Goal: Complete application form: Complete application form

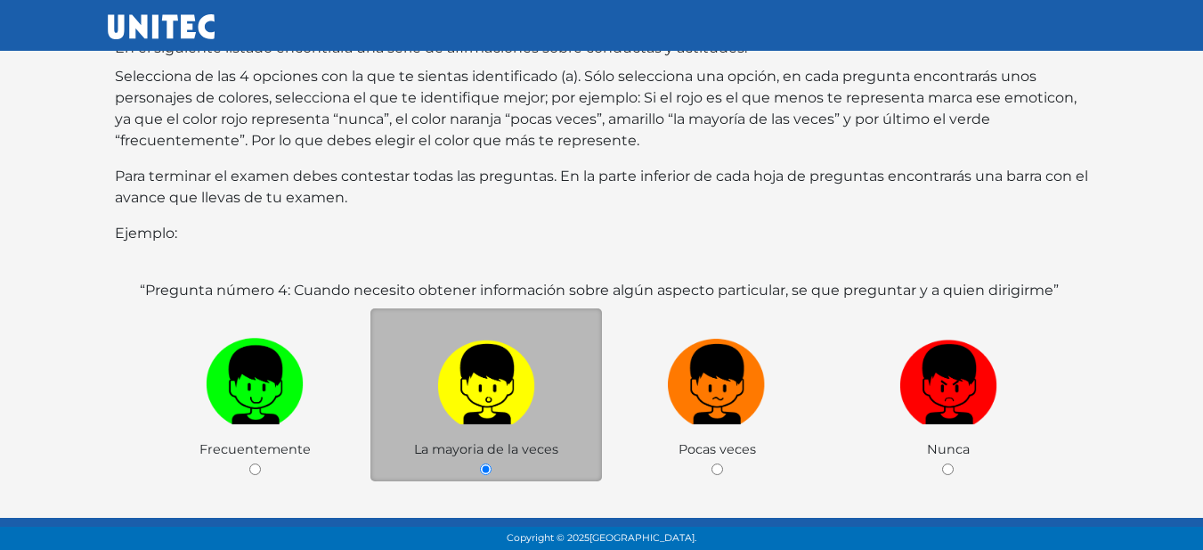
scroll to position [267, 0]
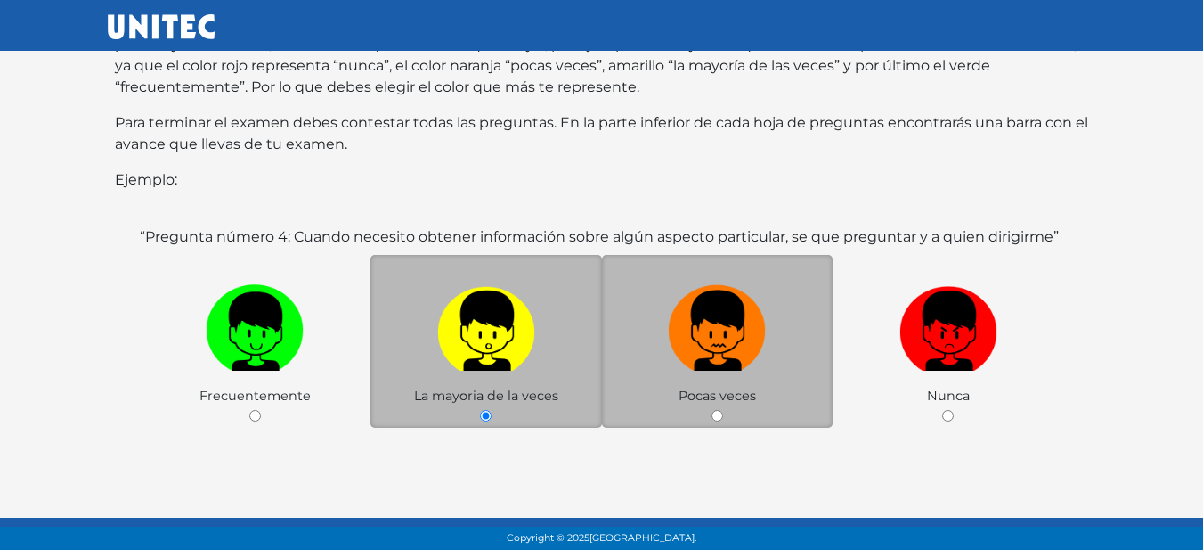
click at [696, 316] on img at bounding box center [717, 325] width 98 height 94
click at [712, 410] on input "radio" at bounding box center [718, 416] width 12 height 12
radio input "true"
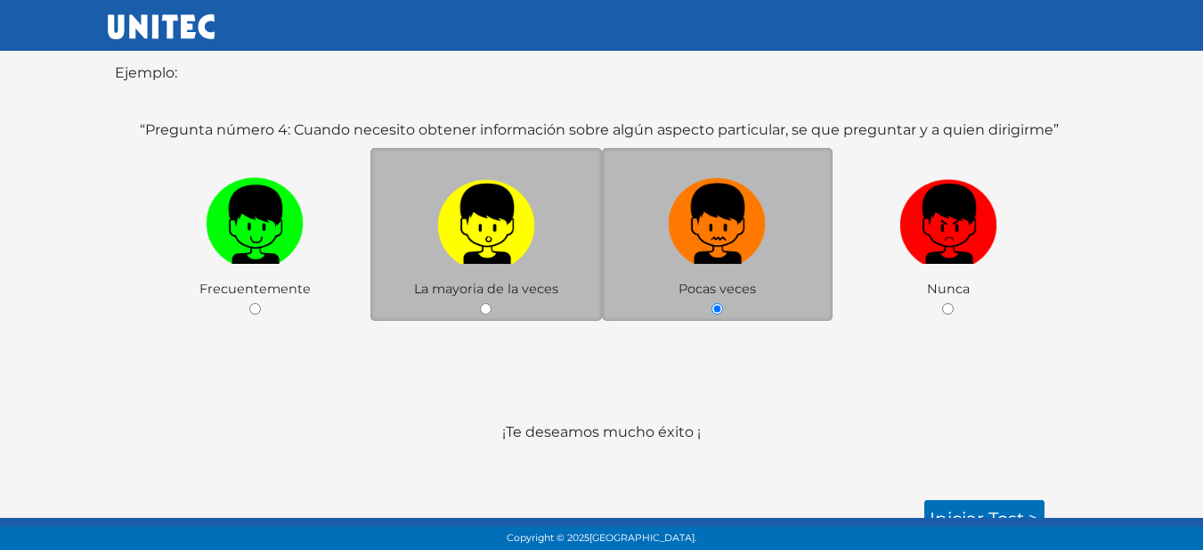
scroll to position [376, 0]
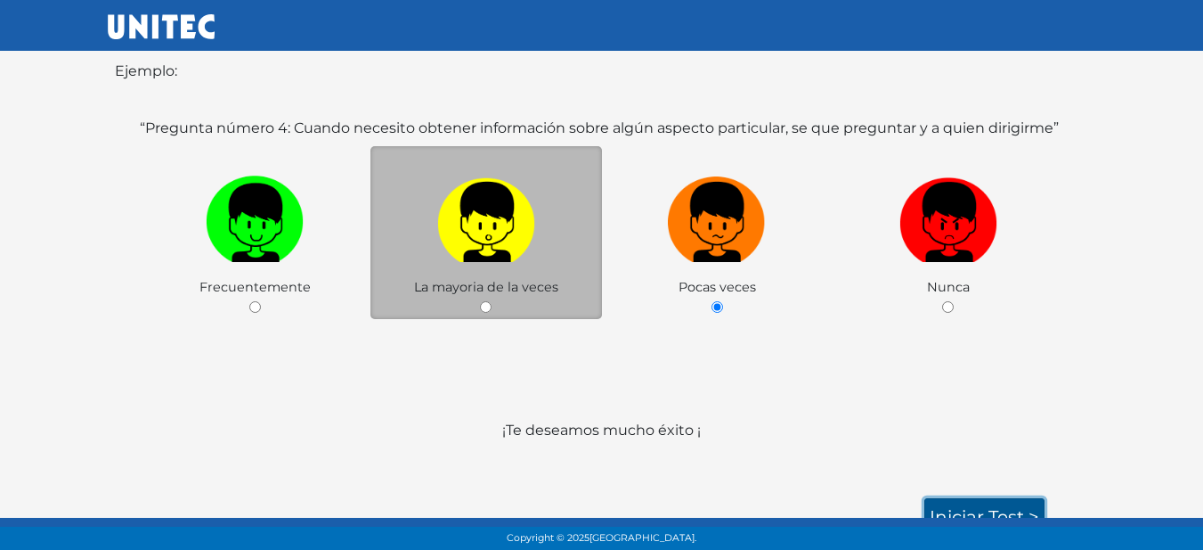
click at [962, 498] on link "Iniciar test >" at bounding box center [985, 516] width 120 height 37
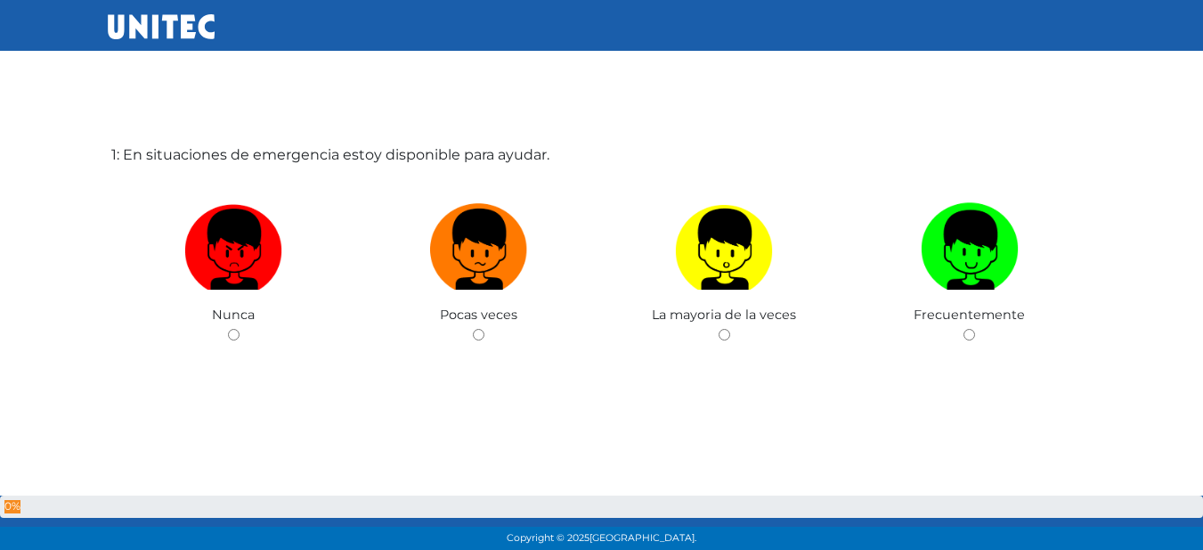
scroll to position [89, 0]
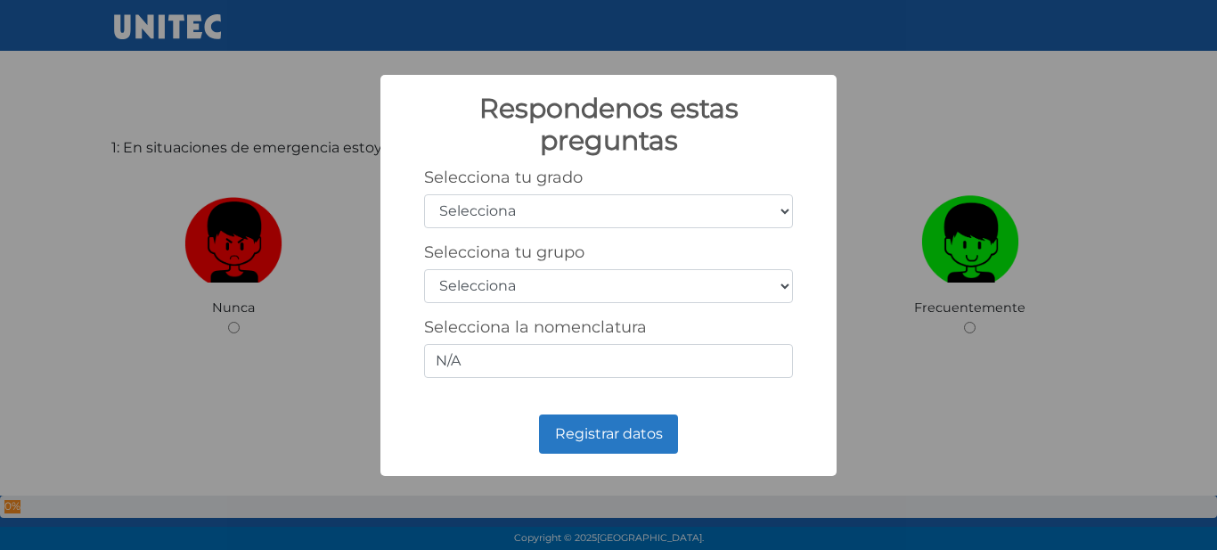
click at [698, 216] on select "Selecciona 1er grado 2do grado 3er grado 4to grado 5to grado 6to grado" at bounding box center [608, 211] width 369 height 34
select select "5"
click at [424, 194] on select "Selecciona 1er grado 2do grado 3er grado 4to grado 5to grado 6to grado" at bounding box center [608, 211] width 369 height 34
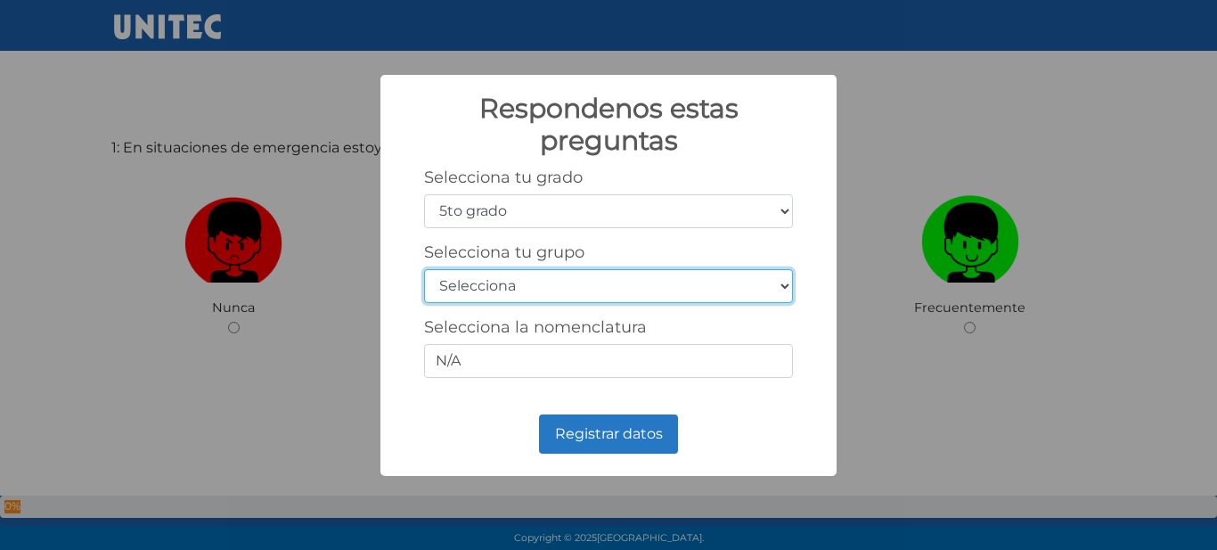
click at [722, 283] on select "Selecciona A B C D E F G H I J K L M N O P Q R S T U V W X Y Z" at bounding box center [608, 286] width 369 height 34
select select "c"
click at [424, 269] on select "Selecciona A B C D E F G H I J K L M N O P Q R S T U V W X Y Z" at bounding box center [608, 286] width 369 height 34
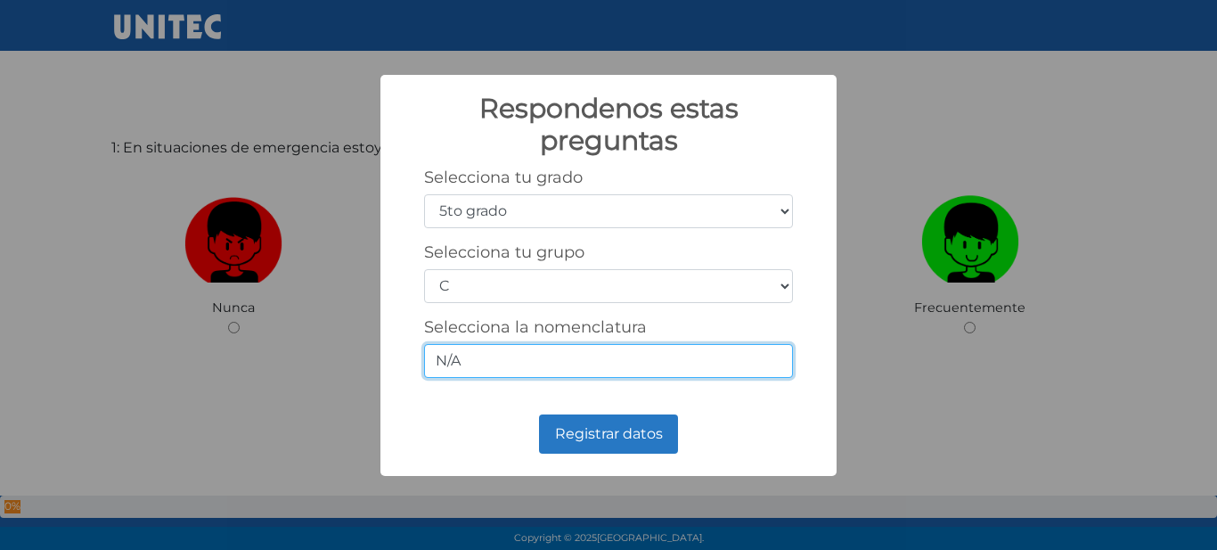
click at [708, 357] on input "N/A" at bounding box center [608, 361] width 369 height 34
type input "N"
type input "5-3"
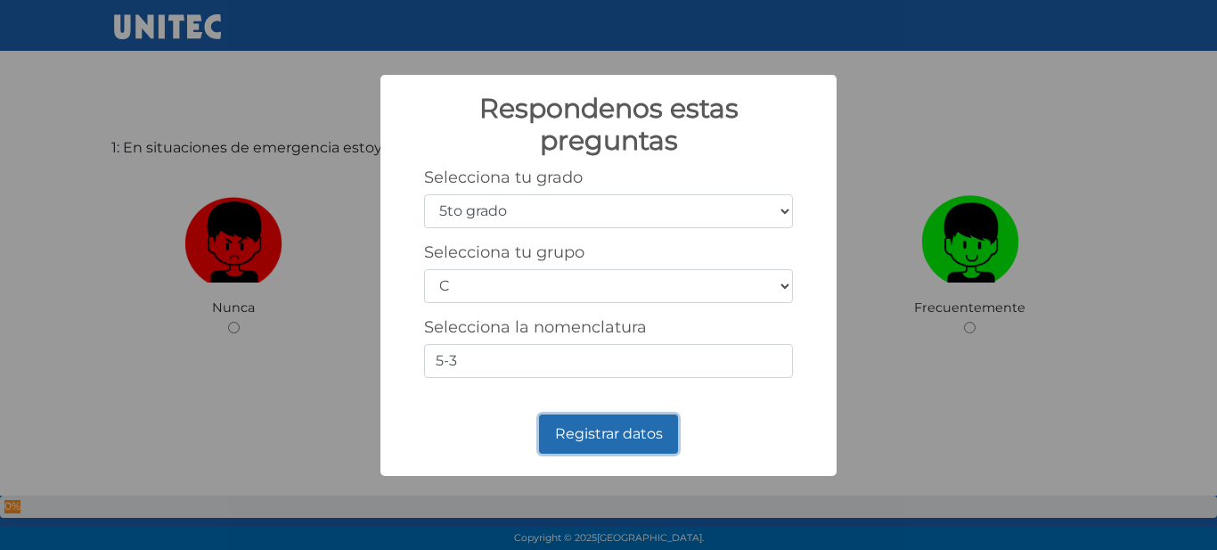
click at [590, 432] on button "Registrar datos" at bounding box center [608, 433] width 139 height 39
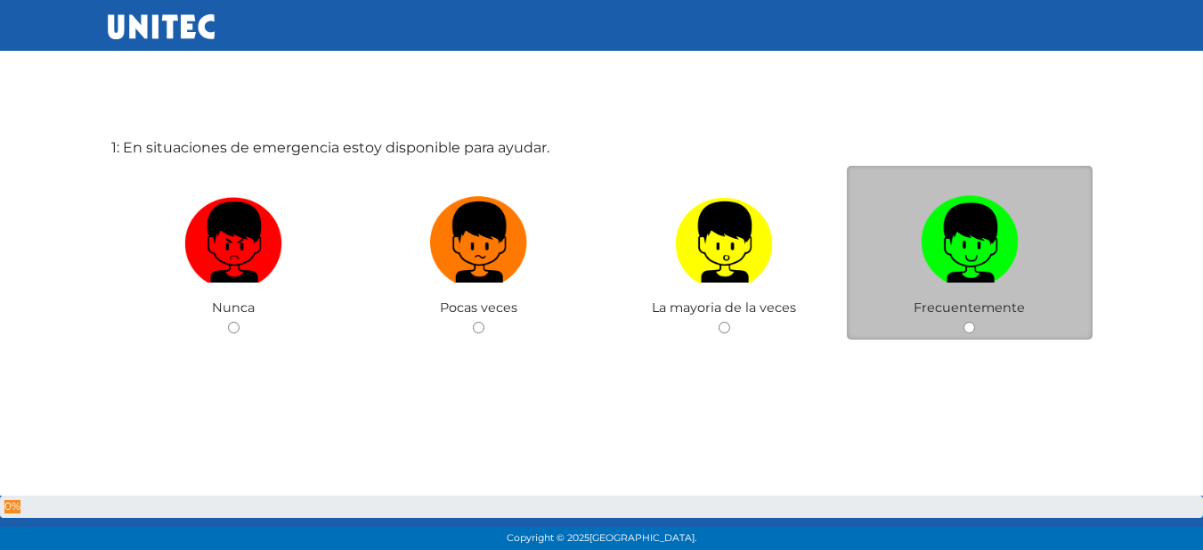
click at [970, 325] on input "radio" at bounding box center [970, 328] width 12 height 12
radio input "true"
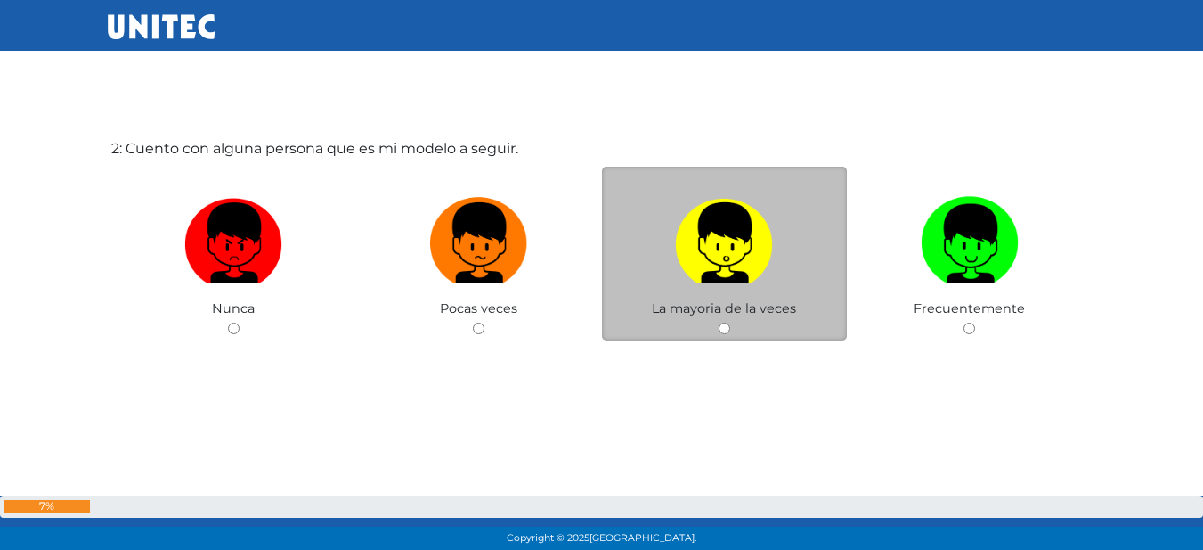
scroll to position [639, 0]
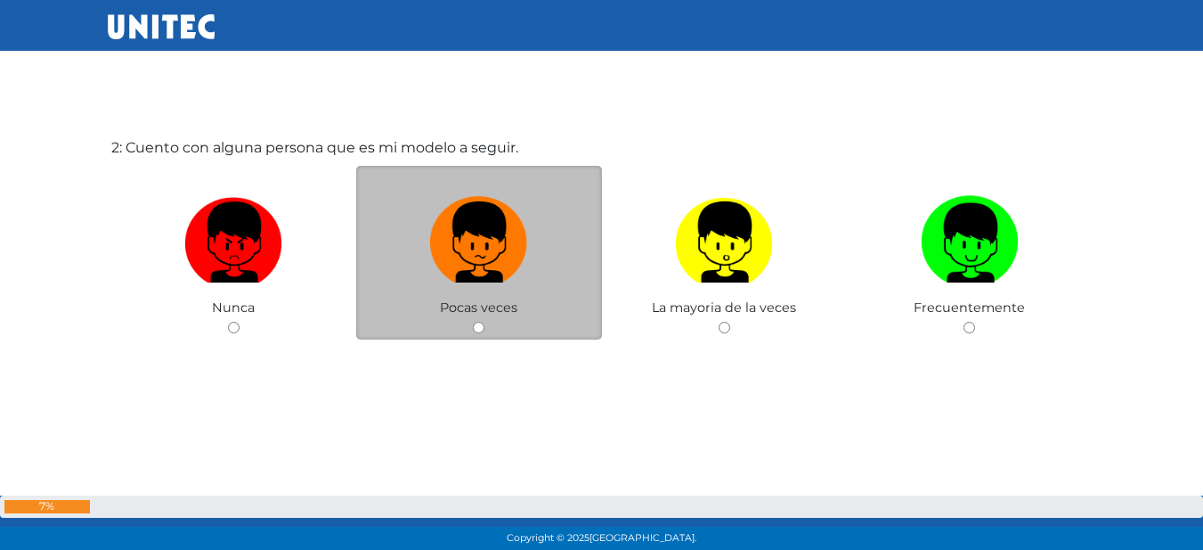
click at [483, 330] on input "radio" at bounding box center [479, 328] width 12 height 12
radio input "true"
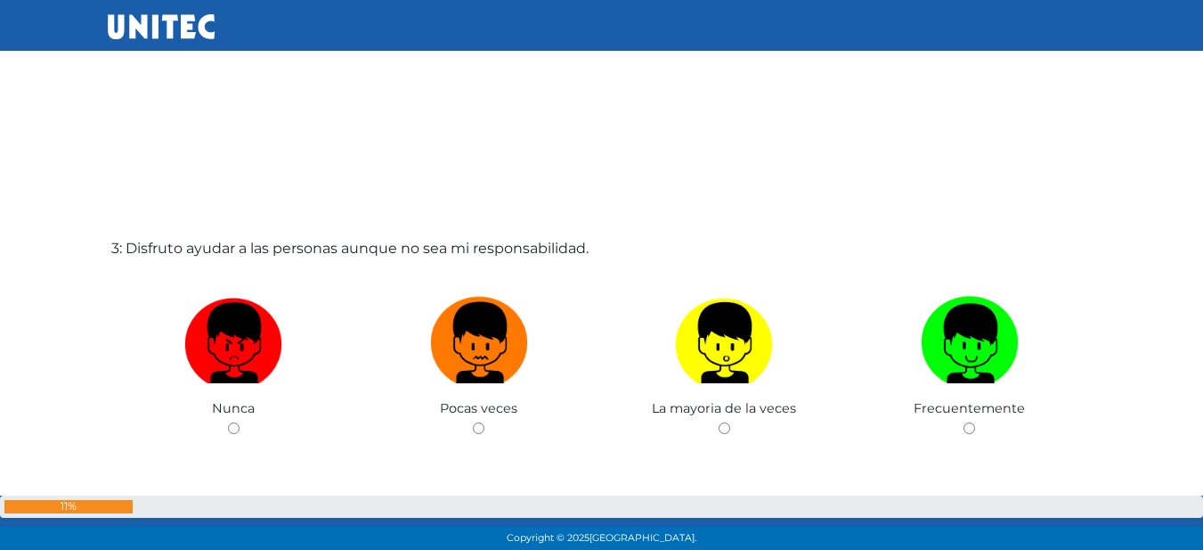
scroll to position [1177, 0]
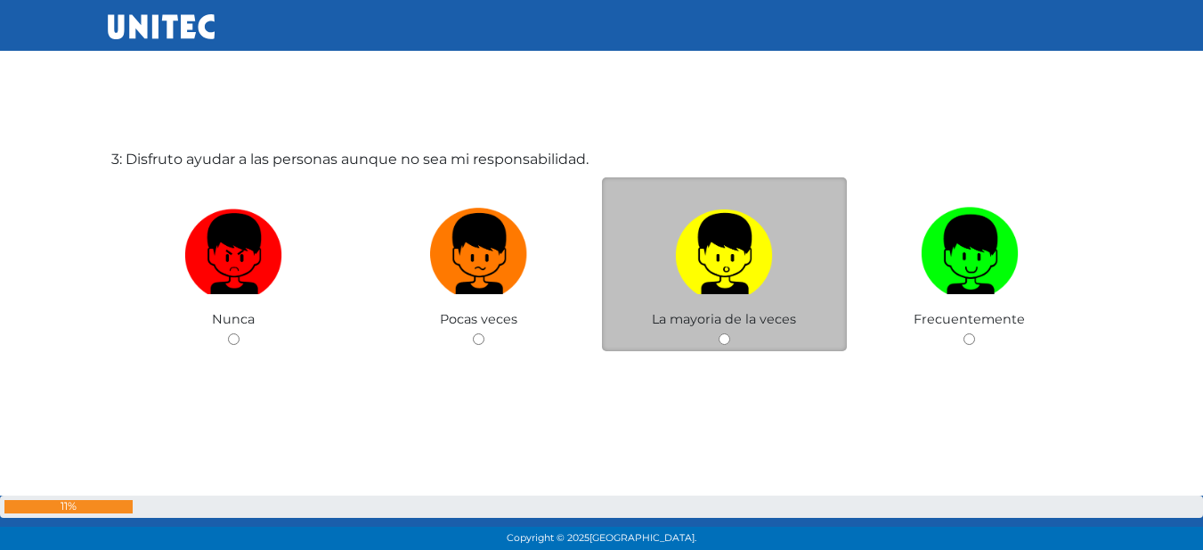
click at [719, 335] on input "radio" at bounding box center [725, 339] width 12 height 12
radio input "true"
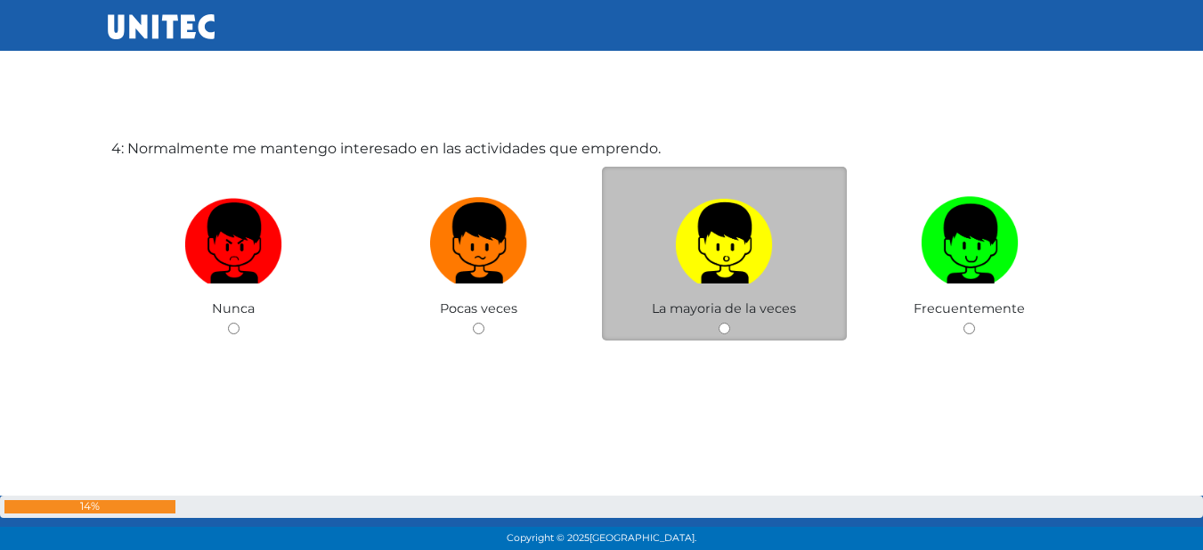
scroll to position [1738, 0]
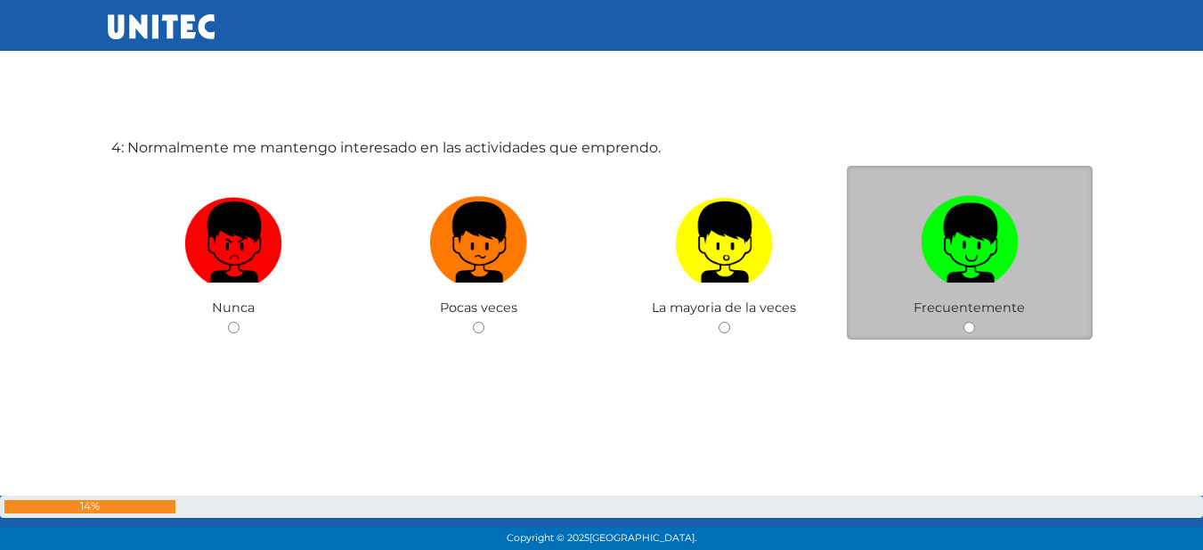
click at [973, 326] on input "radio" at bounding box center [970, 328] width 12 height 12
radio input "true"
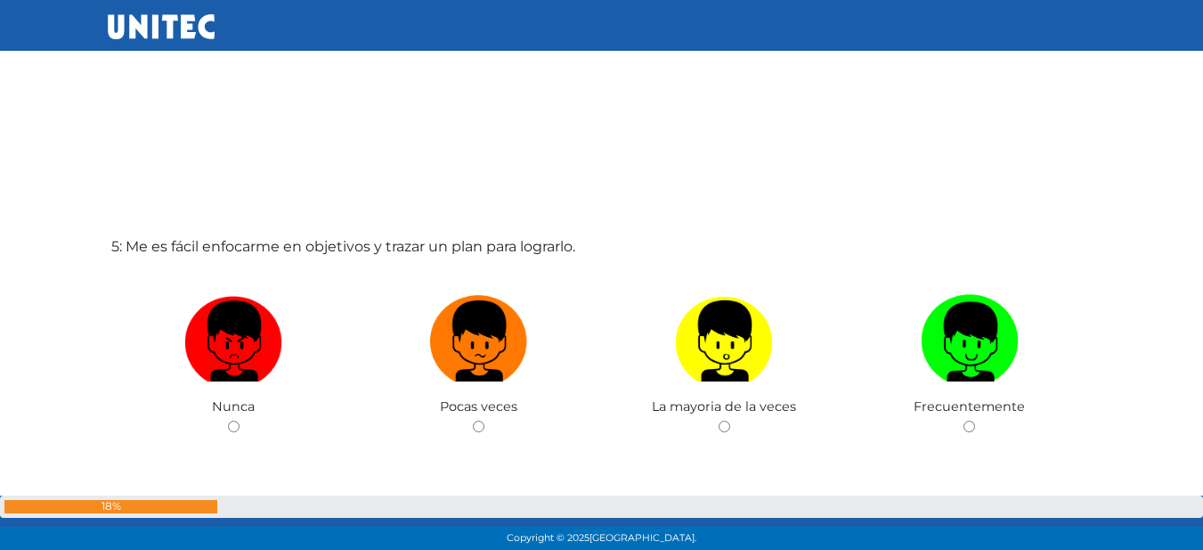
scroll to position [2278, 0]
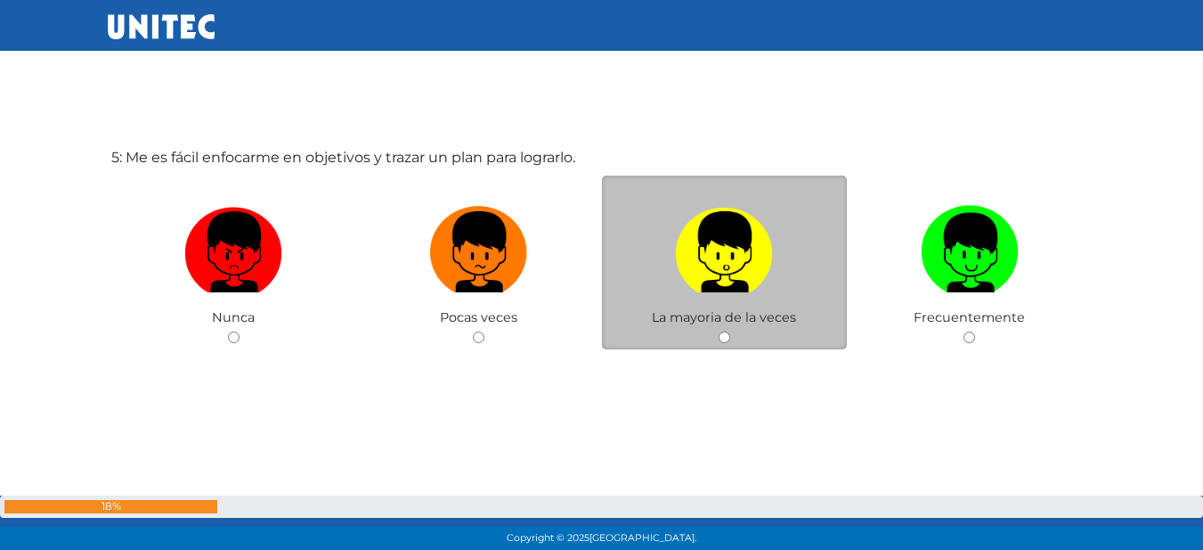
click at [722, 336] on input "radio" at bounding box center [725, 337] width 12 height 12
radio input "true"
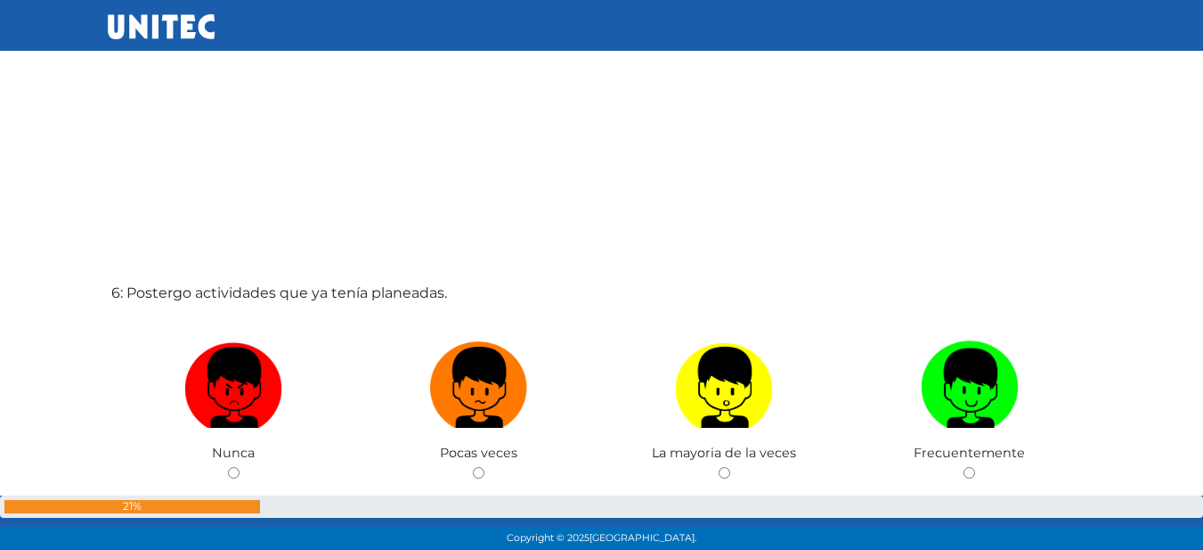
scroll to position [2748, 0]
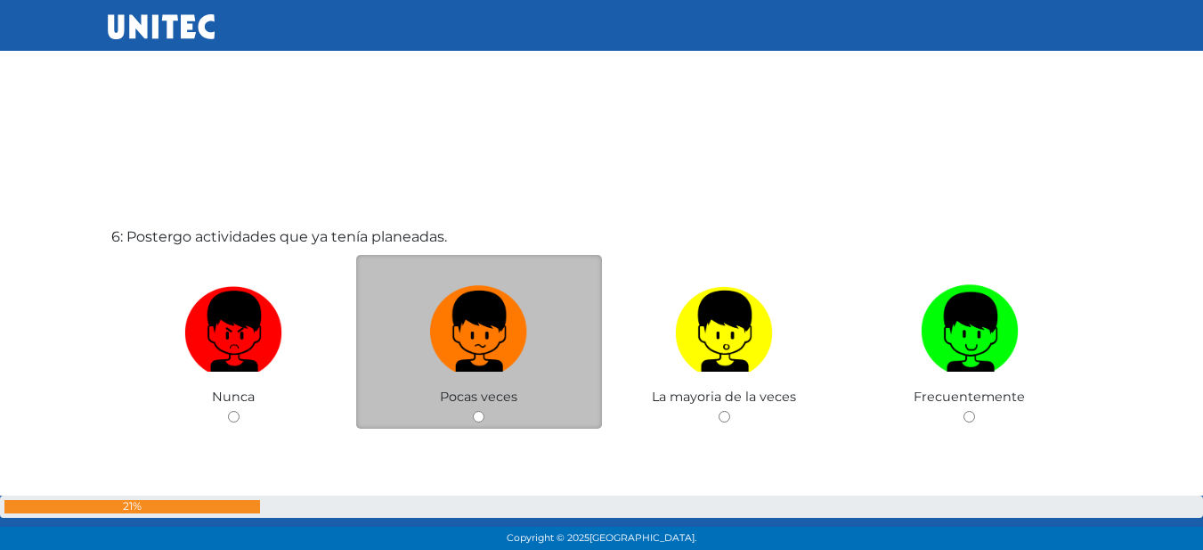
click at [482, 420] on input "radio" at bounding box center [479, 417] width 12 height 12
radio input "true"
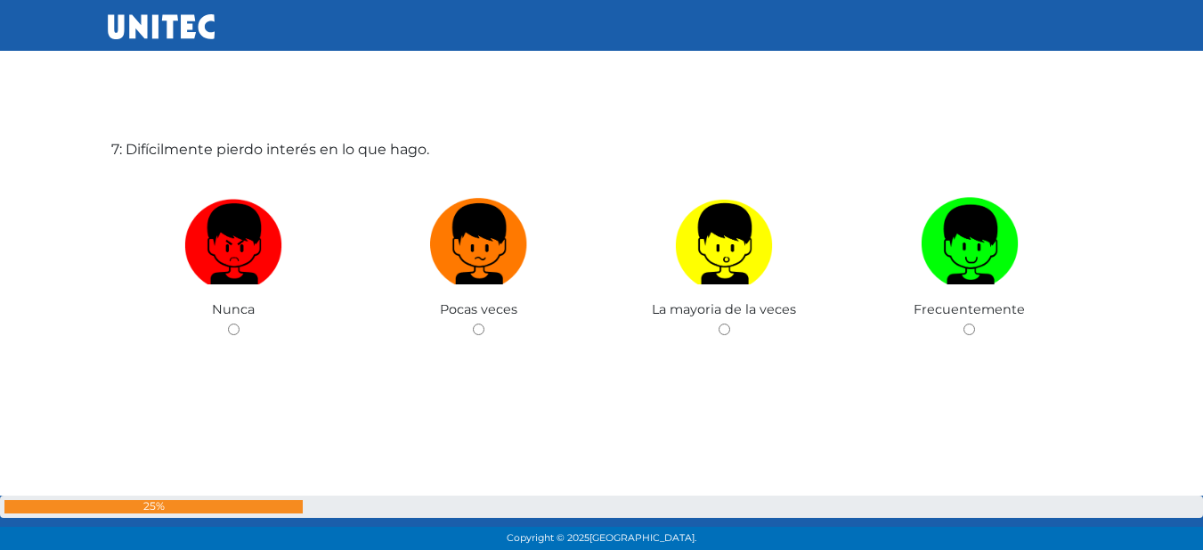
scroll to position [3387, 0]
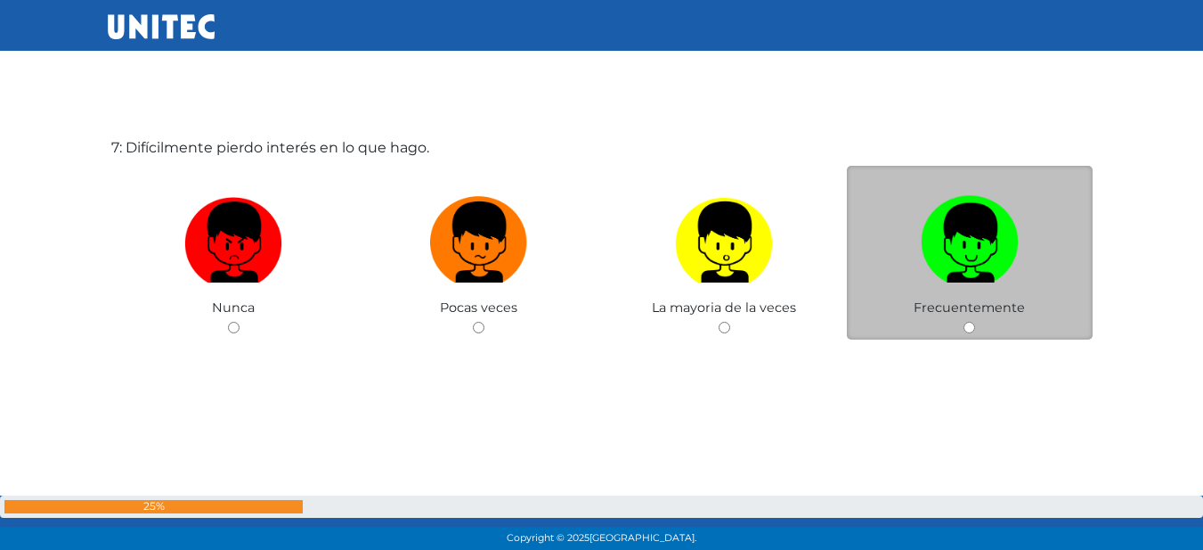
click at [959, 323] on div "Frecuentemente" at bounding box center [970, 253] width 246 height 174
click at [969, 326] on input "radio" at bounding box center [970, 328] width 12 height 12
radio input "true"
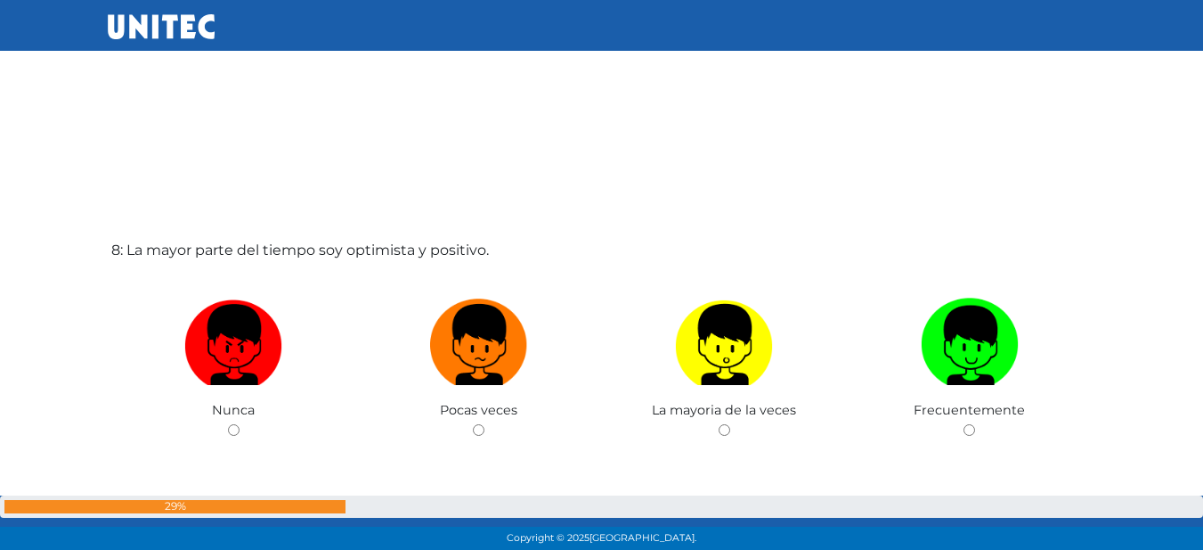
scroll to position [3923, 0]
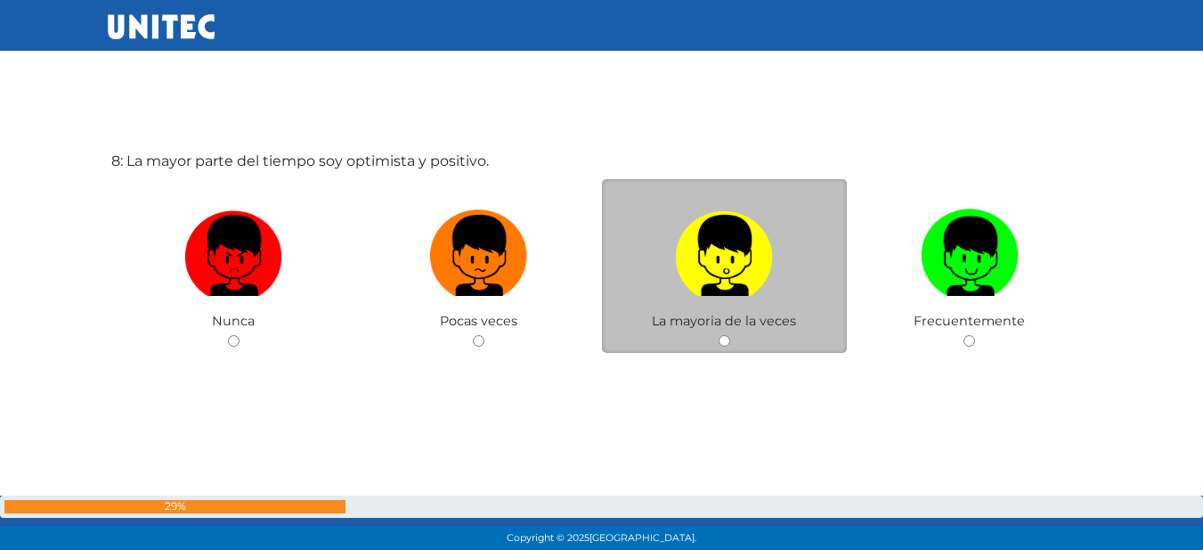
click at [730, 339] on input "radio" at bounding box center [725, 341] width 12 height 12
radio input "true"
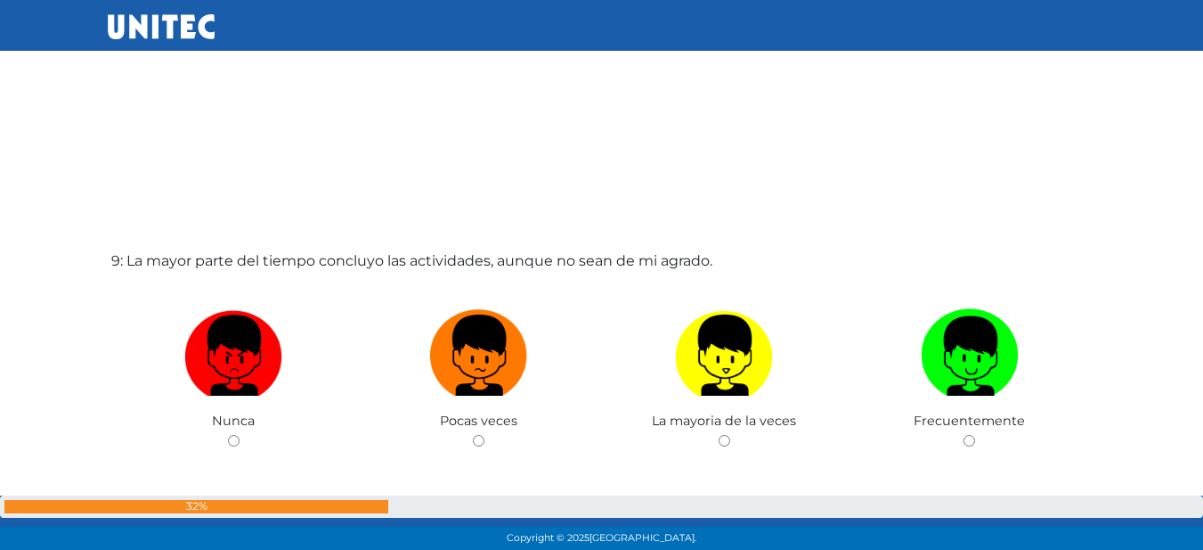
scroll to position [4462, 0]
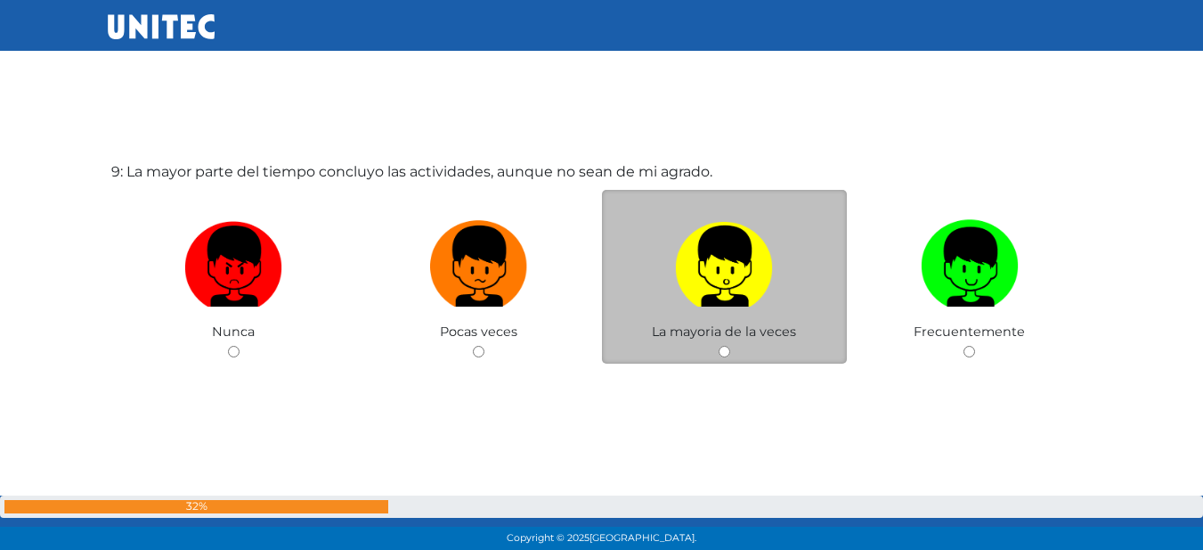
click at [722, 349] on input "radio" at bounding box center [725, 352] width 12 height 12
radio input "true"
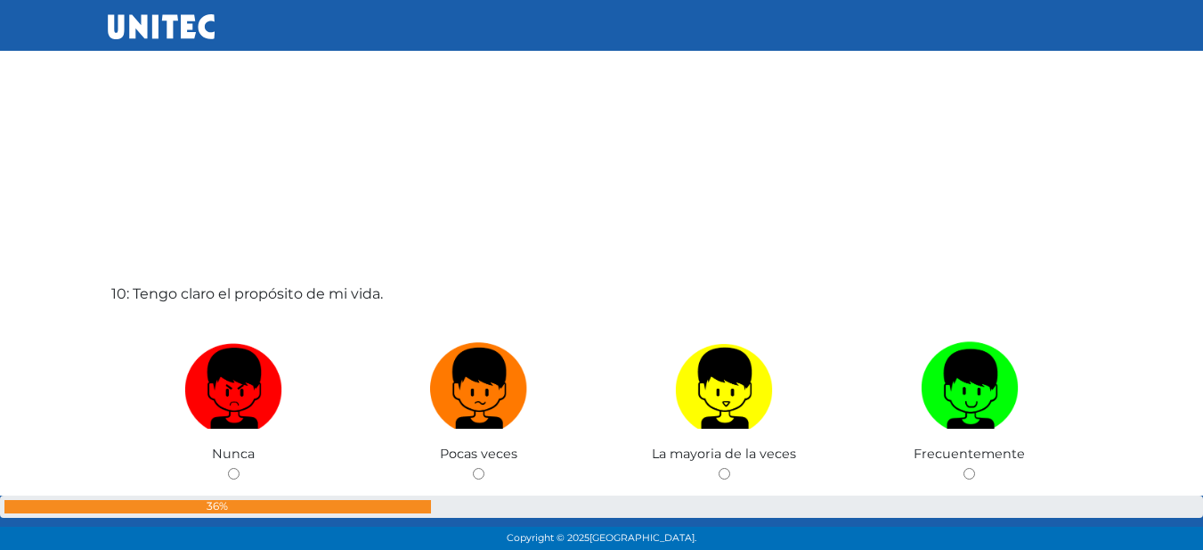
scroll to position [4979, 0]
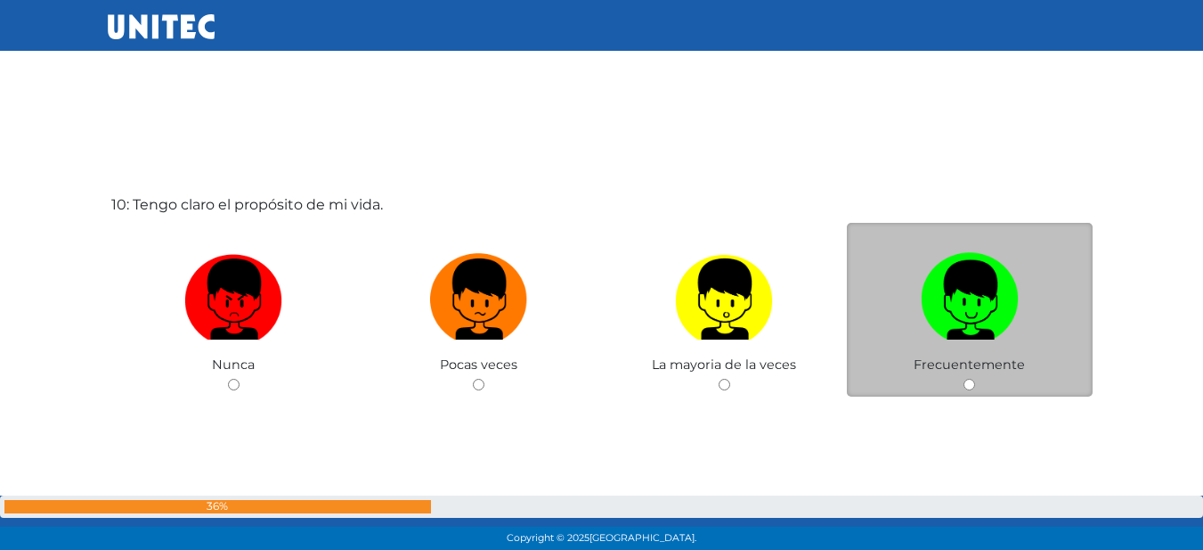
click at [967, 379] on input "radio" at bounding box center [970, 385] width 12 height 12
radio input "true"
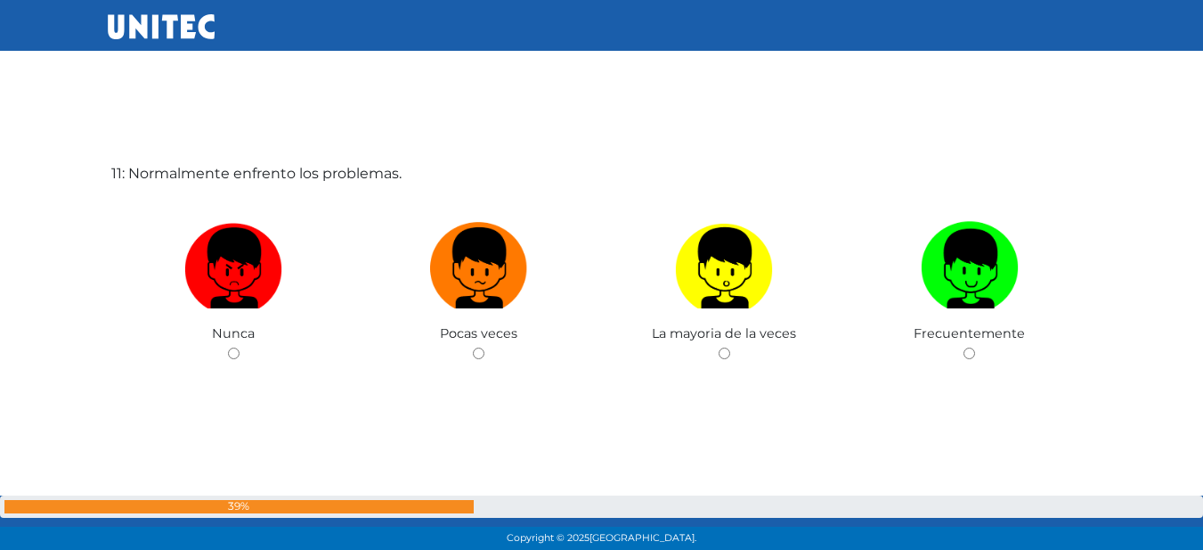
scroll to position [5579, 0]
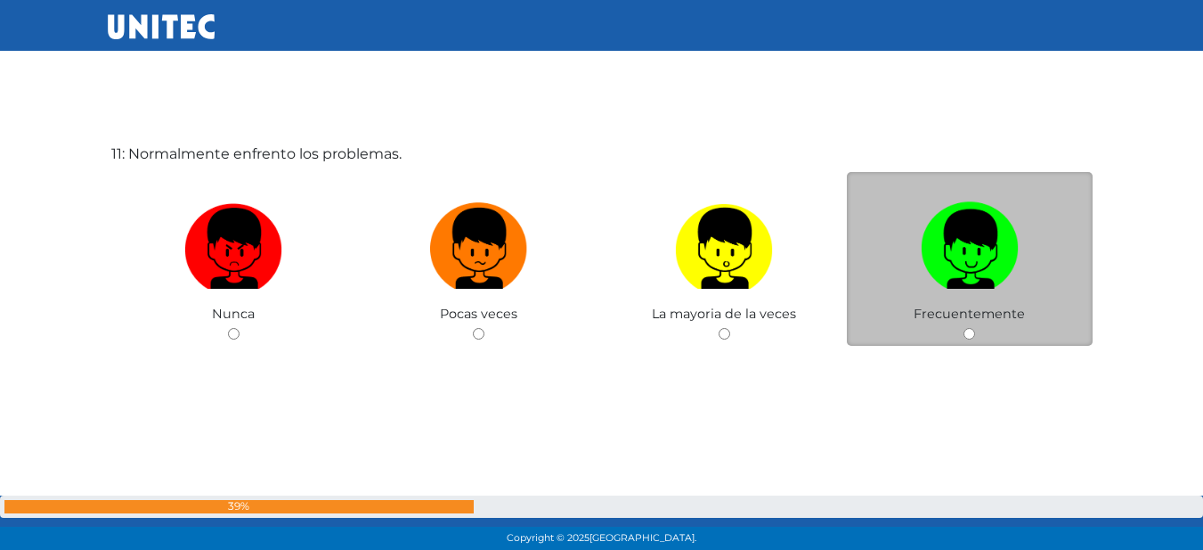
click at [965, 325] on div "Frecuentemente" at bounding box center [970, 259] width 246 height 174
click at [969, 338] on input "radio" at bounding box center [970, 334] width 12 height 12
radio input "true"
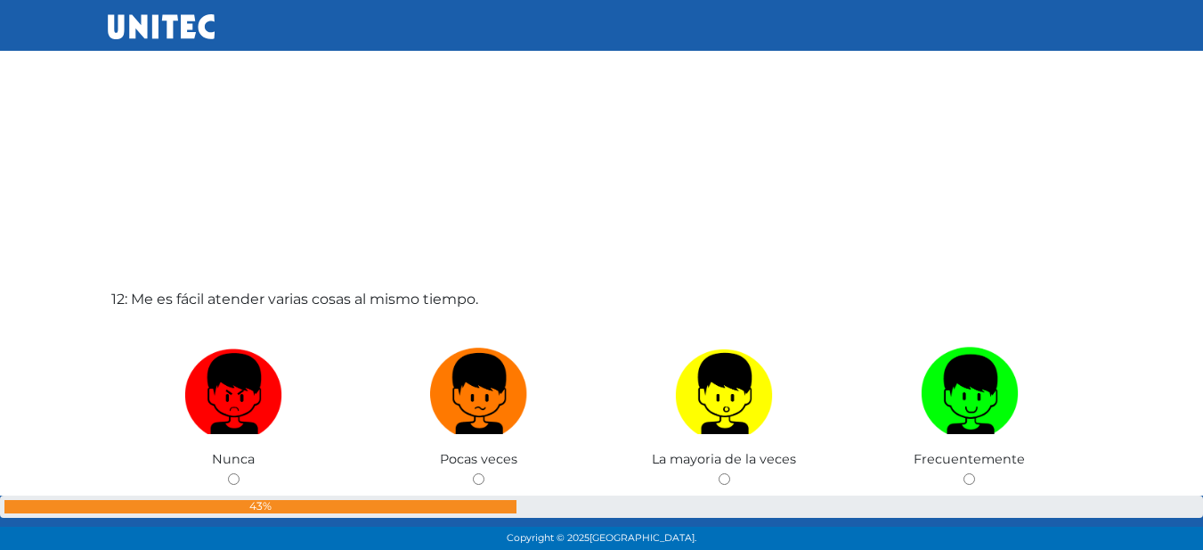
scroll to position [6014, 0]
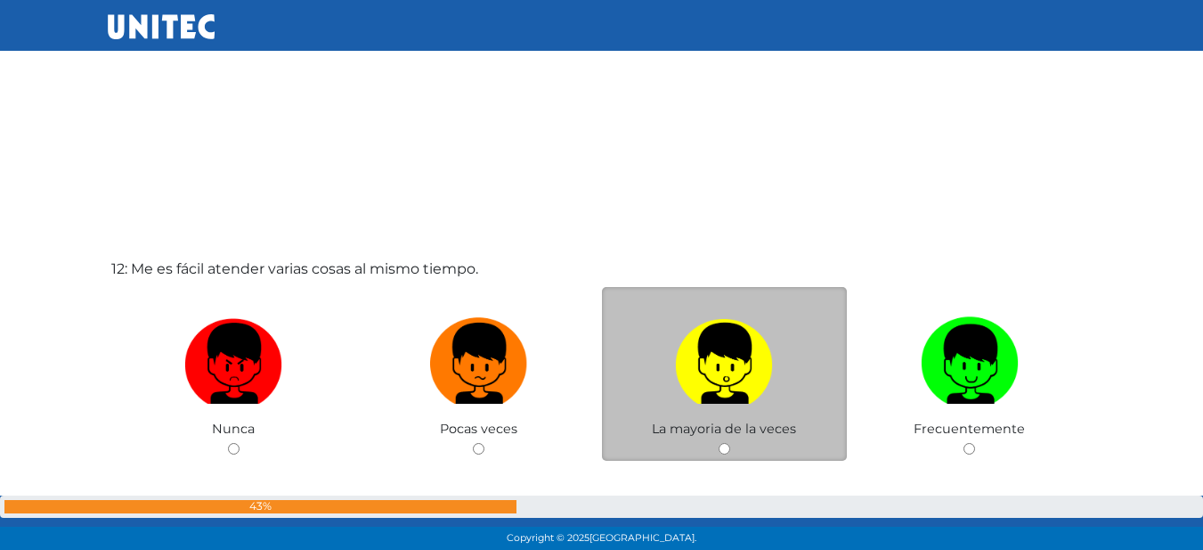
click at [721, 445] on input "radio" at bounding box center [725, 449] width 12 height 12
radio input "true"
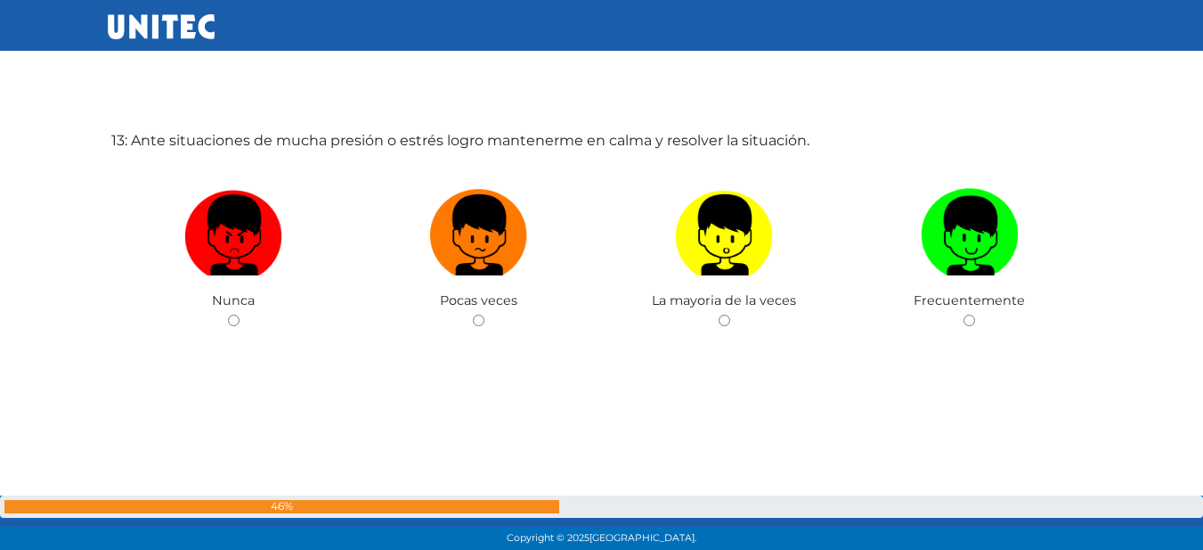
scroll to position [6684, 0]
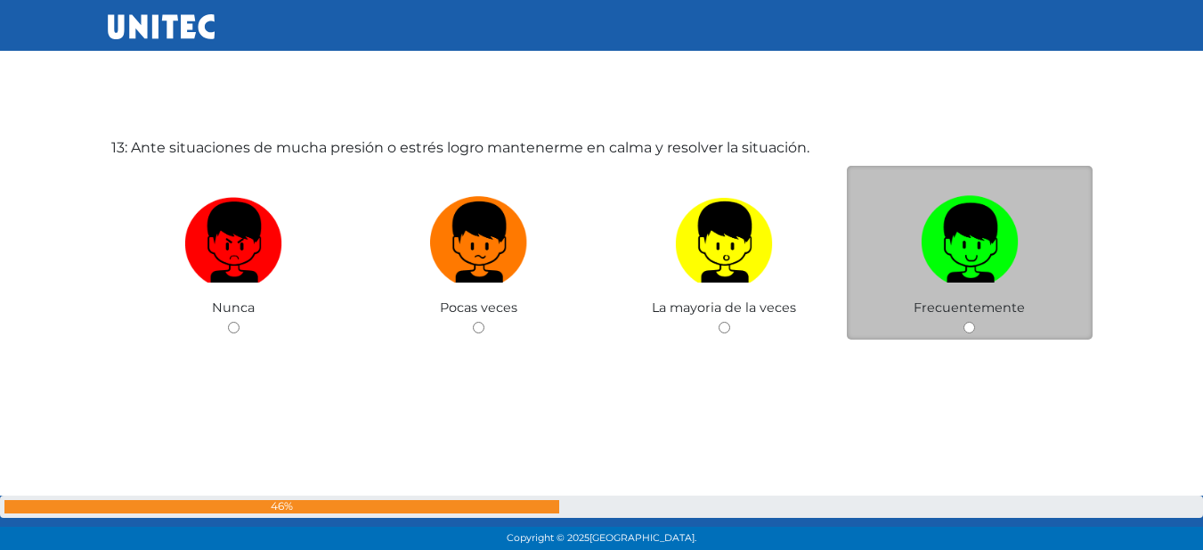
click at [967, 323] on input "radio" at bounding box center [970, 328] width 12 height 12
radio input "true"
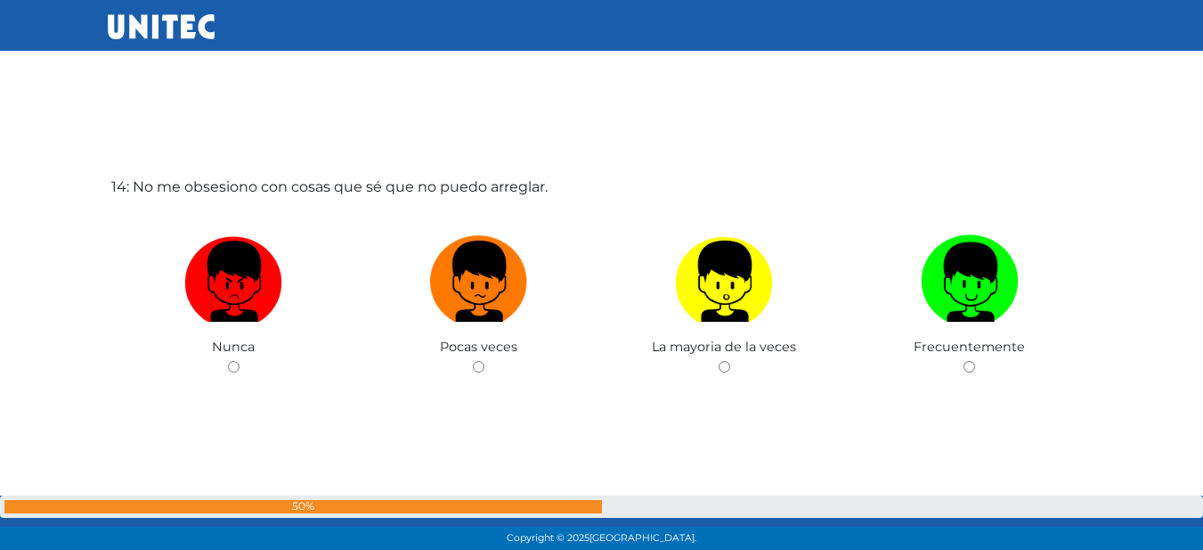
scroll to position [7221, 0]
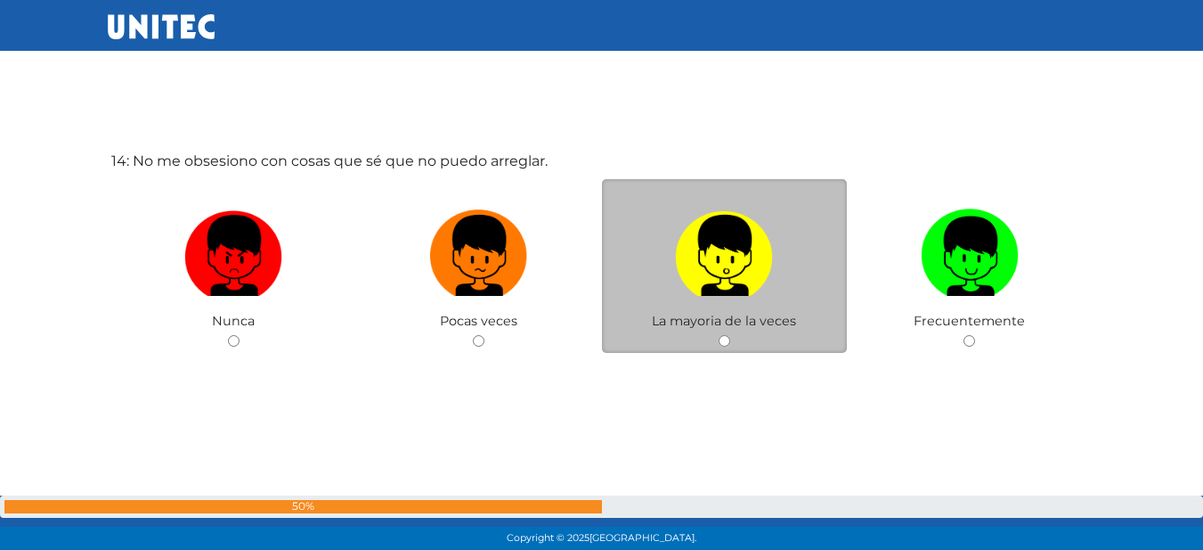
click at [736, 339] on div "La mayoria de la veces" at bounding box center [725, 266] width 246 height 174
click at [726, 340] on input "radio" at bounding box center [725, 341] width 12 height 12
radio input "true"
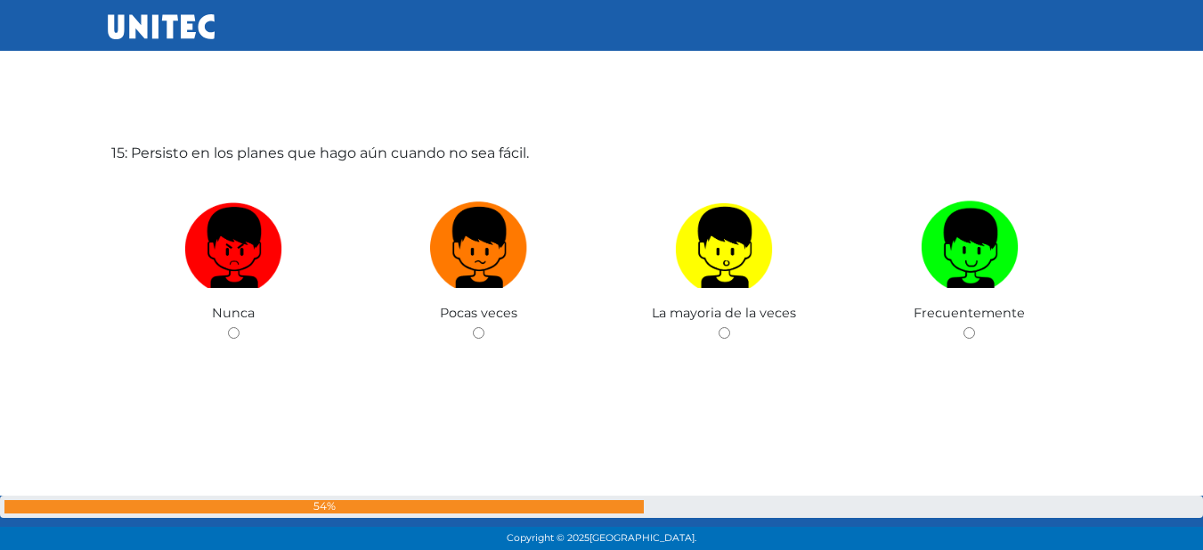
scroll to position [7784, 0]
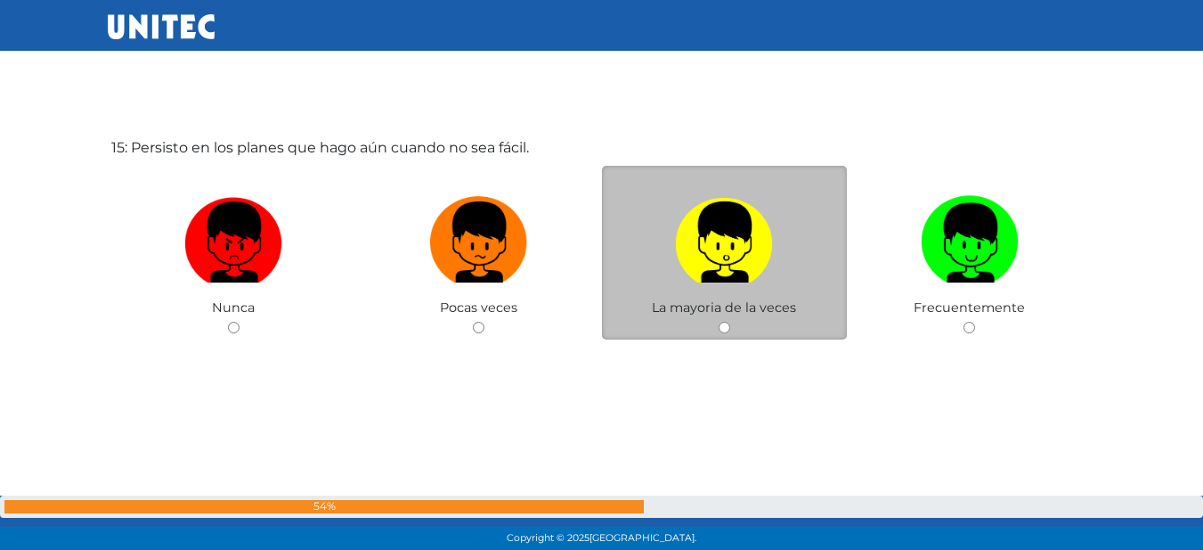
click at [726, 331] on input "radio" at bounding box center [725, 328] width 12 height 12
radio input "true"
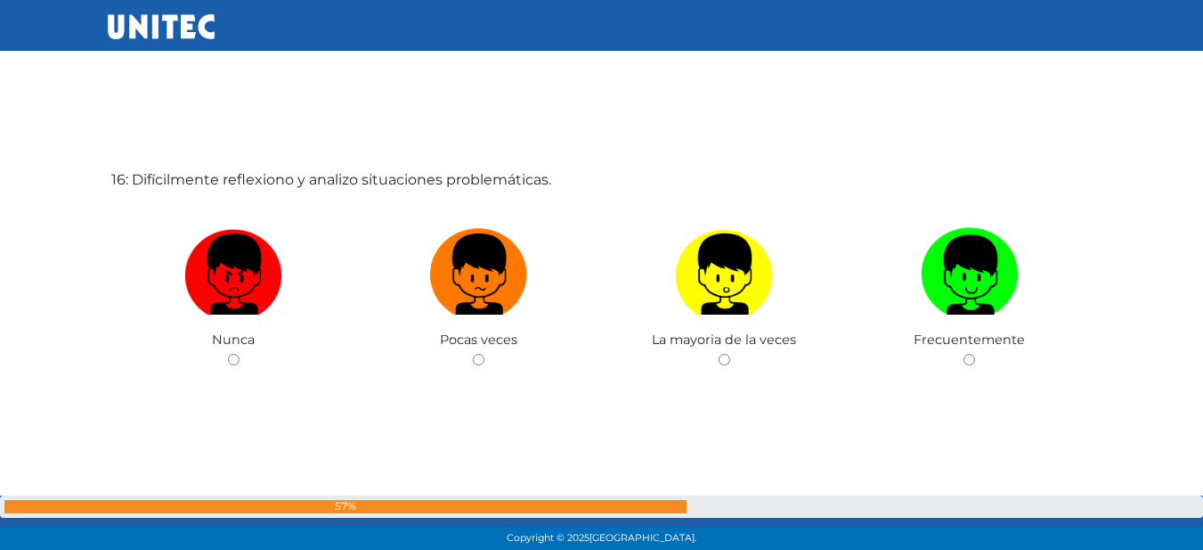
scroll to position [8306, 0]
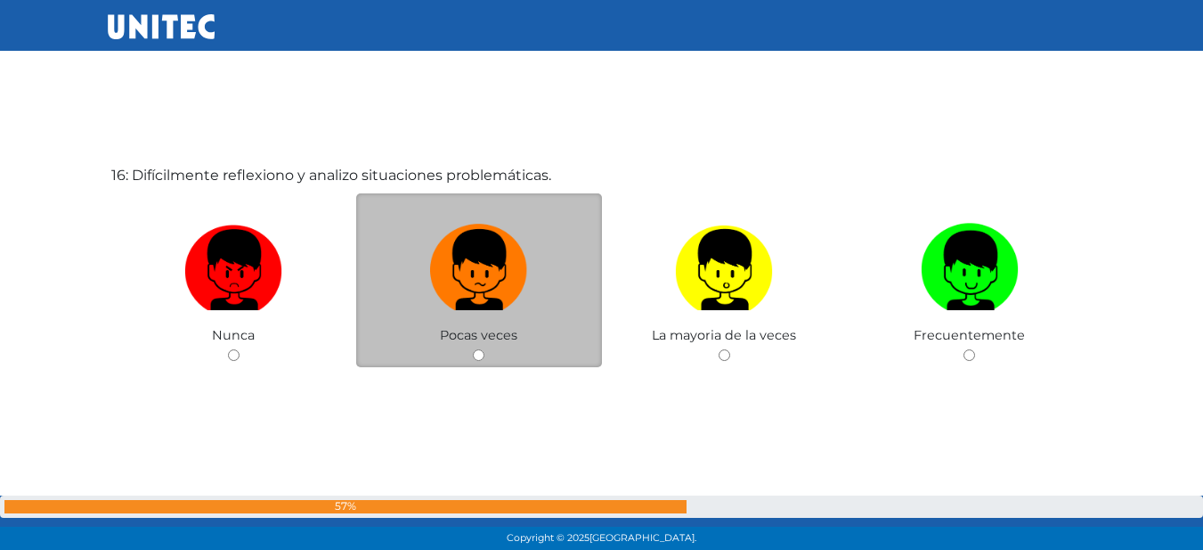
click at [470, 350] on div "Pocas veces" at bounding box center [479, 280] width 246 height 174
click at [477, 350] on input "radio" at bounding box center [479, 355] width 12 height 12
radio input "true"
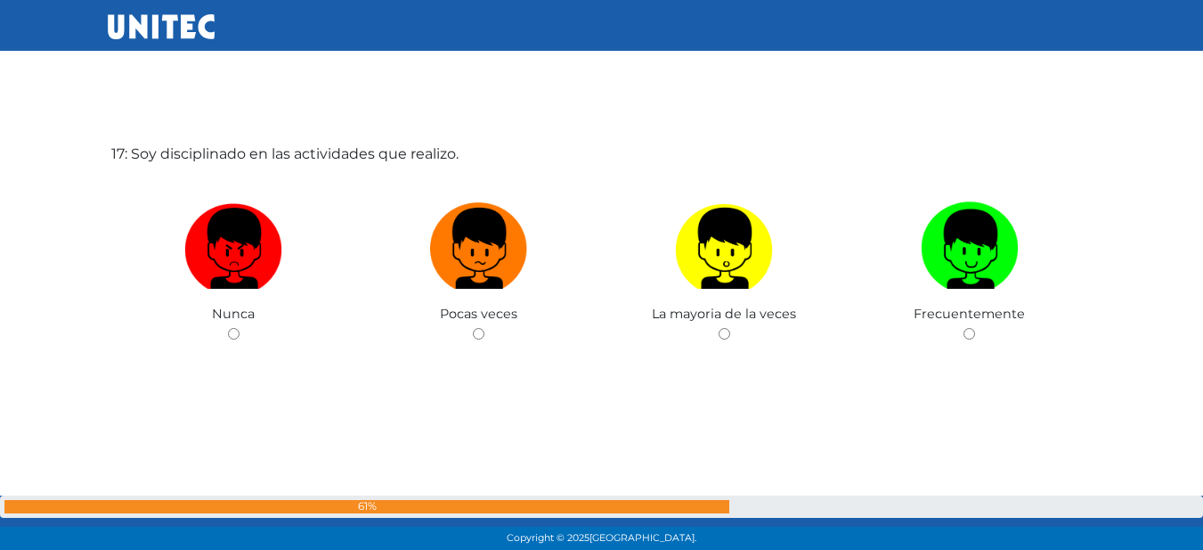
scroll to position [8883, 0]
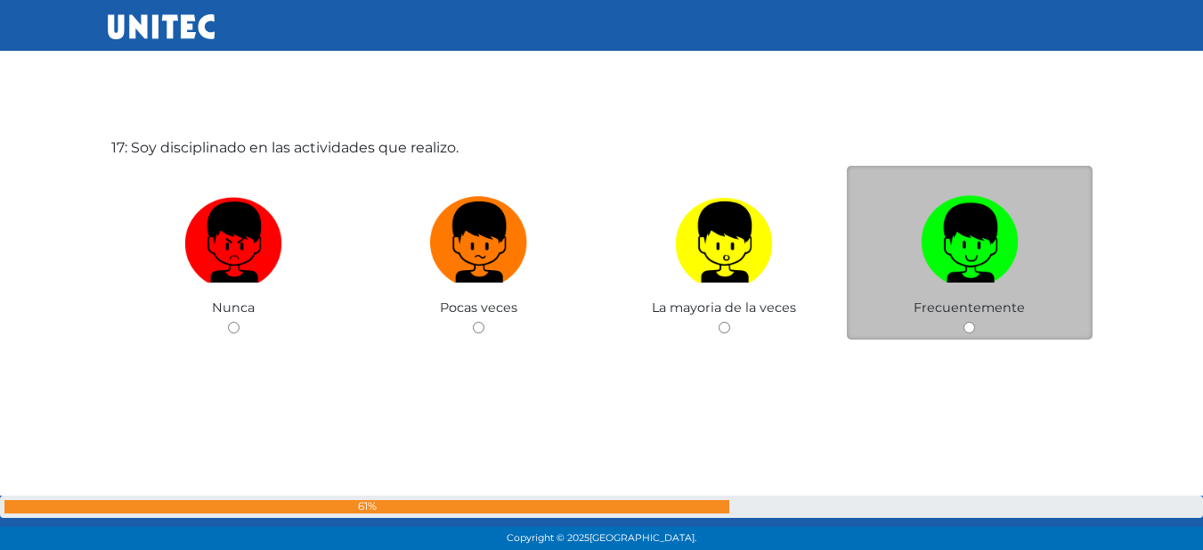
click at [972, 330] on input "radio" at bounding box center [970, 328] width 12 height 12
radio input "true"
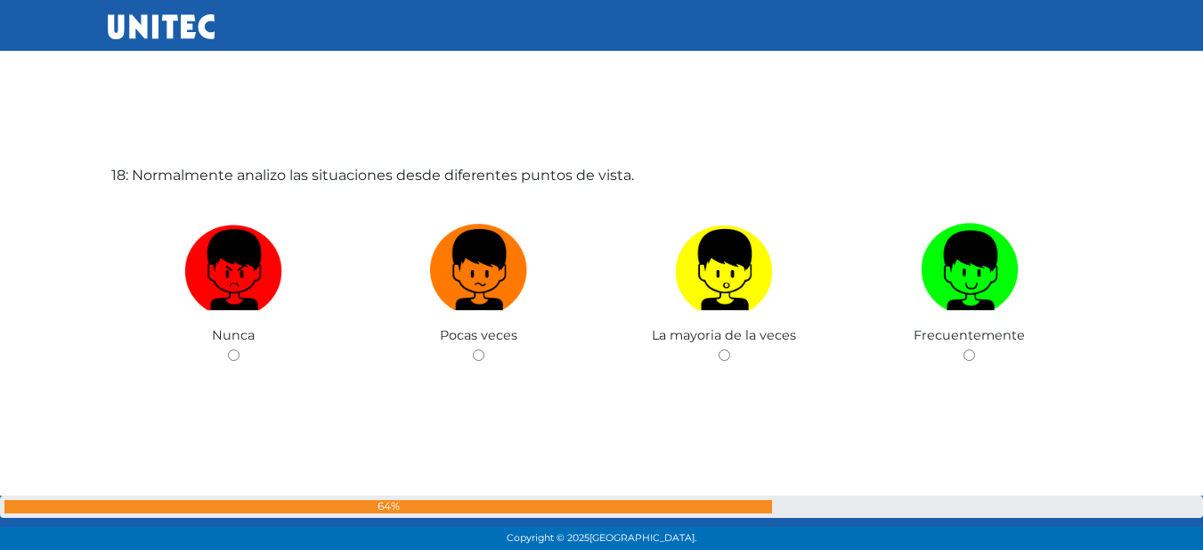
scroll to position [9420, 0]
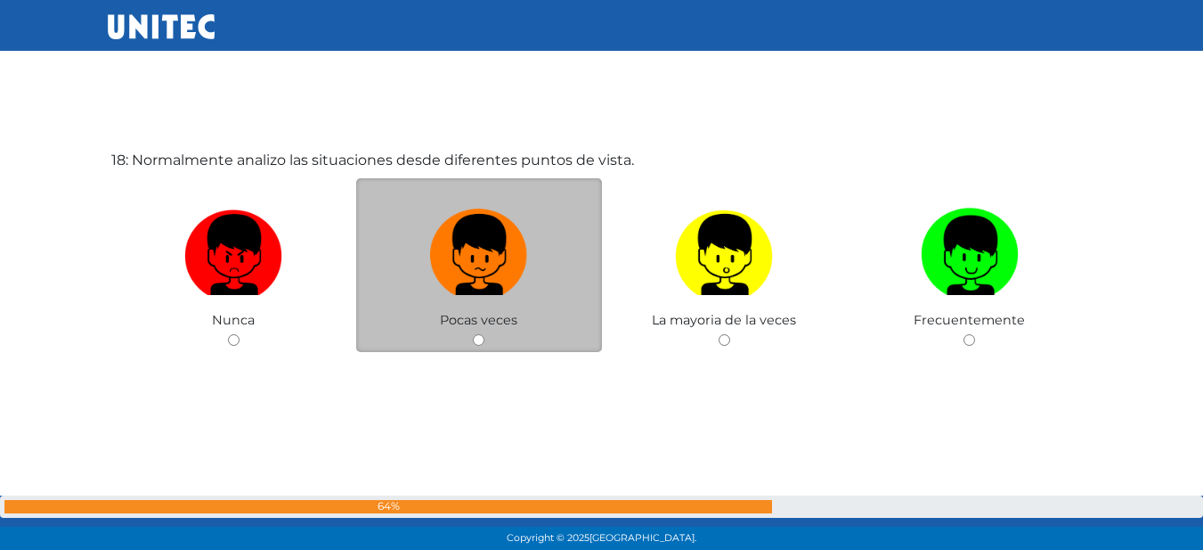
click at [474, 331] on div "Pocas veces" at bounding box center [479, 265] width 246 height 174
click at [474, 339] on input "radio" at bounding box center [479, 340] width 12 height 12
radio input "true"
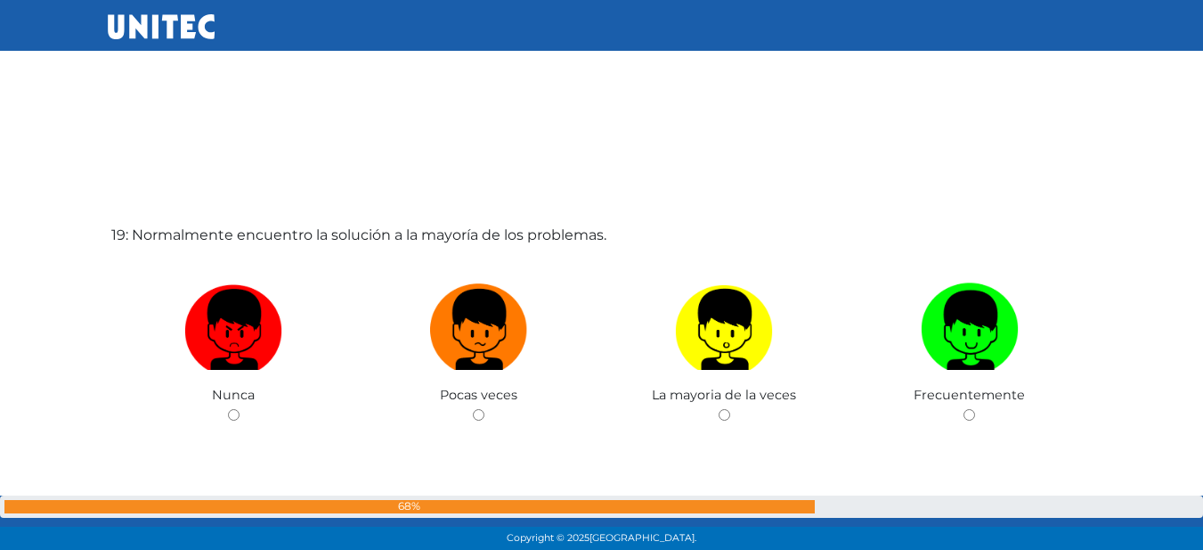
scroll to position [9982, 0]
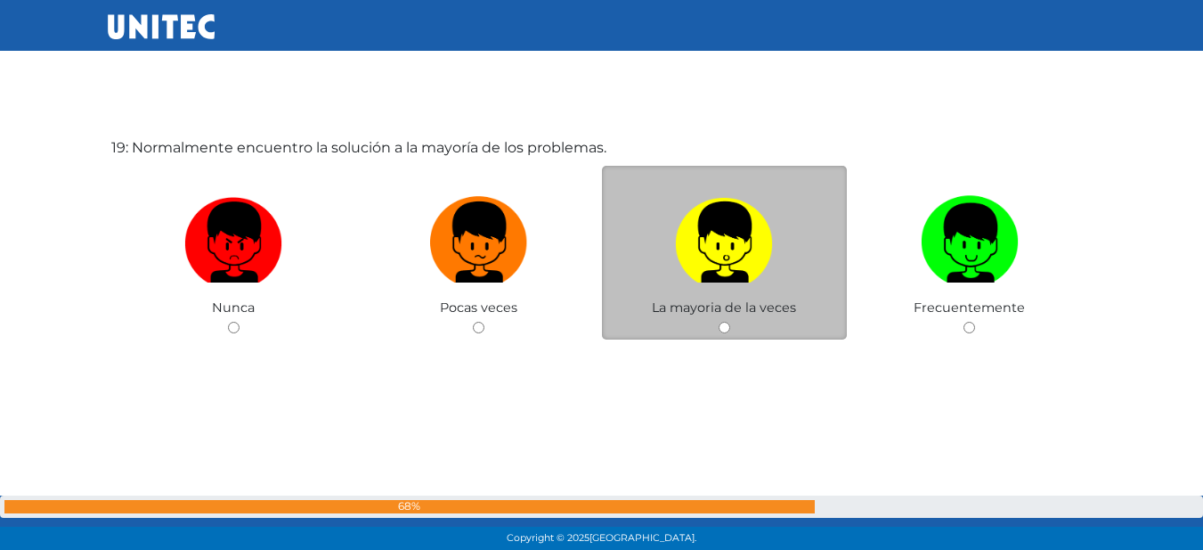
click at [719, 329] on input "radio" at bounding box center [725, 328] width 12 height 12
radio input "true"
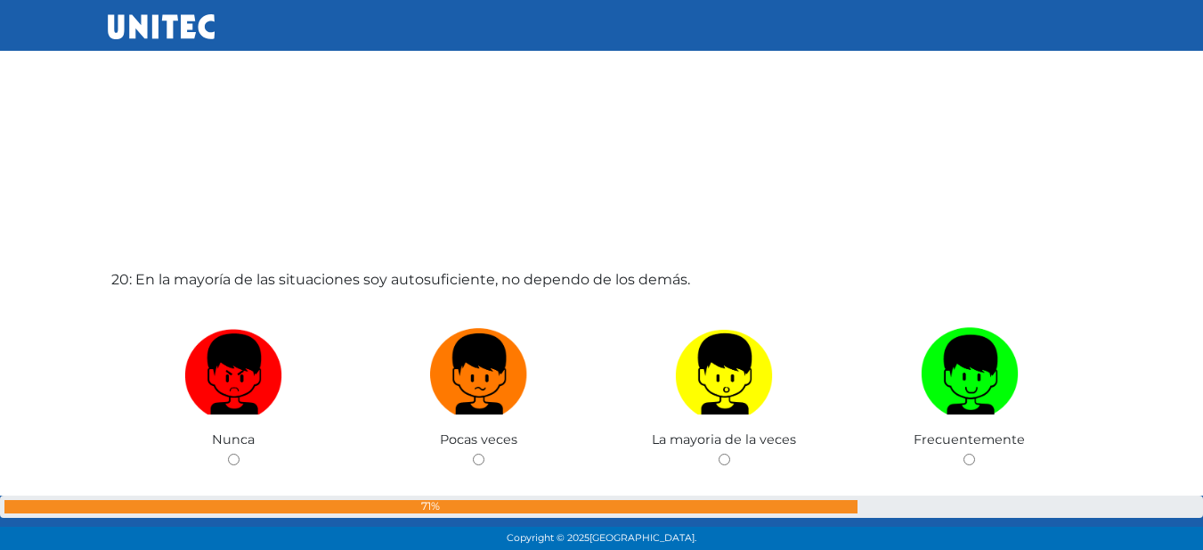
scroll to position [10431, 0]
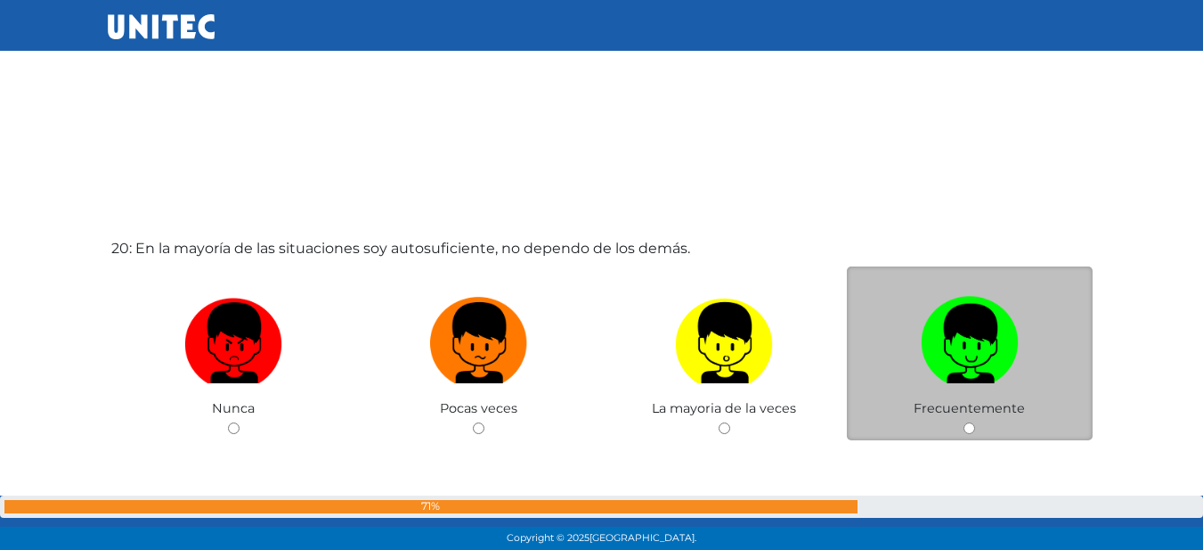
click at [968, 420] on div "Frecuentemente" at bounding box center [970, 353] width 246 height 174
click at [975, 427] on input "radio" at bounding box center [970, 428] width 12 height 12
radio input "true"
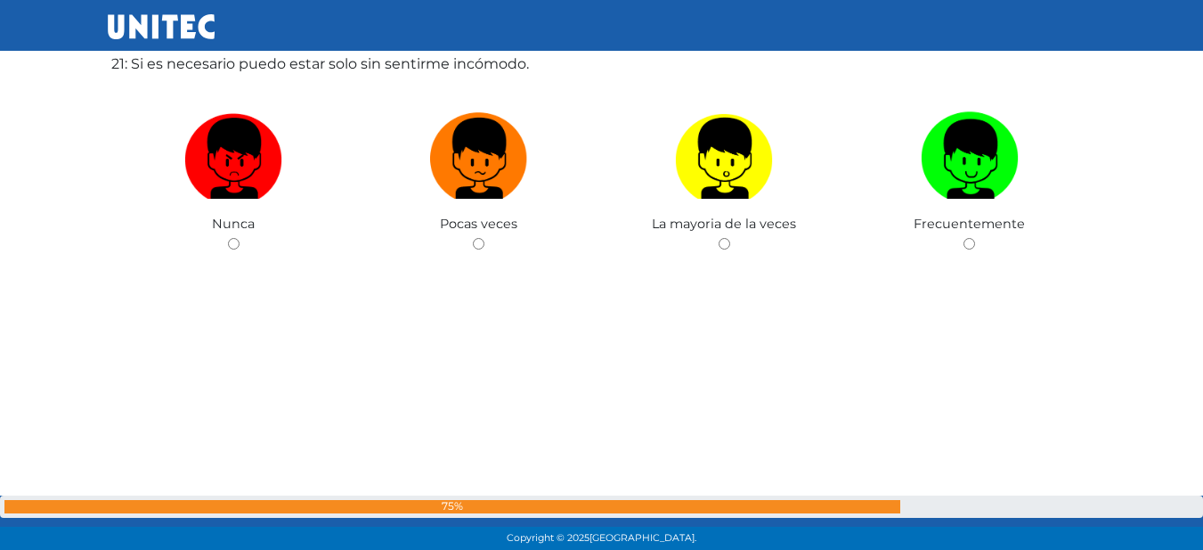
scroll to position [11168, 0]
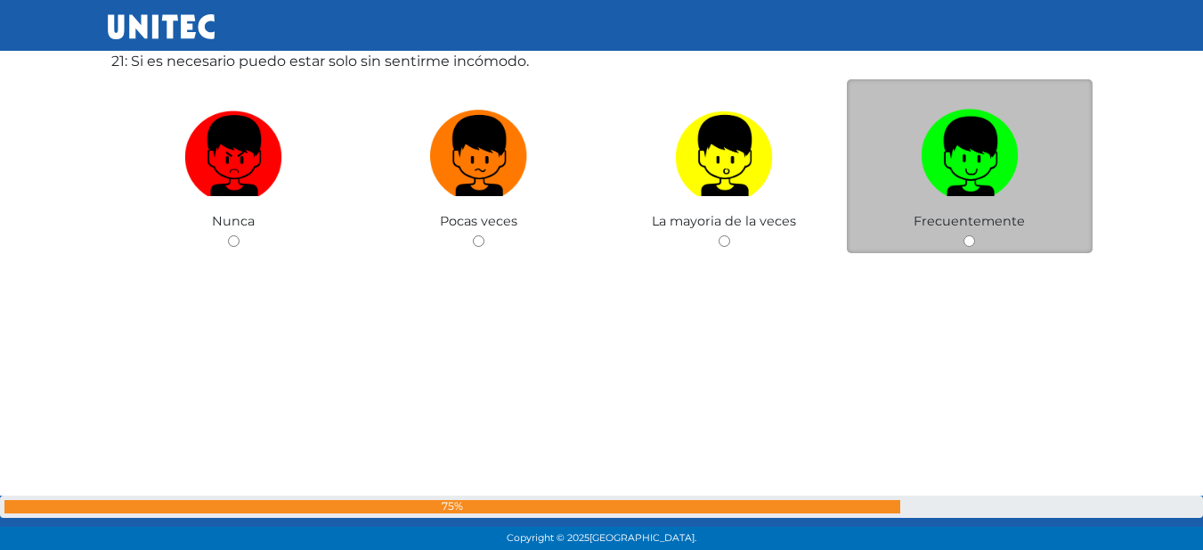
click at [967, 235] on input "radio" at bounding box center [970, 241] width 12 height 12
radio input "true"
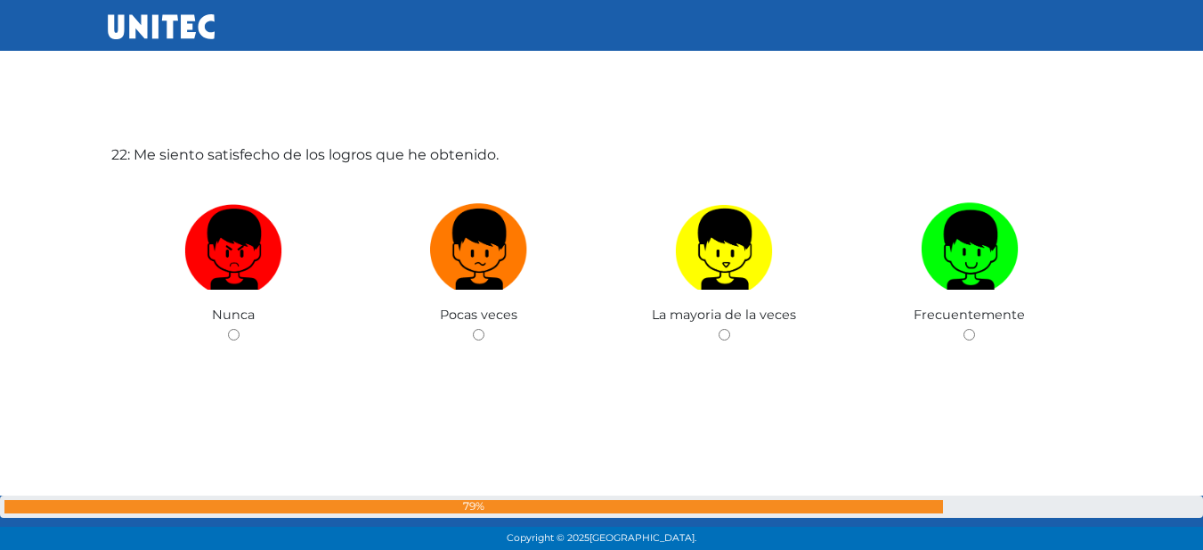
scroll to position [11625, 0]
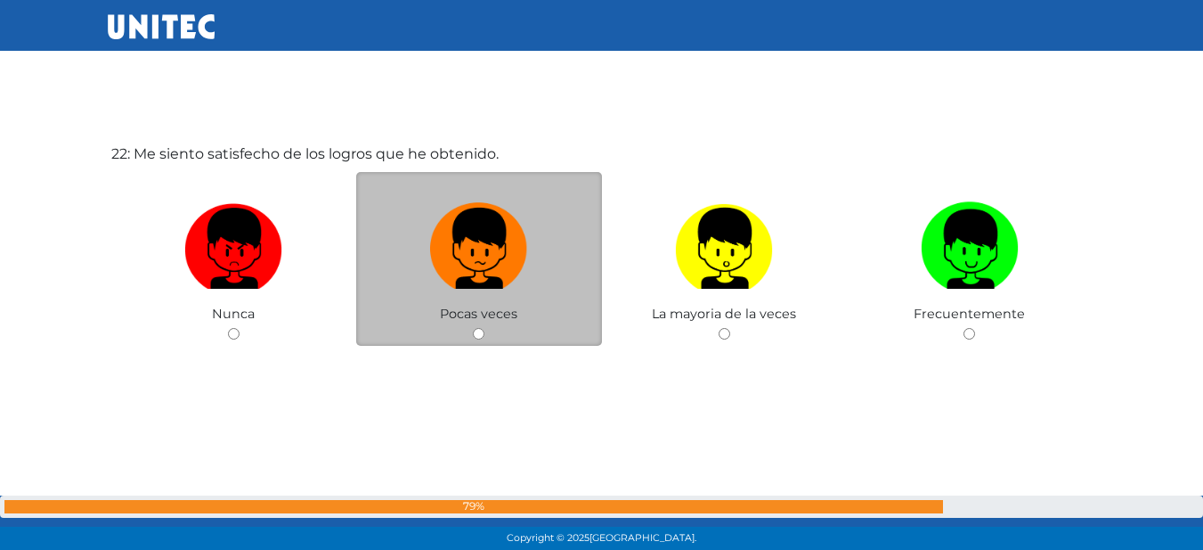
click at [481, 332] on input "radio" at bounding box center [479, 334] width 12 height 12
radio input "true"
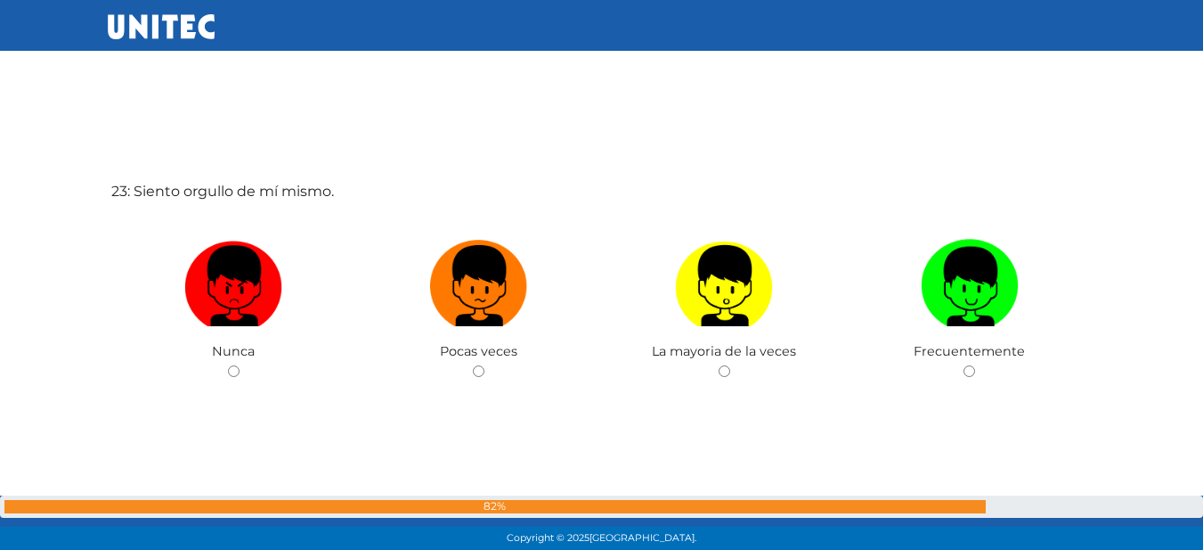
scroll to position [12157, 0]
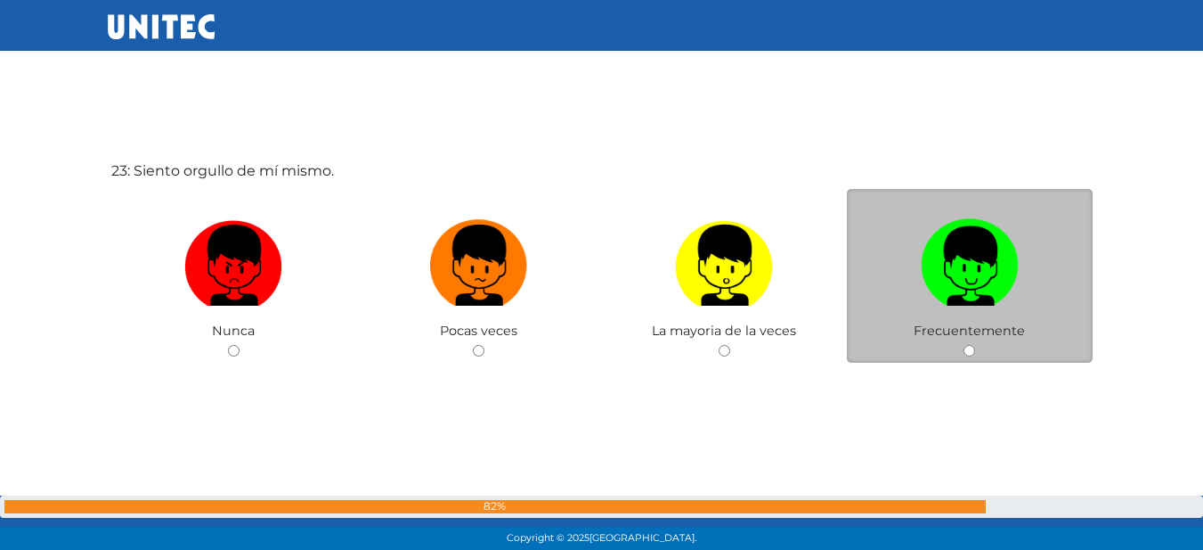
click at [965, 346] on input "radio" at bounding box center [970, 351] width 12 height 12
radio input "true"
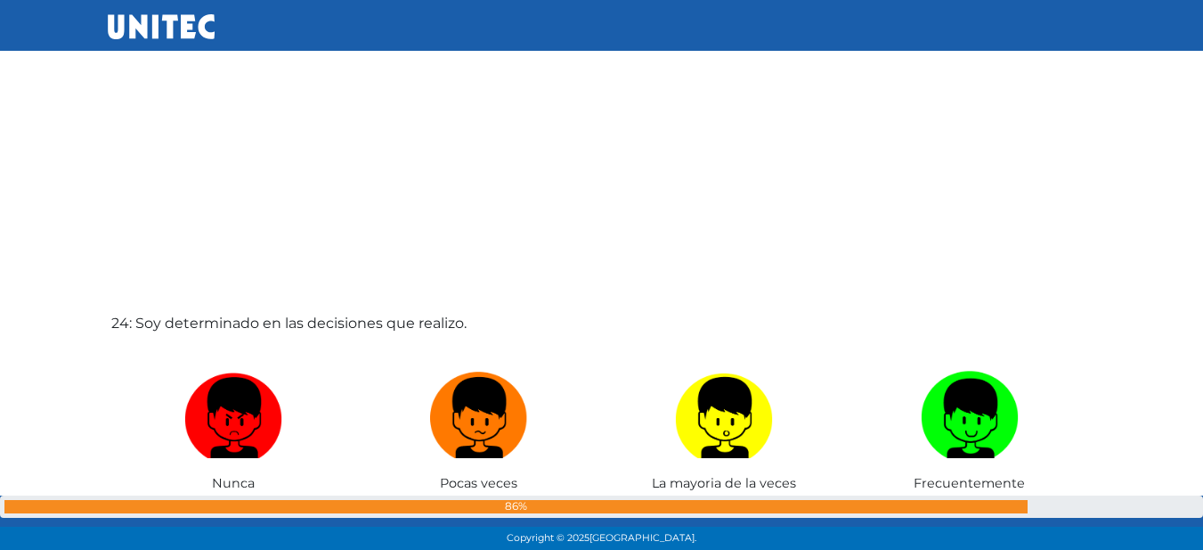
scroll to position [12644, 0]
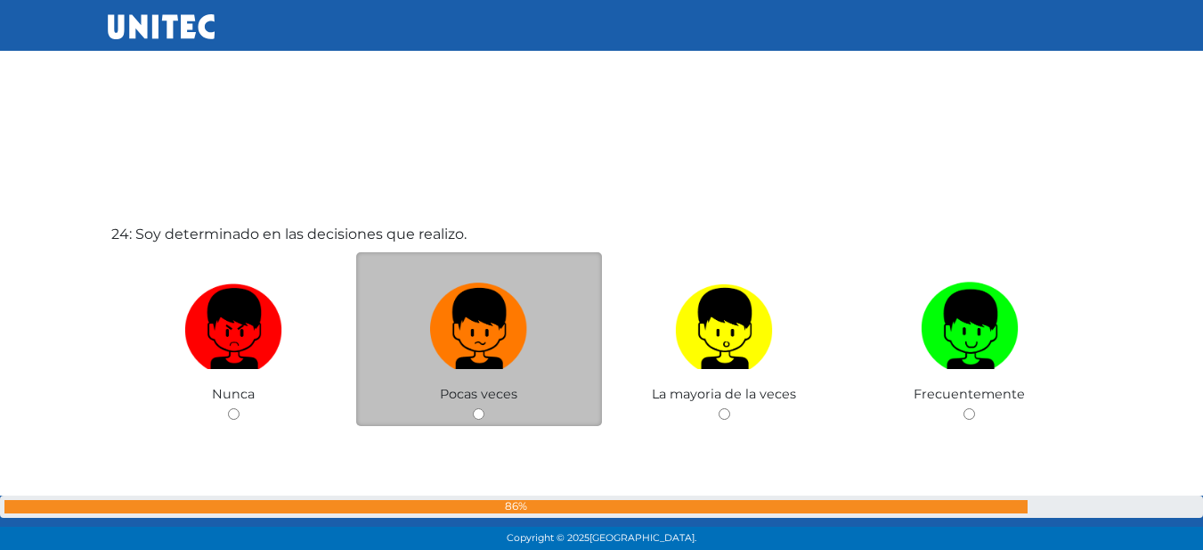
click at [477, 413] on input "radio" at bounding box center [479, 414] width 12 height 12
radio input "true"
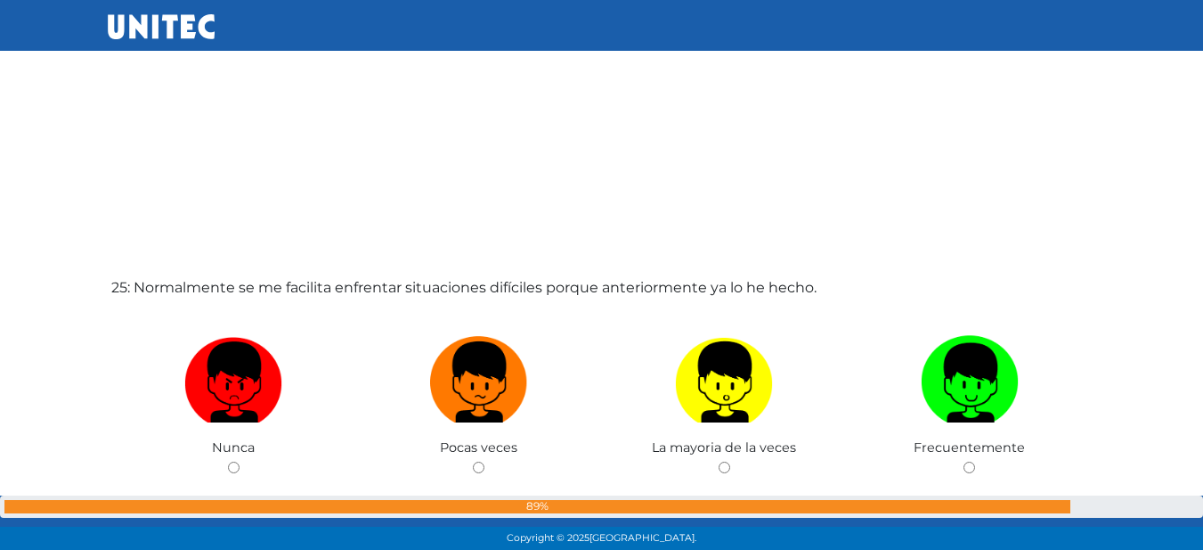
scroll to position [13280, 0]
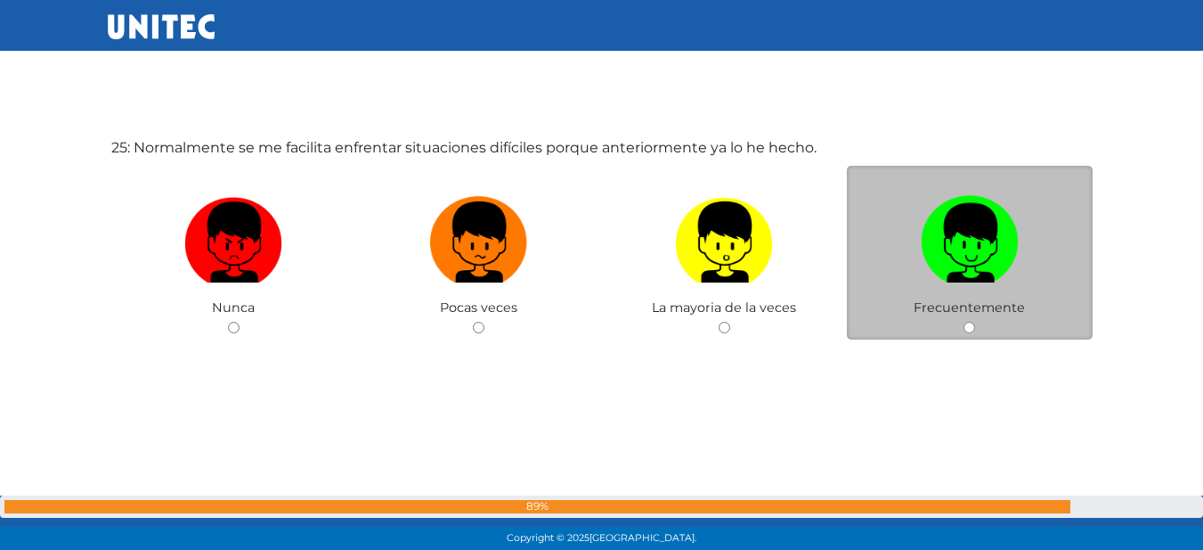
click at [969, 326] on input "radio" at bounding box center [970, 328] width 12 height 12
radio input "true"
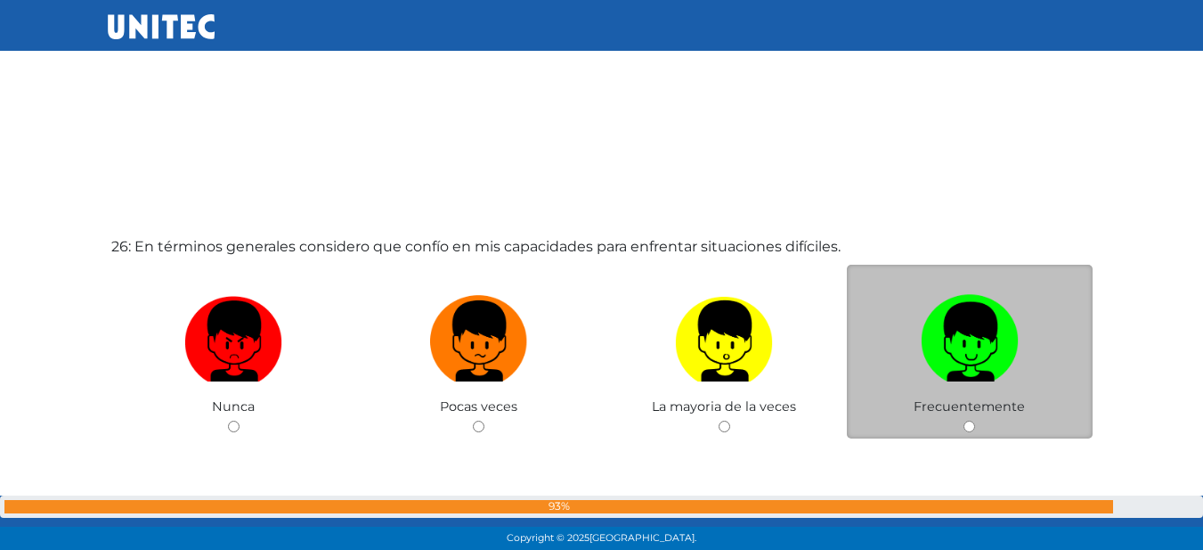
scroll to position [13829, 0]
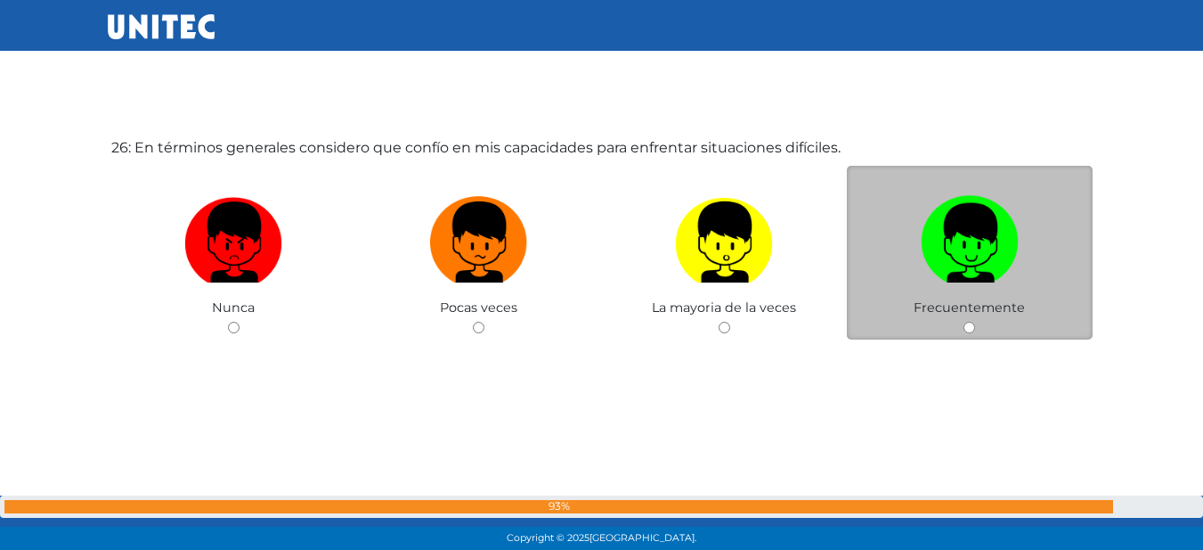
click at [965, 314] on span "Frecuentemente" at bounding box center [969, 307] width 111 height 16
click at [968, 326] on input "radio" at bounding box center [970, 328] width 12 height 12
radio input "true"
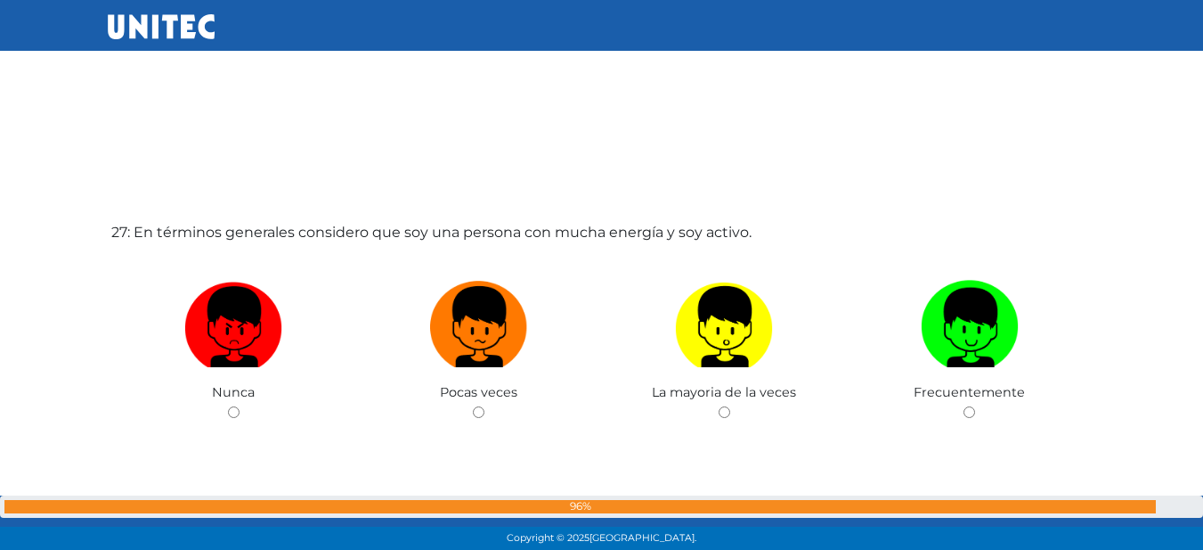
scroll to position [14290, 0]
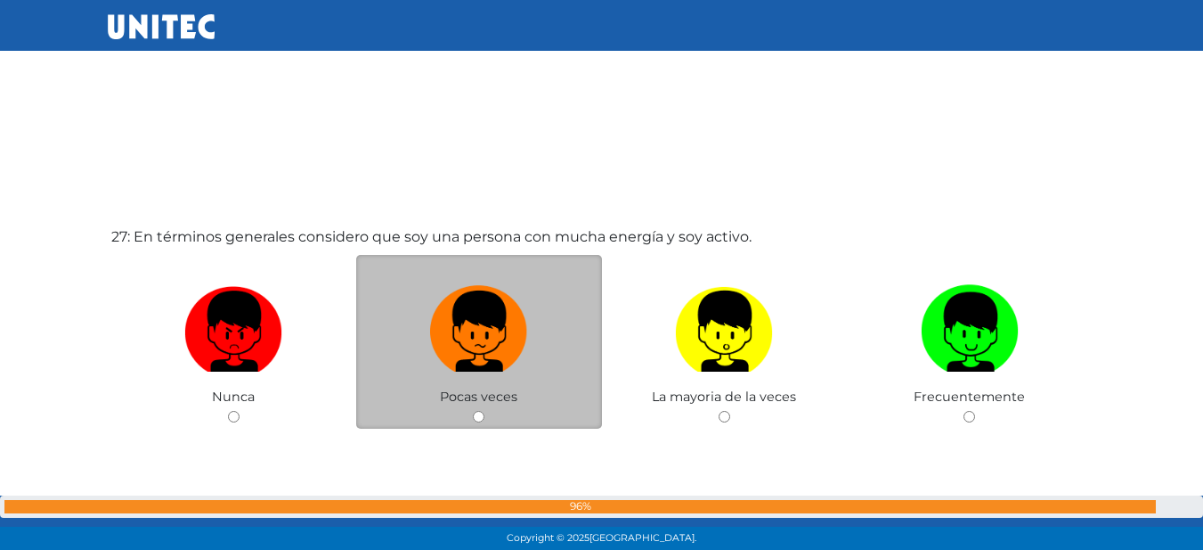
click at [477, 413] on input "radio" at bounding box center [479, 417] width 12 height 12
radio input "true"
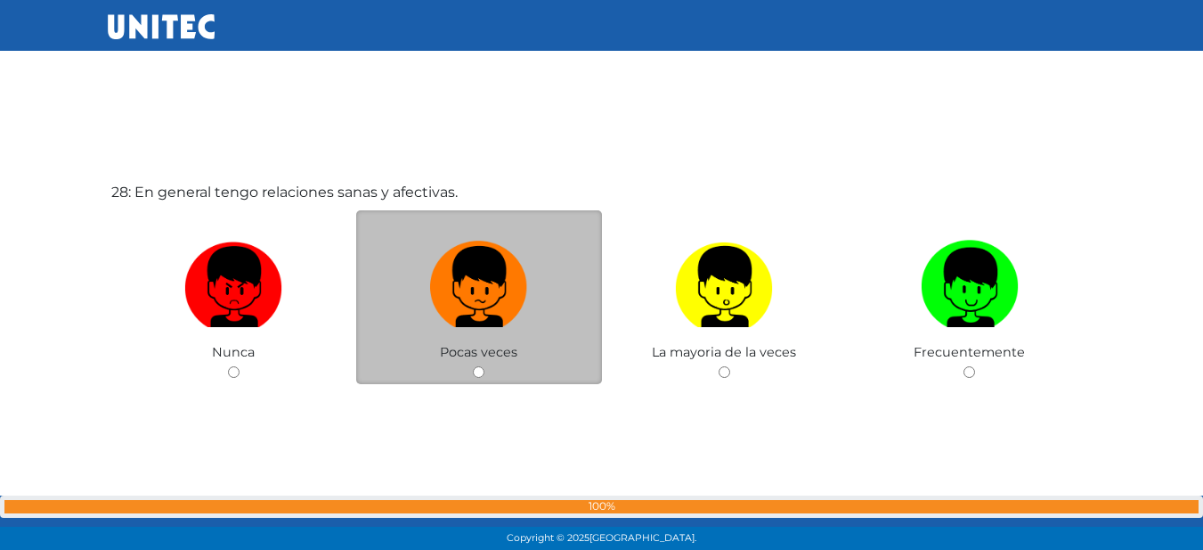
scroll to position [14915, 0]
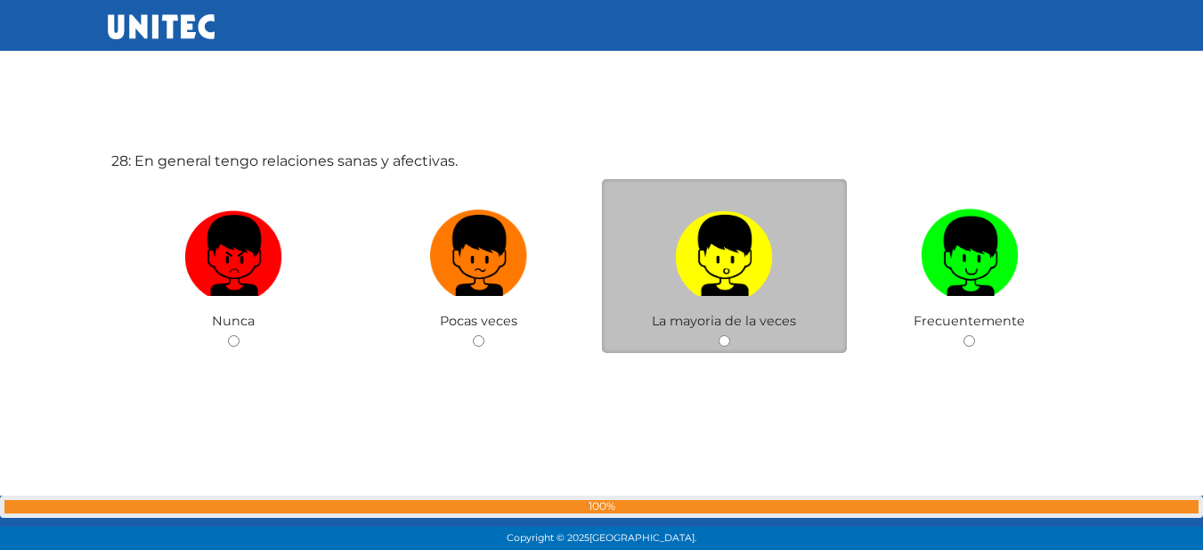
click at [721, 338] on input "radio" at bounding box center [725, 341] width 12 height 12
radio input "true"
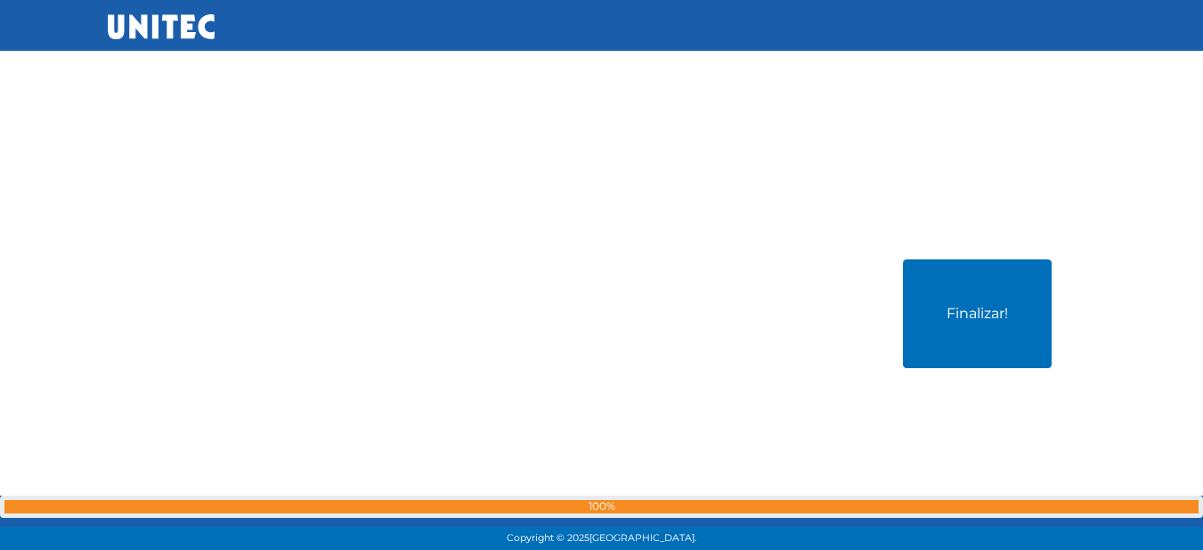
scroll to position [15365, 0]
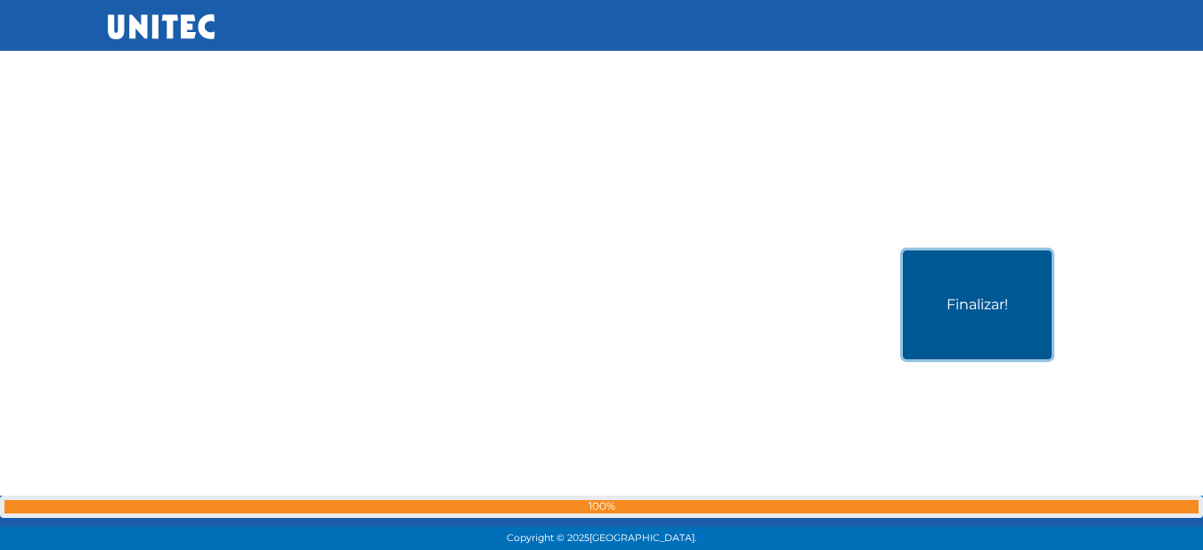
click at [951, 306] on button "Finalizar!" at bounding box center [977, 304] width 149 height 109
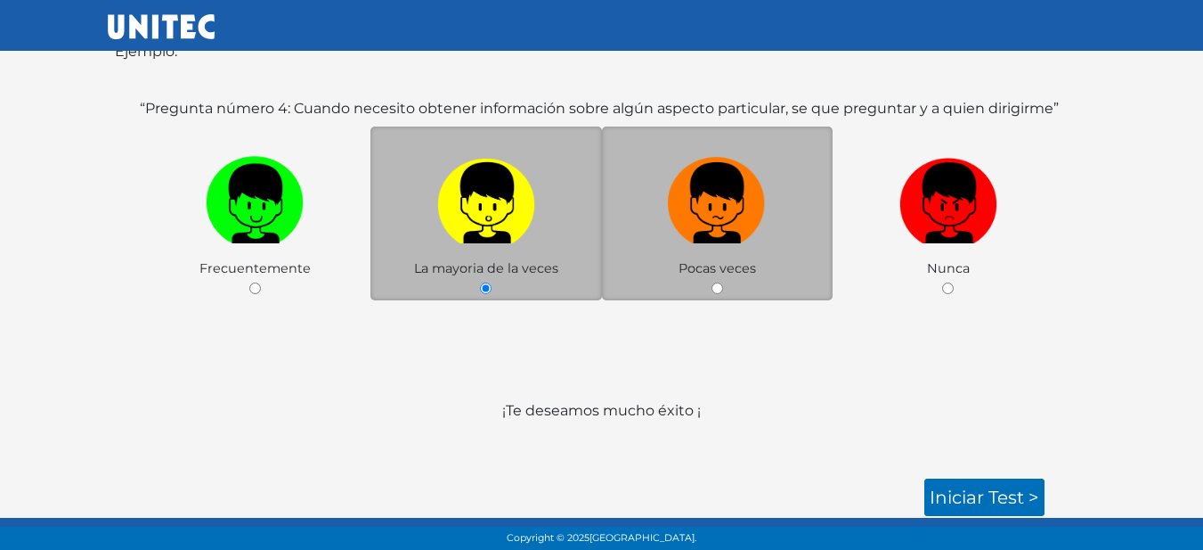
scroll to position [296, 0]
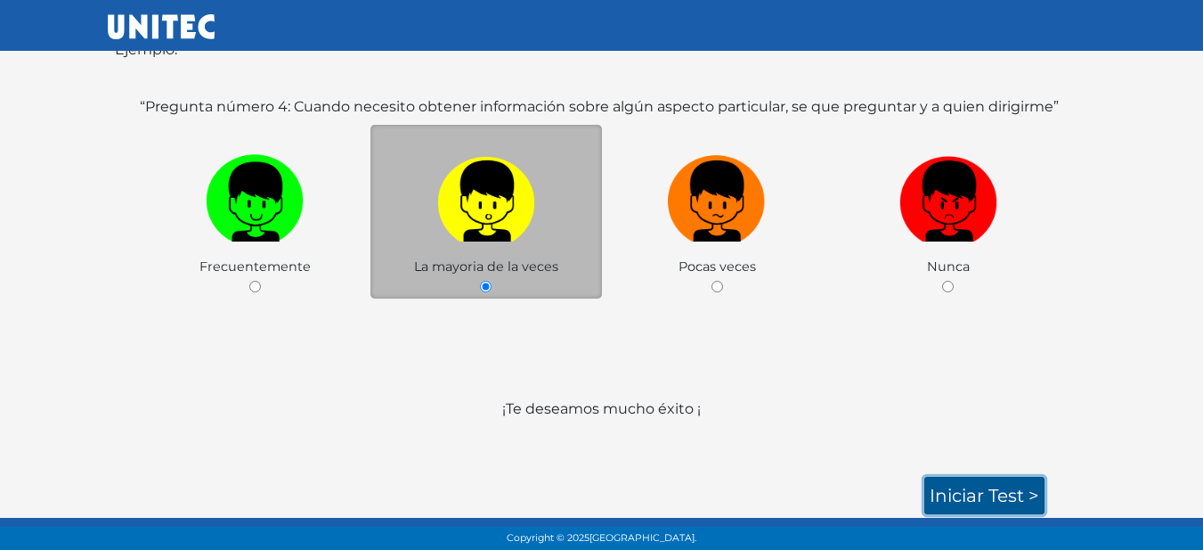
click at [973, 509] on link "Iniciar test >" at bounding box center [985, 495] width 120 height 37
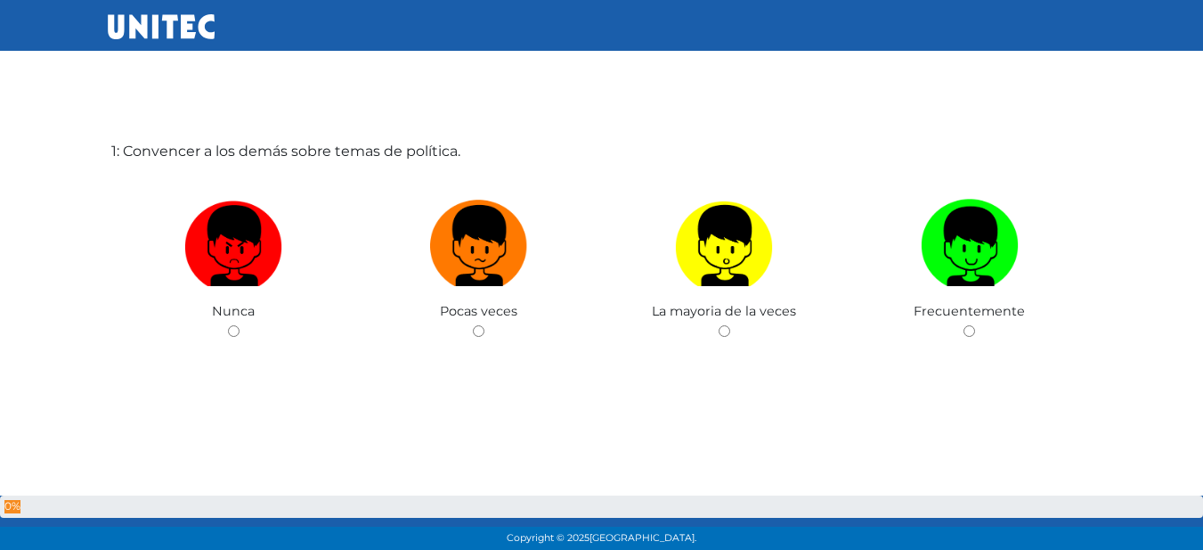
scroll to position [89, 0]
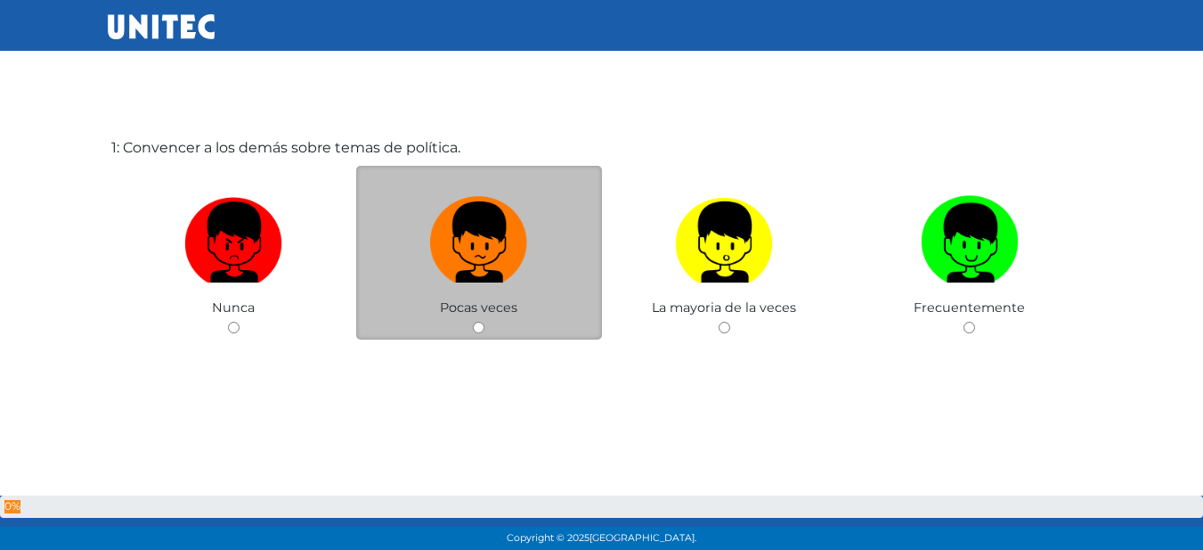
click at [471, 329] on div "Pocas veces" at bounding box center [479, 253] width 246 height 174
click at [480, 327] on input "radio" at bounding box center [479, 328] width 12 height 12
radio input "true"
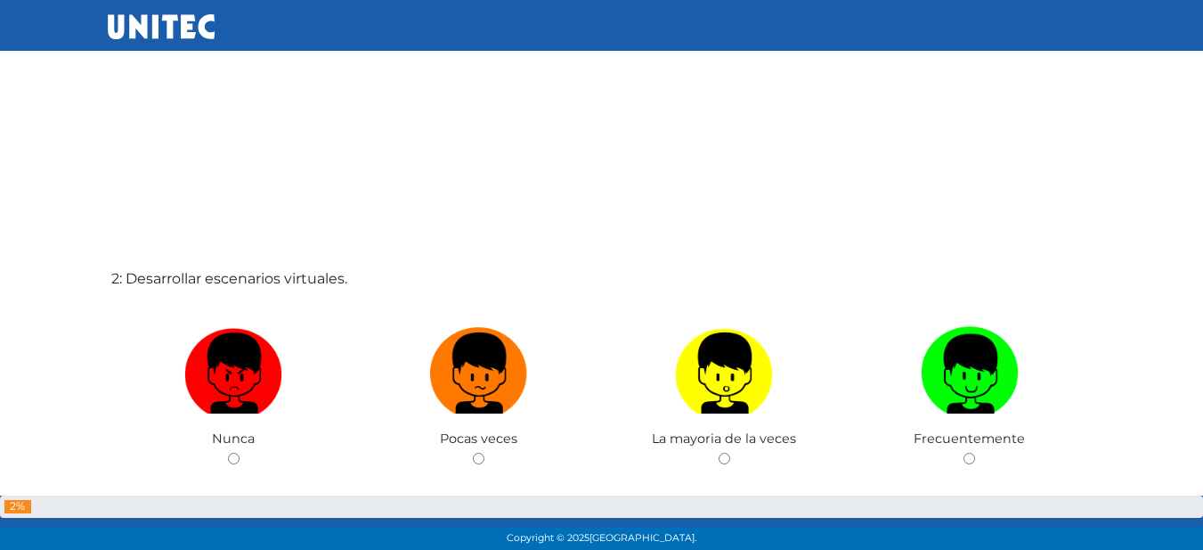
scroll to position [539, 0]
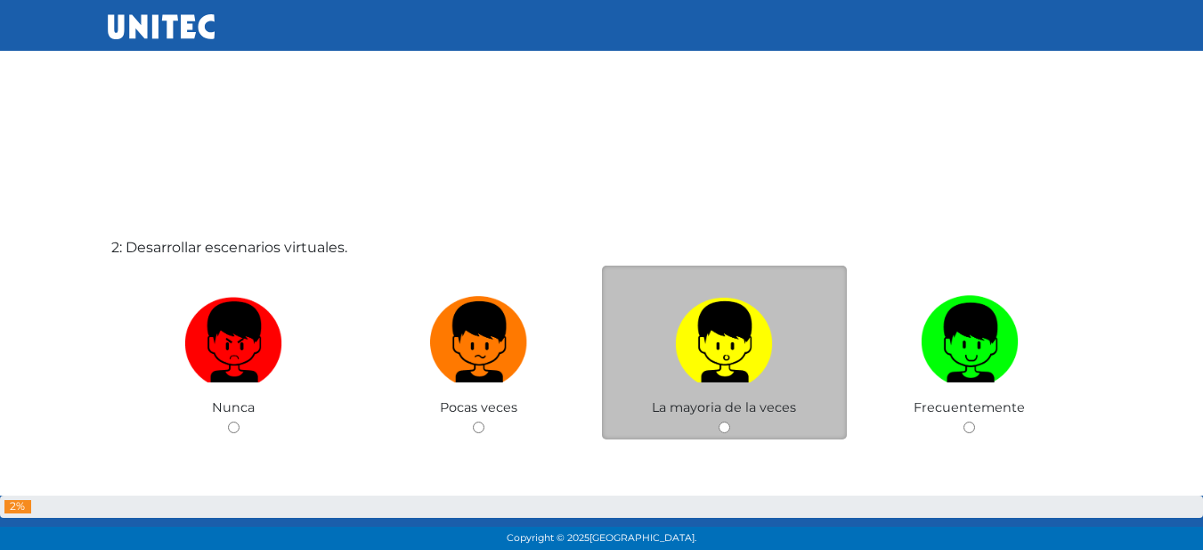
click at [722, 424] on input "radio" at bounding box center [725, 427] width 12 height 12
radio input "true"
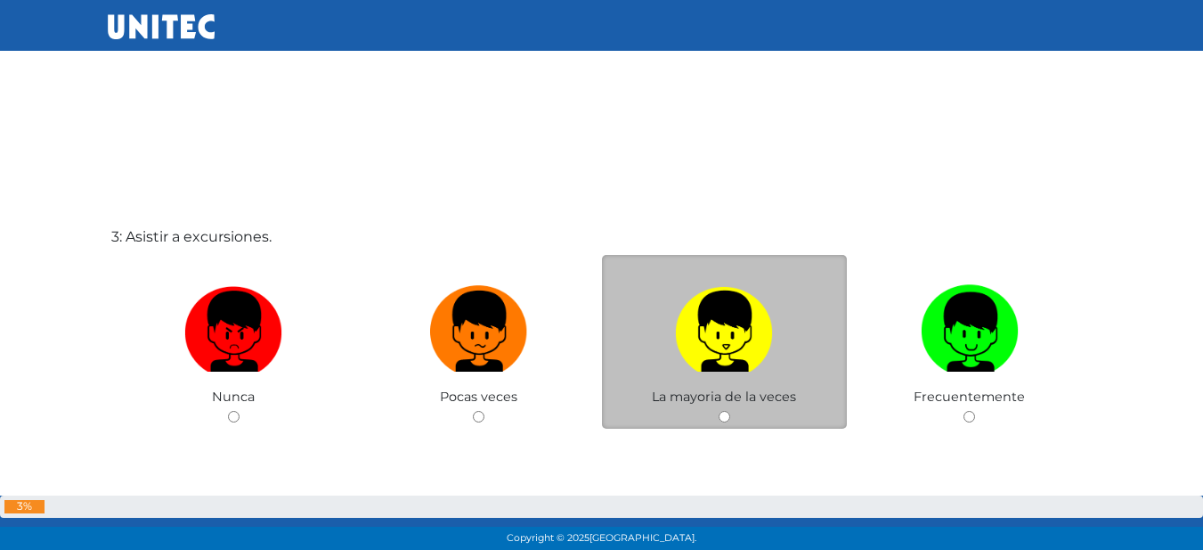
scroll to position [1131, 0]
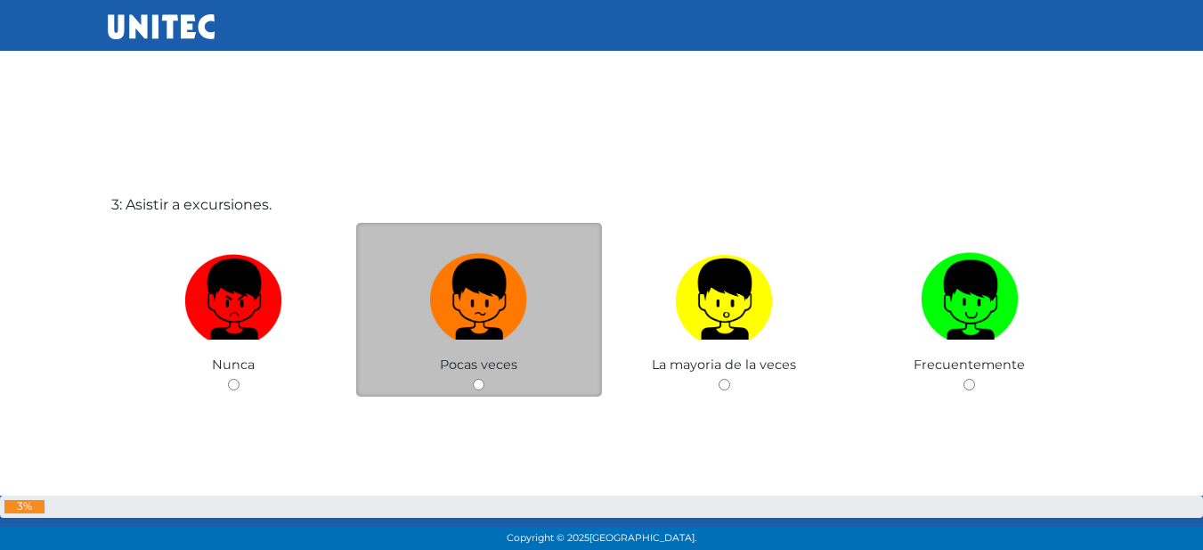
click at [477, 385] on input "radio" at bounding box center [479, 385] width 12 height 12
radio input "true"
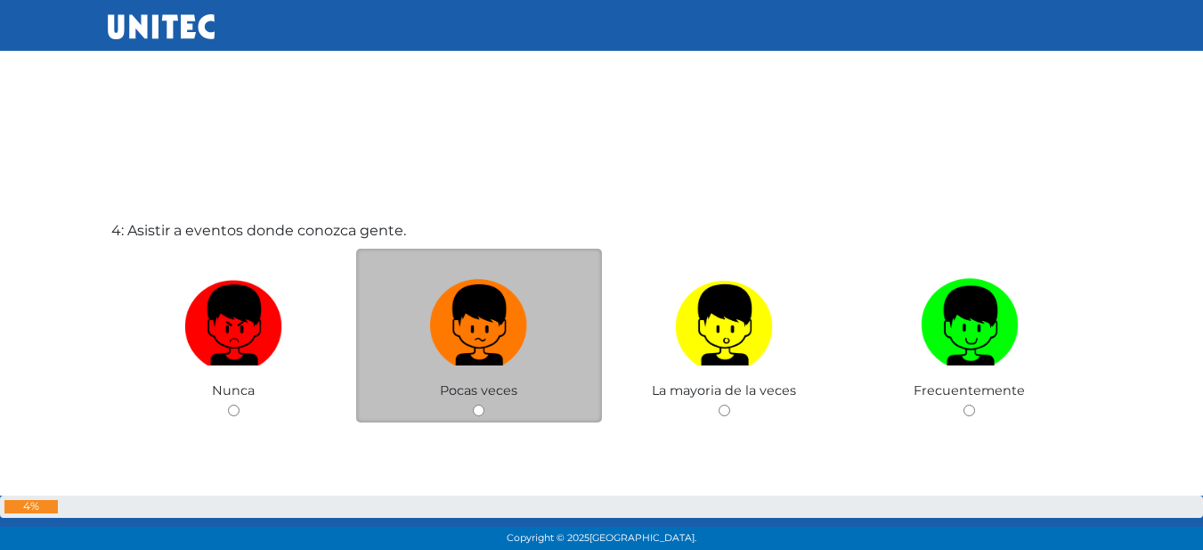
scroll to position [1666, 0]
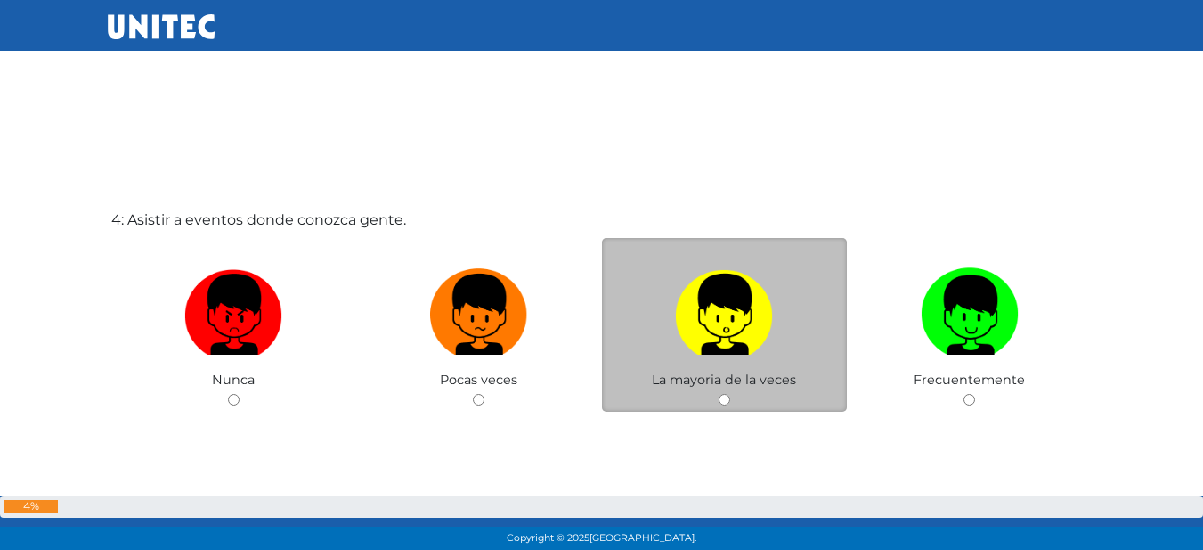
click at [723, 403] on input "radio" at bounding box center [725, 400] width 12 height 12
radio input "true"
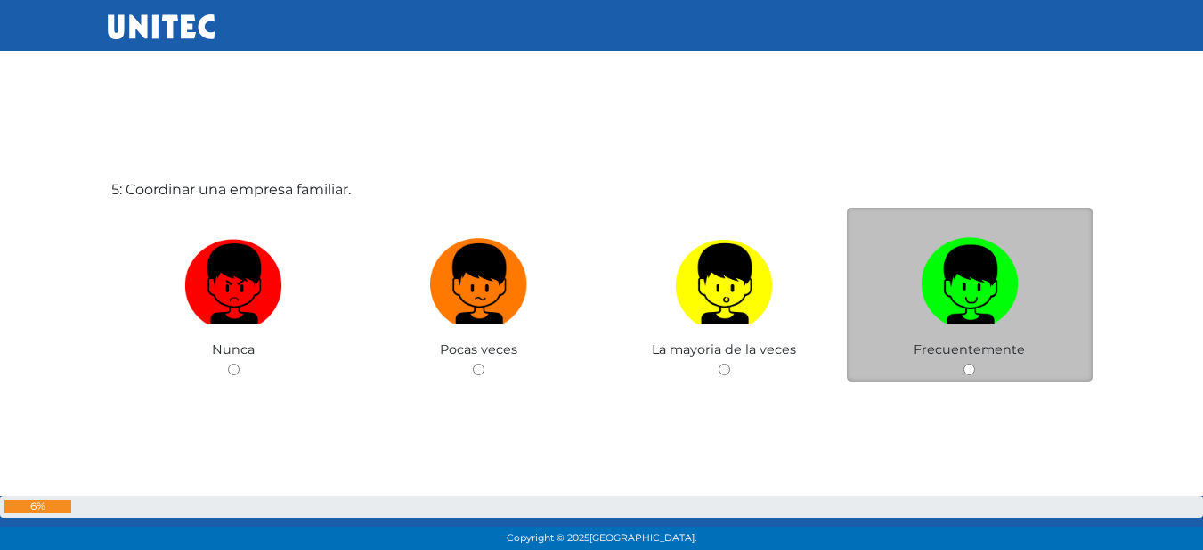
scroll to position [2292, 0]
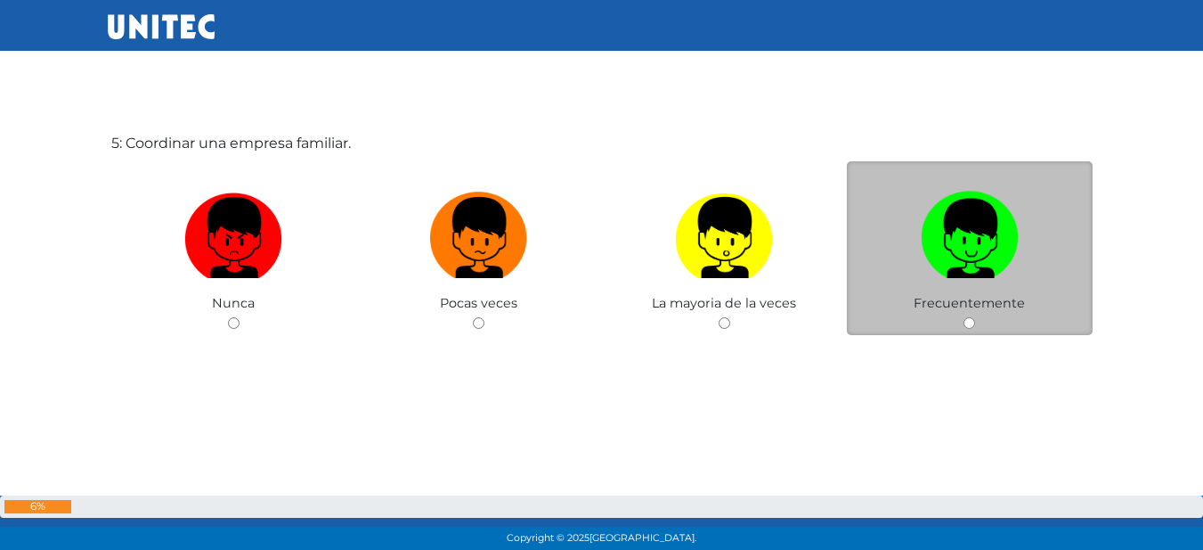
click at [968, 323] on input "radio" at bounding box center [970, 323] width 12 height 12
radio input "true"
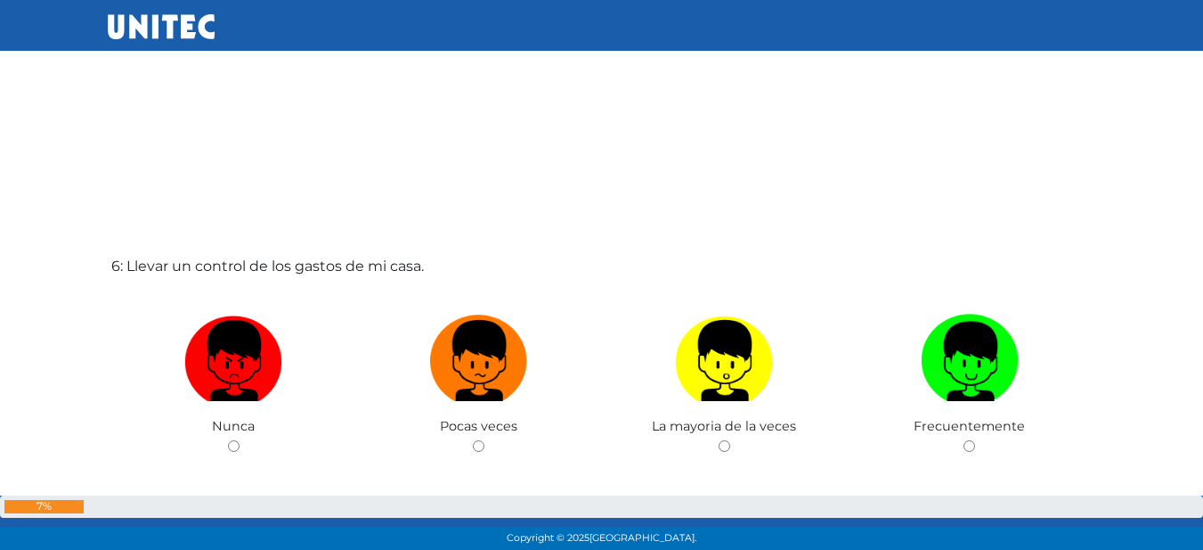
scroll to position [2722, 0]
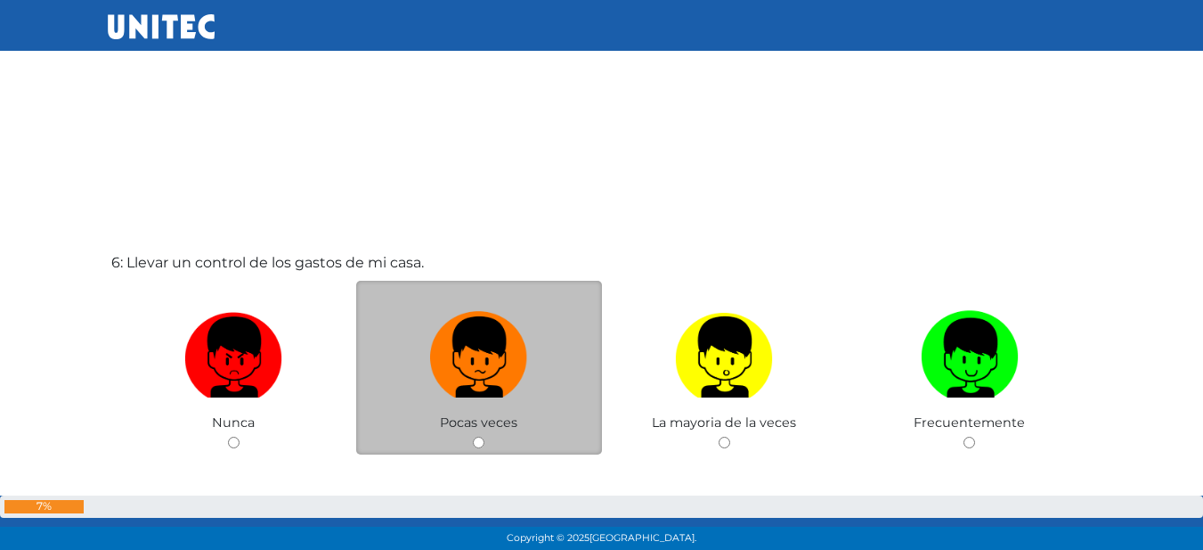
click at [476, 440] on input "radio" at bounding box center [479, 442] width 12 height 12
radio input "true"
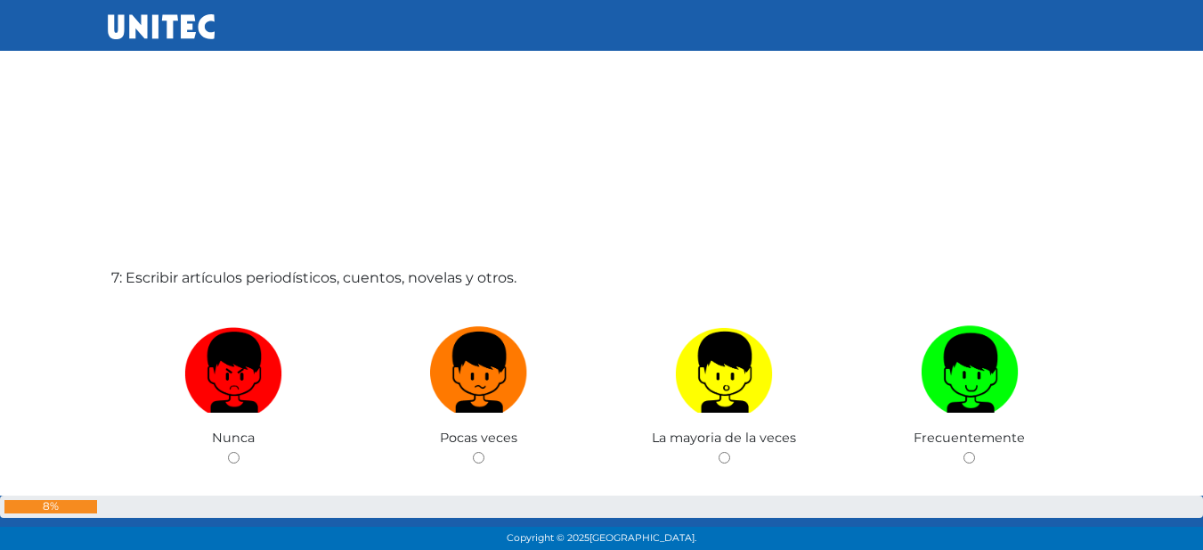
scroll to position [3346, 0]
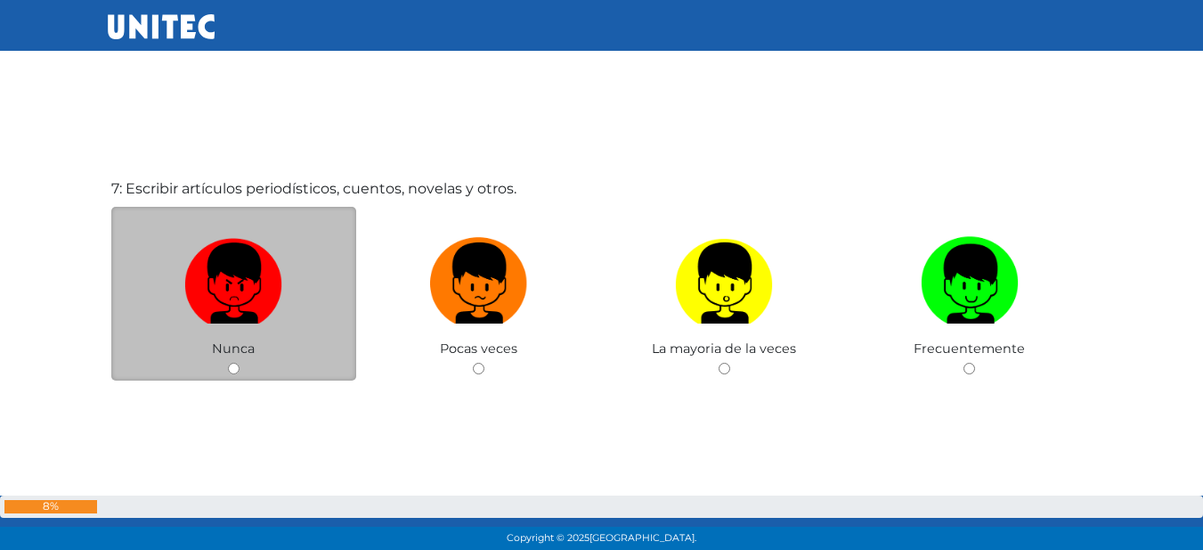
click at [232, 366] on input "radio" at bounding box center [234, 369] width 12 height 12
radio input "true"
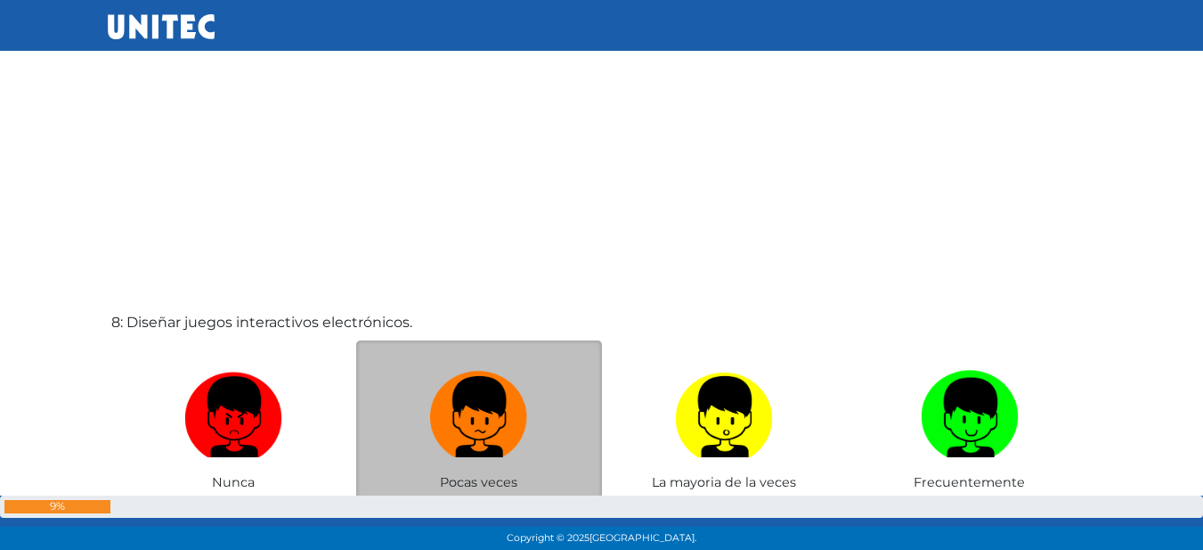
scroll to position [3851, 0]
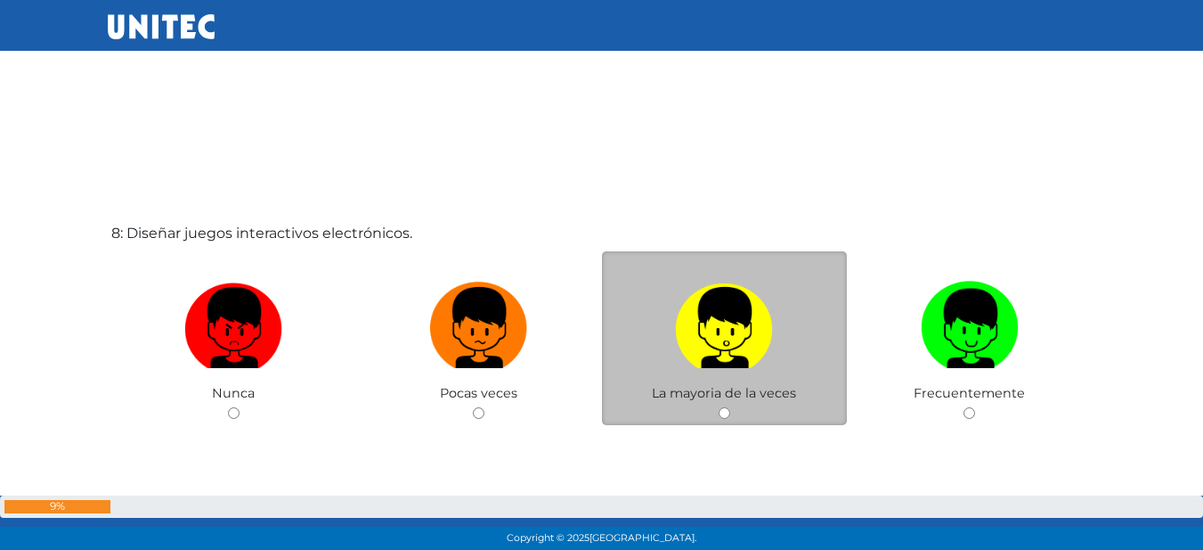
click at [723, 416] on input "radio" at bounding box center [725, 413] width 12 height 12
radio input "true"
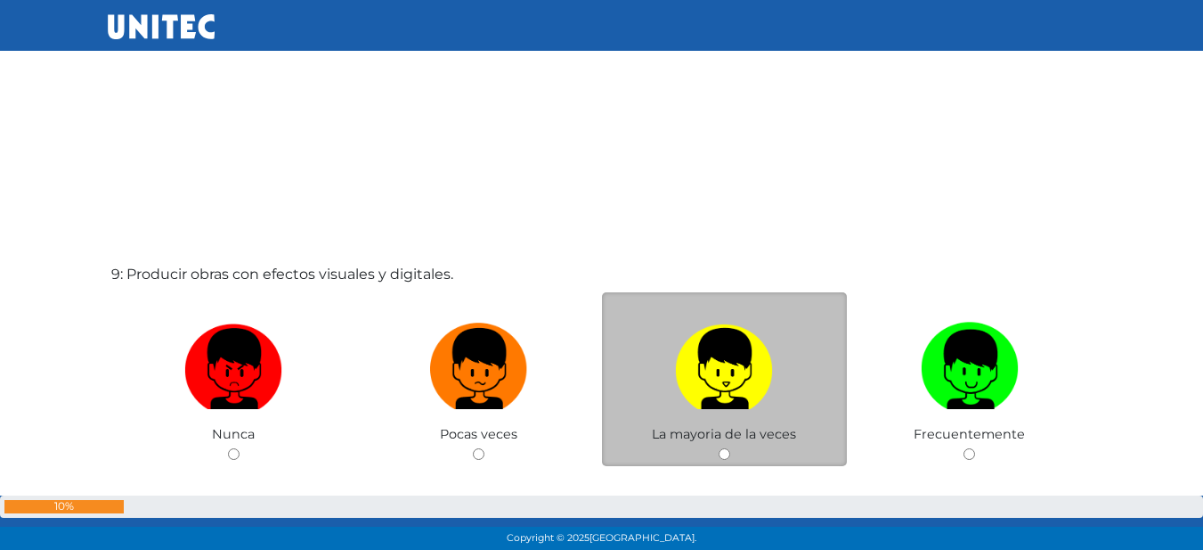
scroll to position [4386, 0]
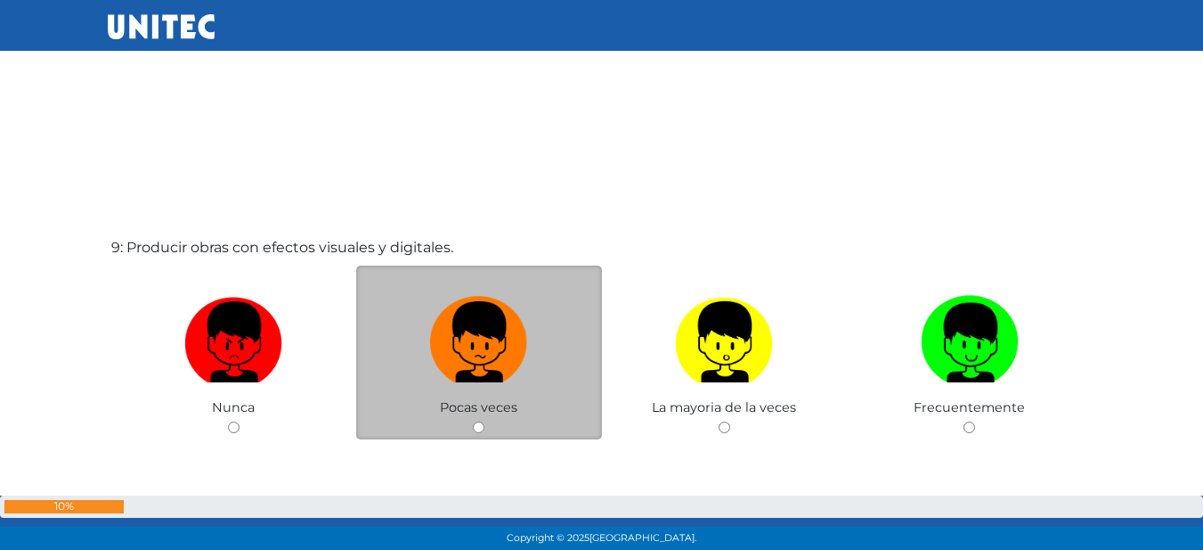
click at [472, 431] on div "Pocas veces" at bounding box center [479, 352] width 246 height 174
click at [478, 425] on input "radio" at bounding box center [479, 427] width 12 height 12
radio input "true"
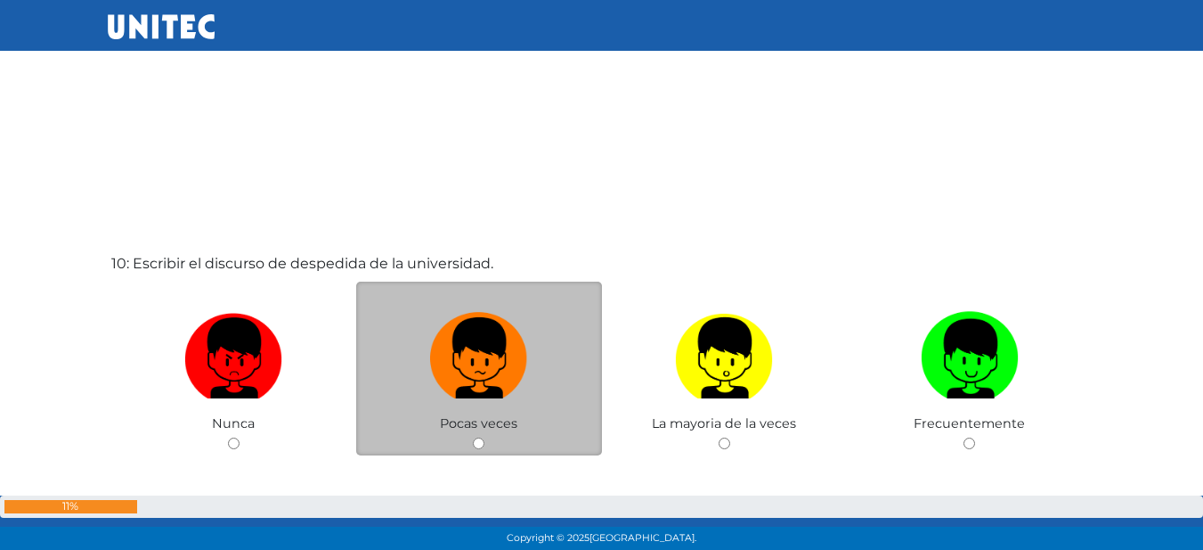
scroll to position [4921, 0]
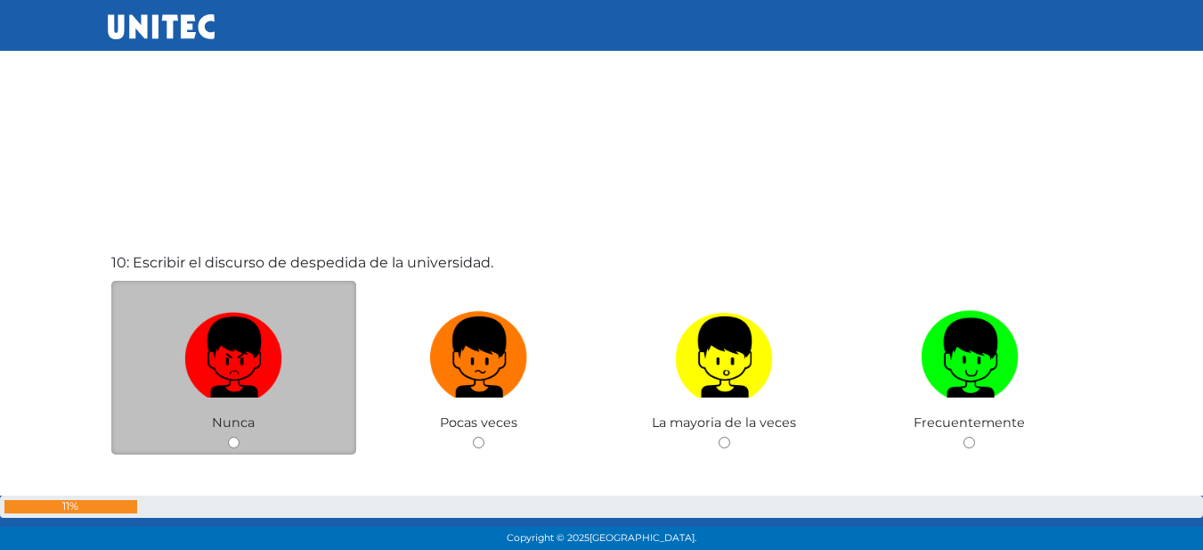
click at [232, 436] on input "radio" at bounding box center [234, 442] width 12 height 12
radio input "true"
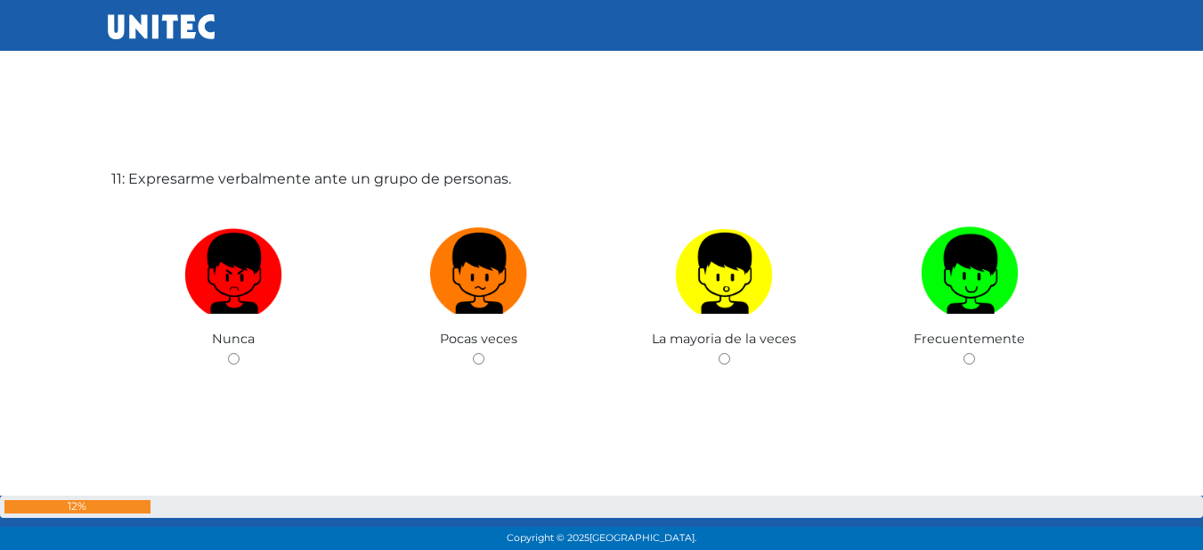
scroll to position [5585, 0]
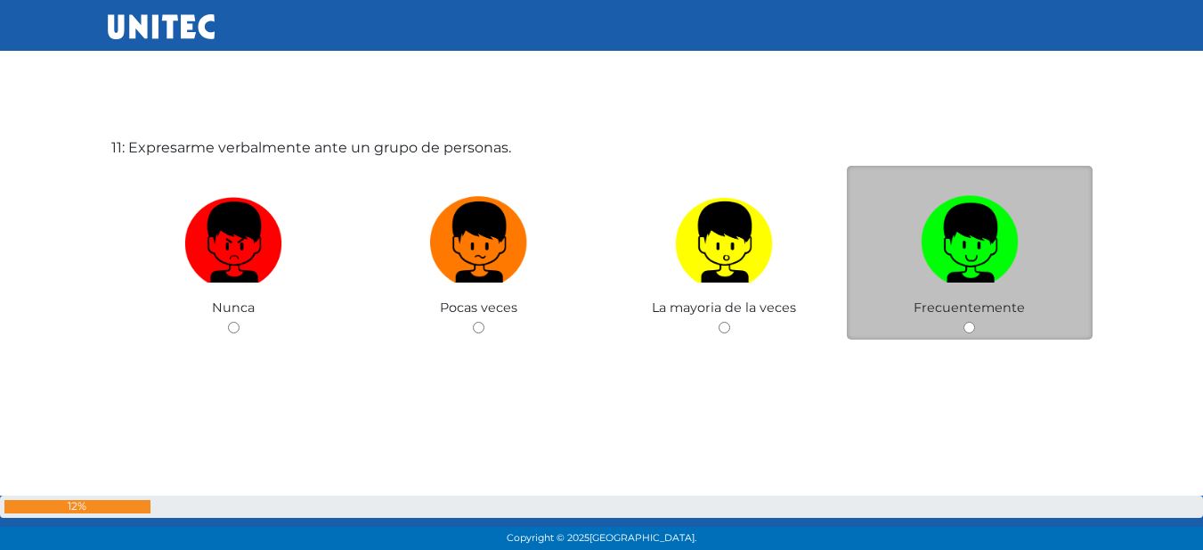
click at [969, 331] on input "radio" at bounding box center [970, 328] width 12 height 12
radio input "true"
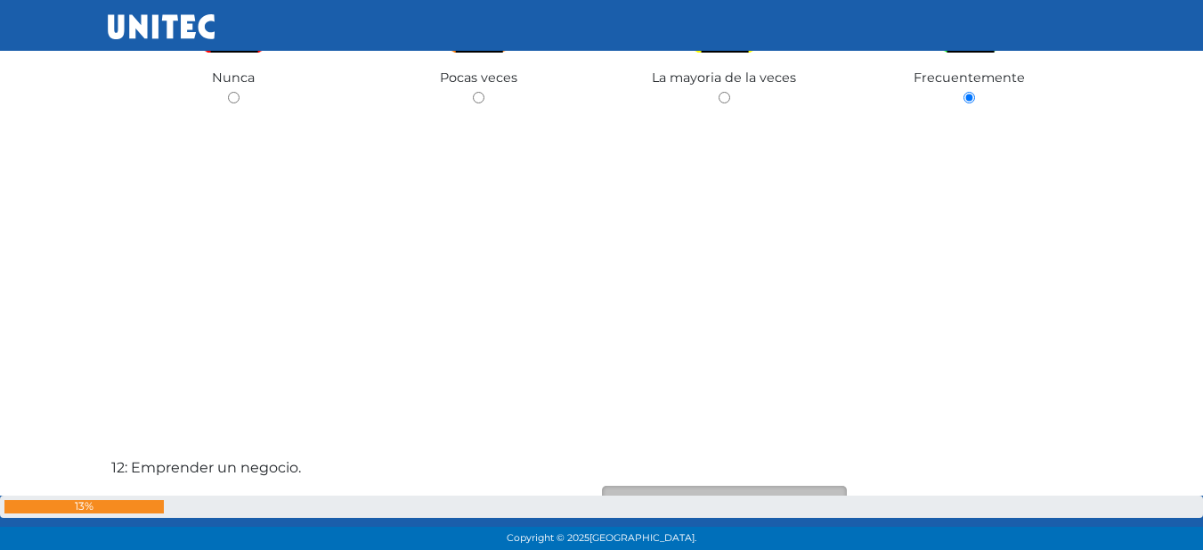
scroll to position [6031, 0]
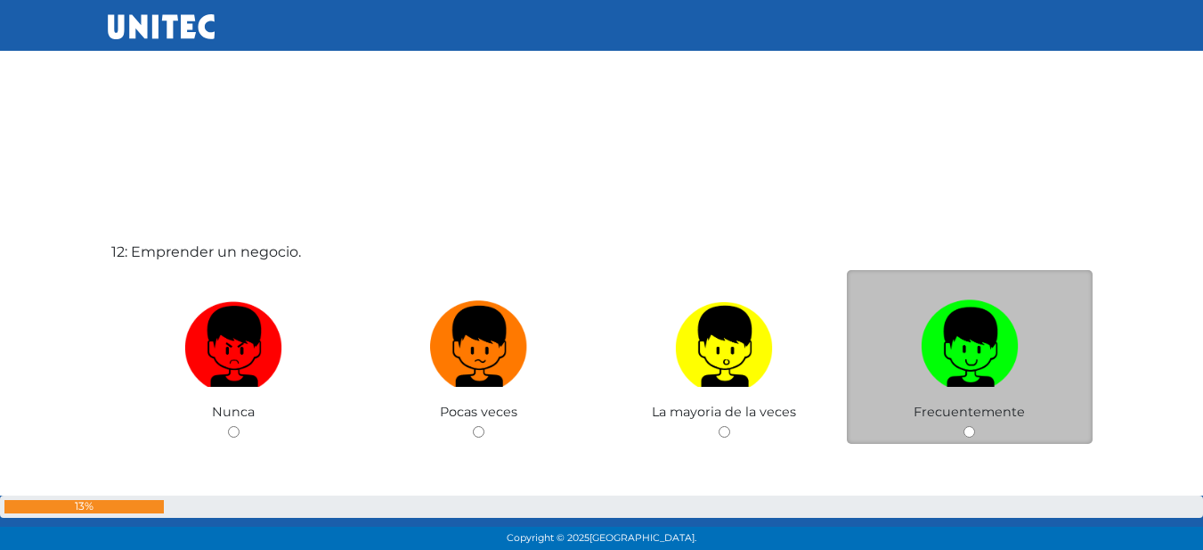
click at [962, 435] on div "Frecuentemente" at bounding box center [970, 357] width 246 height 174
click at [968, 426] on input "radio" at bounding box center [970, 432] width 12 height 12
radio input "true"
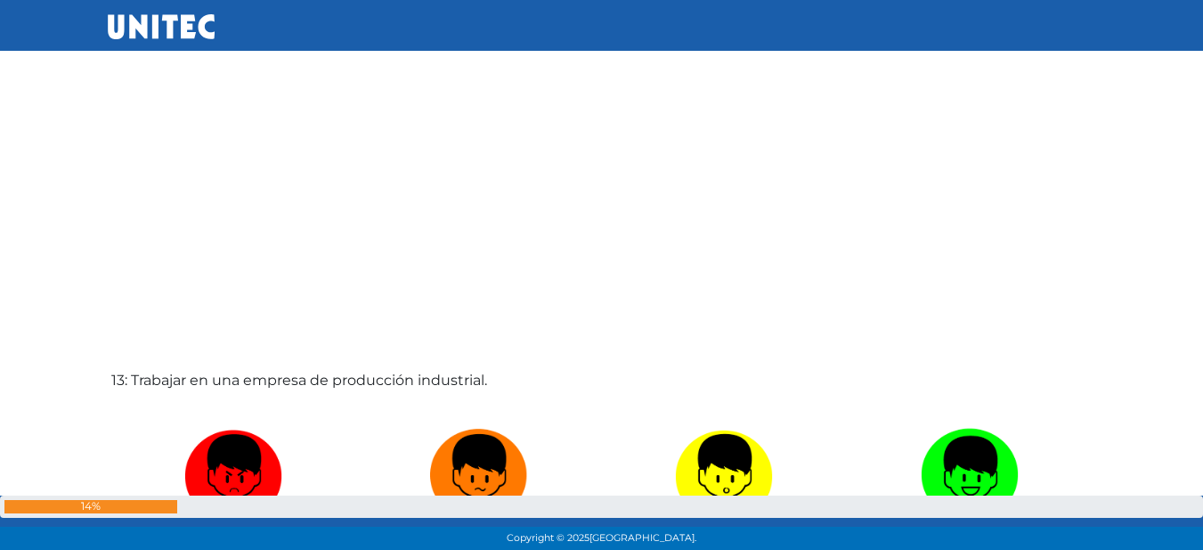
scroll to position [6630, 0]
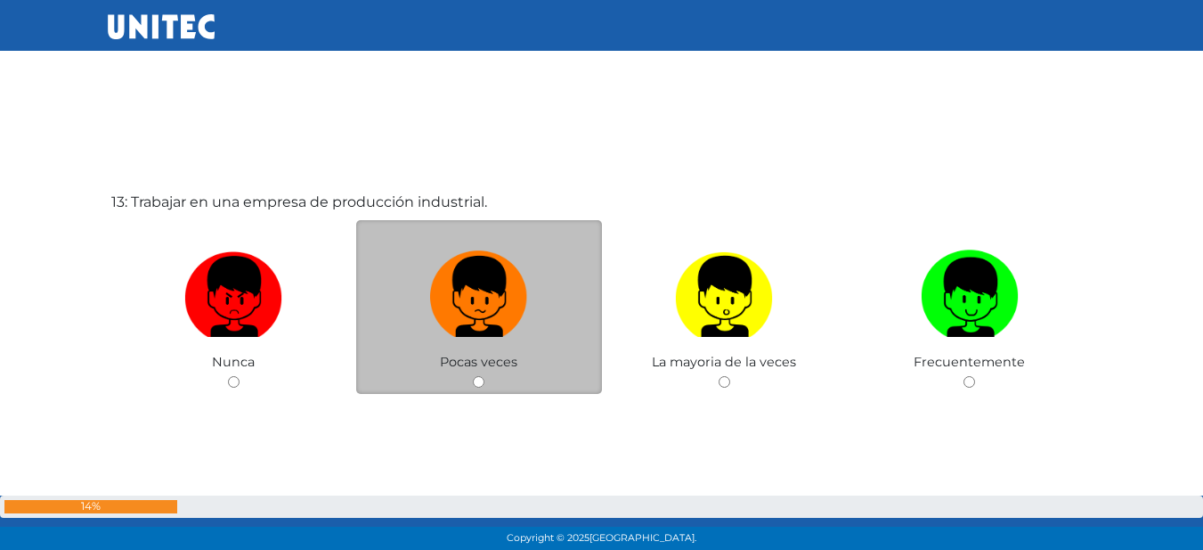
click at [473, 383] on input "radio" at bounding box center [479, 382] width 12 height 12
radio input "true"
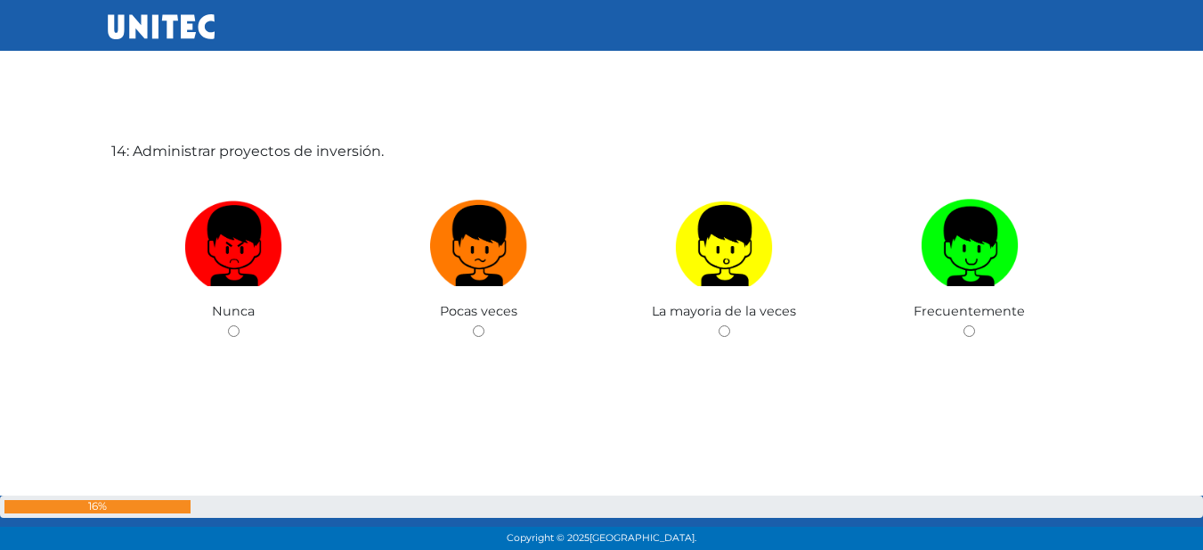
scroll to position [7234, 0]
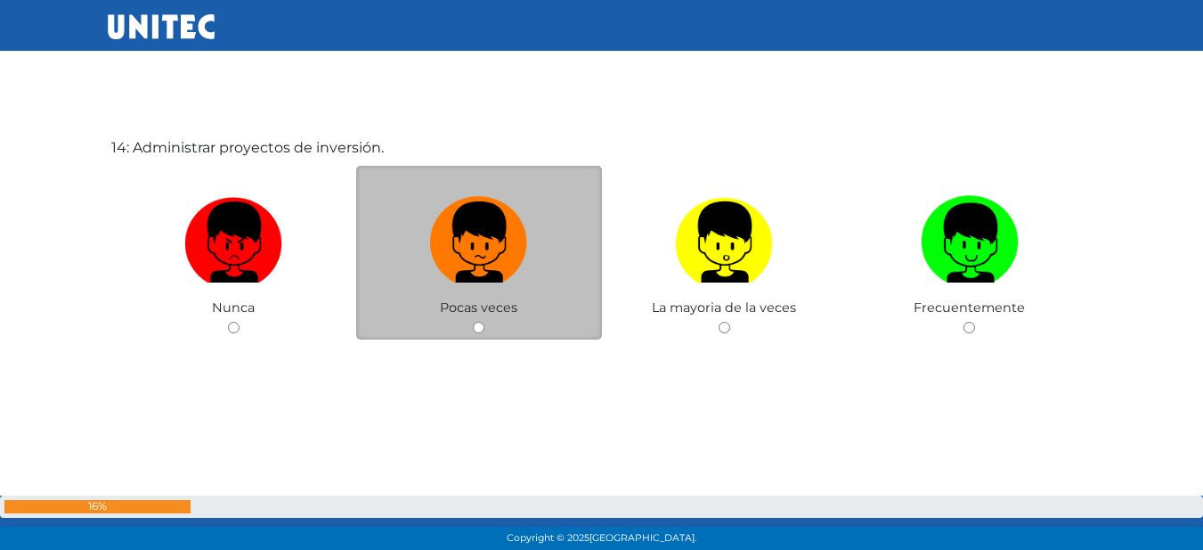
click at [478, 330] on input "radio" at bounding box center [479, 328] width 12 height 12
radio input "true"
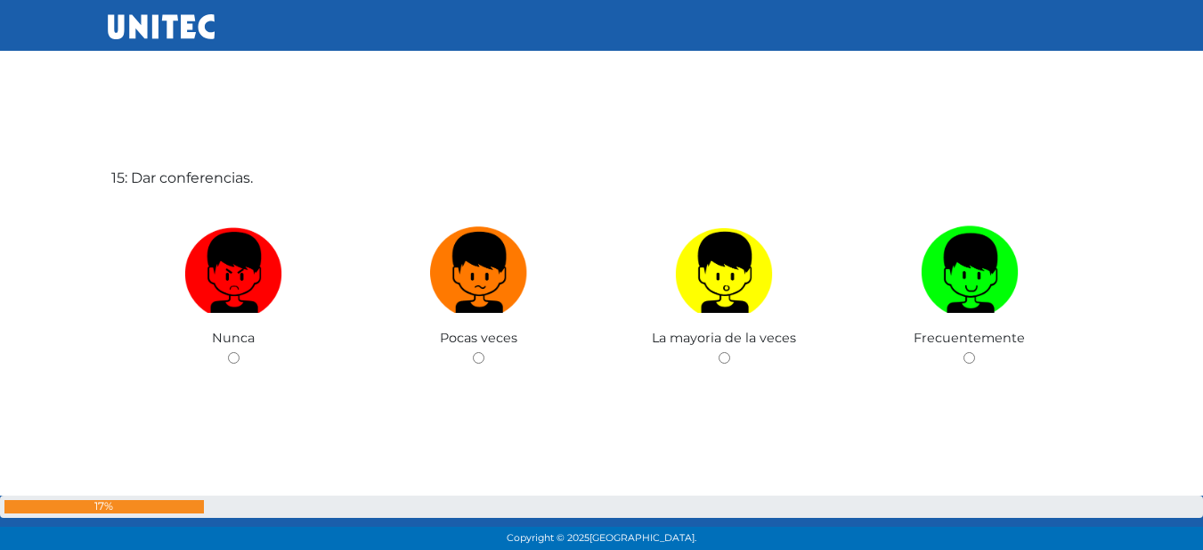
scroll to position [7757, 0]
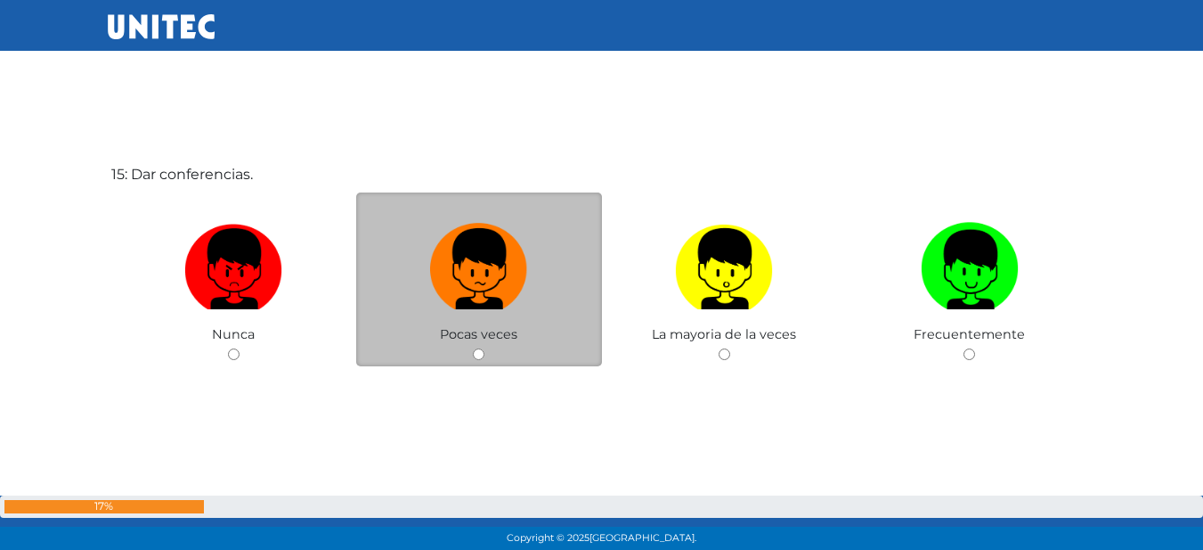
click at [478, 354] on input "radio" at bounding box center [479, 354] width 12 height 12
radio input "true"
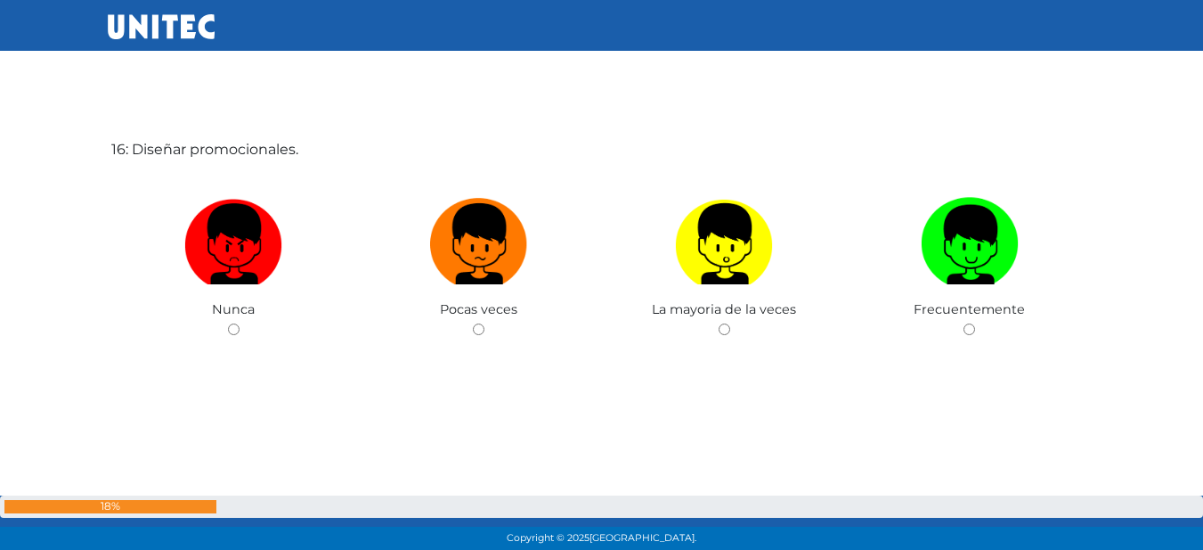
scroll to position [8333, 0]
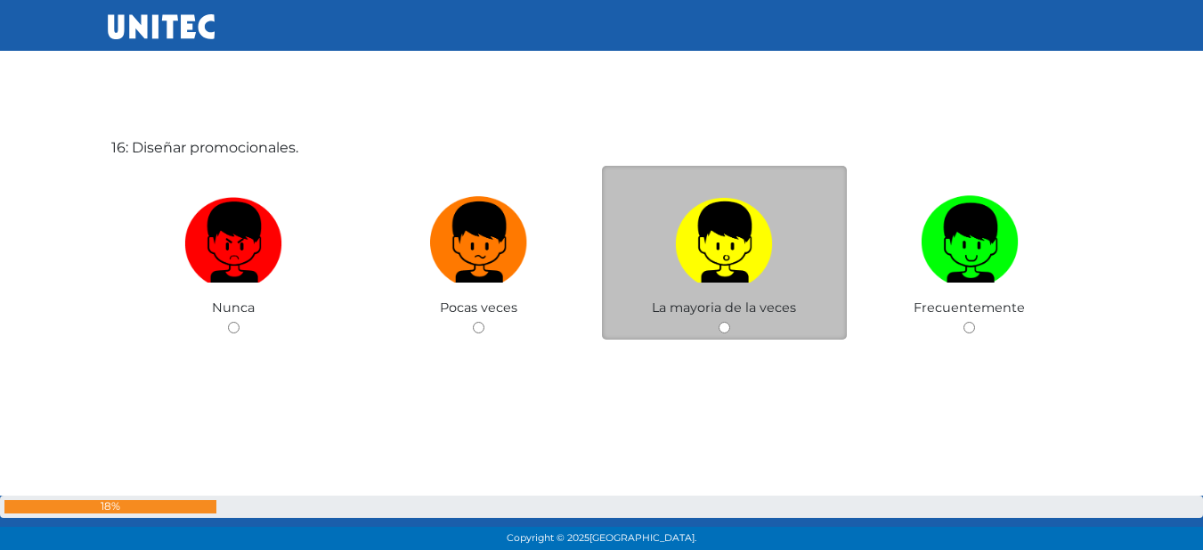
click at [726, 323] on input "radio" at bounding box center [725, 328] width 12 height 12
radio input "true"
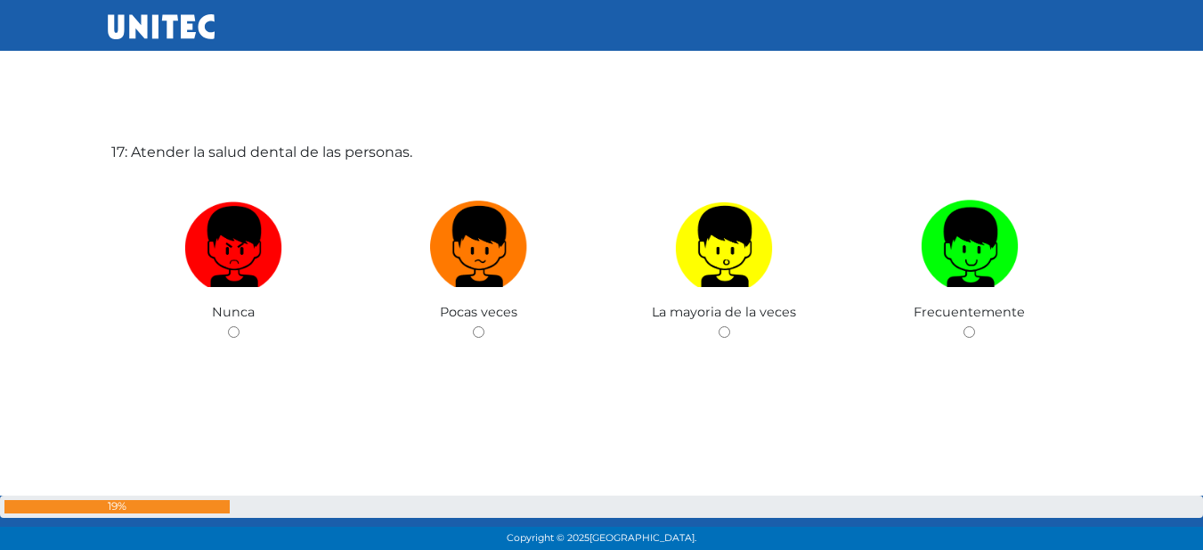
scroll to position [8883, 0]
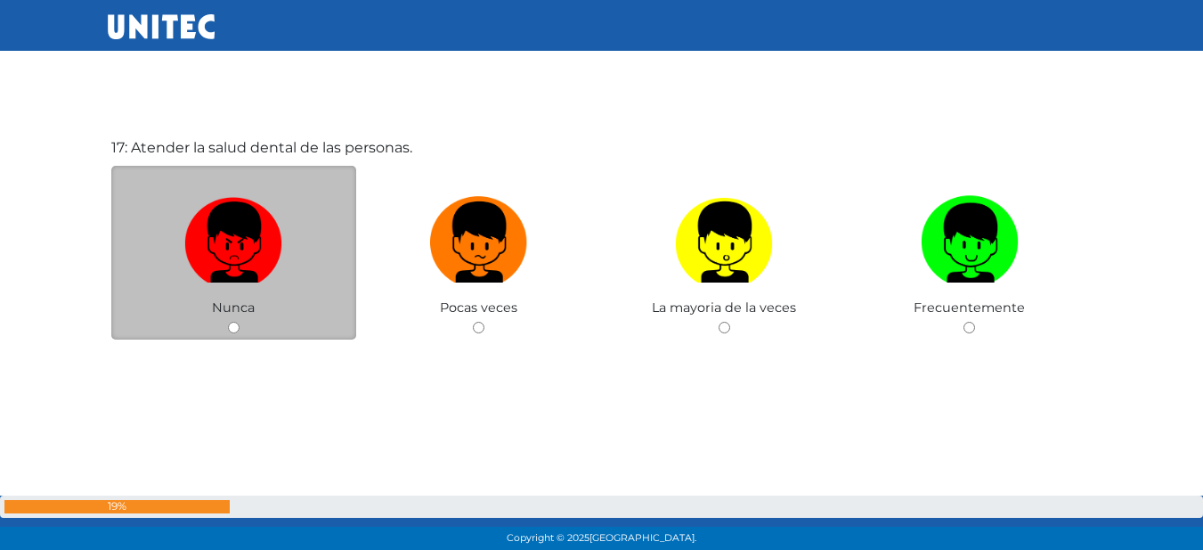
click at [233, 332] on input "radio" at bounding box center [234, 328] width 12 height 12
radio input "true"
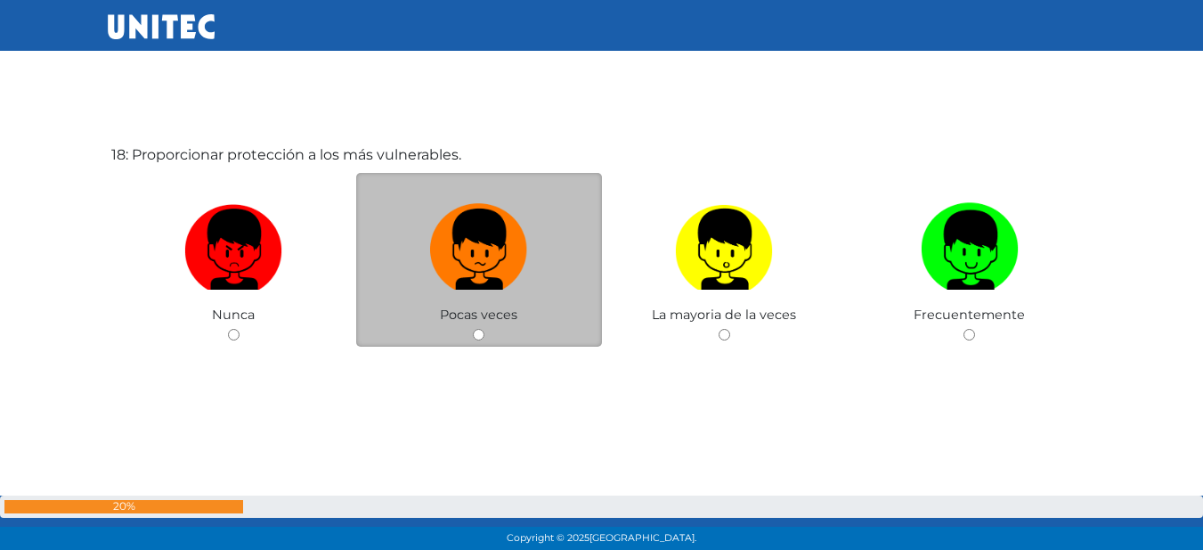
scroll to position [9433, 0]
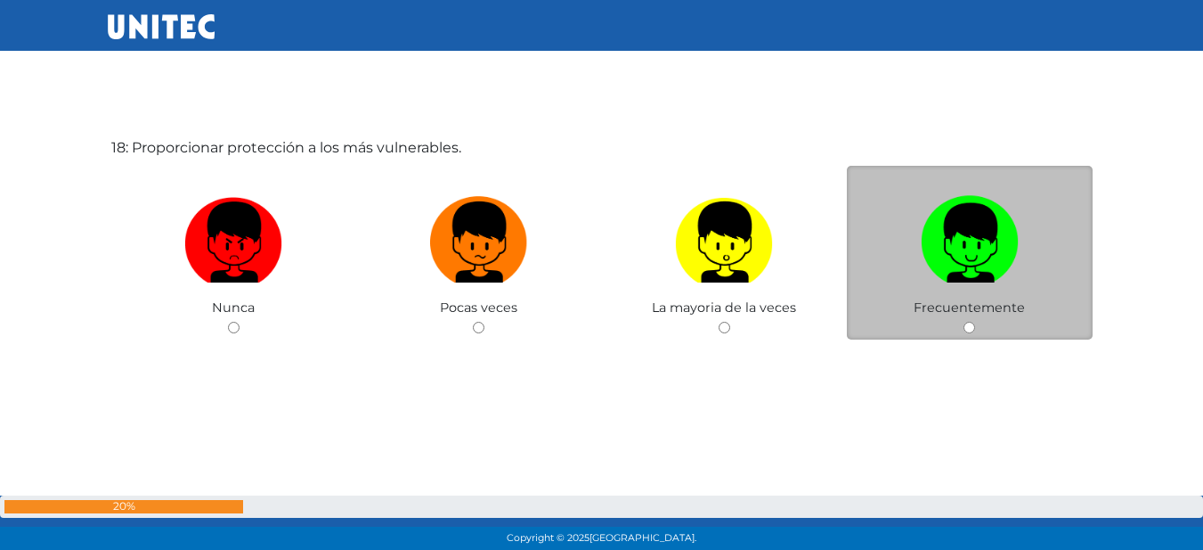
click at [969, 320] on div "Frecuentemente" at bounding box center [970, 253] width 246 height 174
click at [971, 328] on input "radio" at bounding box center [970, 328] width 12 height 12
radio input "true"
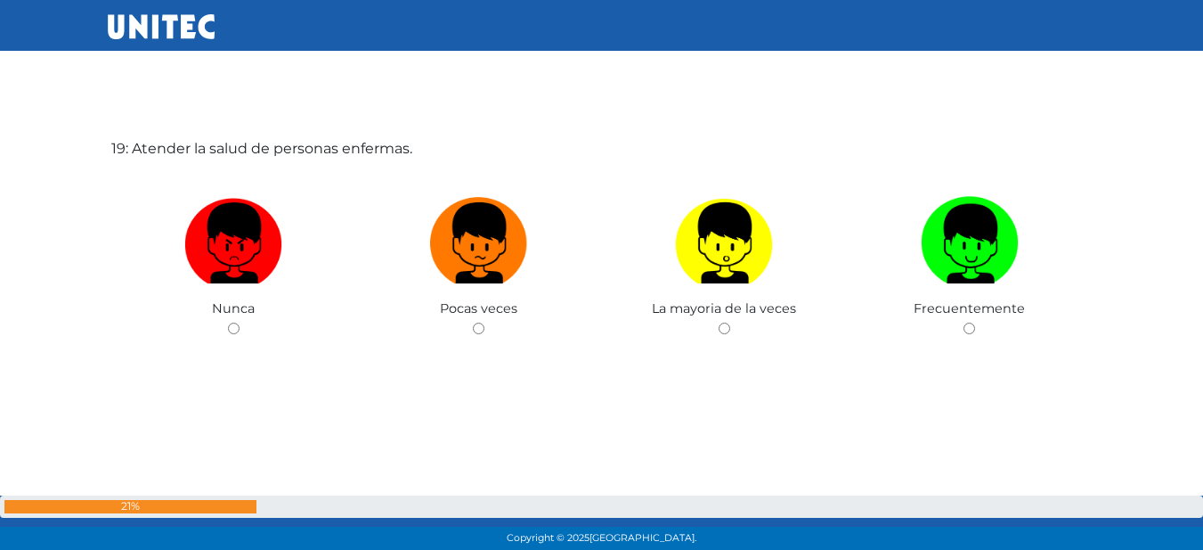
scroll to position [9982, 0]
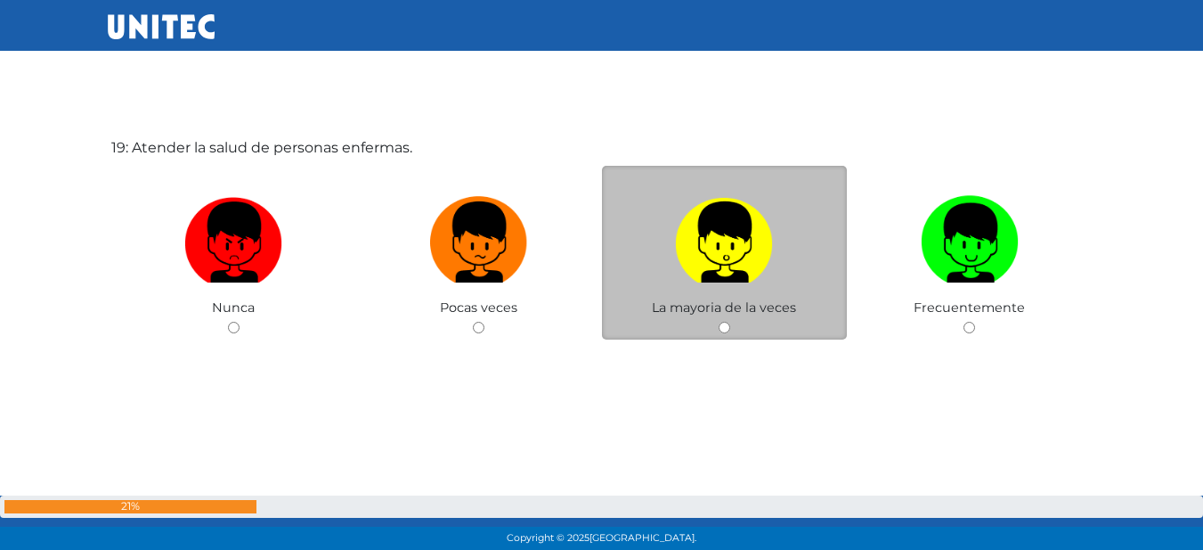
click at [722, 324] on input "radio" at bounding box center [725, 328] width 12 height 12
radio input "true"
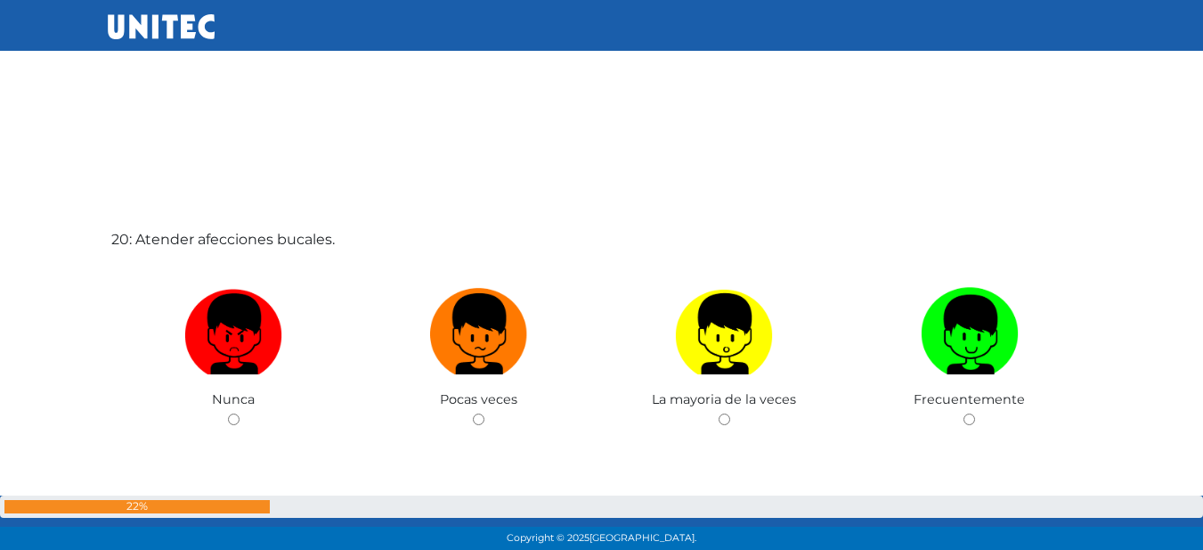
scroll to position [10503, 0]
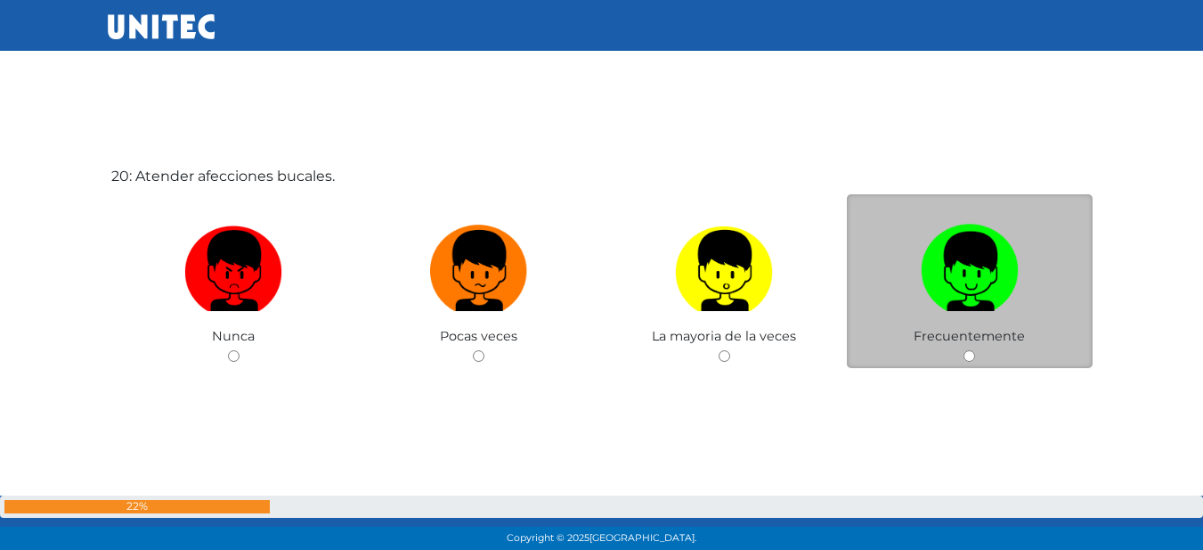
click at [967, 357] on input "radio" at bounding box center [970, 356] width 12 height 12
radio input "true"
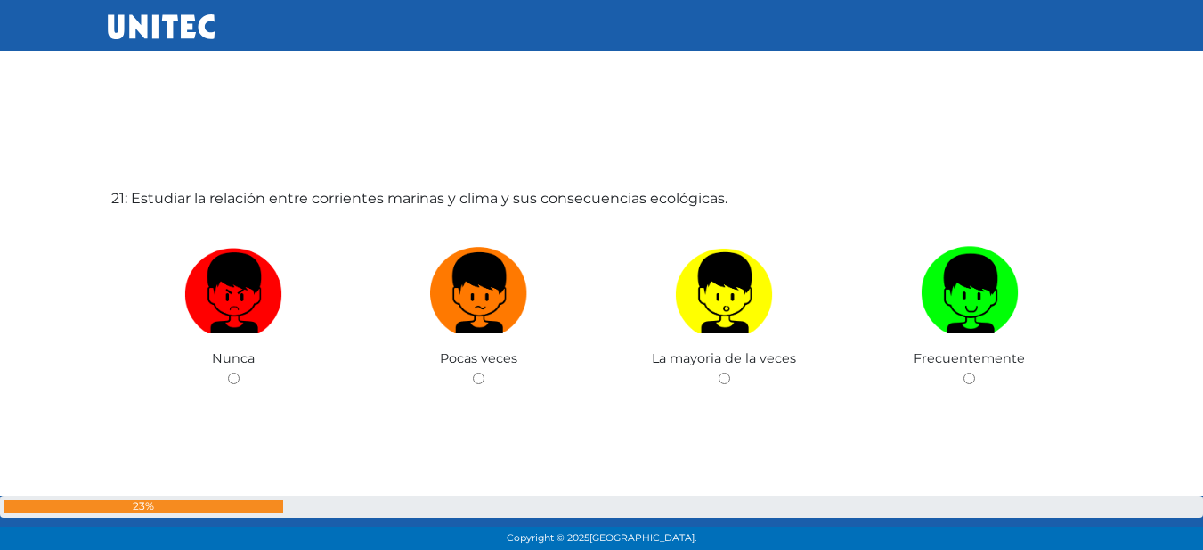
scroll to position [11015, 0]
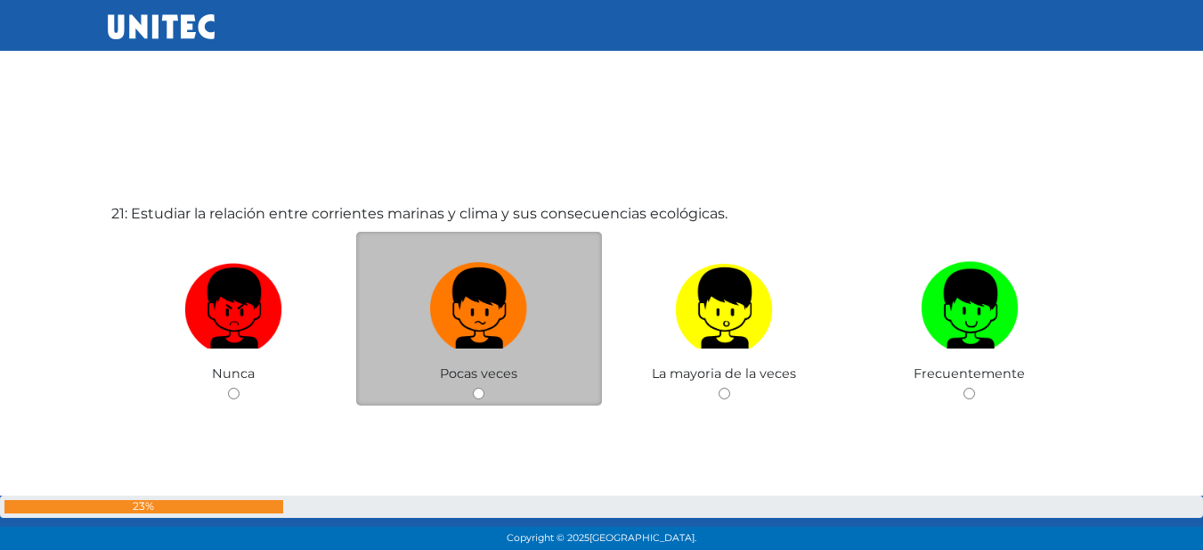
click at [482, 391] on input "radio" at bounding box center [479, 393] width 12 height 12
radio input "true"
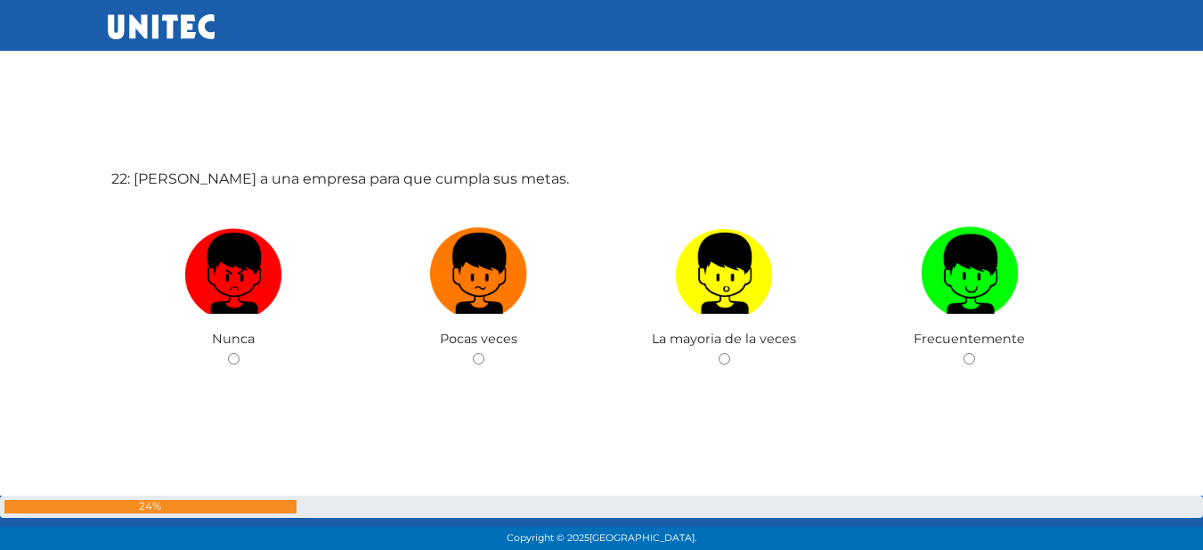
scroll to position [11622, 0]
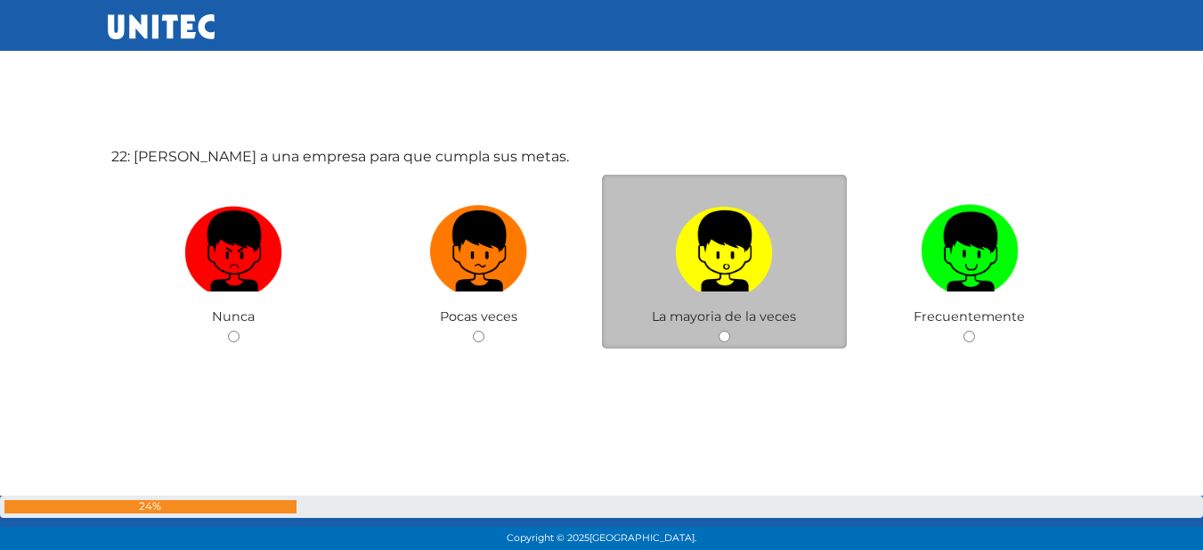
click at [725, 332] on input "radio" at bounding box center [725, 336] width 12 height 12
radio input "true"
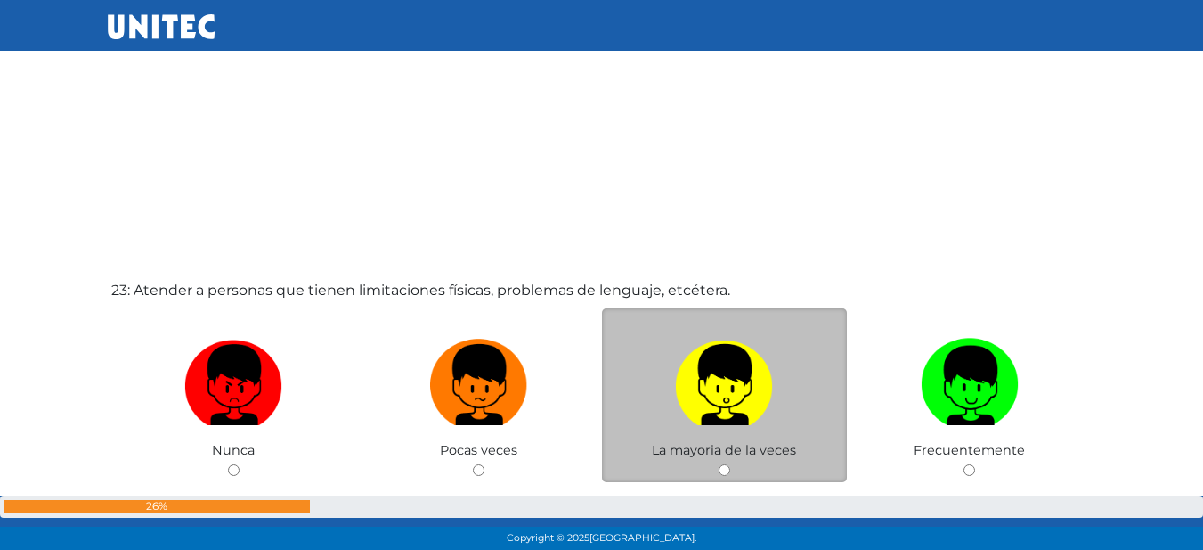
scroll to position [12127, 0]
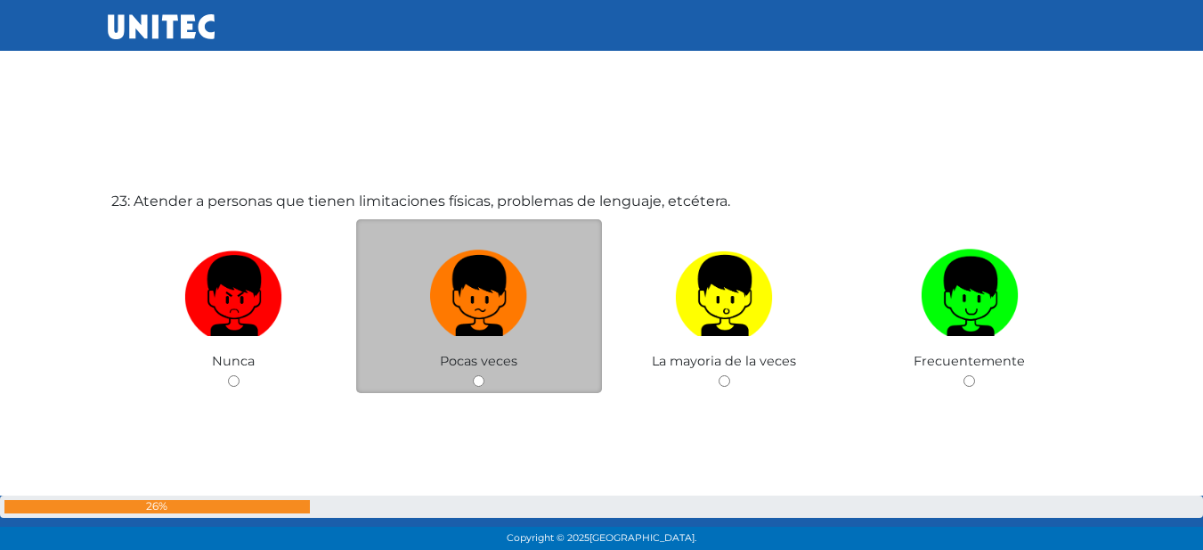
click at [483, 375] on input "radio" at bounding box center [479, 381] width 12 height 12
radio input "true"
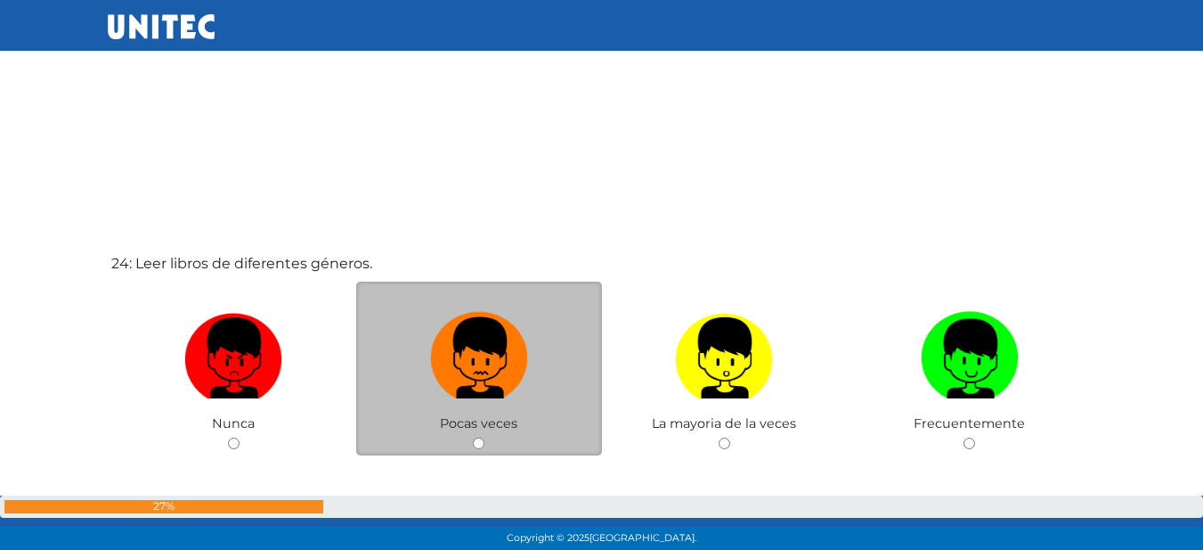
scroll to position [12645, 0]
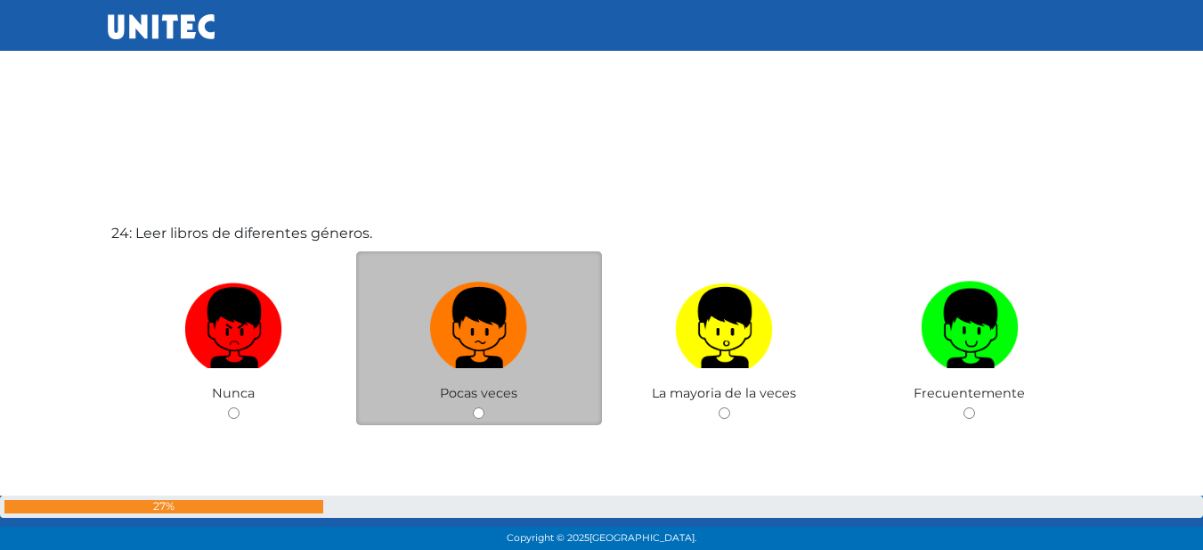
click at [477, 407] on input "radio" at bounding box center [479, 413] width 12 height 12
radio input "true"
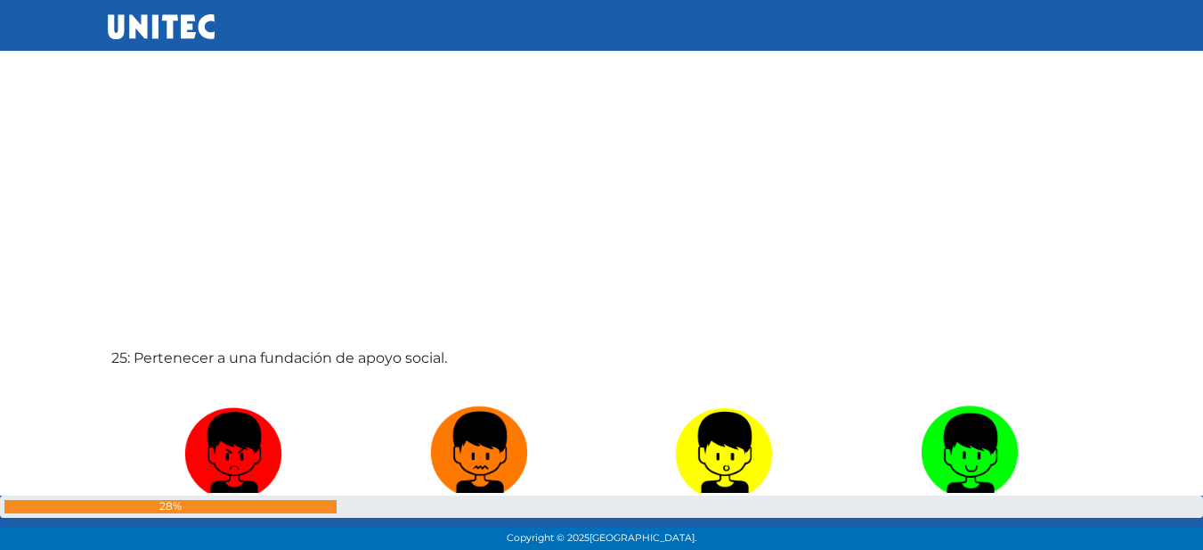
scroll to position [13159, 0]
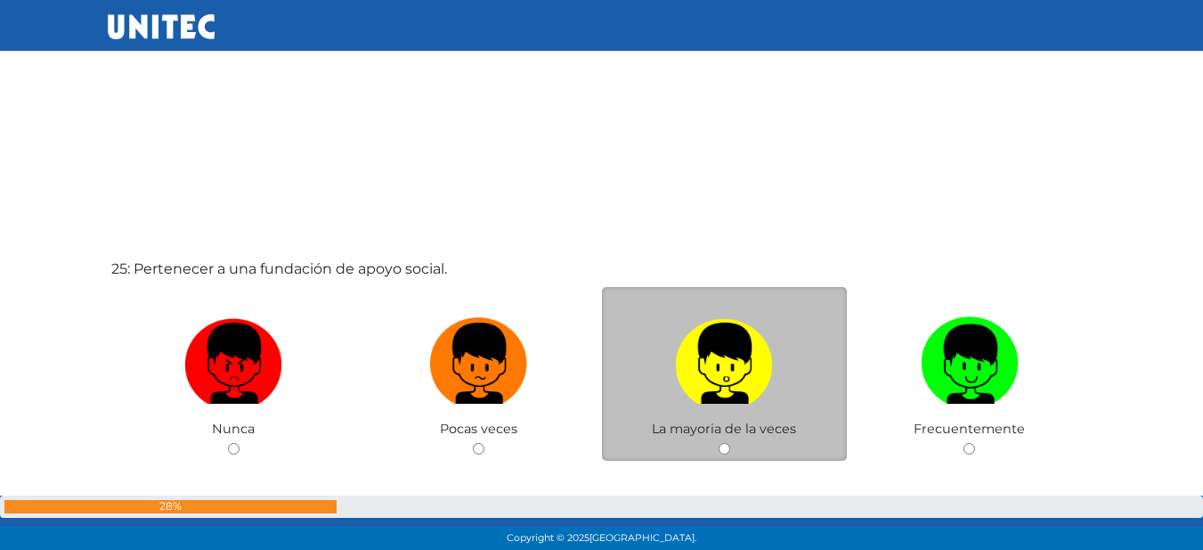
click at [725, 446] on input "radio" at bounding box center [725, 449] width 12 height 12
radio input "true"
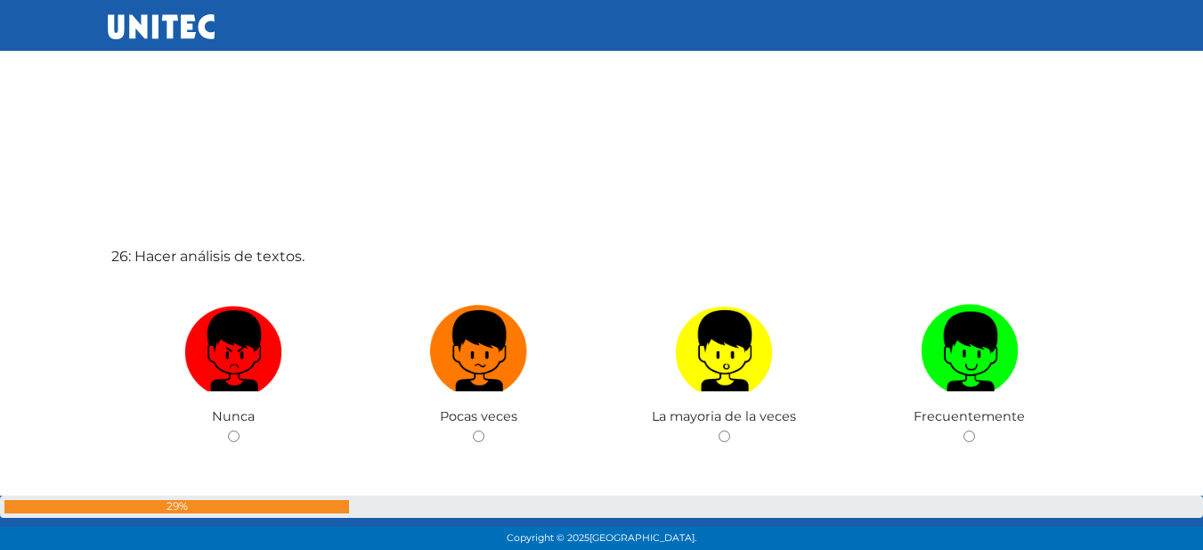
scroll to position [13751, 0]
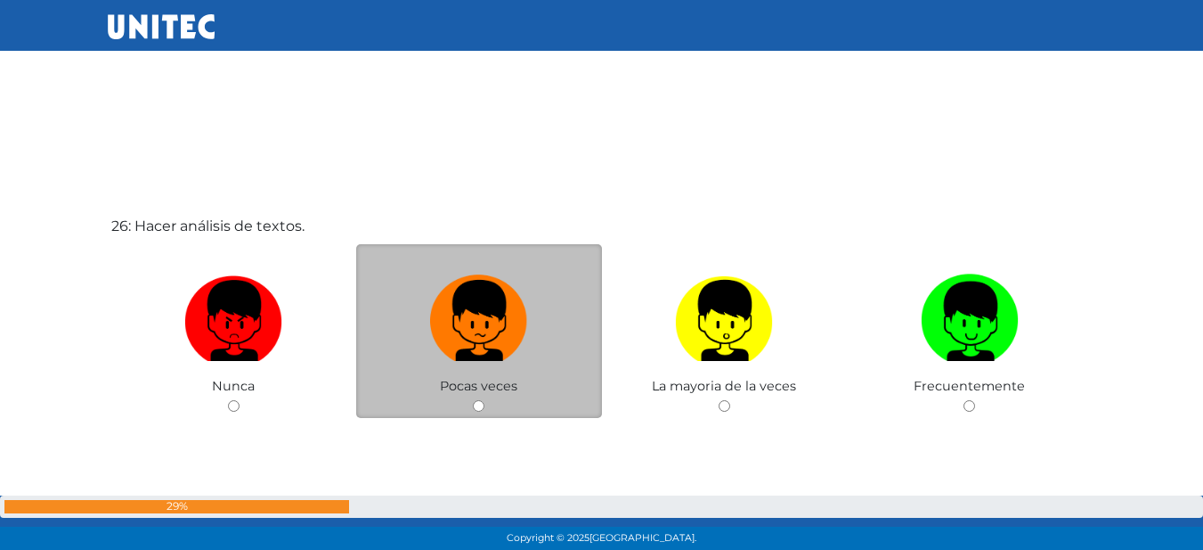
click at [478, 403] on input "radio" at bounding box center [479, 406] width 12 height 12
radio input "true"
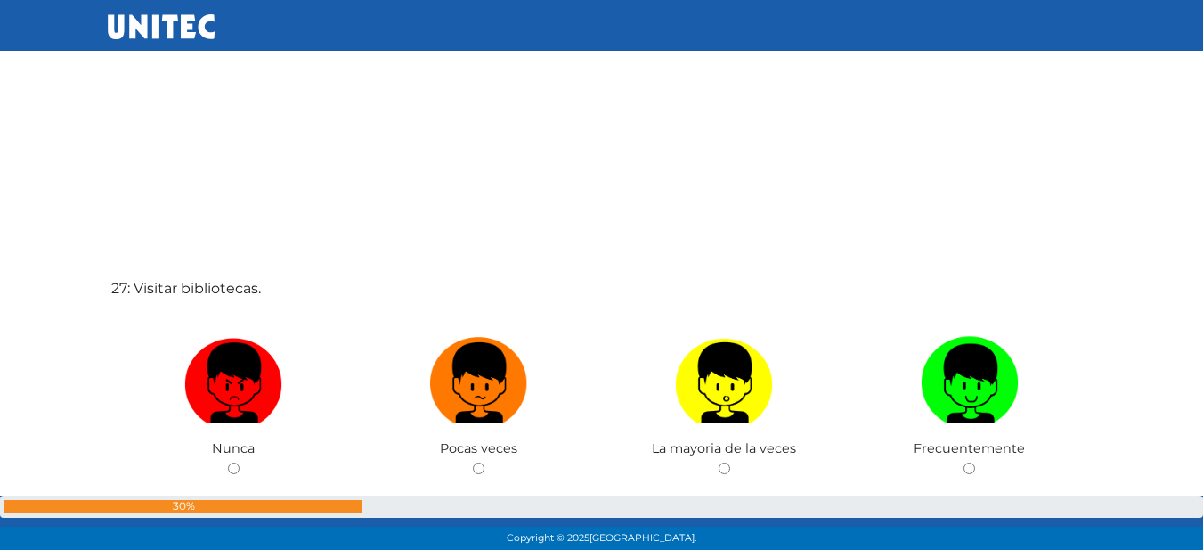
scroll to position [14272, 0]
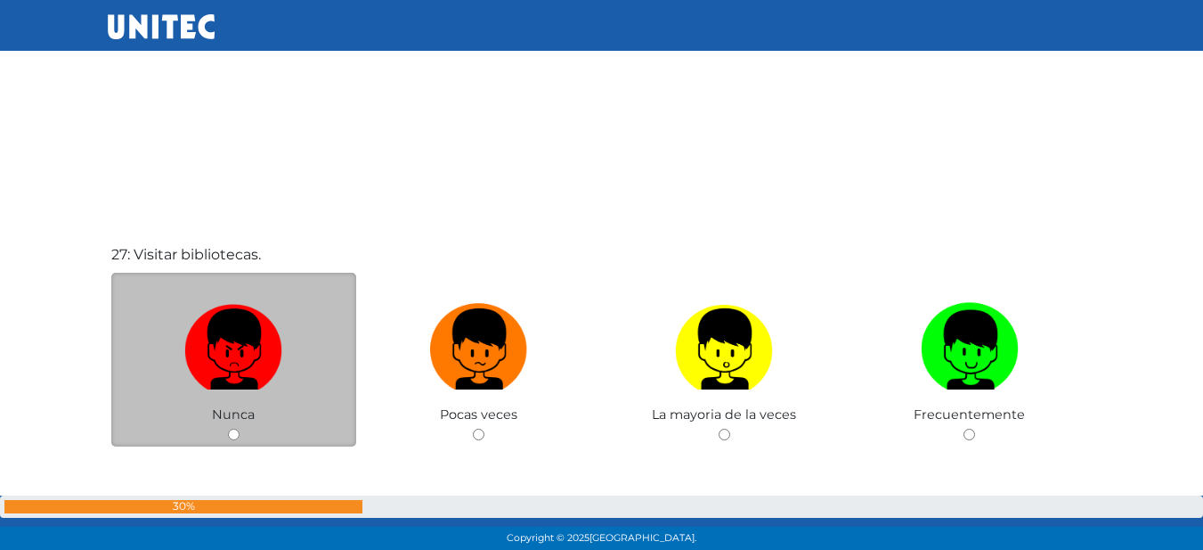
click at [231, 434] on input "radio" at bounding box center [234, 434] width 12 height 12
radio input "true"
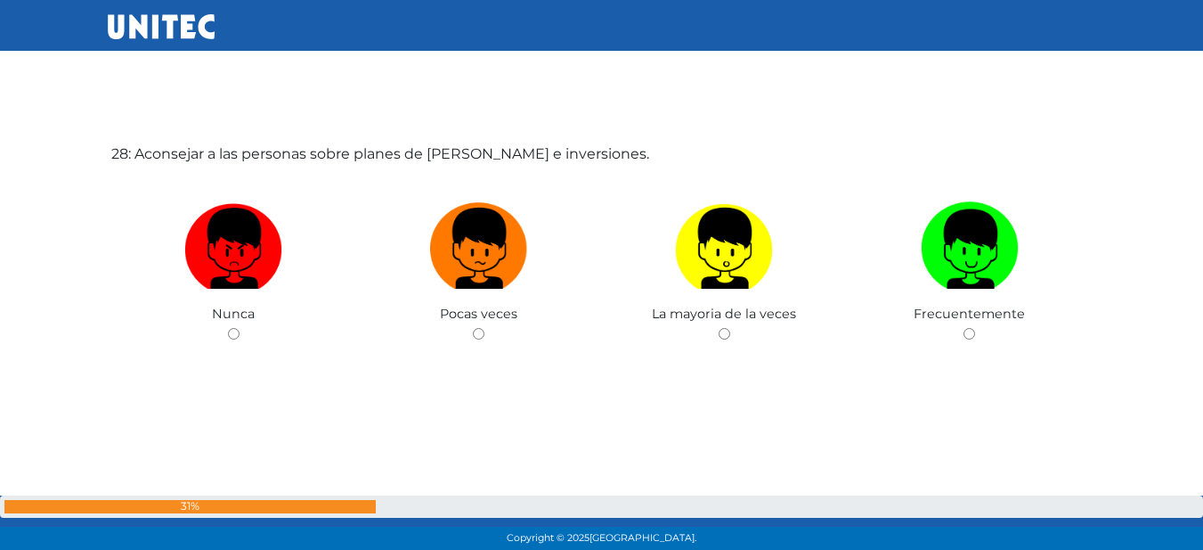
scroll to position [14929, 0]
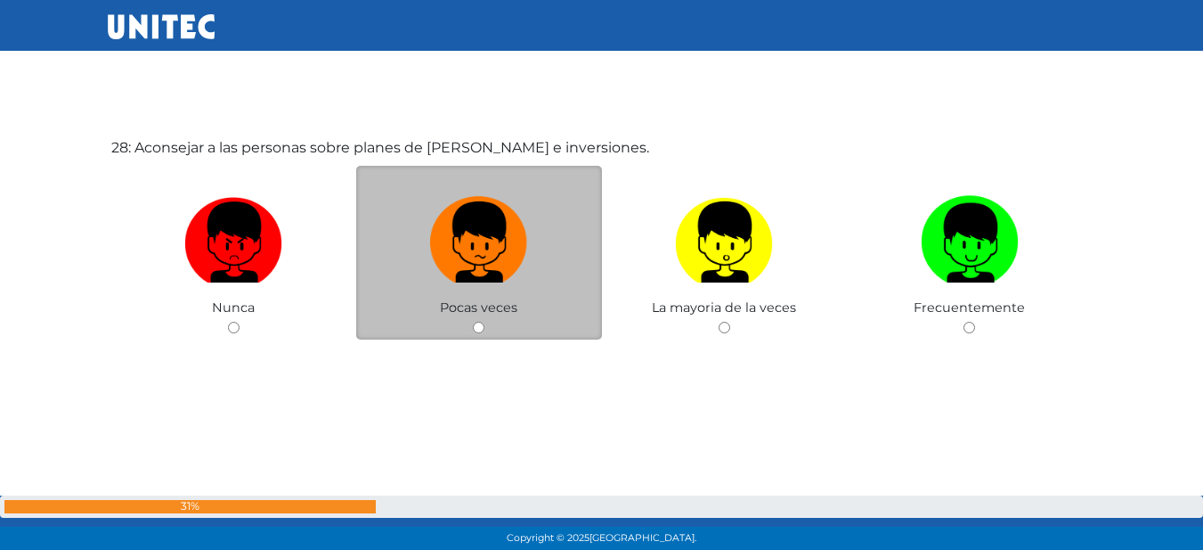
click at [481, 327] on input "radio" at bounding box center [479, 328] width 12 height 12
radio input "true"
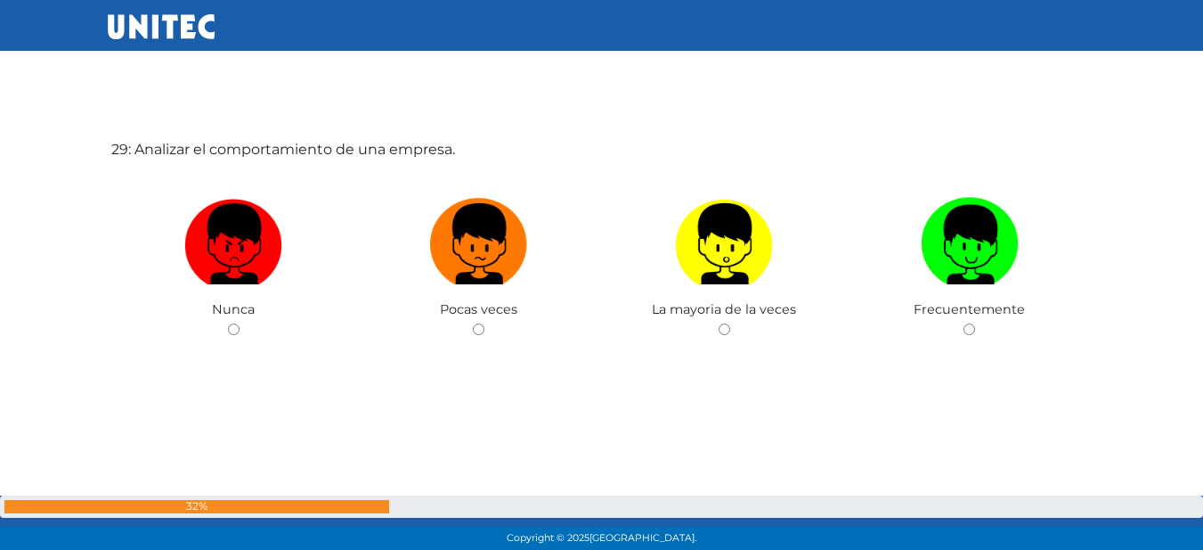
scroll to position [15478, 0]
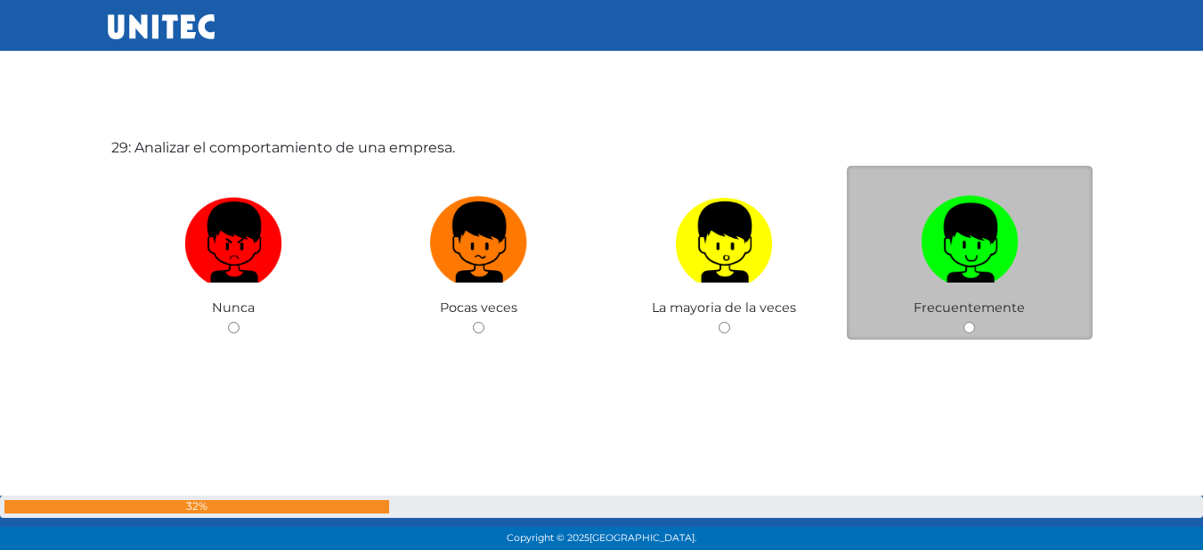
click at [964, 325] on input "radio" at bounding box center [970, 328] width 12 height 12
radio input "true"
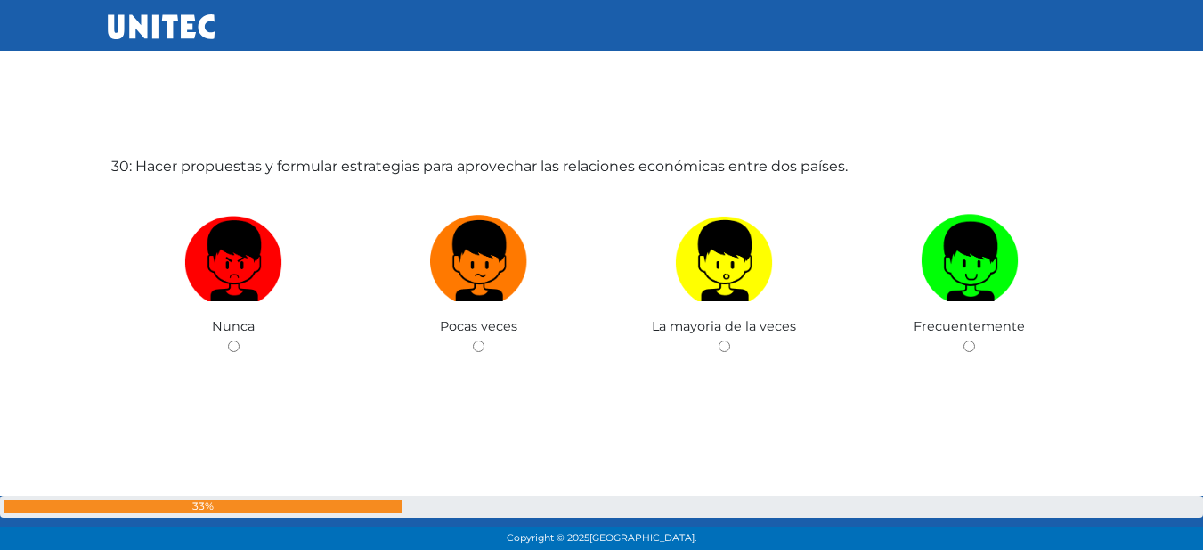
scroll to position [16016, 0]
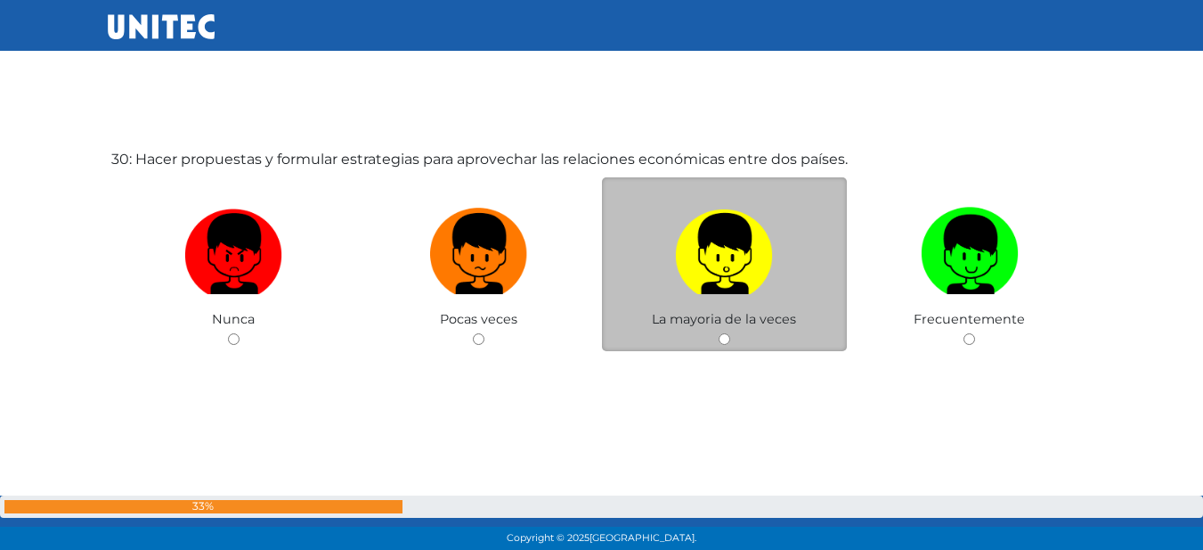
click at [719, 323] on span "La mayoria de la veces" at bounding box center [724, 319] width 144 height 16
click at [730, 339] on input "radio" at bounding box center [725, 339] width 12 height 12
radio input "true"
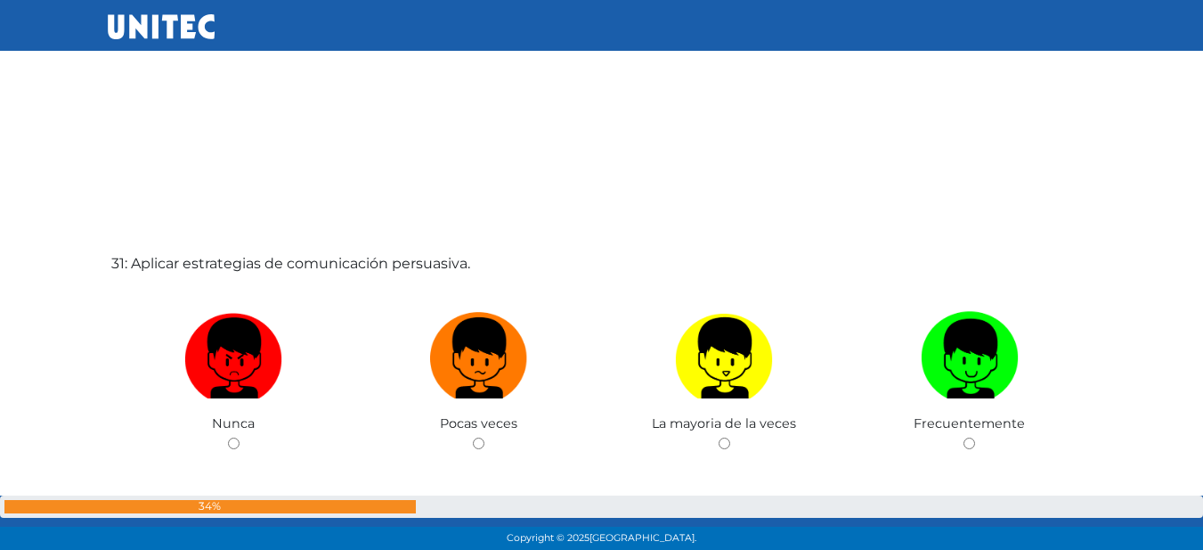
scroll to position [16551, 0]
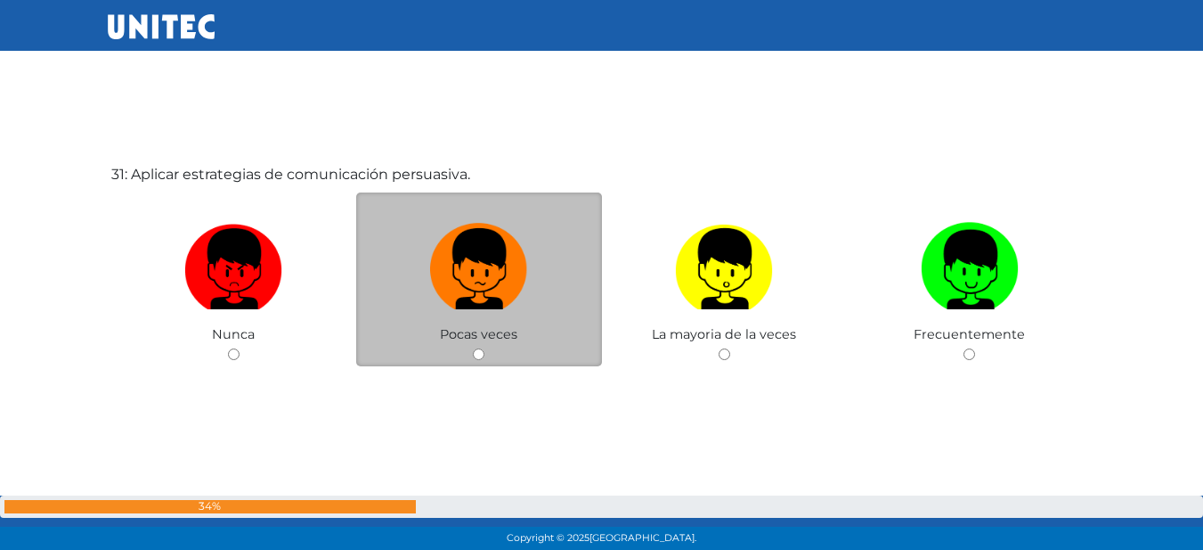
click at [497, 358] on div "Pocas veces" at bounding box center [479, 279] width 246 height 174
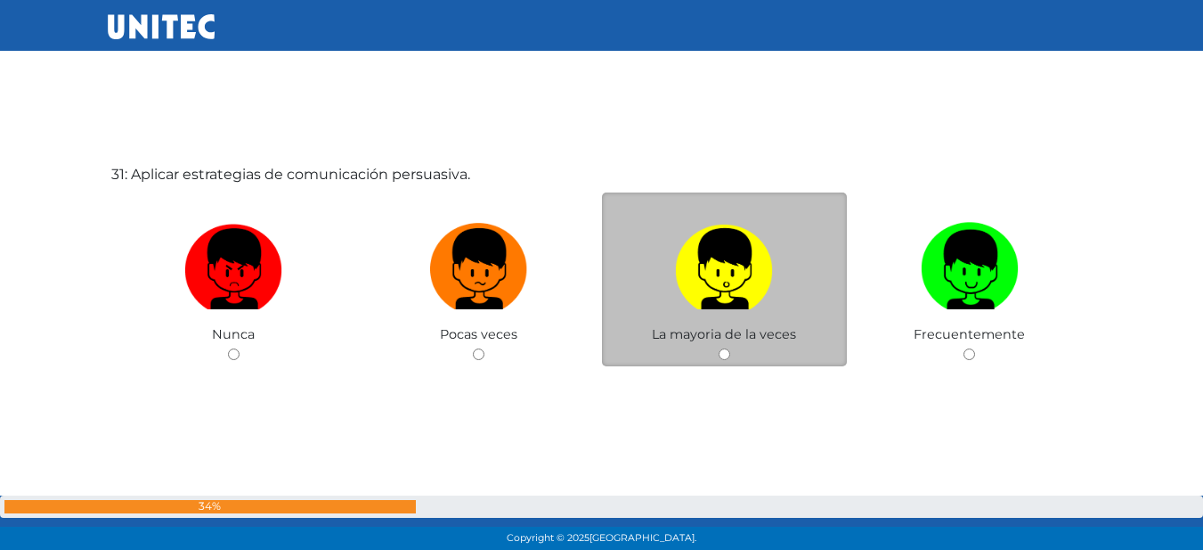
click at [714, 347] on div "La mayoria de la veces" at bounding box center [725, 279] width 246 height 174
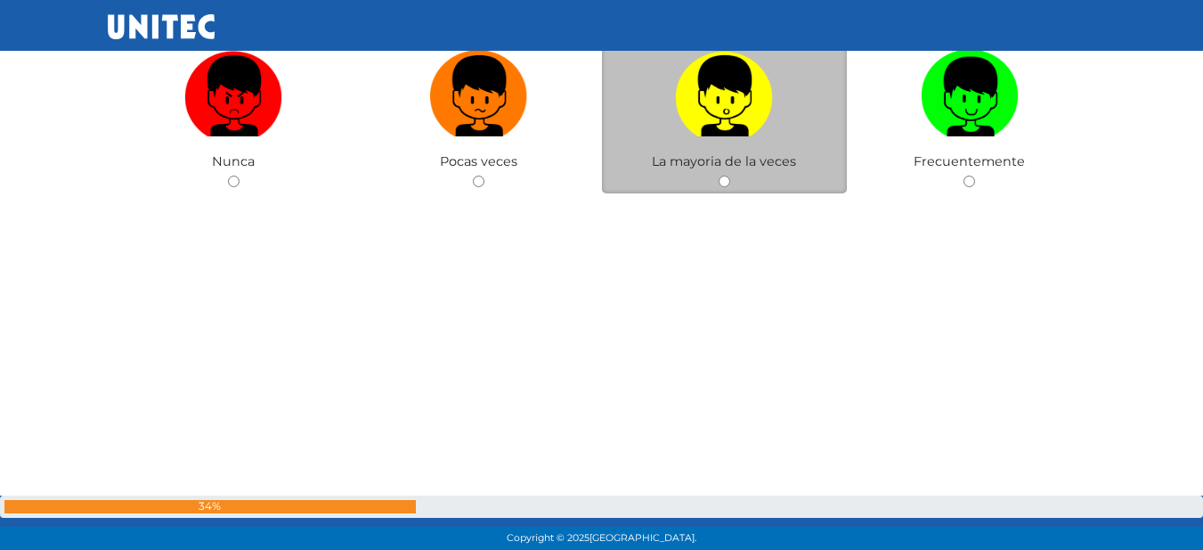
scroll to position [16729, 0]
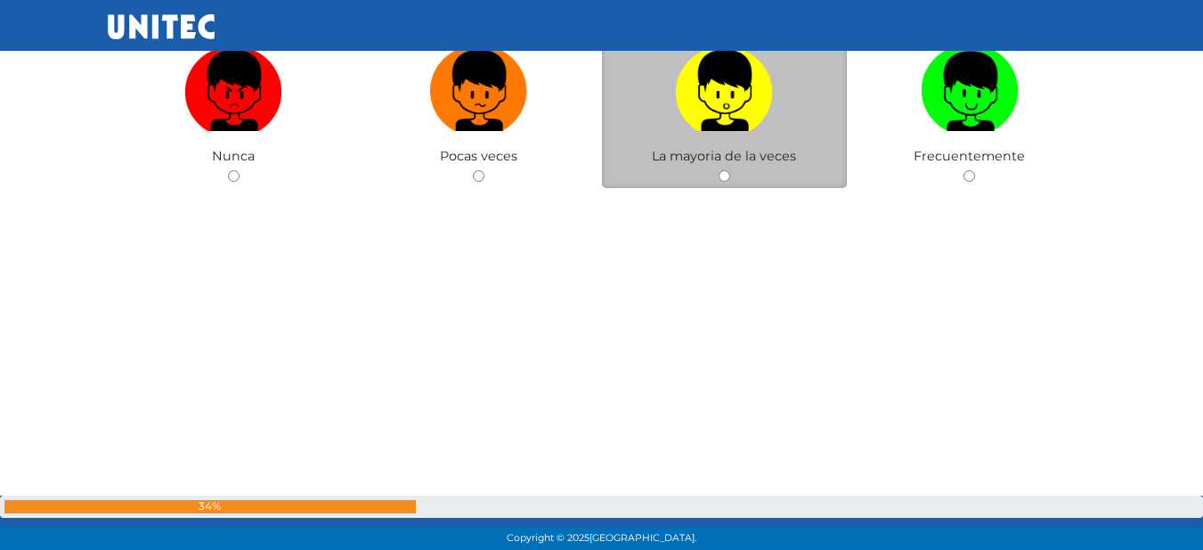
click at [726, 180] on input "radio" at bounding box center [725, 176] width 12 height 12
radio input "true"
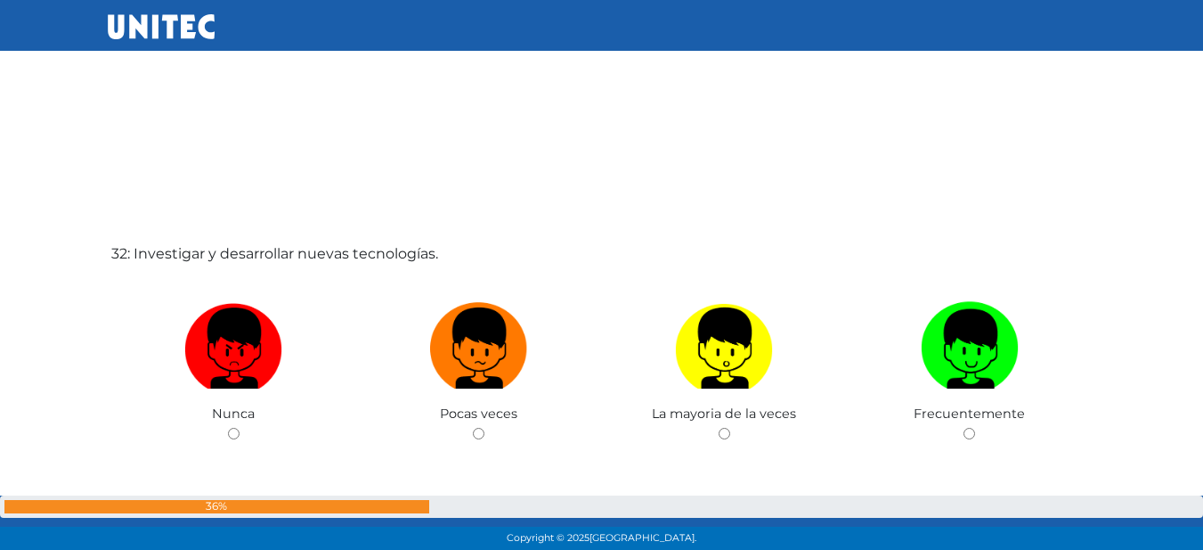
scroll to position [17064, 0]
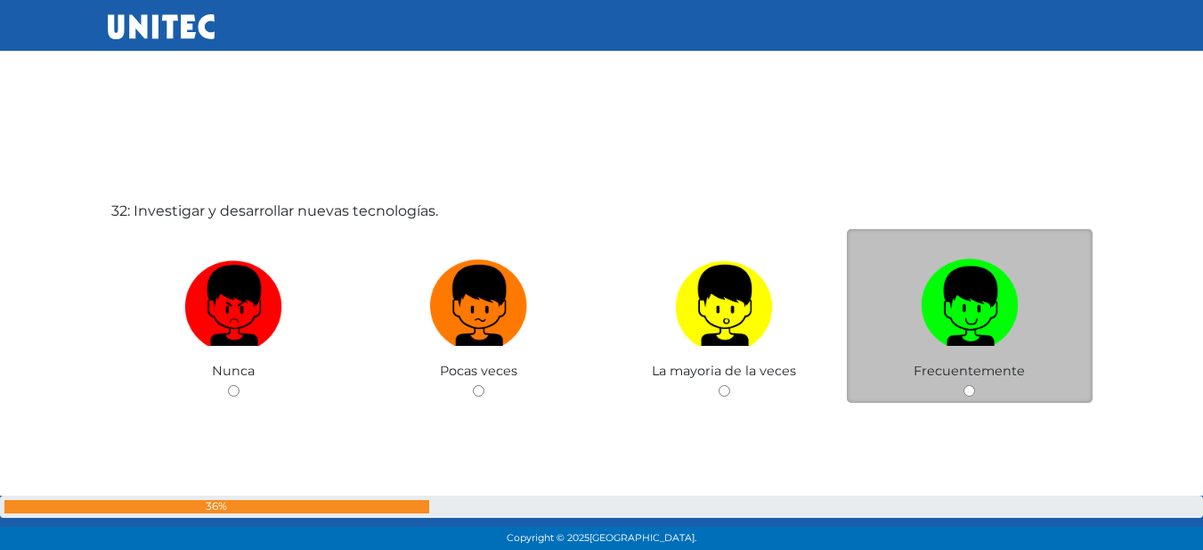
click at [970, 387] on input "radio" at bounding box center [970, 391] width 12 height 12
radio input "true"
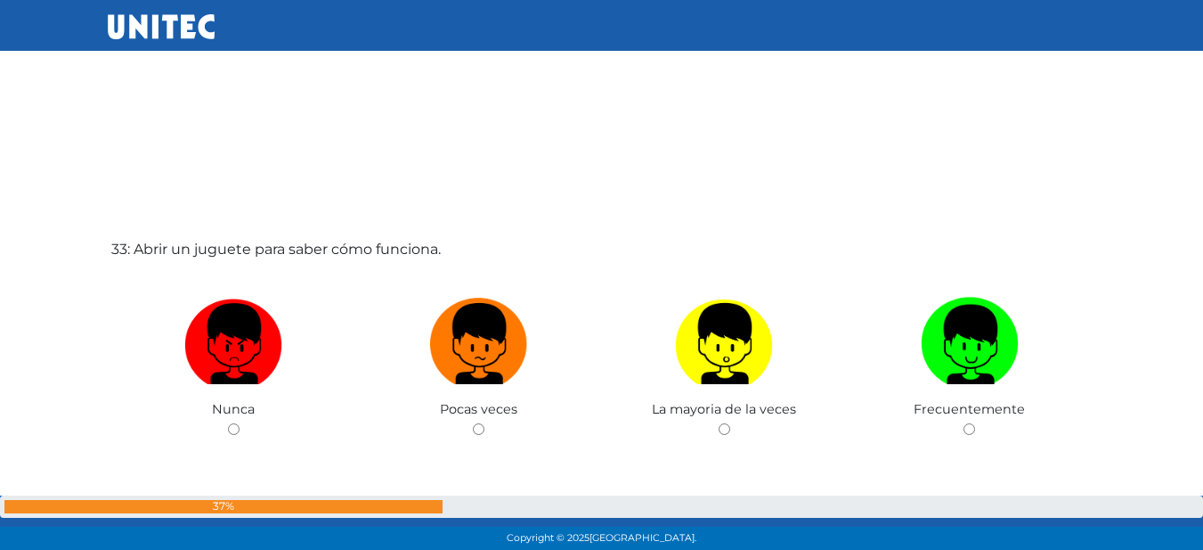
scroll to position [17664, 0]
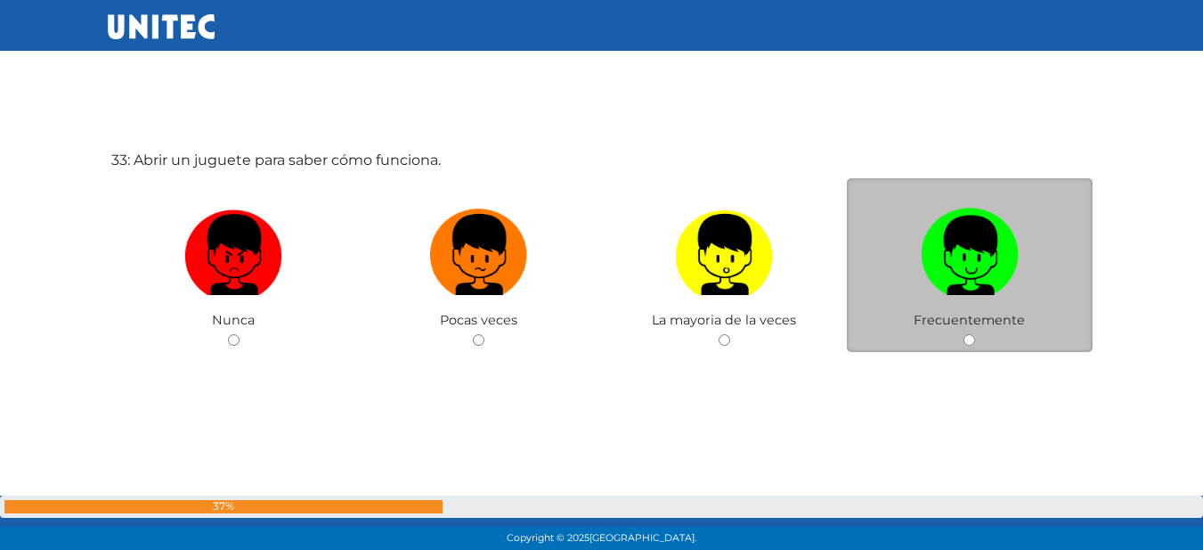
click at [967, 342] on input "radio" at bounding box center [970, 340] width 12 height 12
radio input "true"
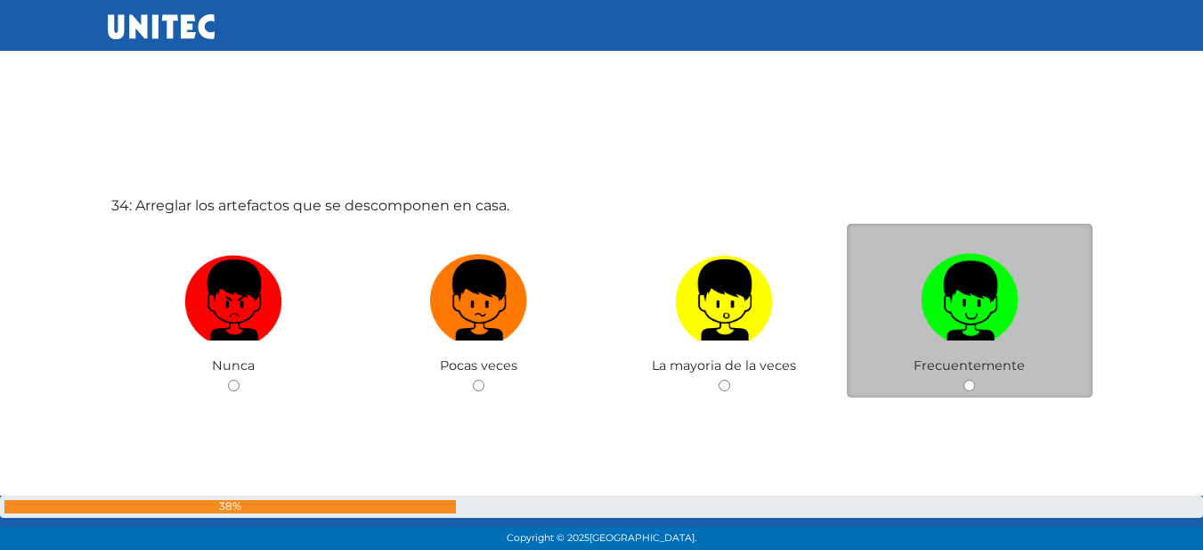
scroll to position [18199, 0]
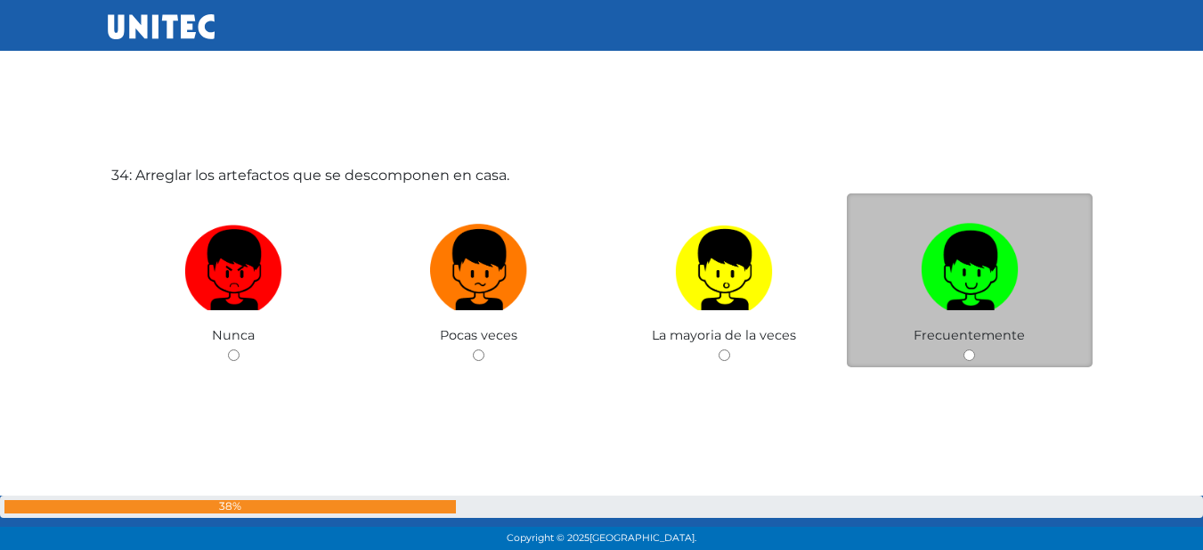
click at [966, 354] on input "radio" at bounding box center [970, 355] width 12 height 12
radio input "true"
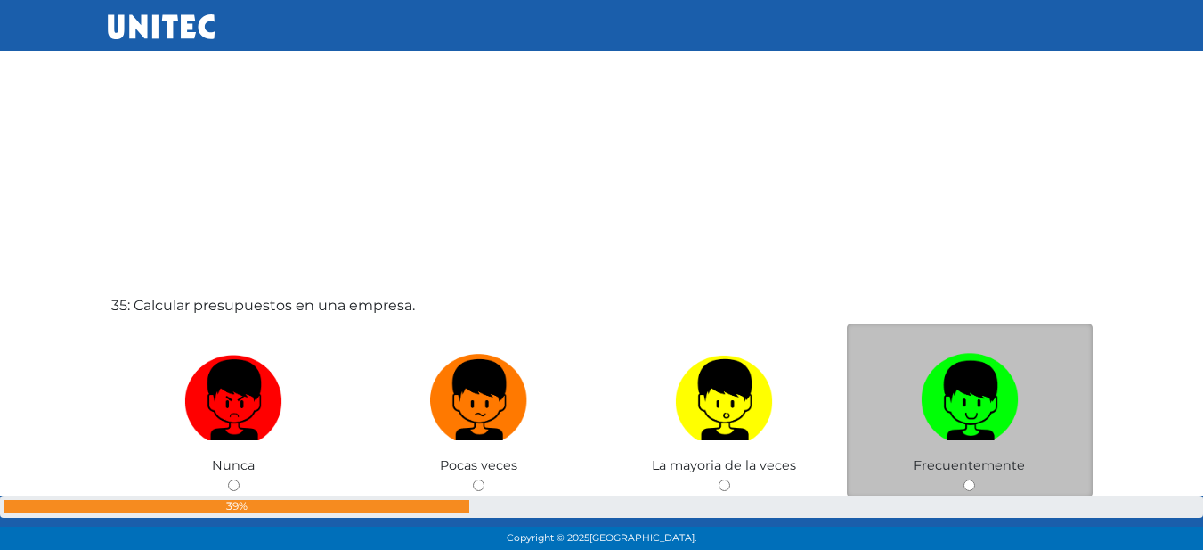
scroll to position [18707, 0]
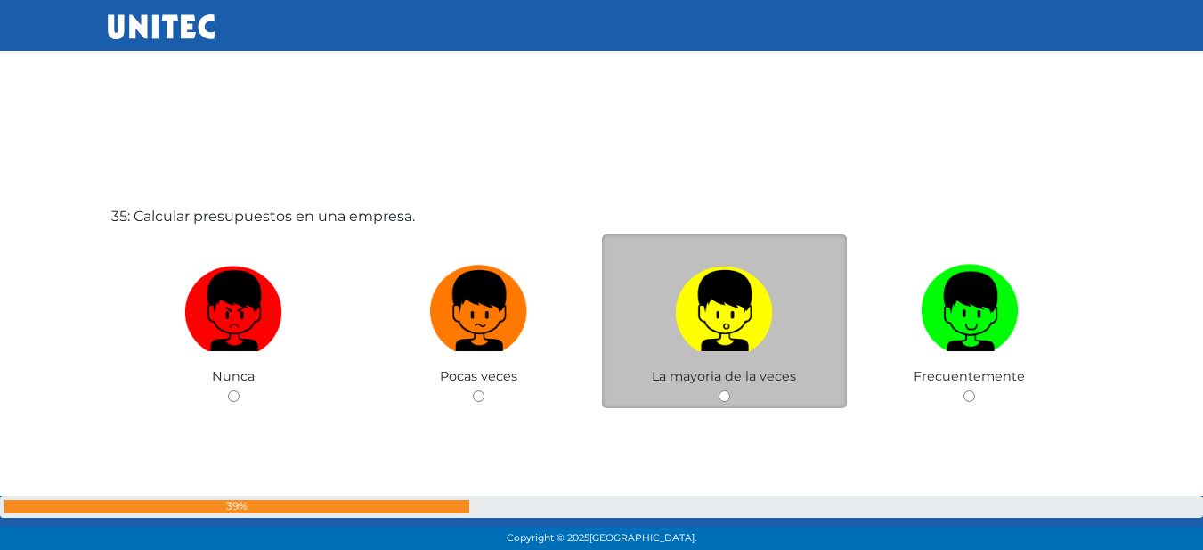
click at [722, 393] on input "radio" at bounding box center [725, 396] width 12 height 12
radio input "true"
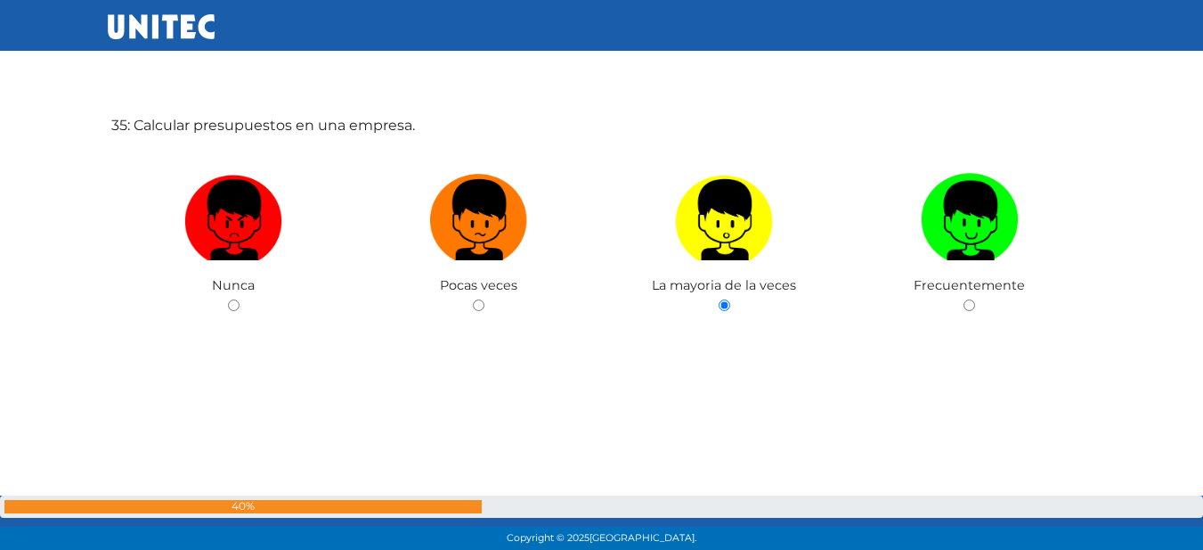
scroll to position [18800, 0]
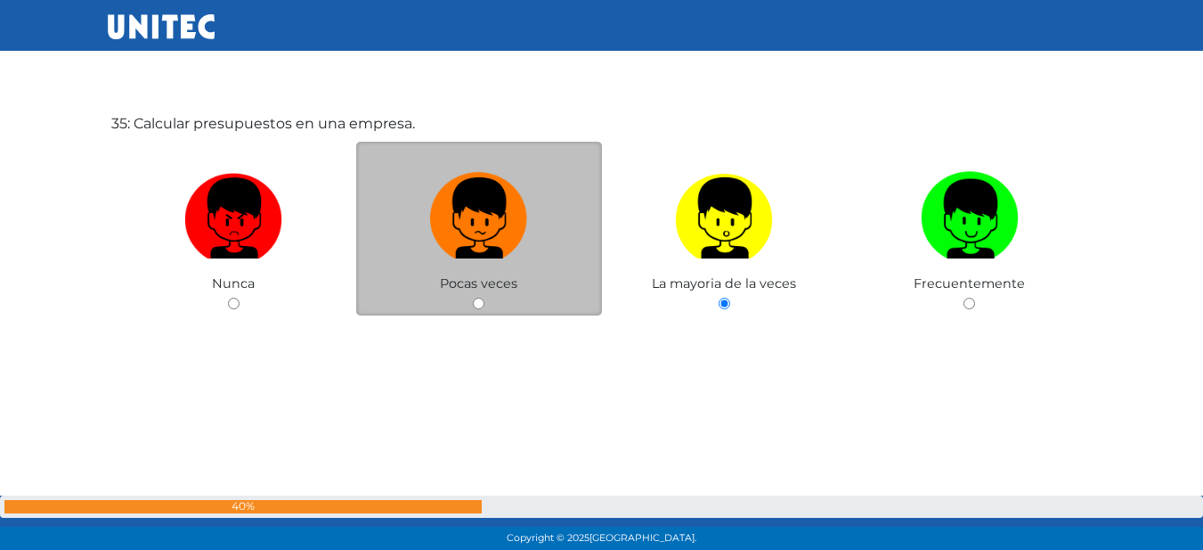
click at [478, 301] on input "radio" at bounding box center [479, 304] width 12 height 12
radio input "true"
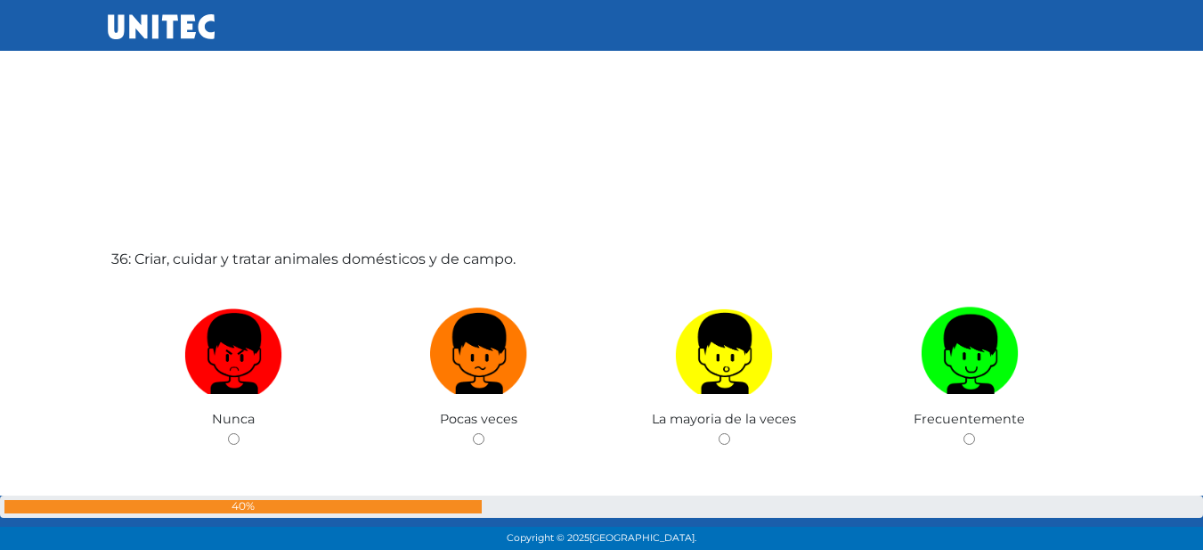
scroll to position [19245, 0]
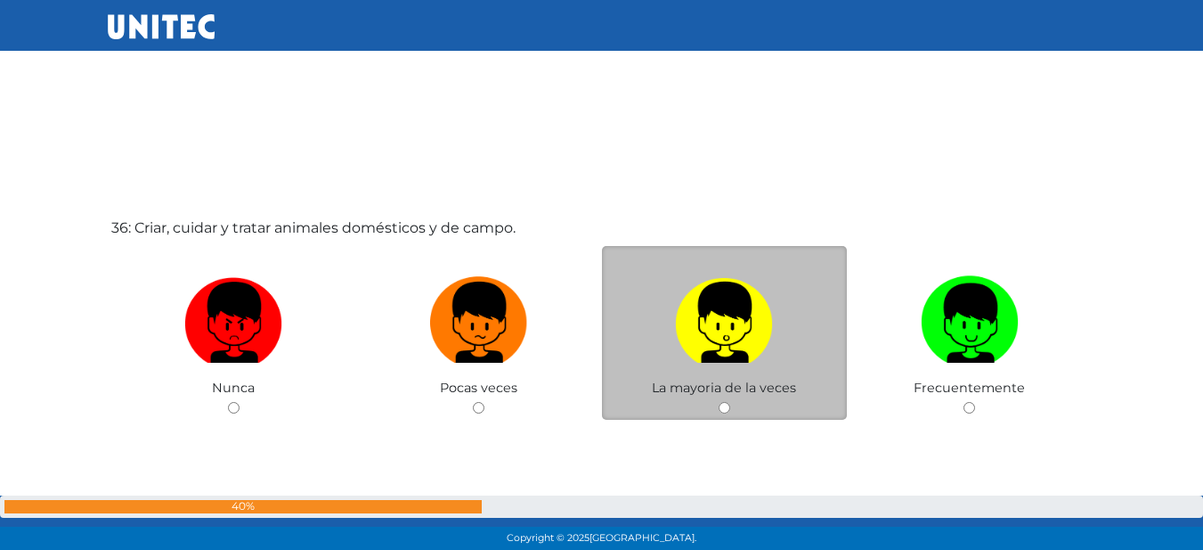
click at [724, 396] on div "La mayoria de la veces" at bounding box center [725, 333] width 246 height 174
click at [729, 404] on input "radio" at bounding box center [725, 408] width 12 height 12
radio input "true"
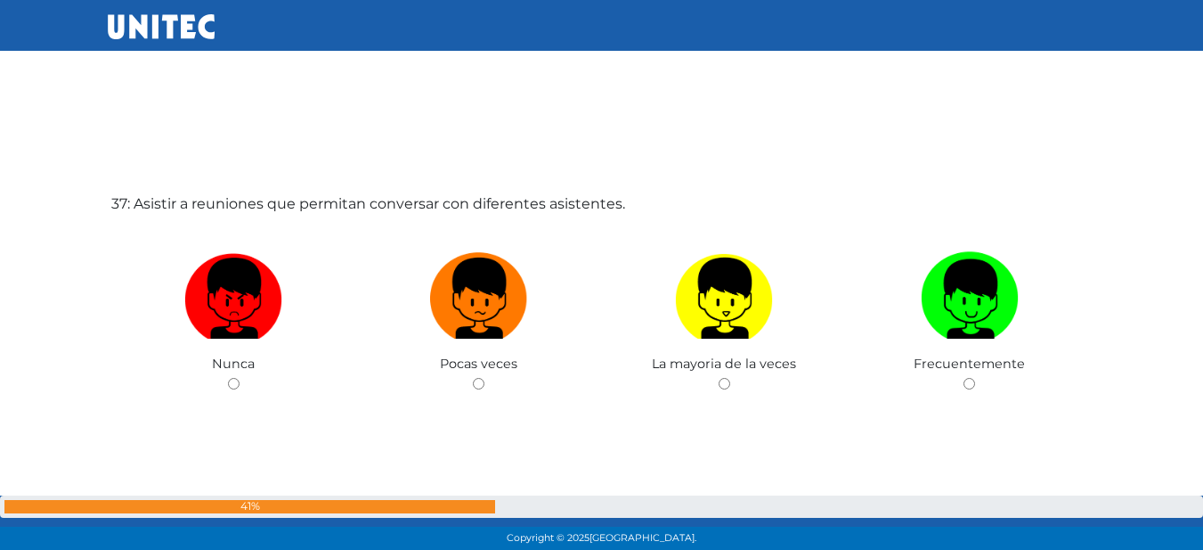
scroll to position [19850, 0]
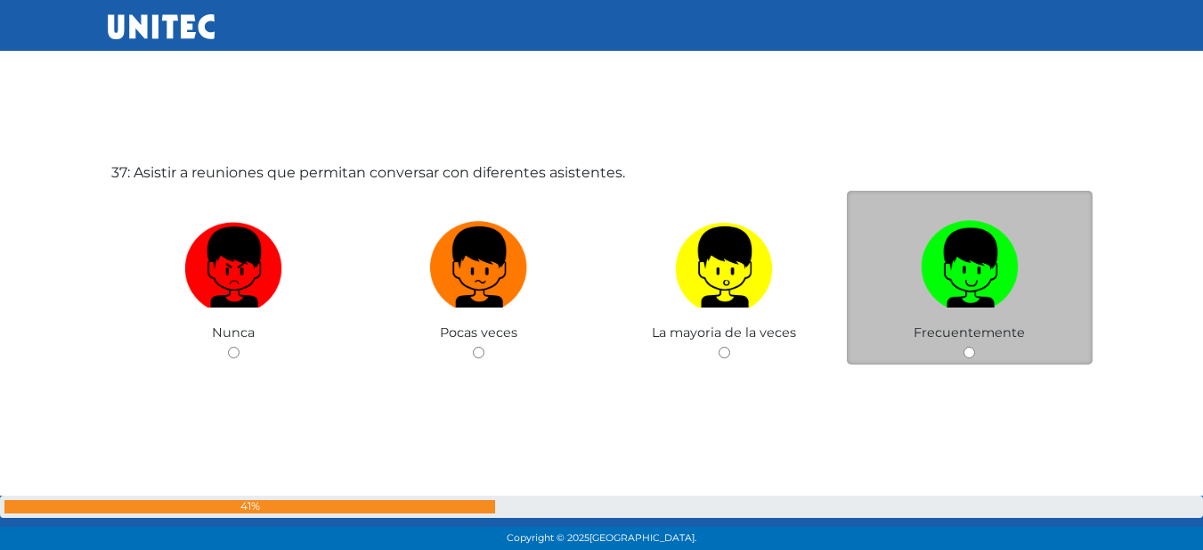
click at [966, 352] on input "radio" at bounding box center [970, 353] width 12 height 12
radio input "true"
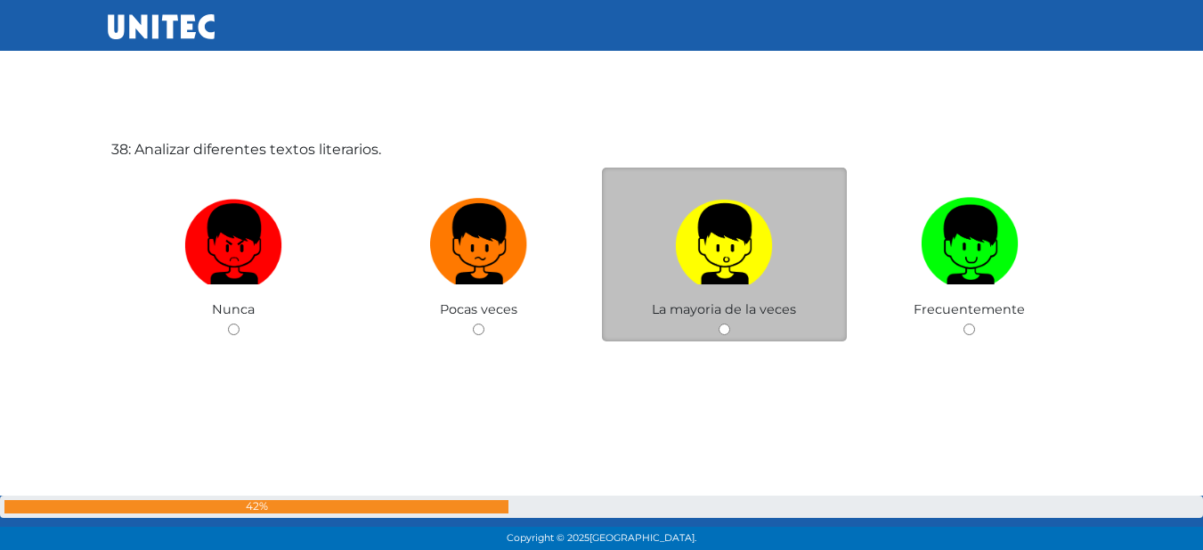
scroll to position [20425, 0]
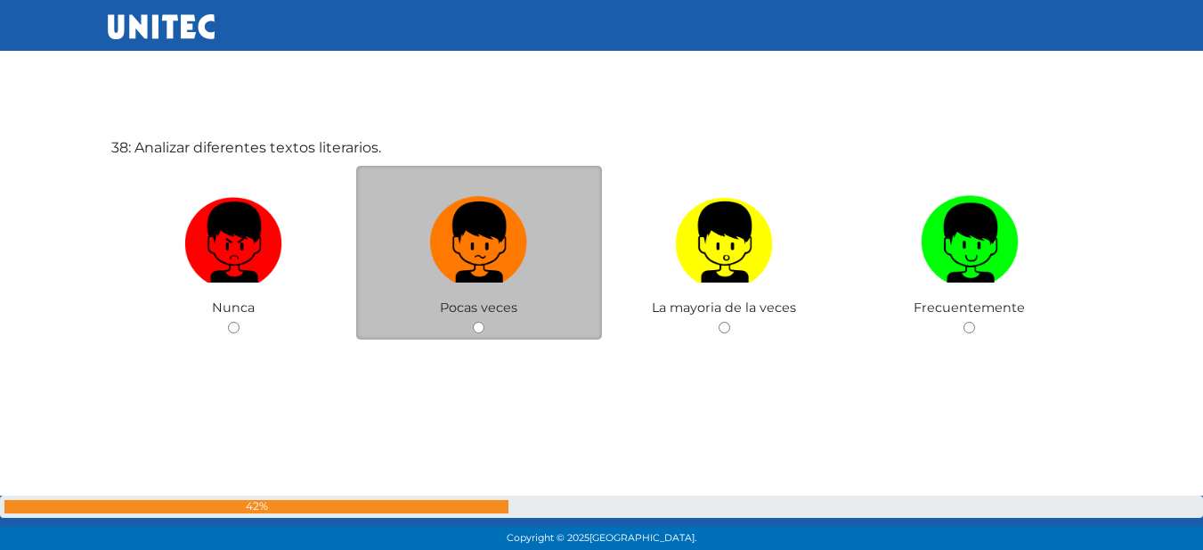
click at [477, 323] on input "radio" at bounding box center [479, 328] width 12 height 12
radio input "true"
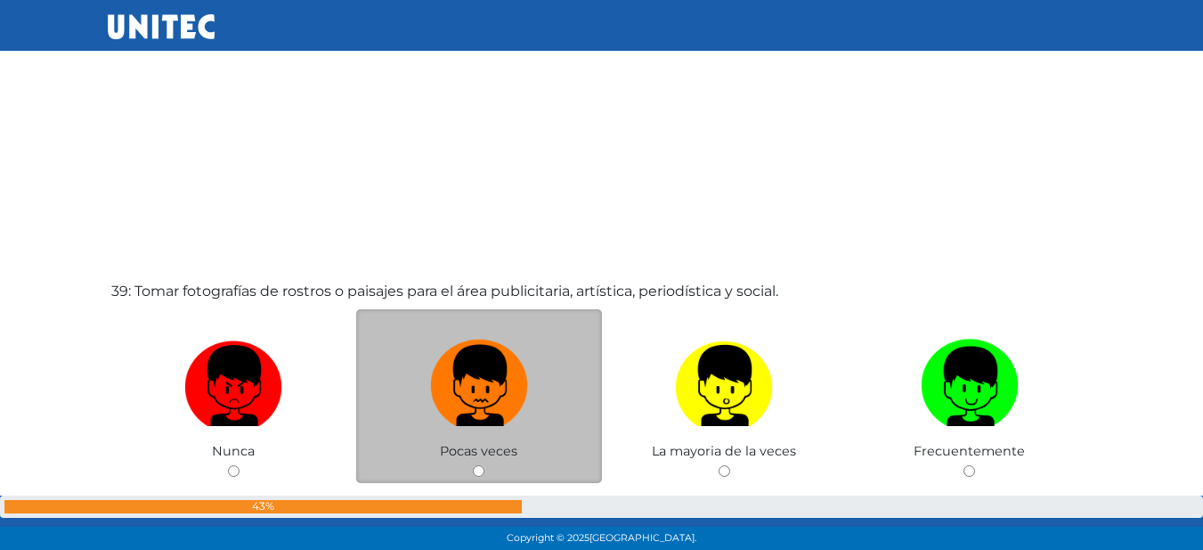
scroll to position [20858, 0]
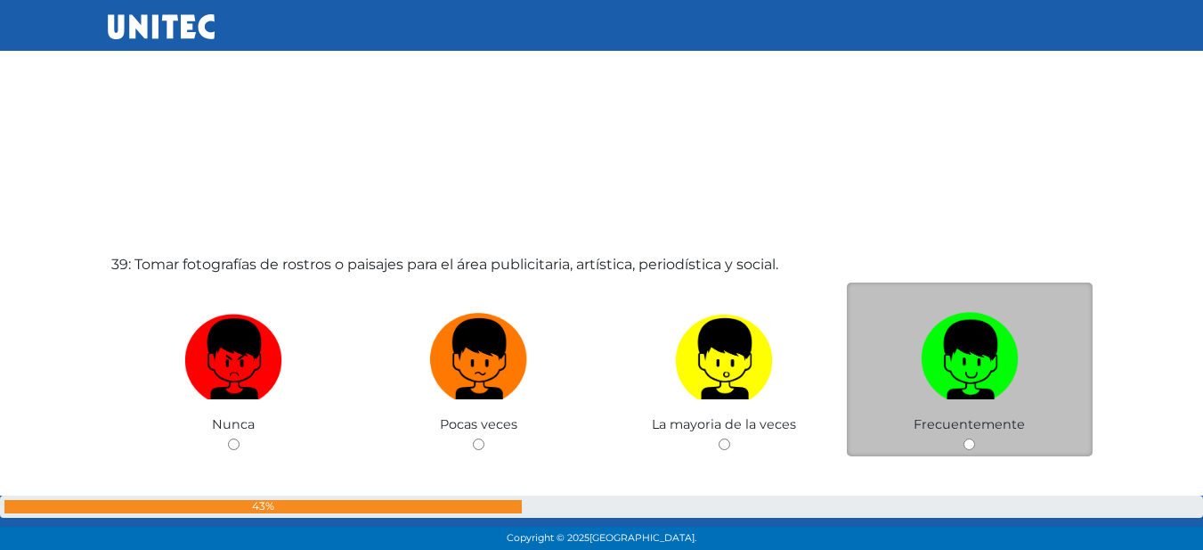
click at [973, 436] on div "Frecuentemente" at bounding box center [970, 369] width 246 height 174
click at [971, 445] on input "radio" at bounding box center [970, 444] width 12 height 12
radio input "true"
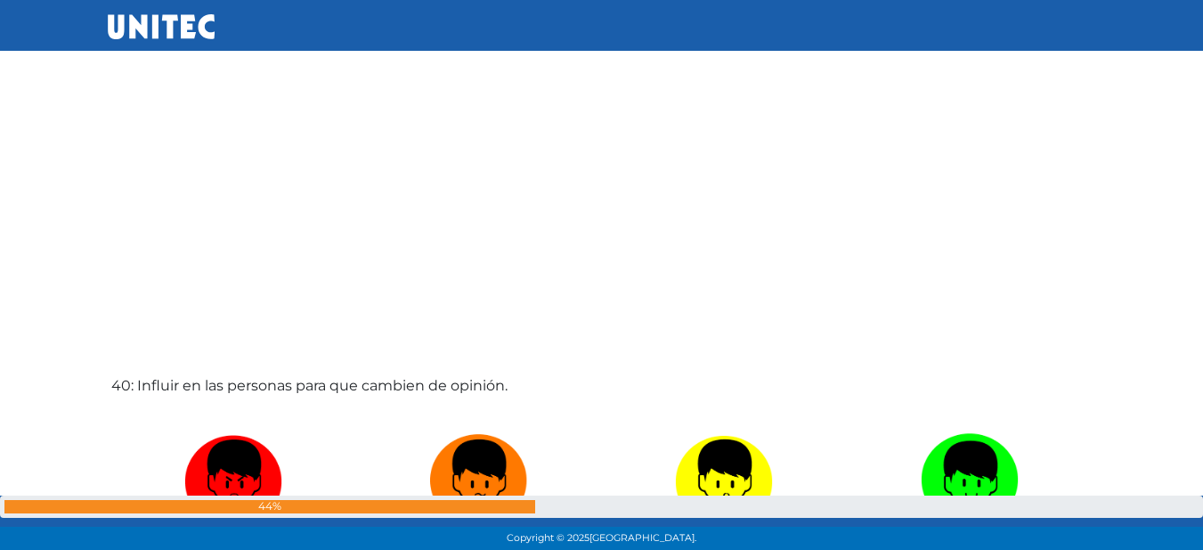
scroll to position [21375, 0]
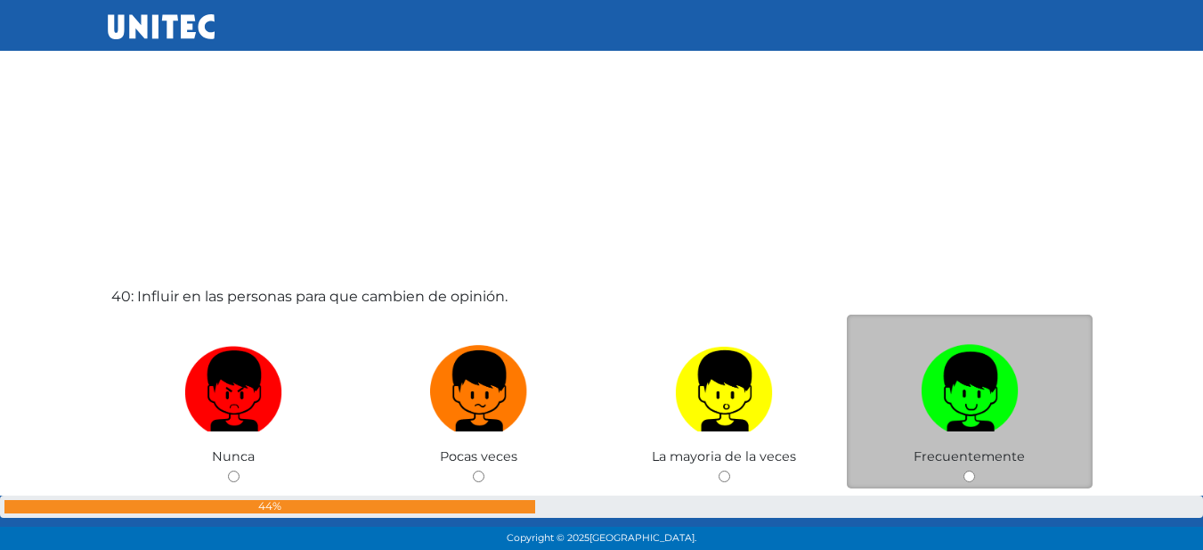
click at [967, 476] on input "radio" at bounding box center [970, 476] width 12 height 12
radio input "true"
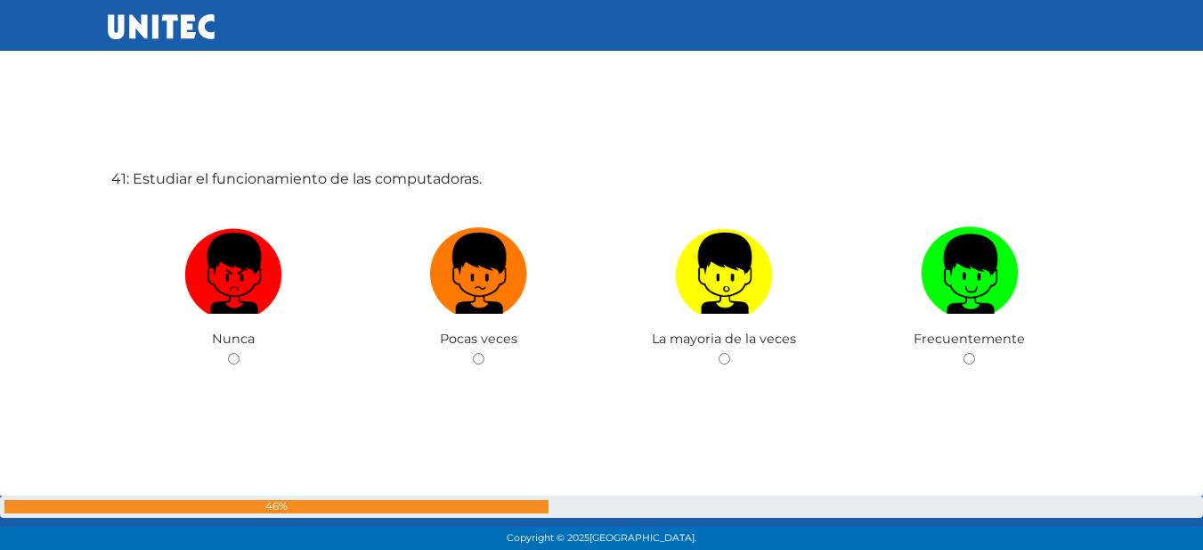
scroll to position [22074, 0]
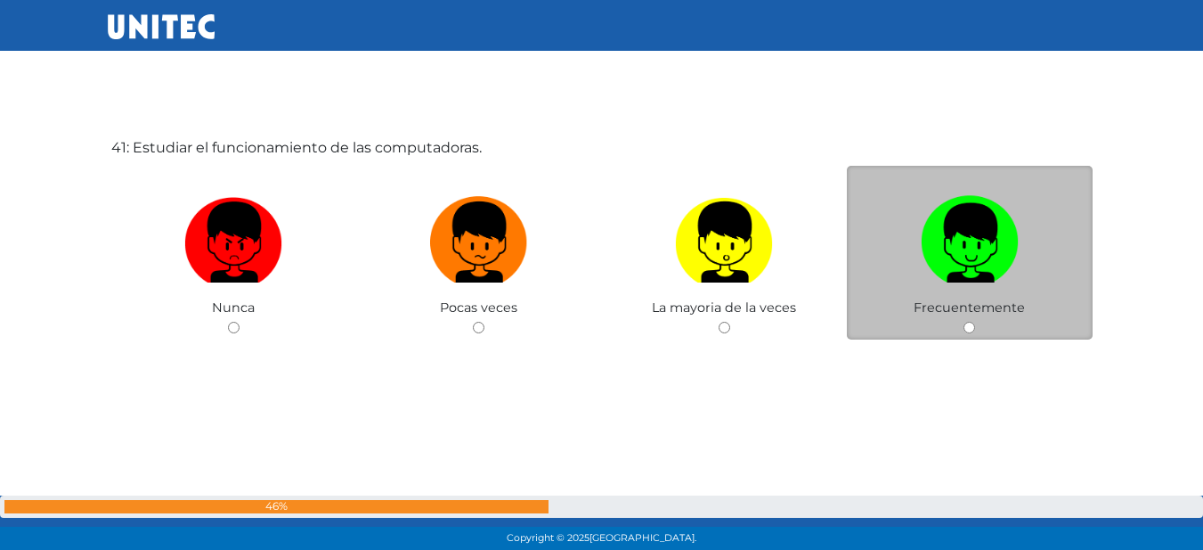
click at [969, 328] on input "radio" at bounding box center [970, 328] width 12 height 12
radio input "true"
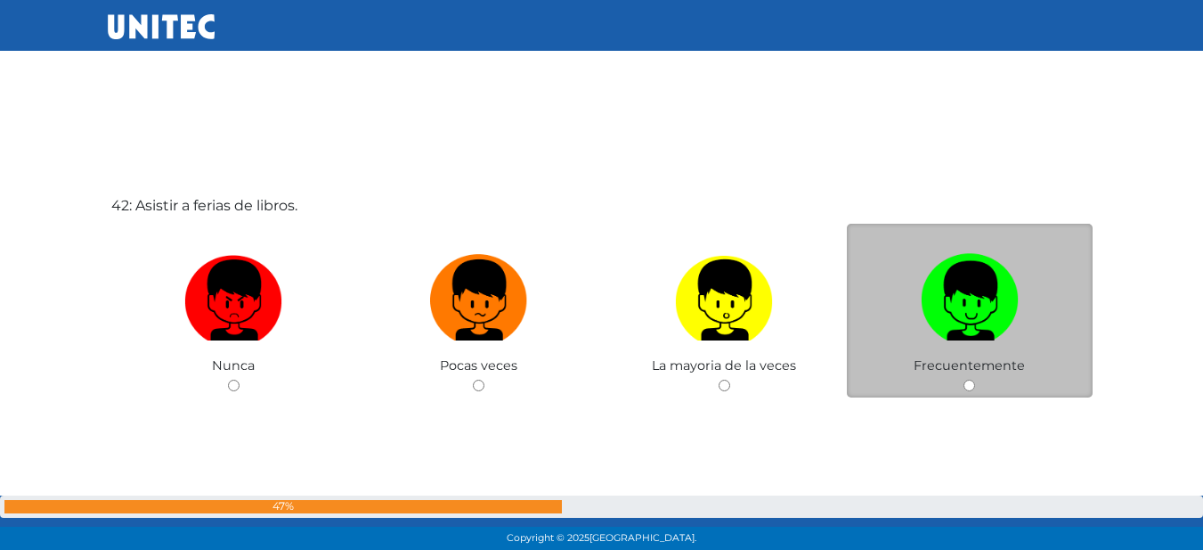
scroll to position [22597, 0]
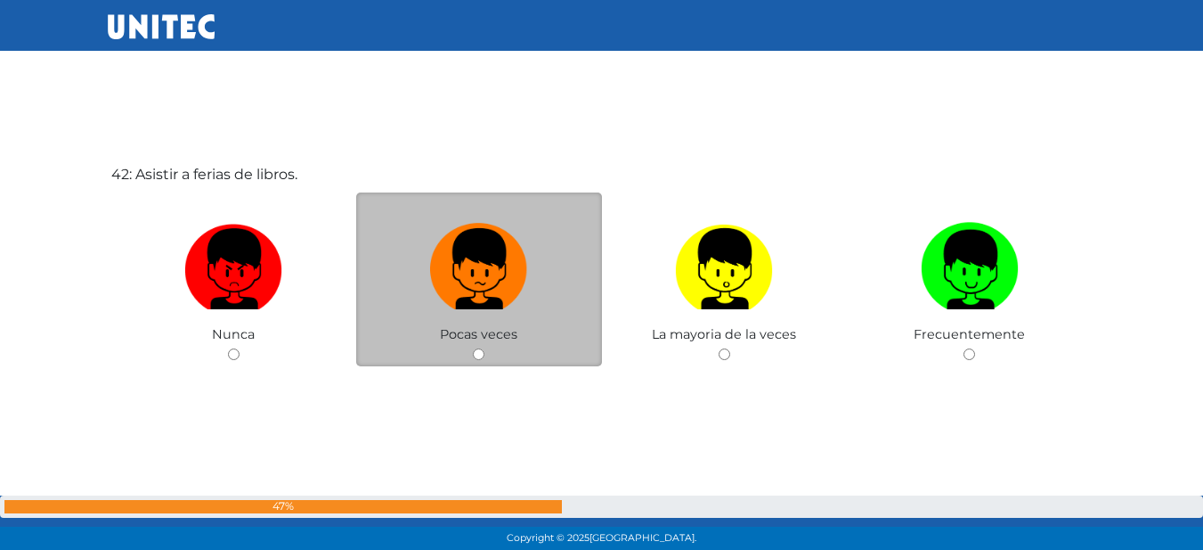
click at [478, 353] on input "radio" at bounding box center [479, 354] width 12 height 12
radio input "true"
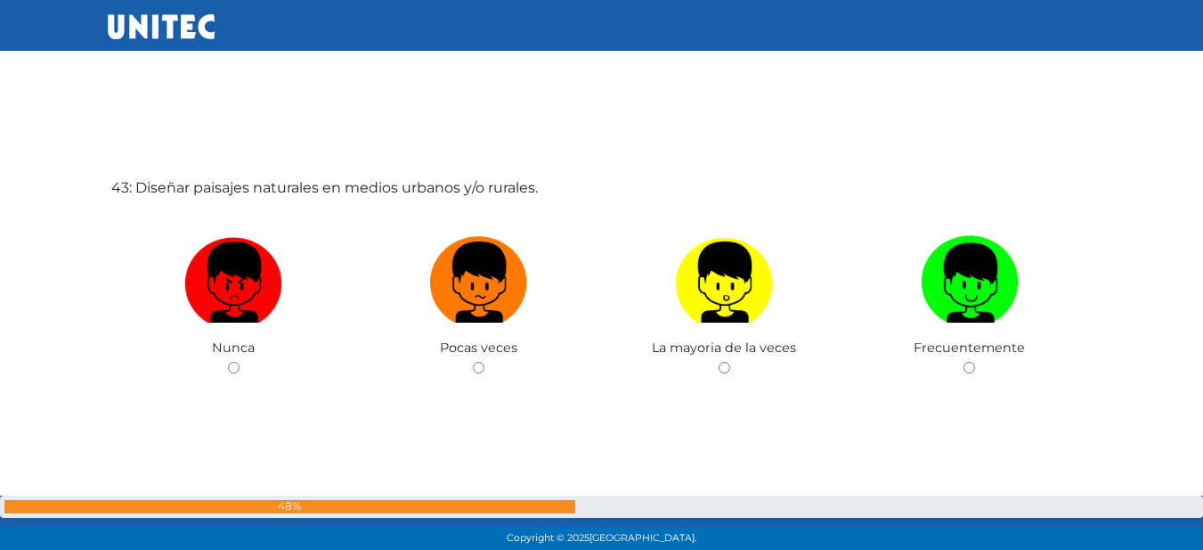
scroll to position [23232, 0]
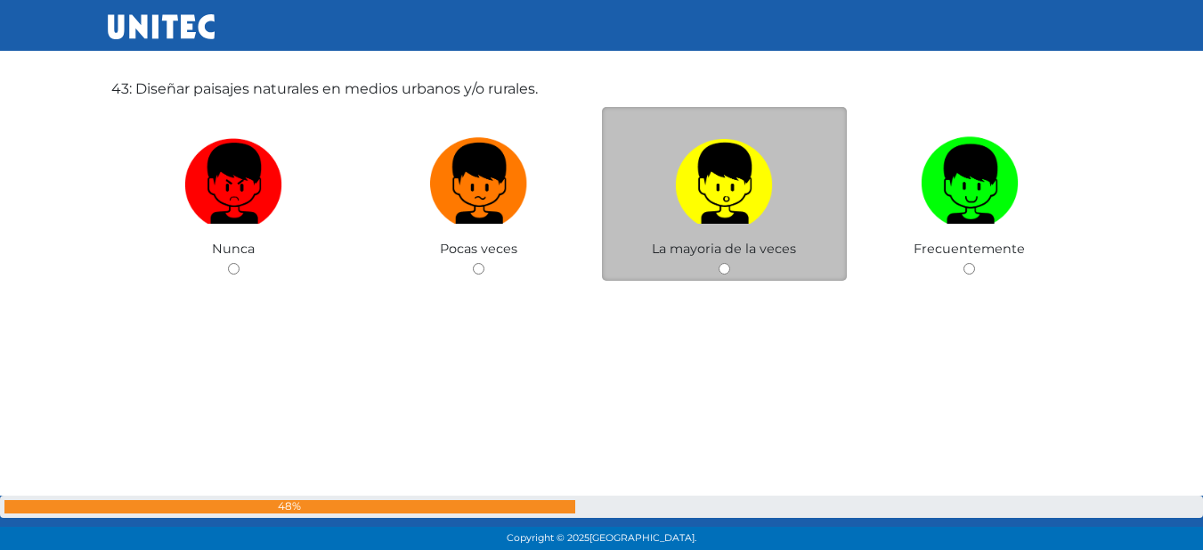
click at [727, 266] on input "radio" at bounding box center [725, 269] width 12 height 12
radio input "true"
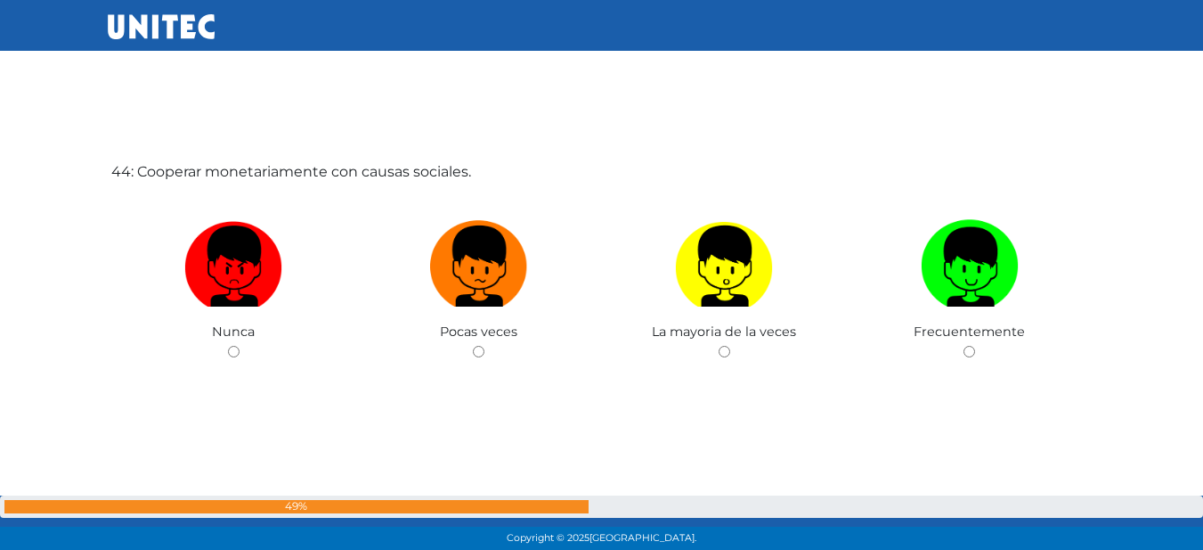
scroll to position [23722, 0]
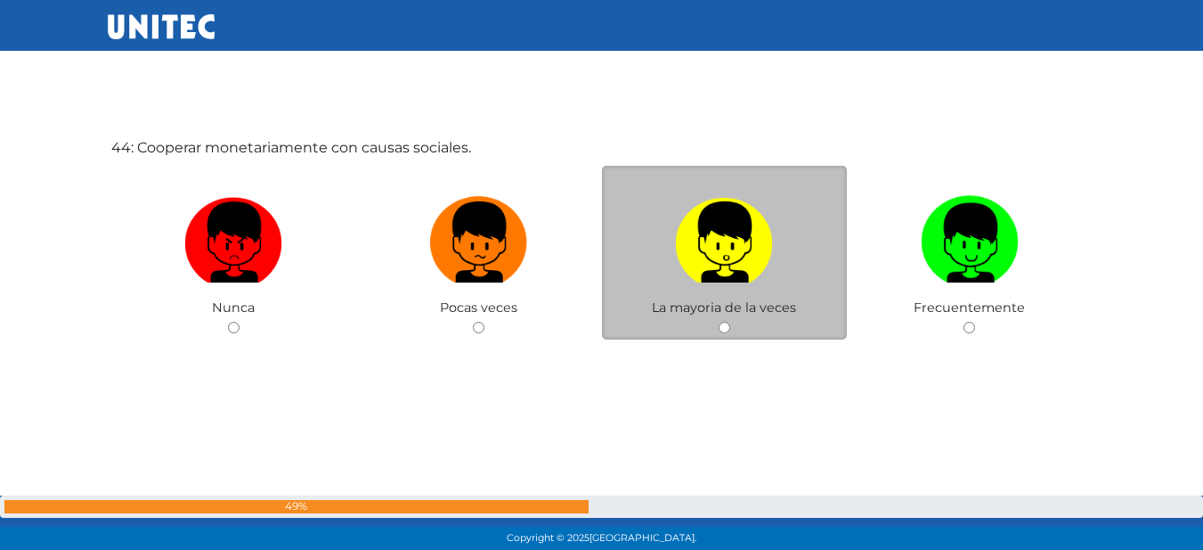
click at [724, 330] on input "radio" at bounding box center [725, 328] width 12 height 12
radio input "true"
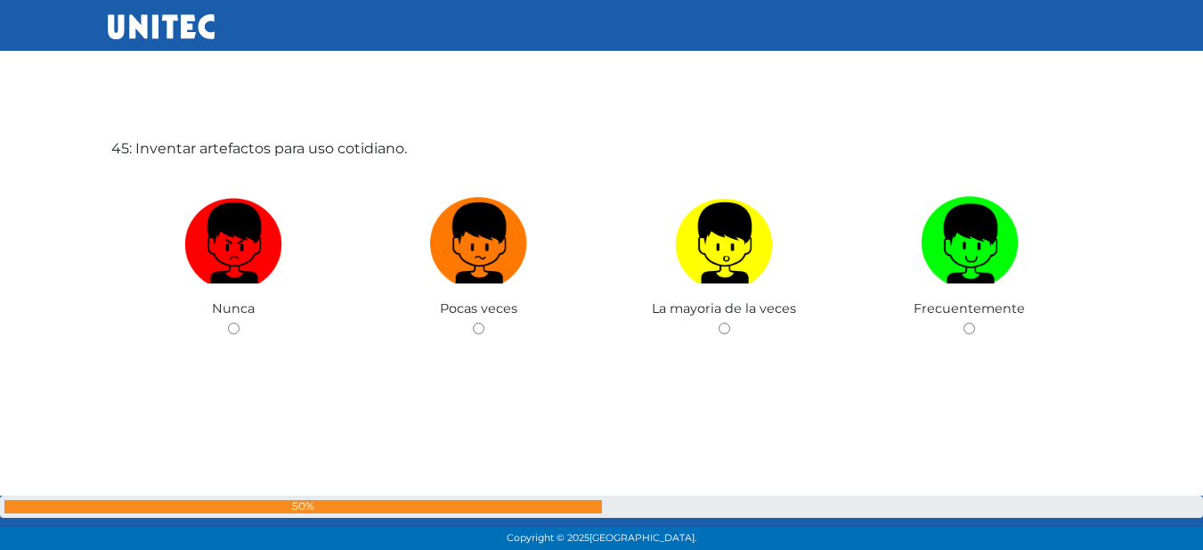
scroll to position [24272, 0]
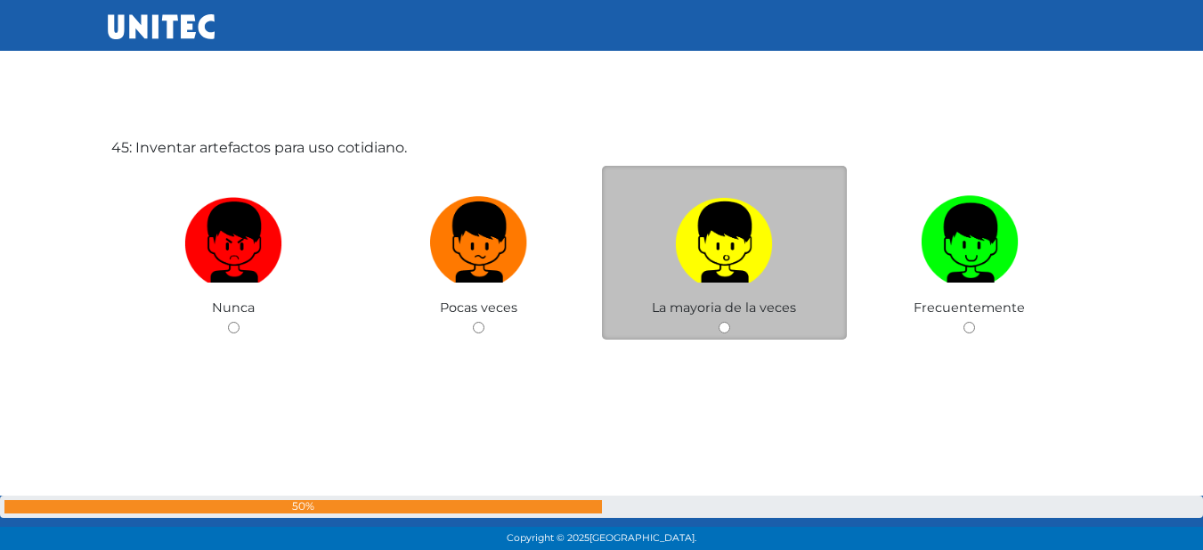
click at [721, 323] on input "radio" at bounding box center [725, 328] width 12 height 12
radio input "true"
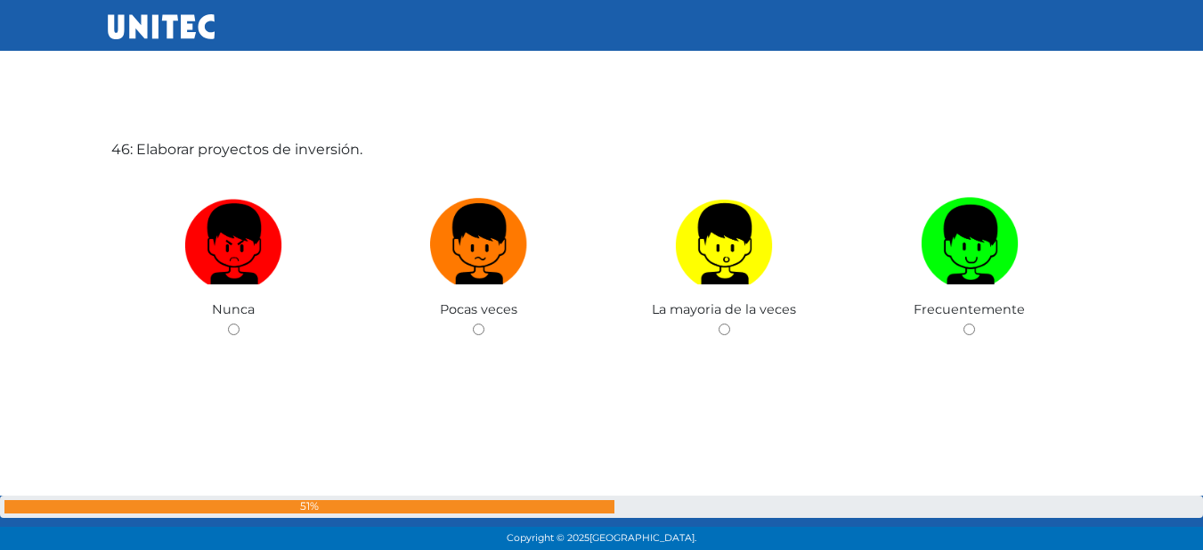
scroll to position [24822, 0]
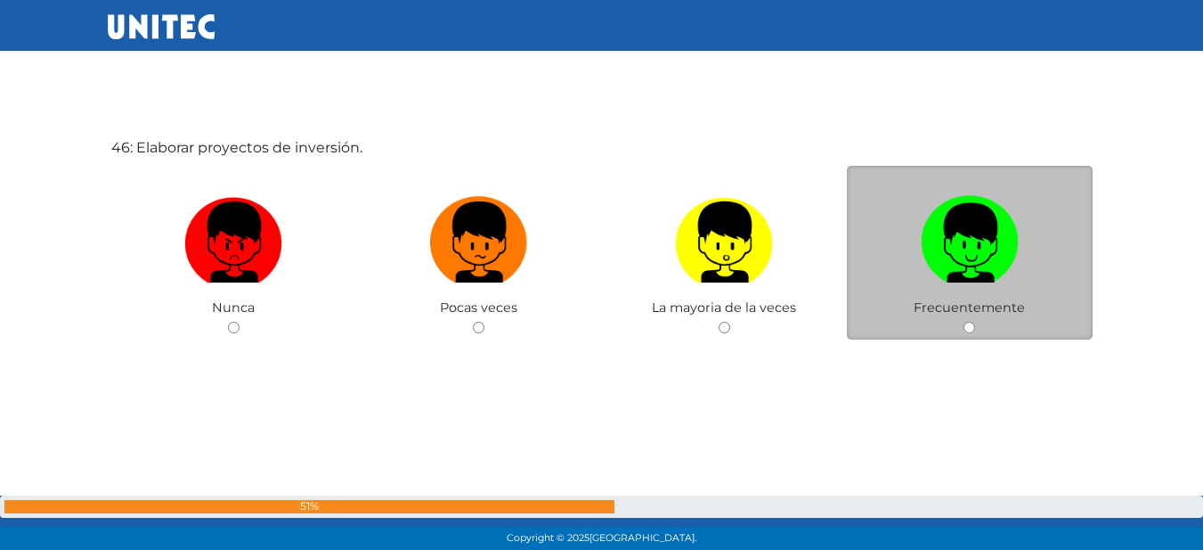
click at [969, 324] on input "radio" at bounding box center [970, 328] width 12 height 12
radio input "true"
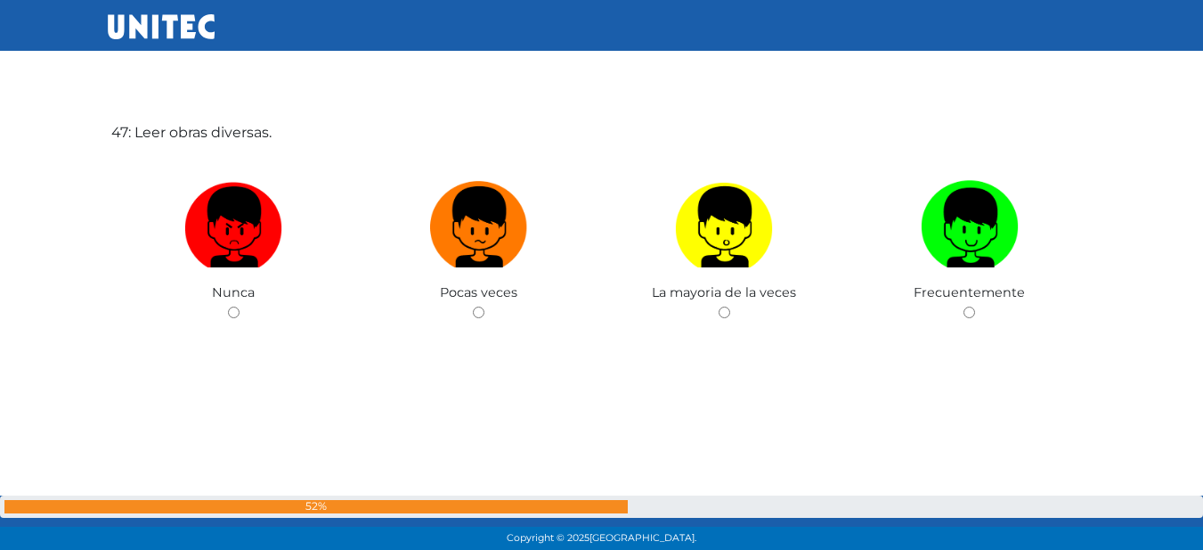
scroll to position [25419, 0]
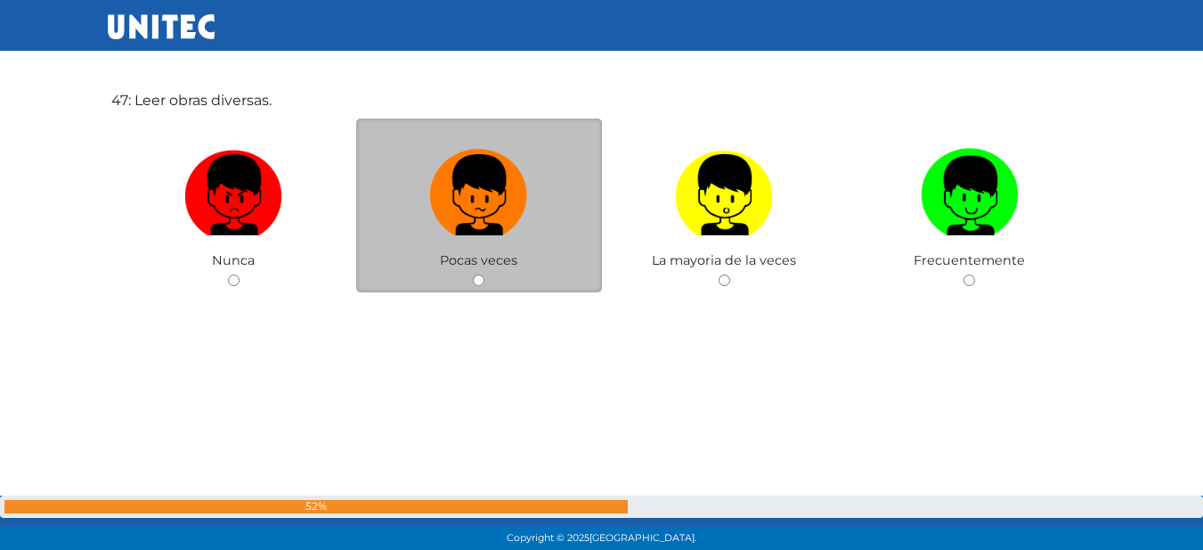
click at [476, 280] on input "radio" at bounding box center [479, 280] width 12 height 12
radio input "true"
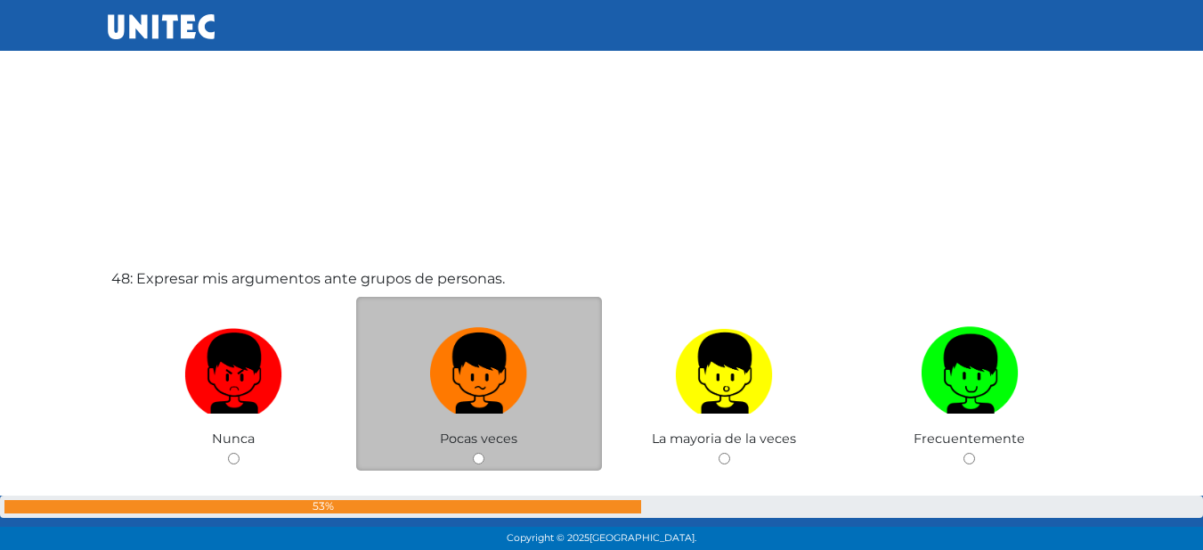
scroll to position [25851, 0]
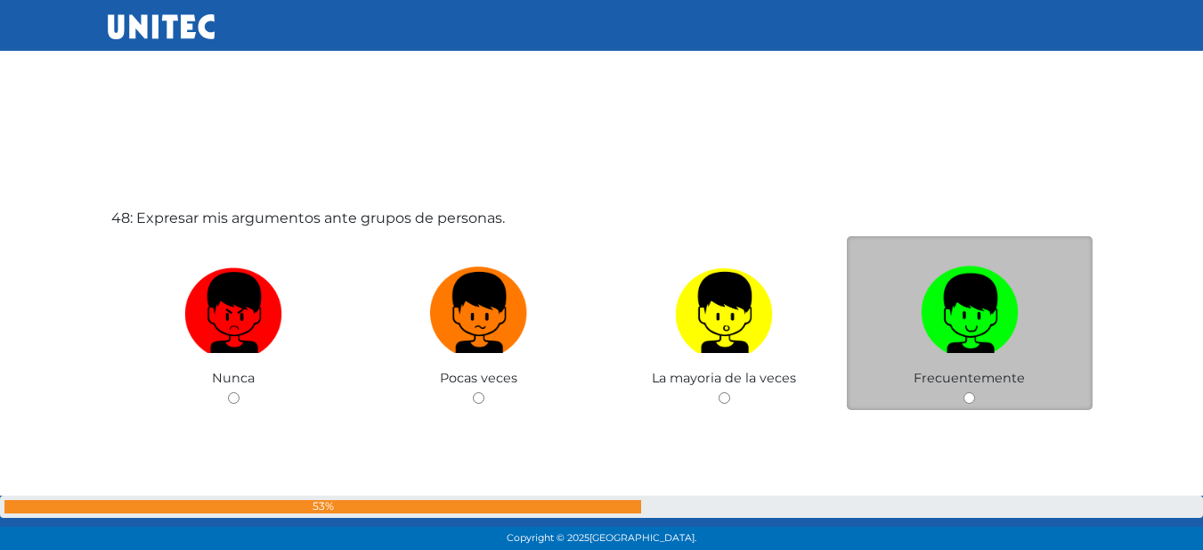
click at [975, 396] on input "radio" at bounding box center [970, 398] width 12 height 12
radio input "true"
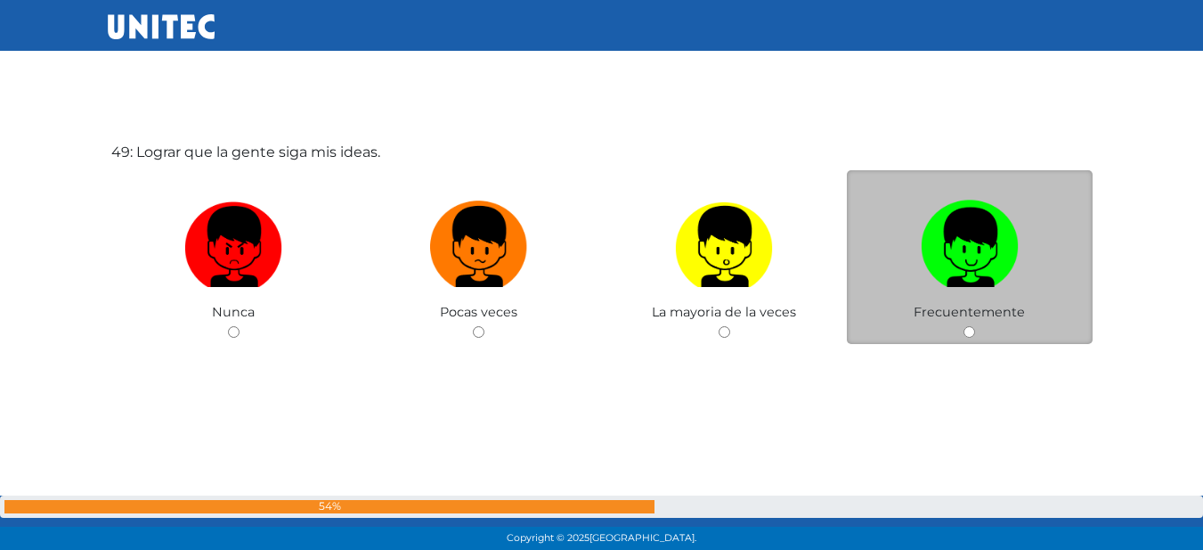
scroll to position [26471, 0]
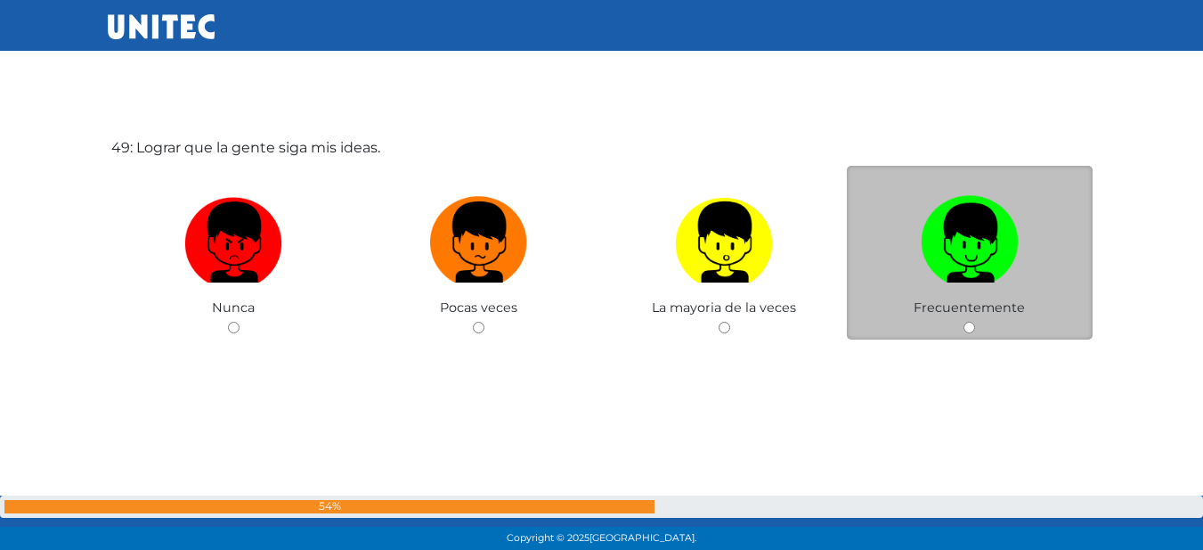
click at [968, 322] on input "radio" at bounding box center [970, 328] width 12 height 12
radio input "true"
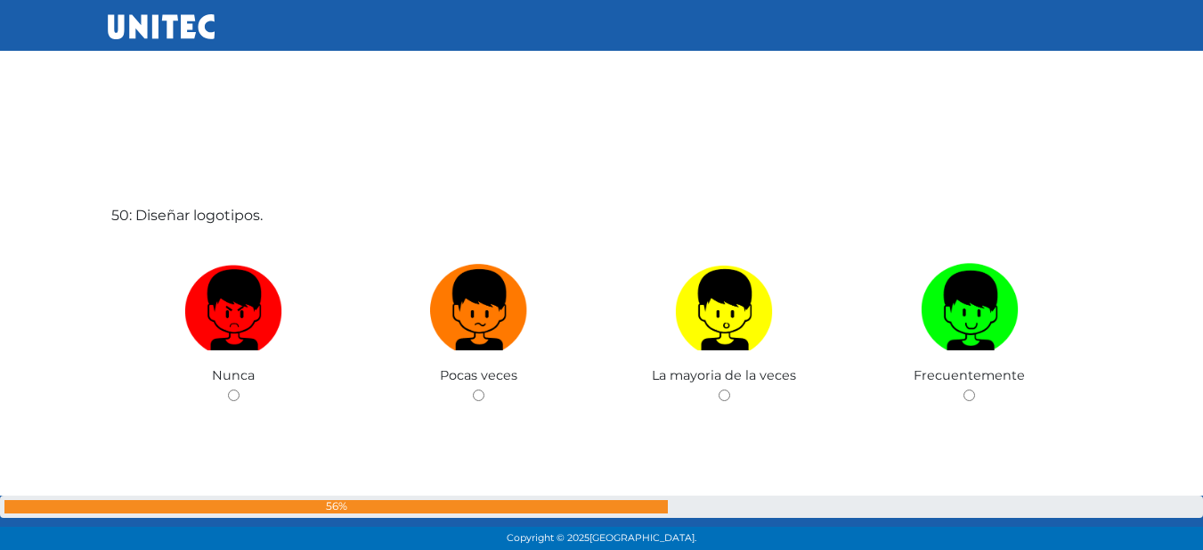
scroll to position [26984, 0]
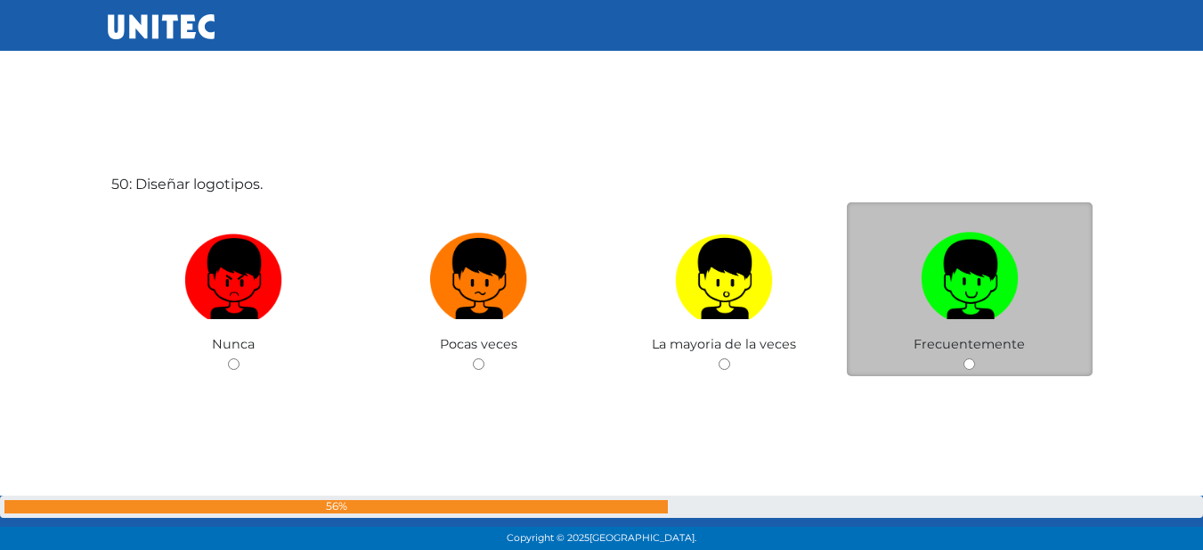
click at [969, 363] on input "radio" at bounding box center [970, 364] width 12 height 12
radio input "true"
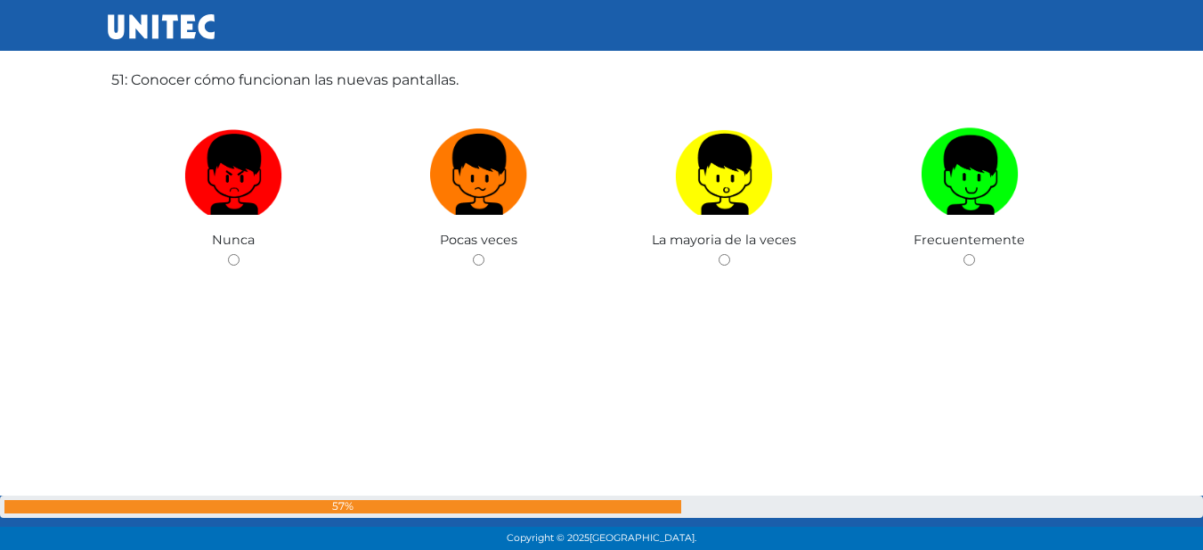
scroll to position [27642, 0]
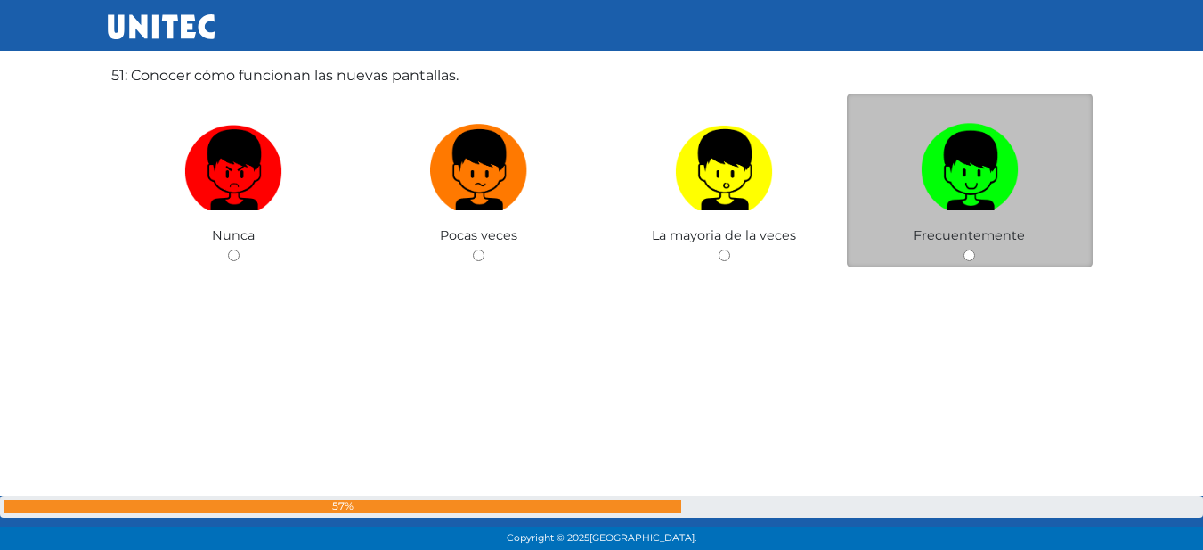
click at [969, 250] on input "radio" at bounding box center [970, 255] width 12 height 12
radio input "true"
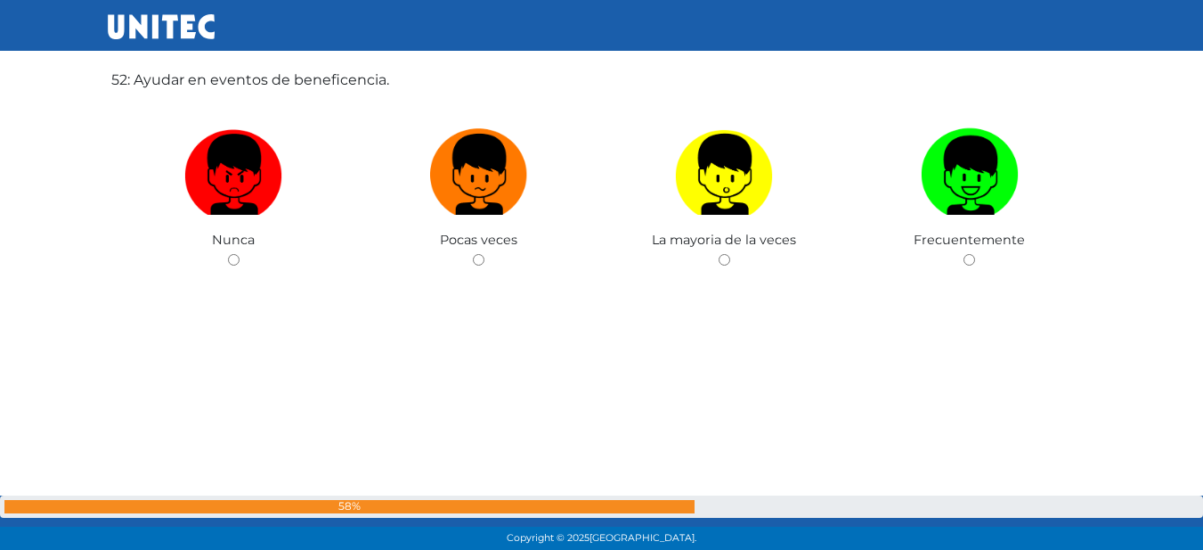
scroll to position [28203, 0]
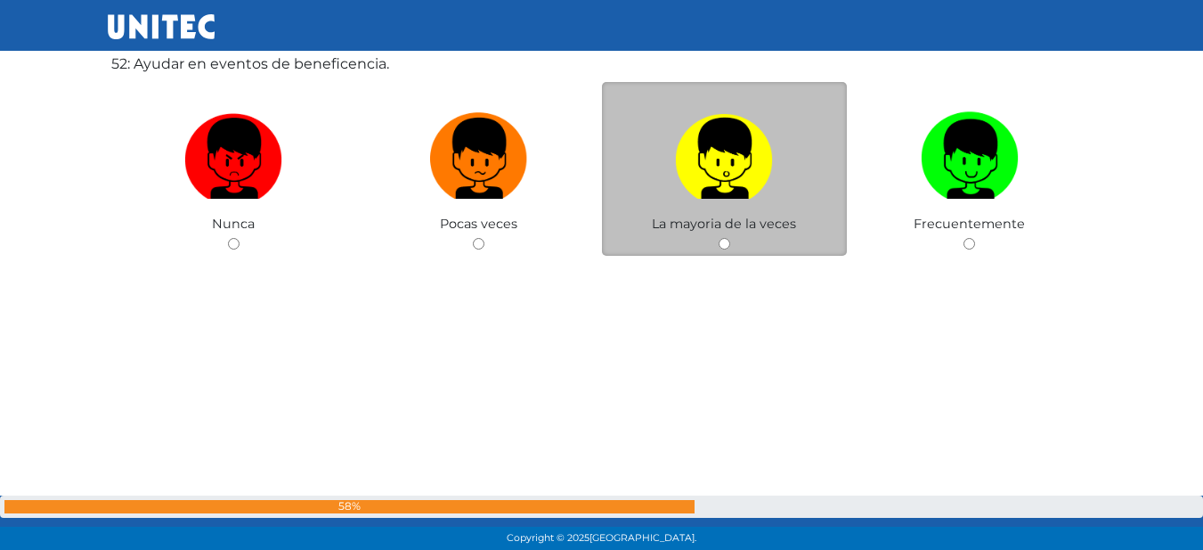
click at [723, 241] on input "radio" at bounding box center [725, 244] width 12 height 12
radio input "true"
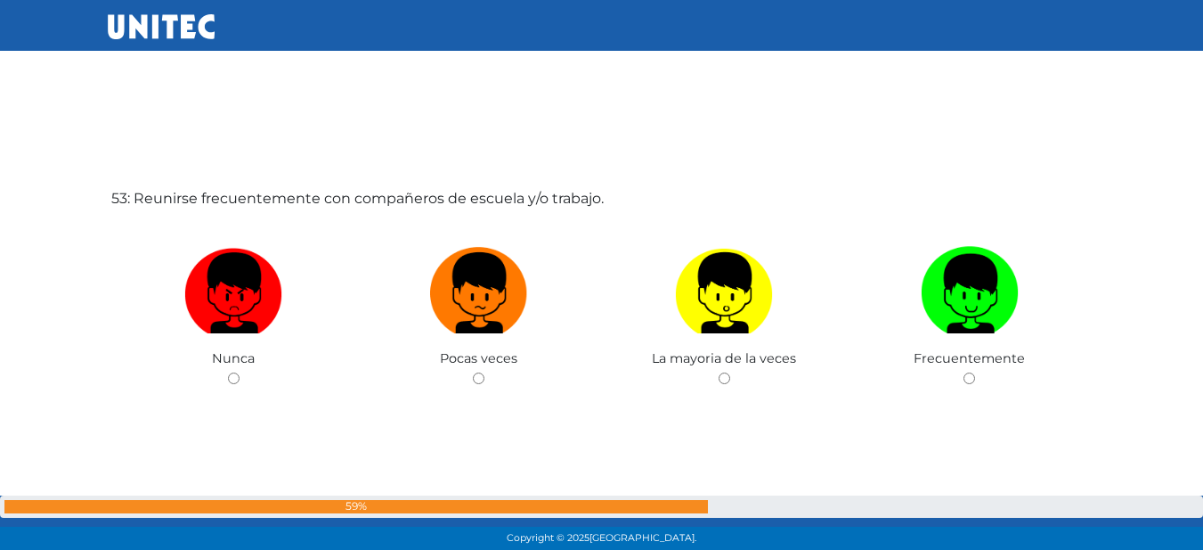
scroll to position [28649, 0]
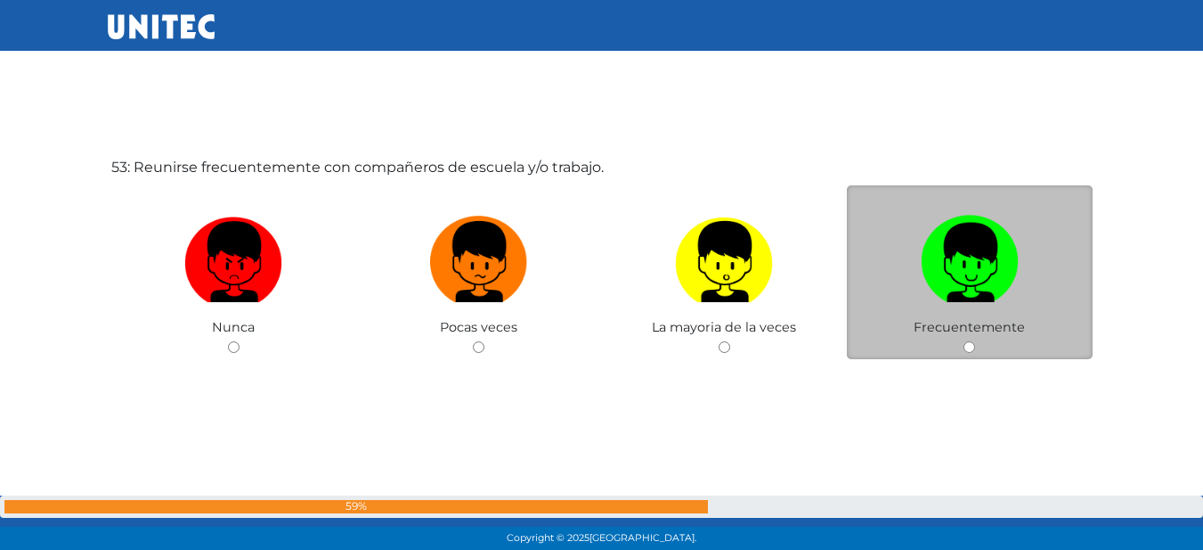
click at [969, 346] on input "radio" at bounding box center [970, 347] width 12 height 12
radio input "true"
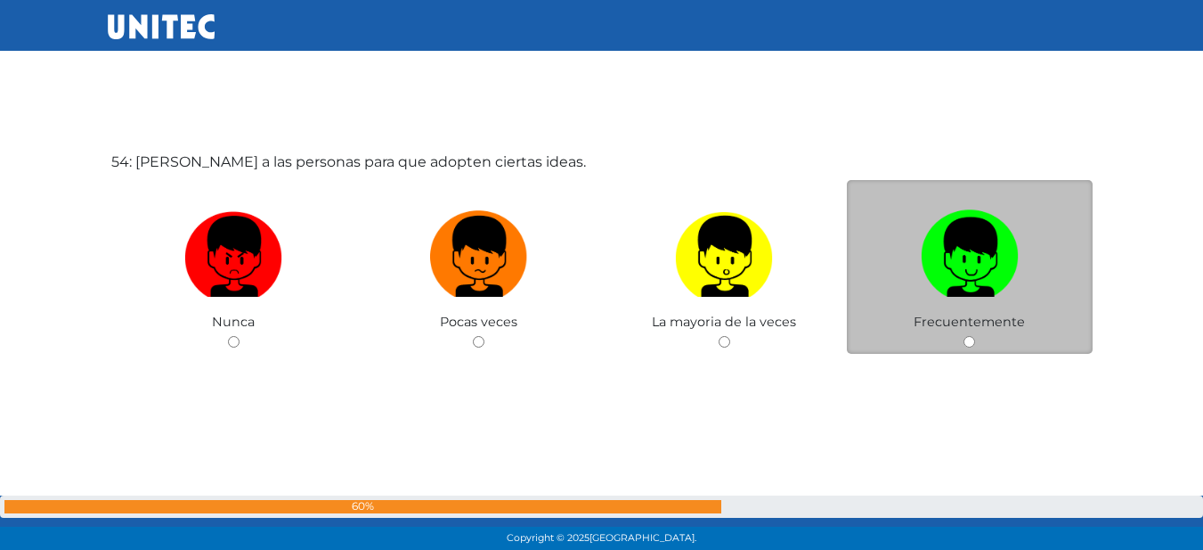
scroll to position [29219, 0]
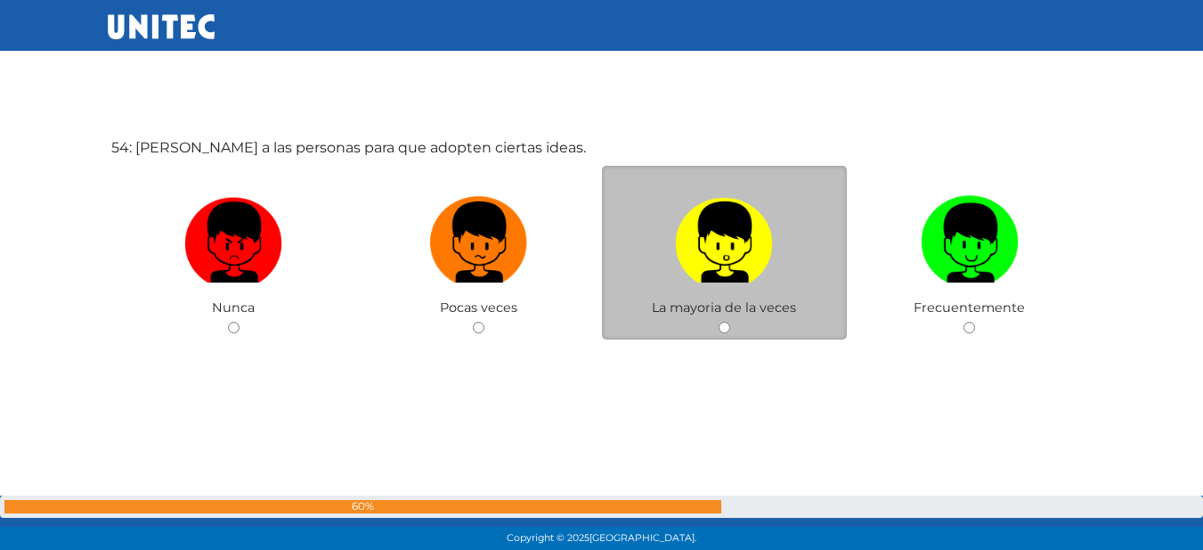
click at [720, 327] on input "radio" at bounding box center [725, 328] width 12 height 12
radio input "true"
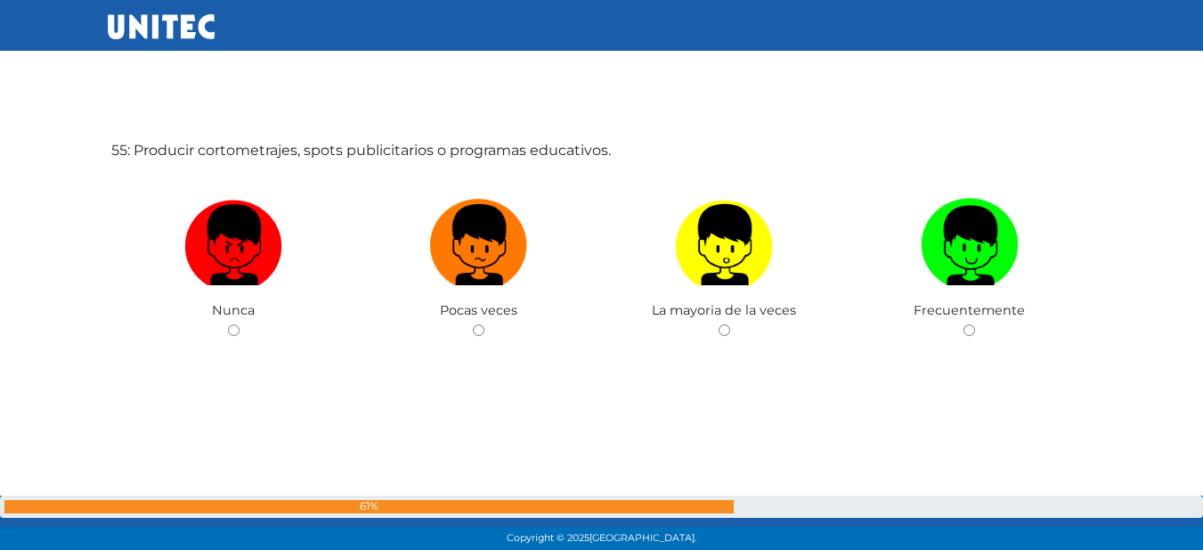
scroll to position [29768, 0]
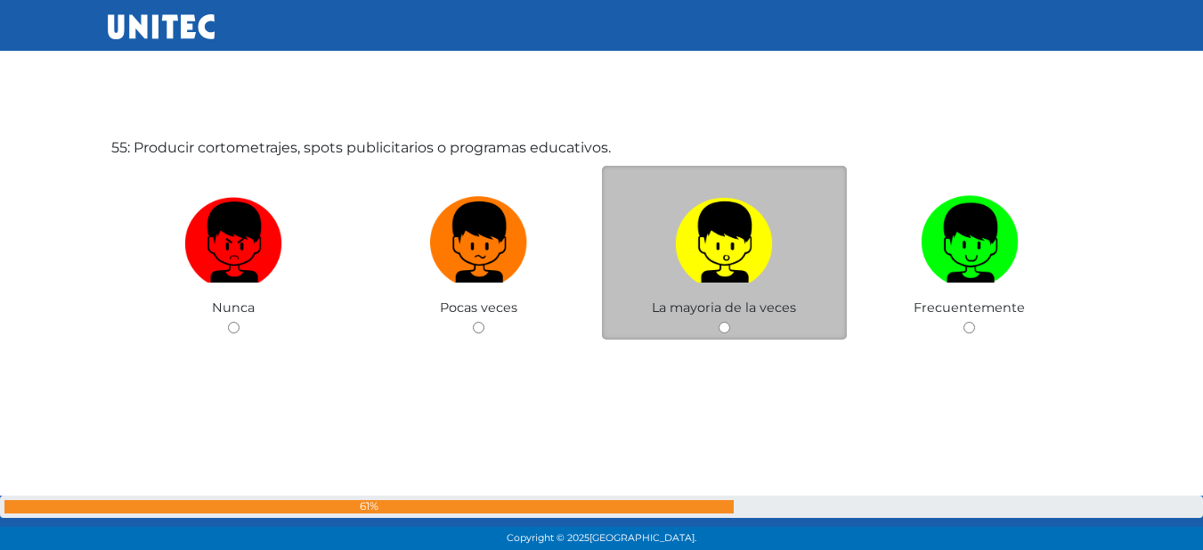
click at [720, 327] on input "radio" at bounding box center [725, 328] width 12 height 12
radio input "true"
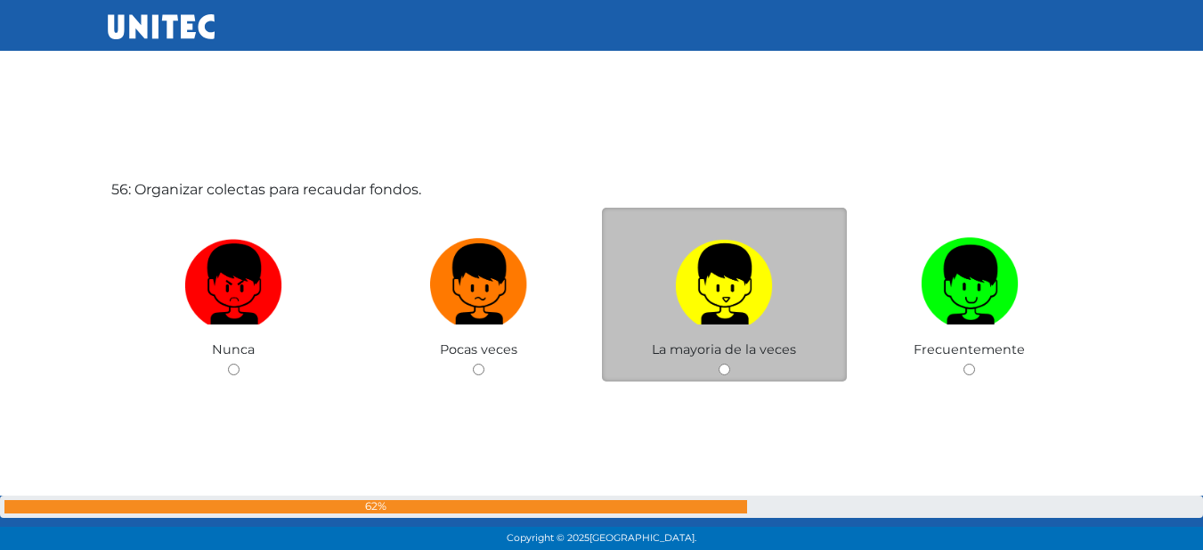
scroll to position [30307, 0]
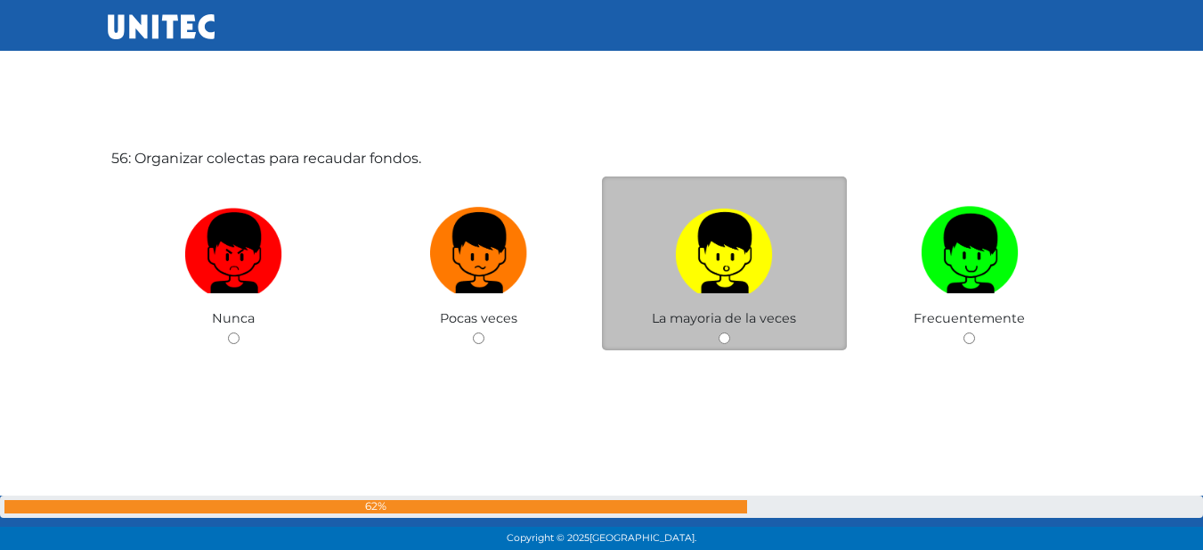
click at [726, 338] on input "radio" at bounding box center [725, 338] width 12 height 12
radio input "true"
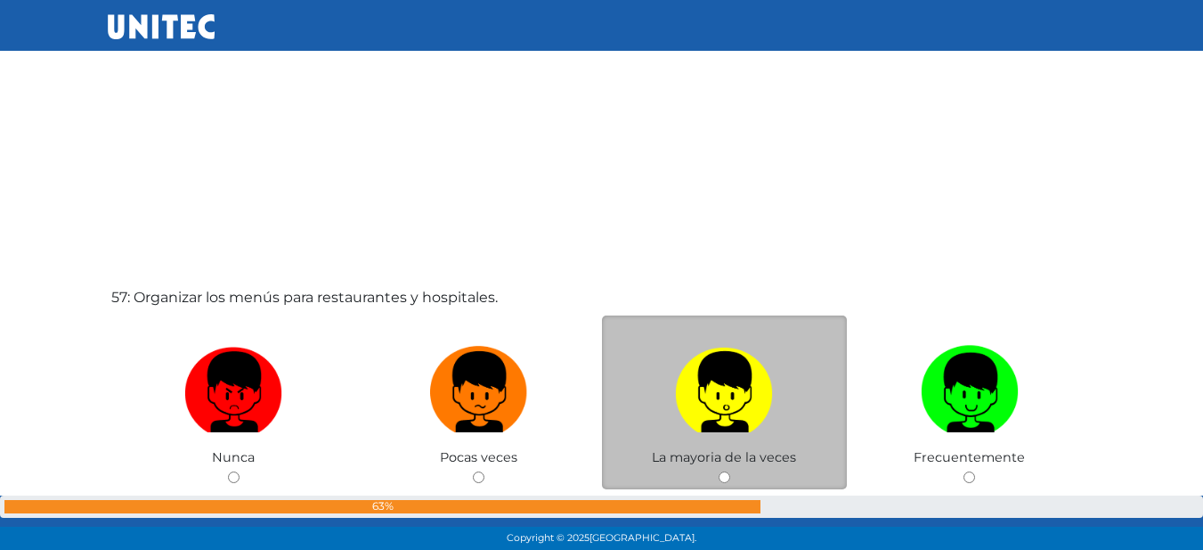
scroll to position [30807, 0]
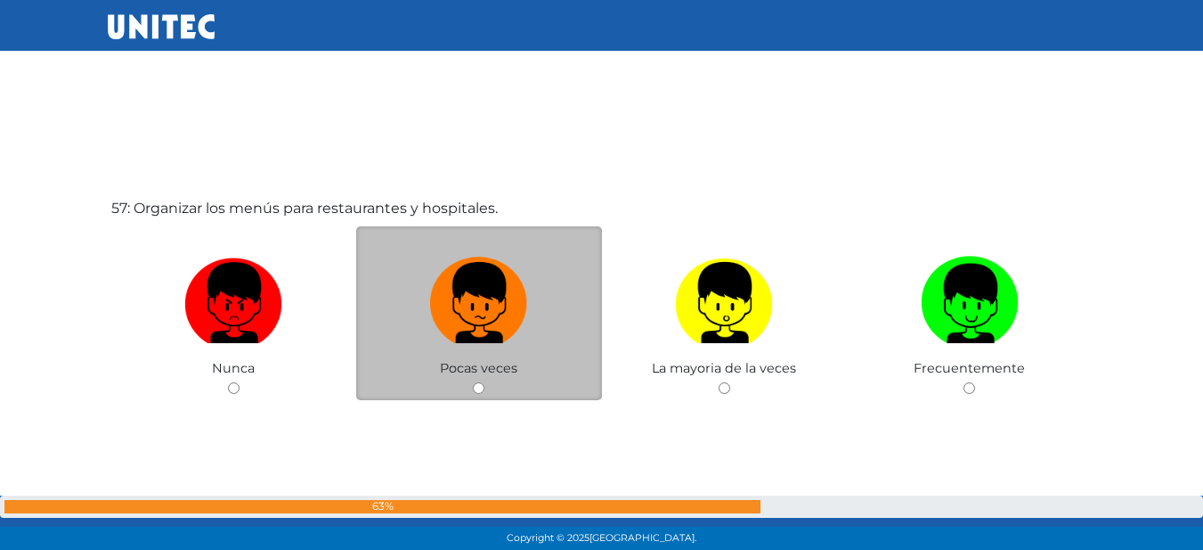
click at [474, 384] on input "radio" at bounding box center [479, 388] width 12 height 12
radio input "true"
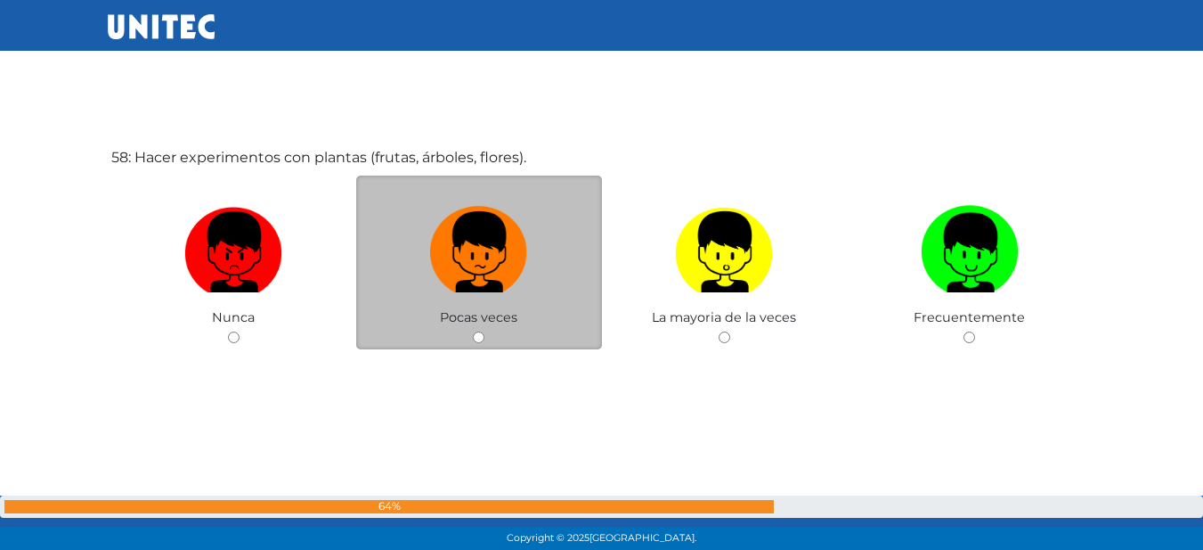
scroll to position [31417, 0]
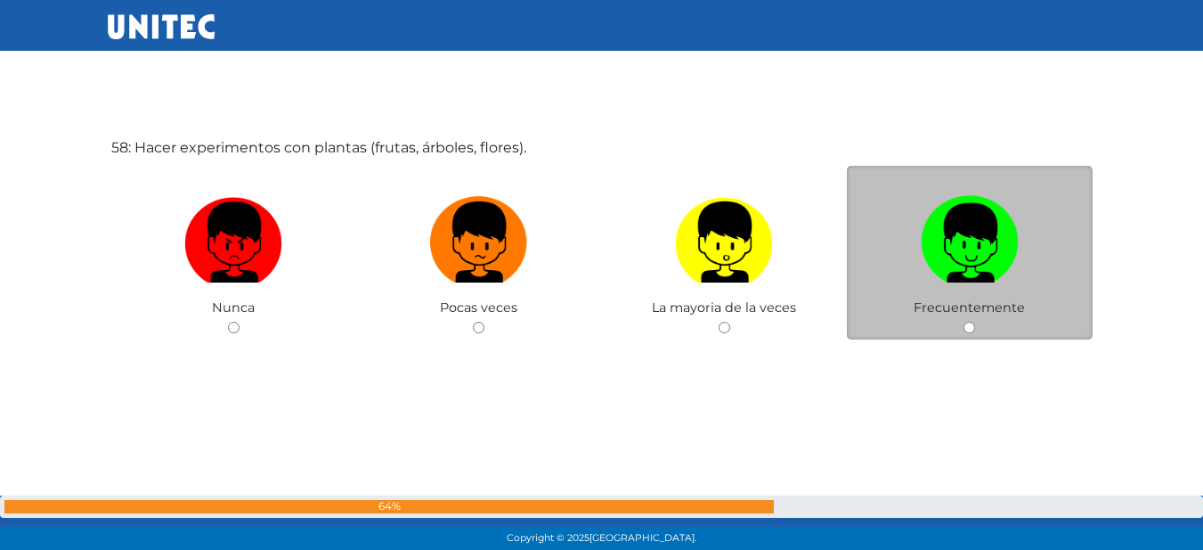
click at [967, 326] on input "radio" at bounding box center [970, 328] width 12 height 12
radio input "true"
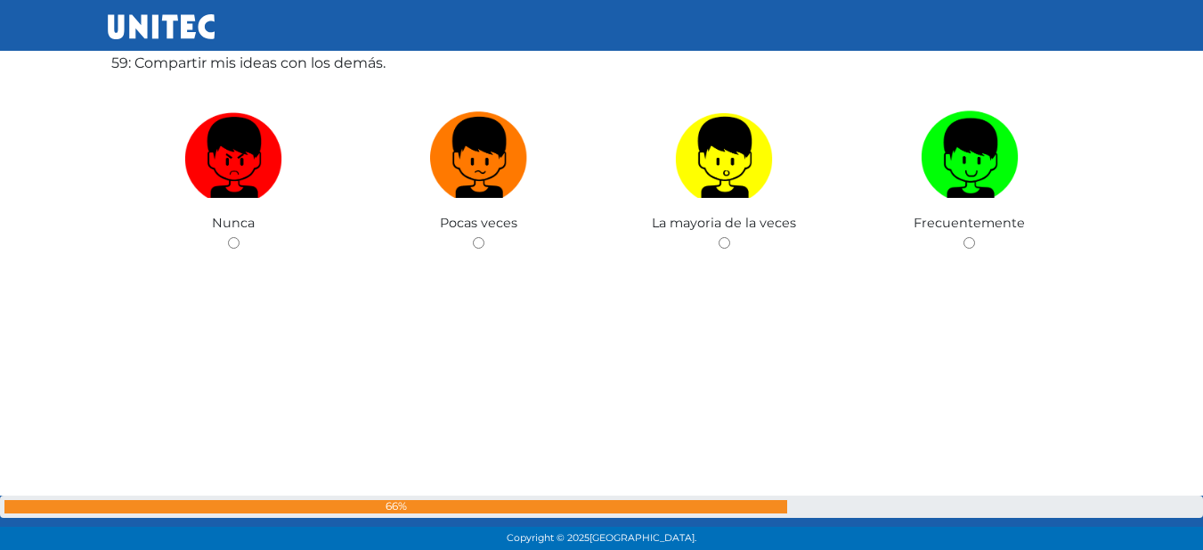
scroll to position [32056, 0]
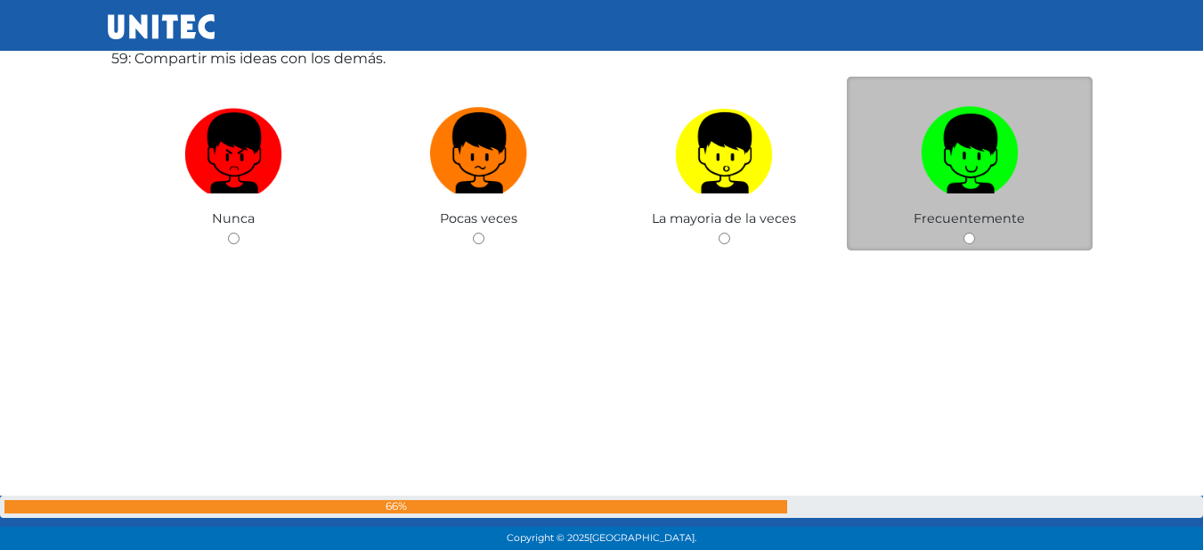
click at [966, 235] on input "radio" at bounding box center [970, 238] width 12 height 12
radio input "true"
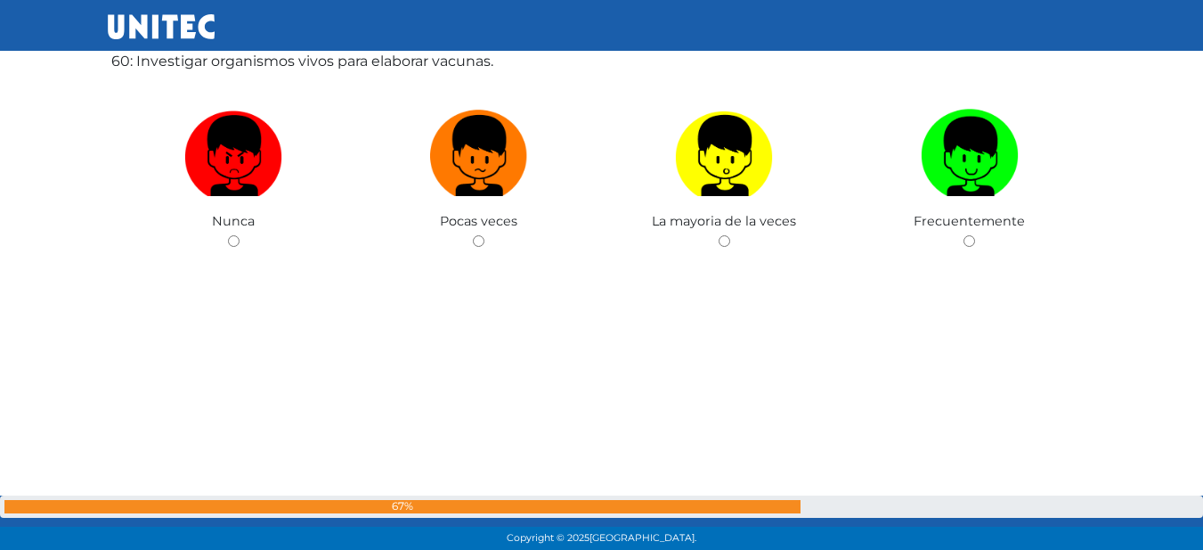
scroll to position [32514, 0]
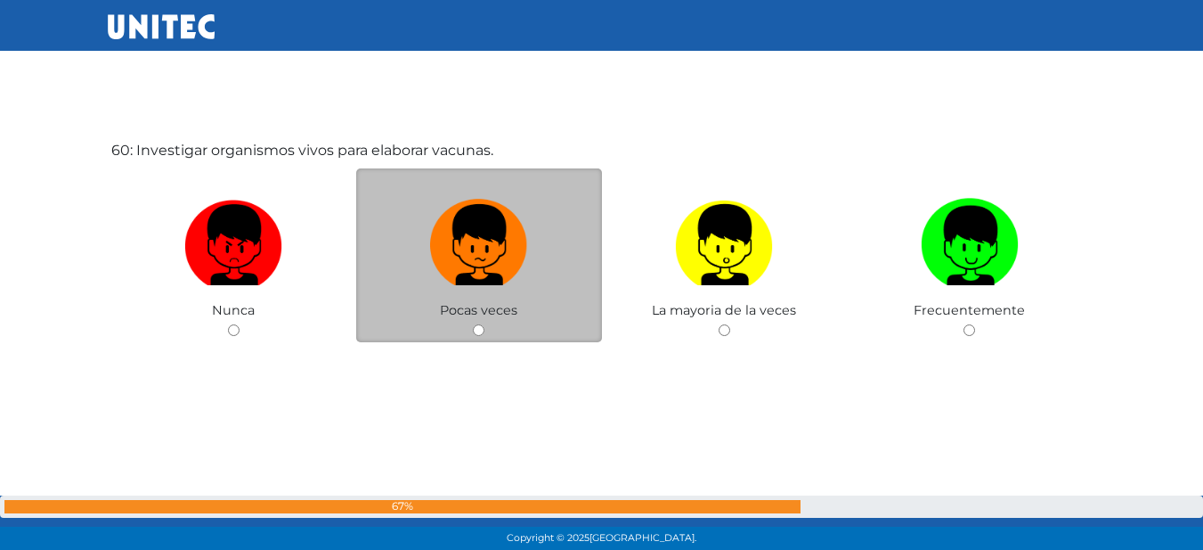
click at [478, 332] on input "radio" at bounding box center [479, 330] width 12 height 12
radio input "true"
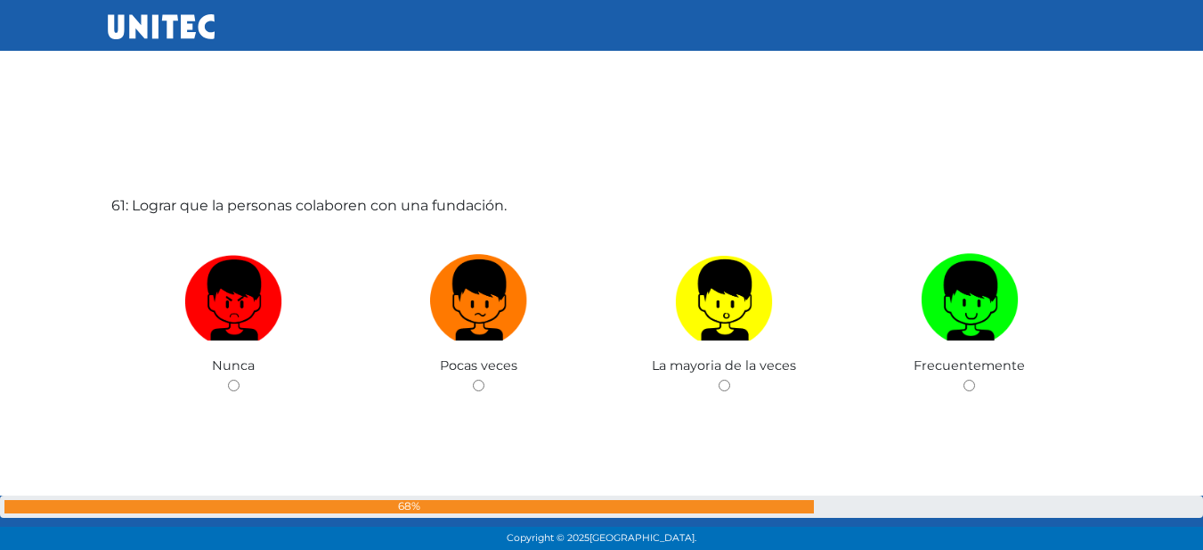
scroll to position [33035, 0]
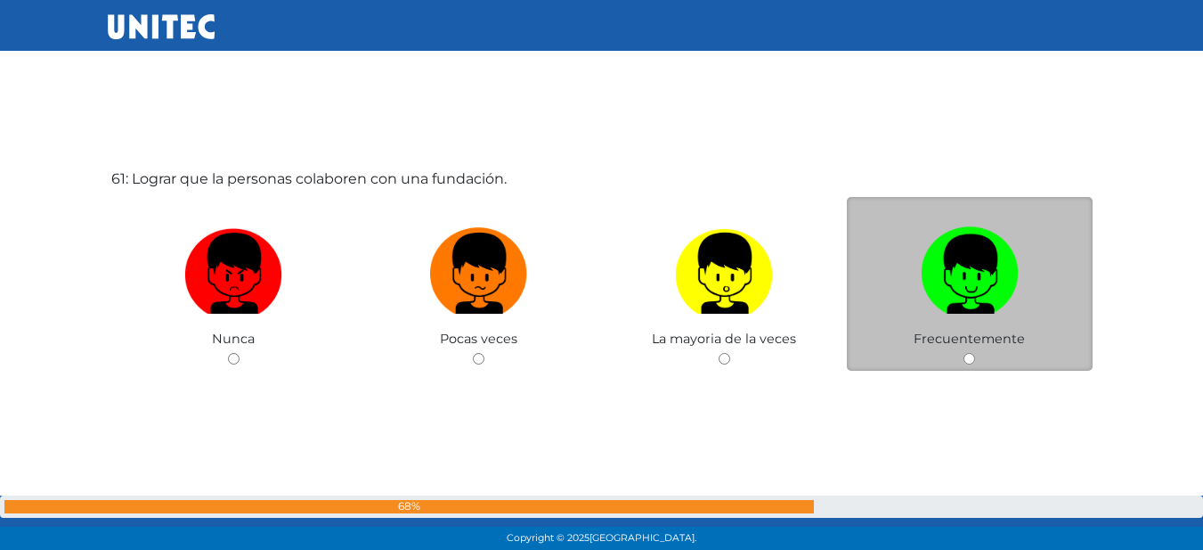
click at [966, 355] on input "radio" at bounding box center [970, 359] width 12 height 12
radio input "true"
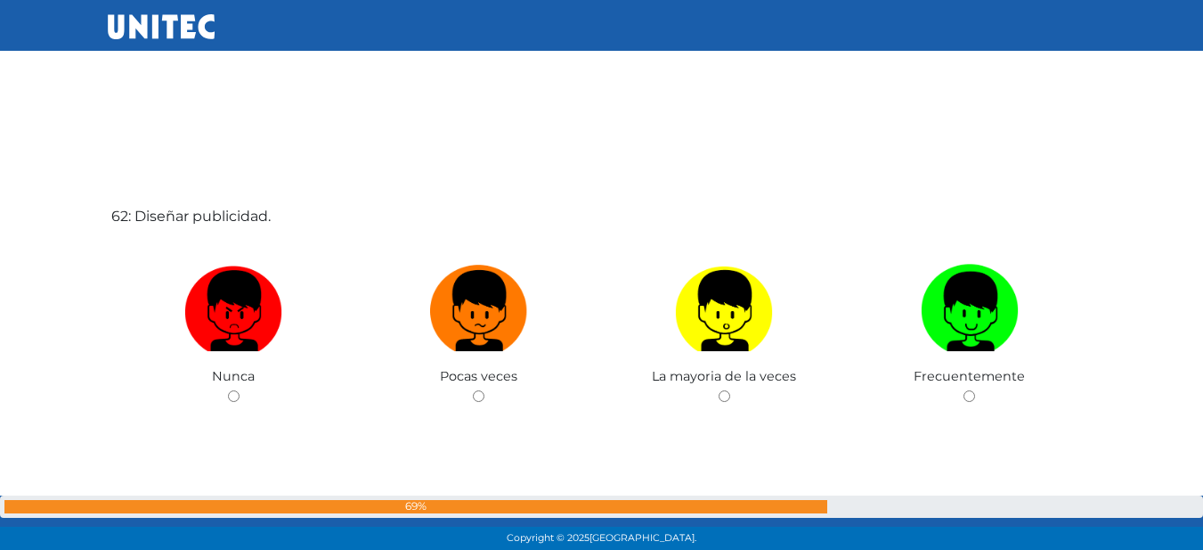
scroll to position [33634, 0]
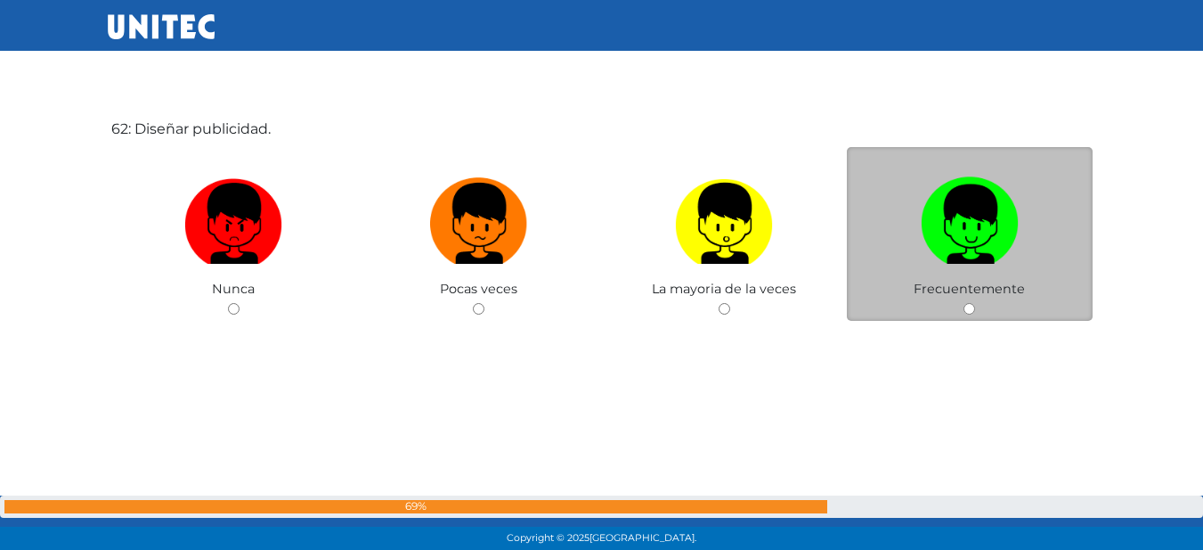
click at [969, 310] on input "radio" at bounding box center [970, 309] width 12 height 12
radio input "true"
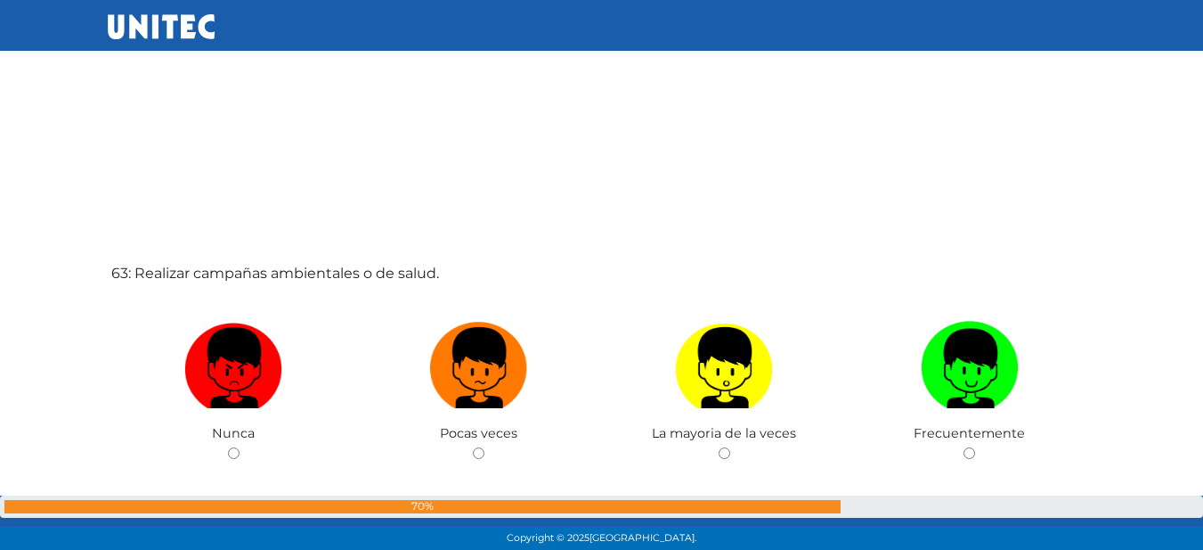
scroll to position [34129, 0]
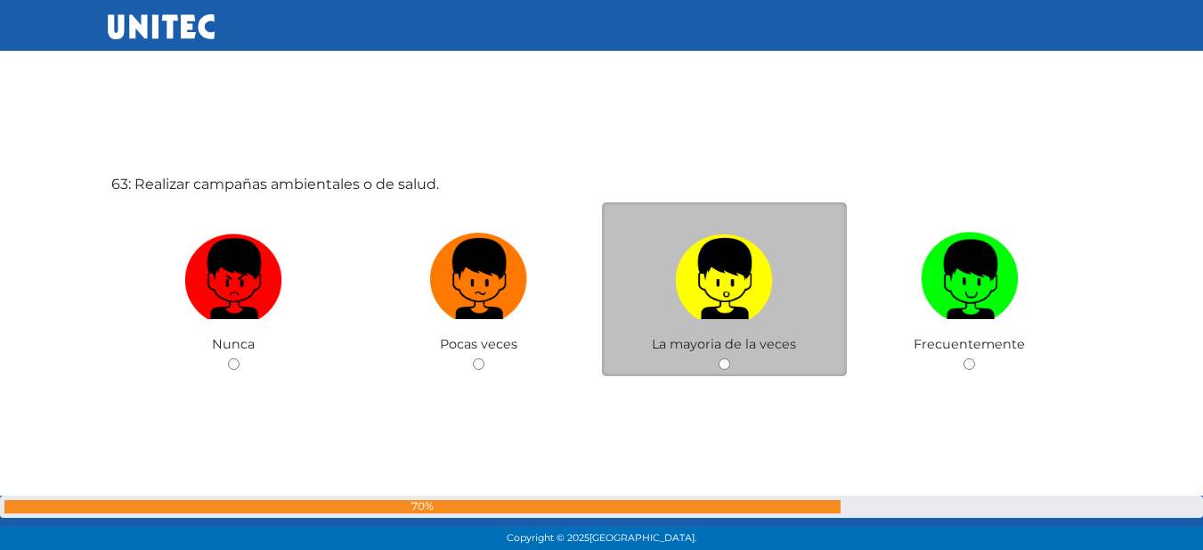
click at [725, 369] on input "radio" at bounding box center [725, 364] width 12 height 12
radio input "true"
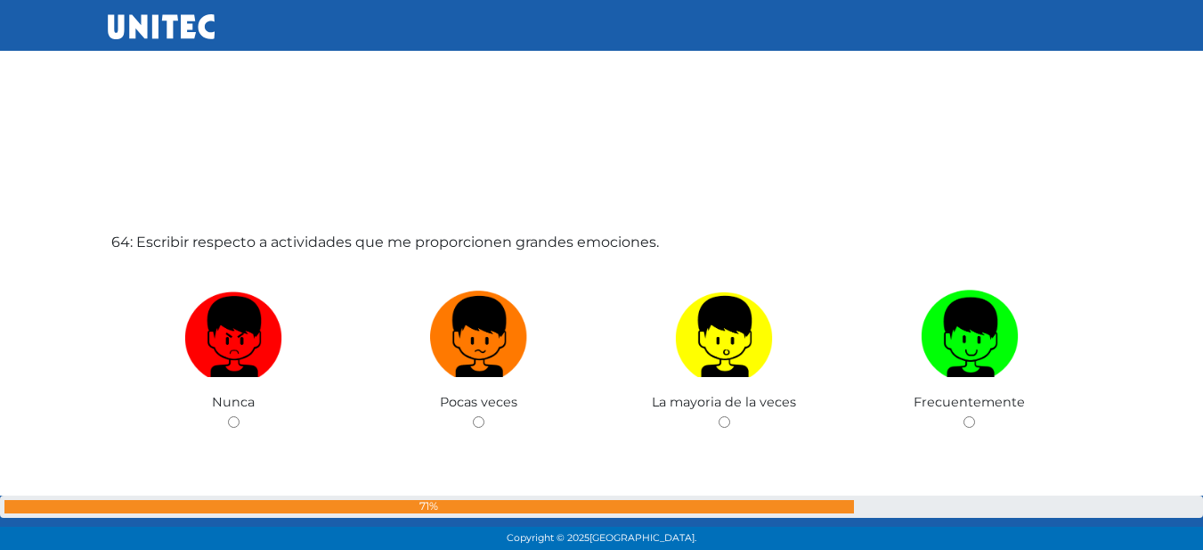
scroll to position [34649, 0]
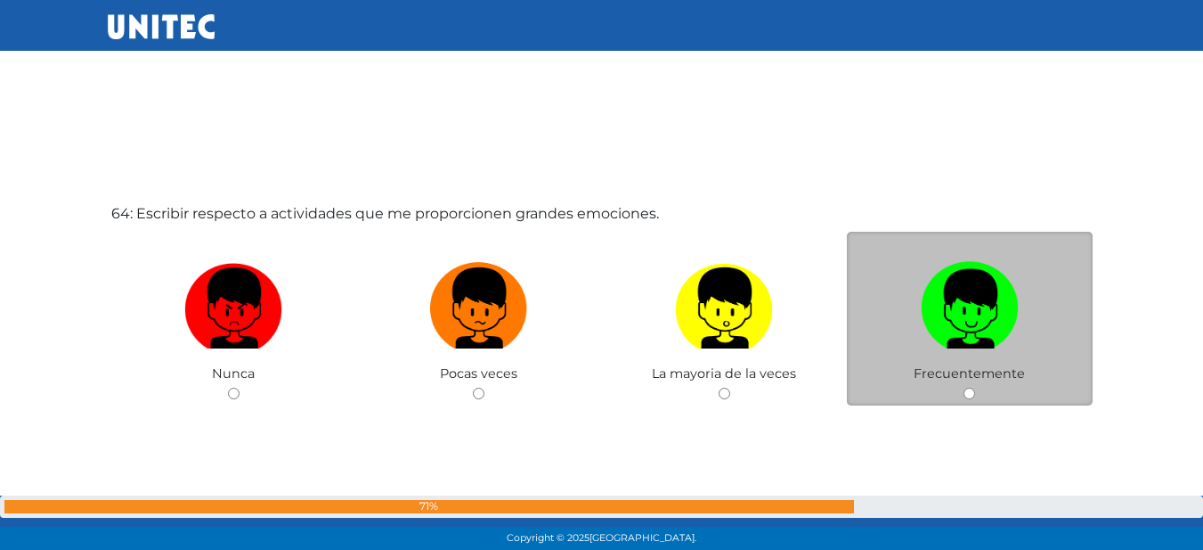
click at [968, 385] on div "Frecuentemente" at bounding box center [970, 319] width 246 height 174
click at [969, 391] on input "radio" at bounding box center [970, 393] width 12 height 12
radio input "true"
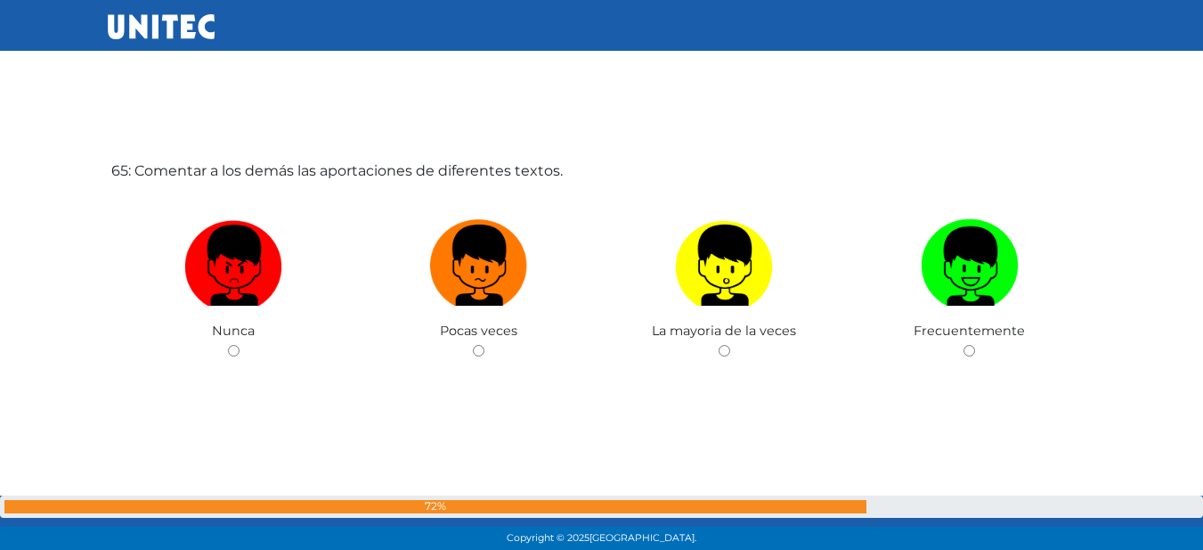
scroll to position [35272, 0]
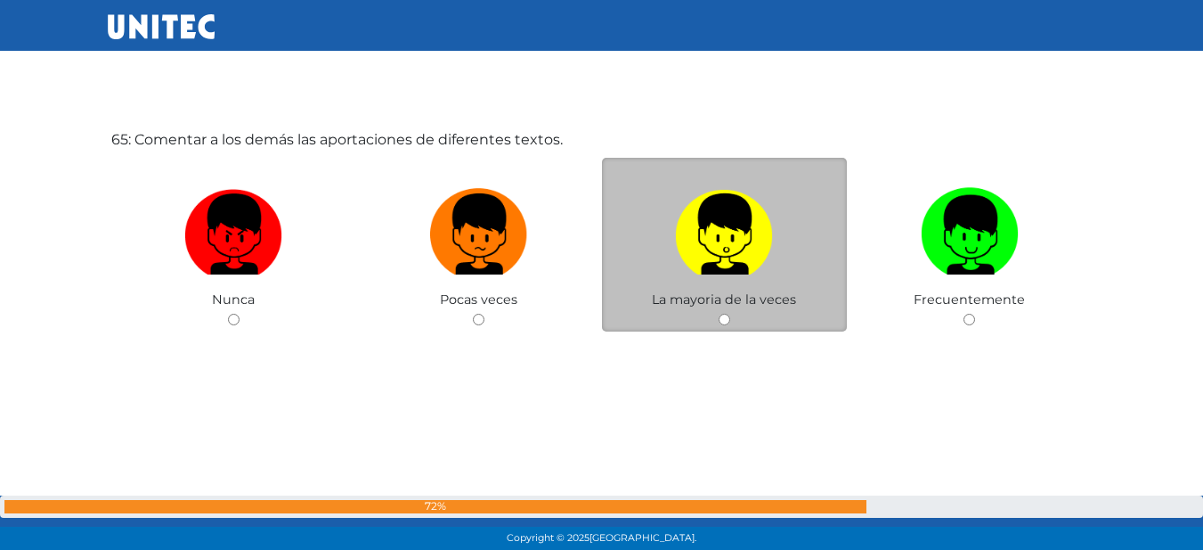
click at [722, 318] on input "radio" at bounding box center [725, 320] width 12 height 12
radio input "true"
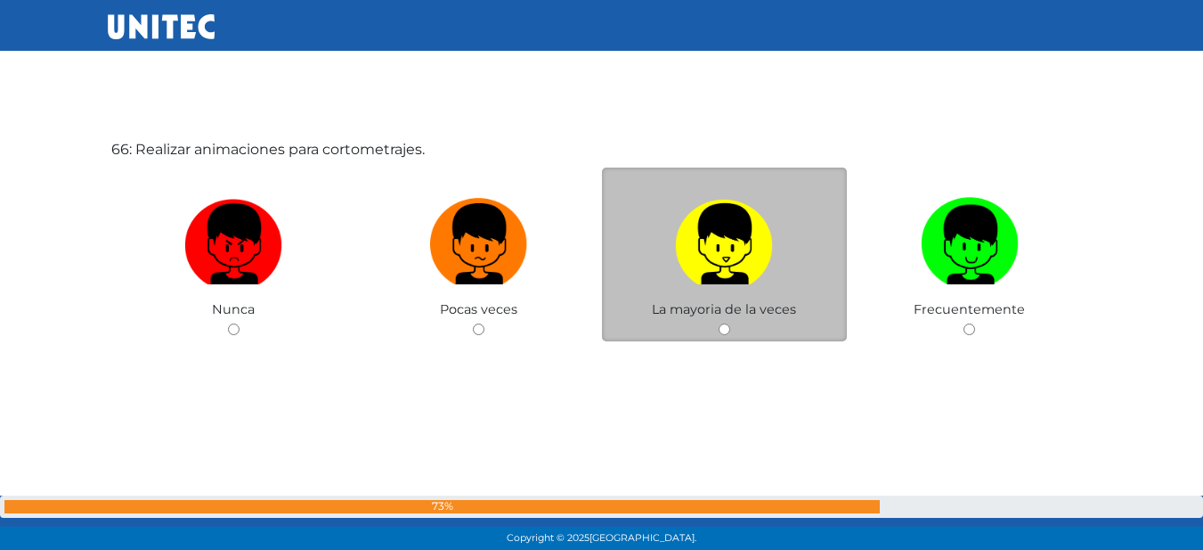
scroll to position [35814, 0]
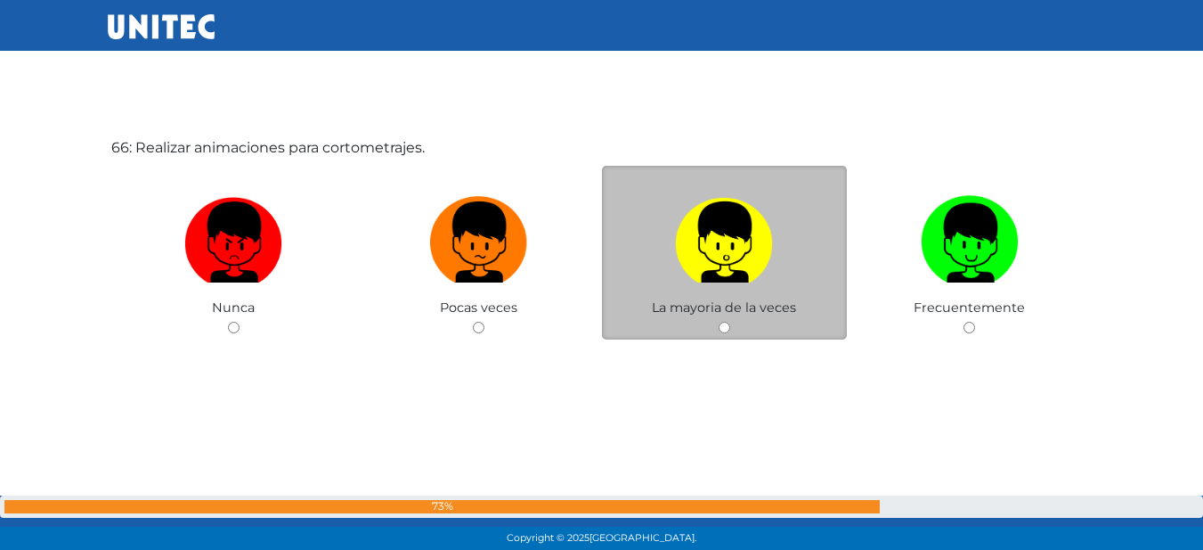
click at [724, 326] on input "radio" at bounding box center [725, 328] width 12 height 12
radio input "true"
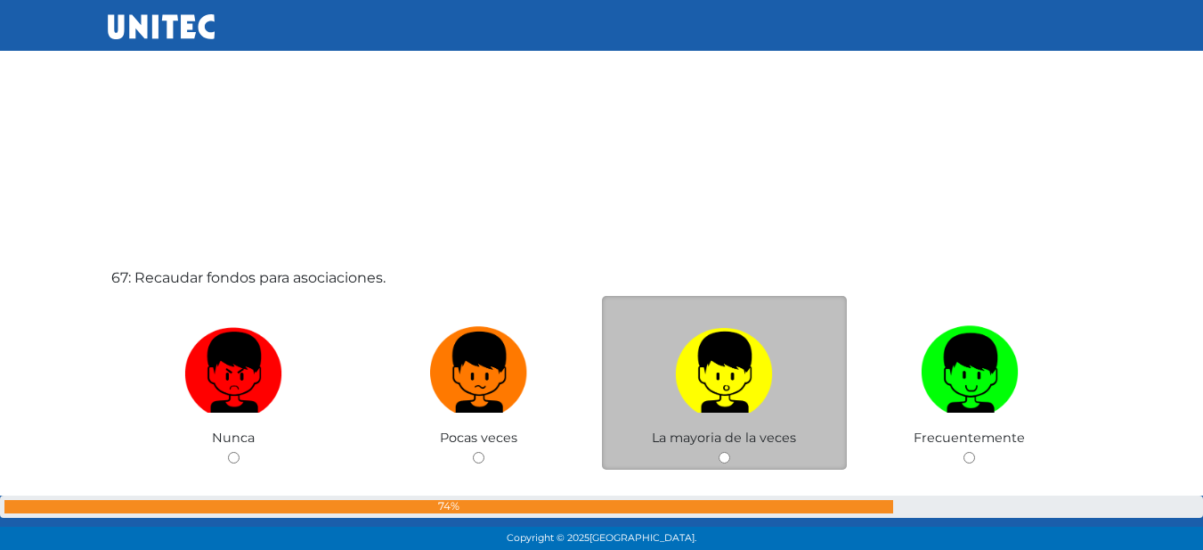
scroll to position [36323, 0]
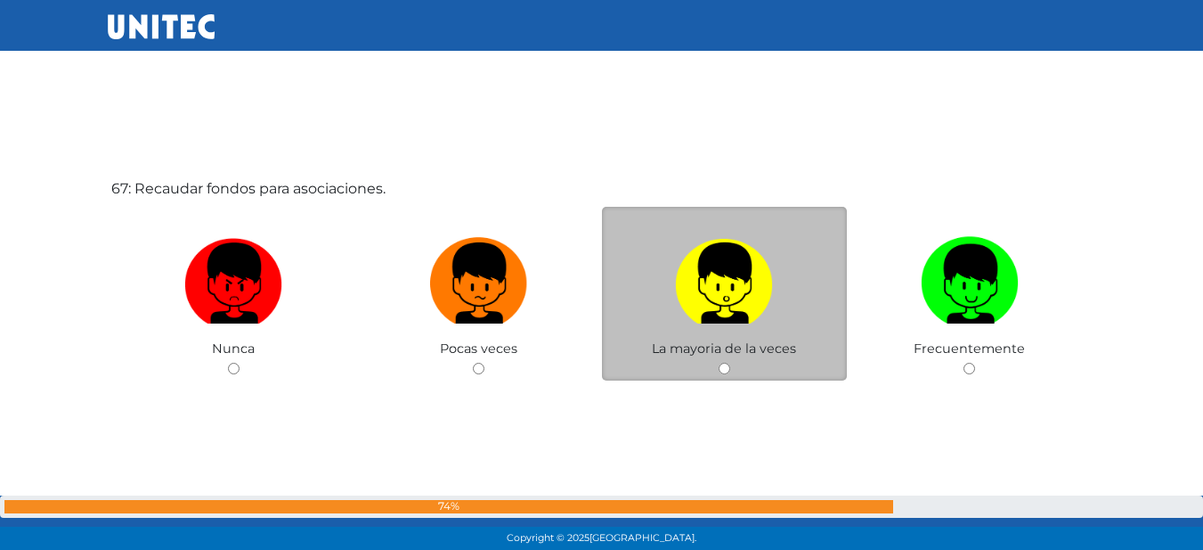
click at [730, 363] on div "La mayoria de la veces" at bounding box center [725, 294] width 246 height 174
click at [721, 367] on input "radio" at bounding box center [725, 369] width 12 height 12
radio input "true"
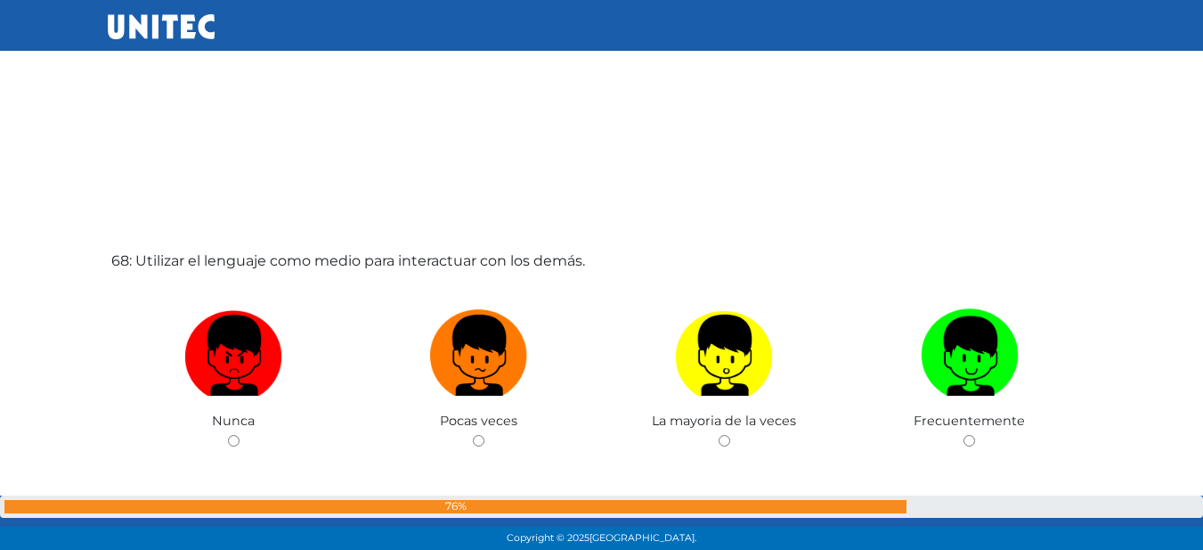
scroll to position [36832, 0]
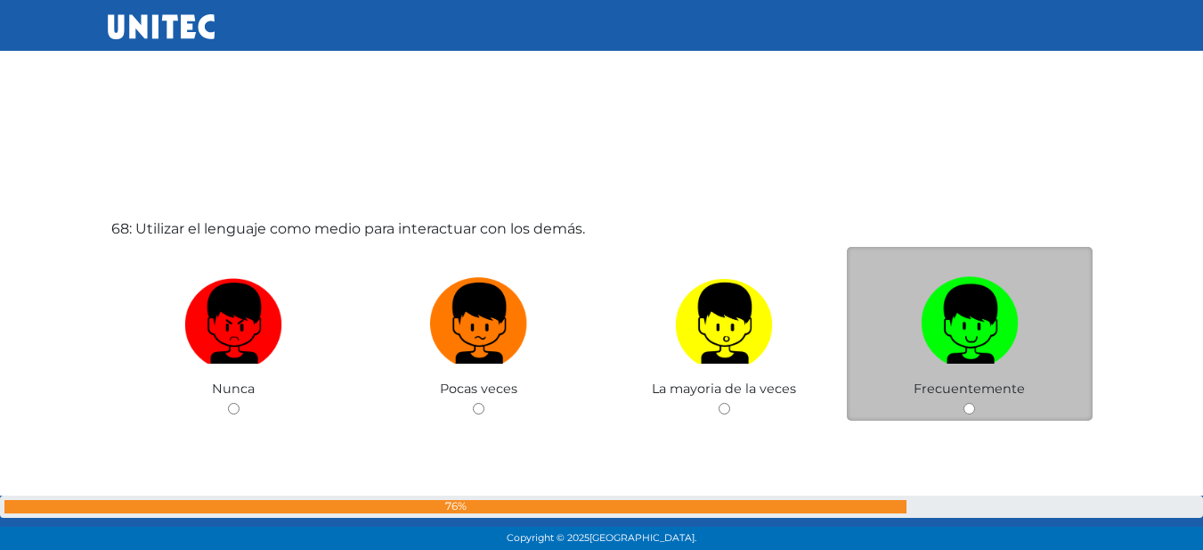
click at [972, 409] on input "radio" at bounding box center [970, 409] width 12 height 12
radio input "true"
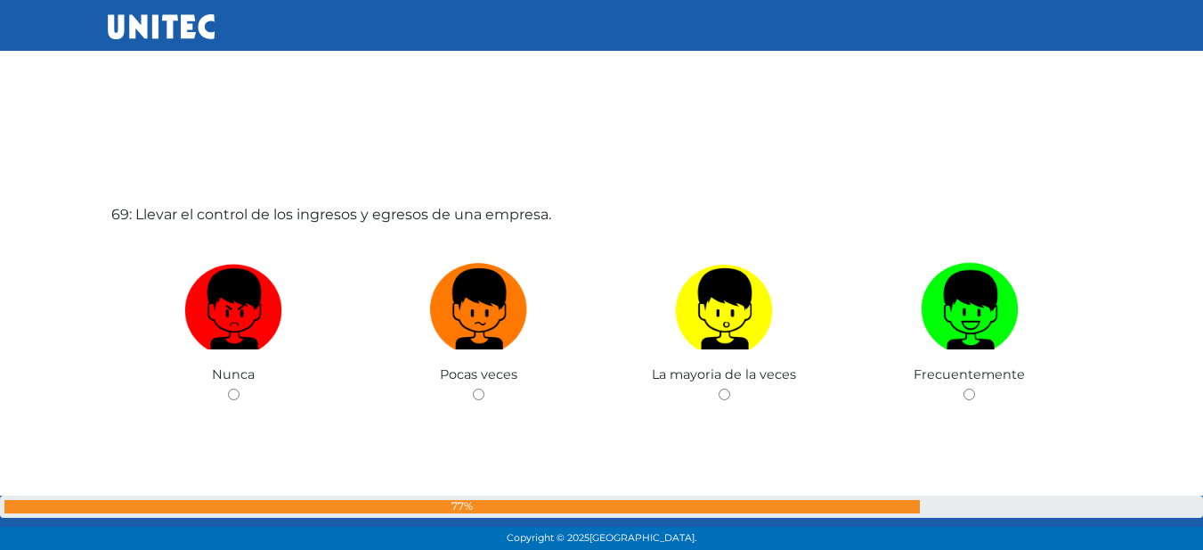
scroll to position [37446, 0]
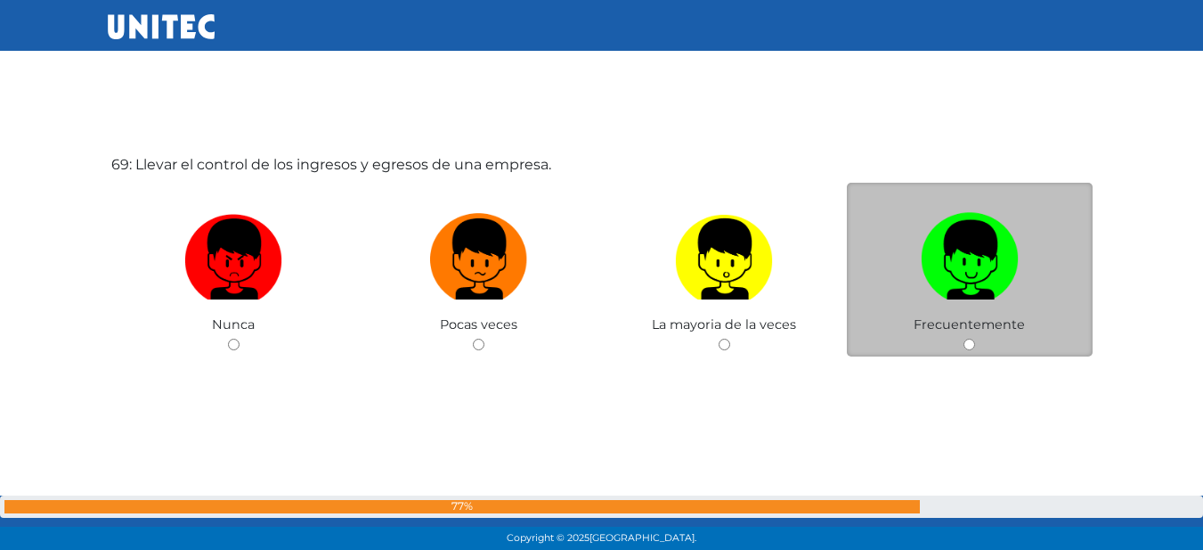
click at [964, 344] on input "radio" at bounding box center [970, 344] width 12 height 12
radio input "true"
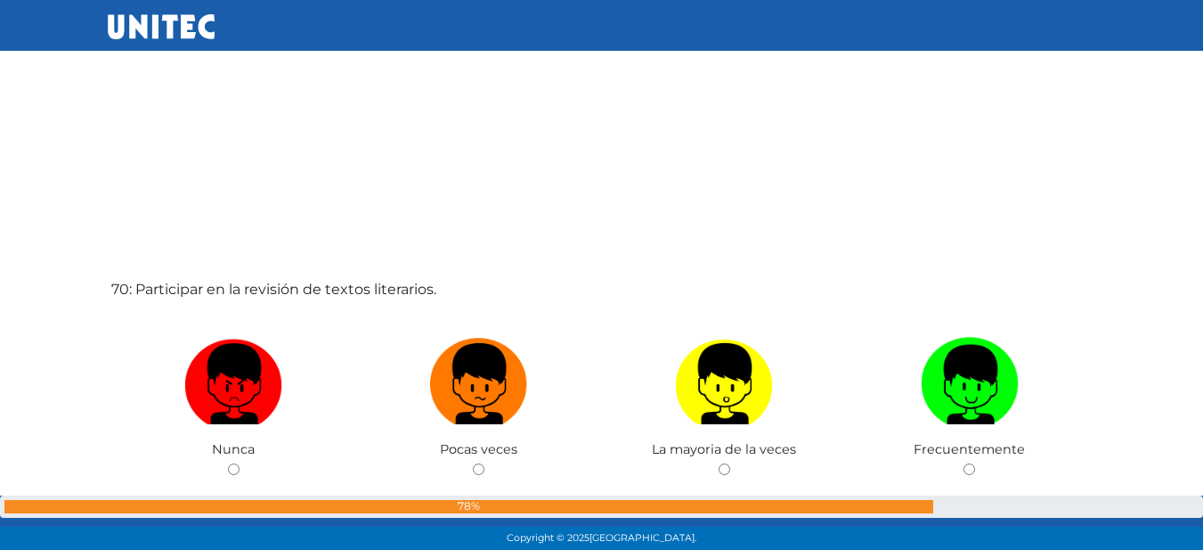
scroll to position [37960, 0]
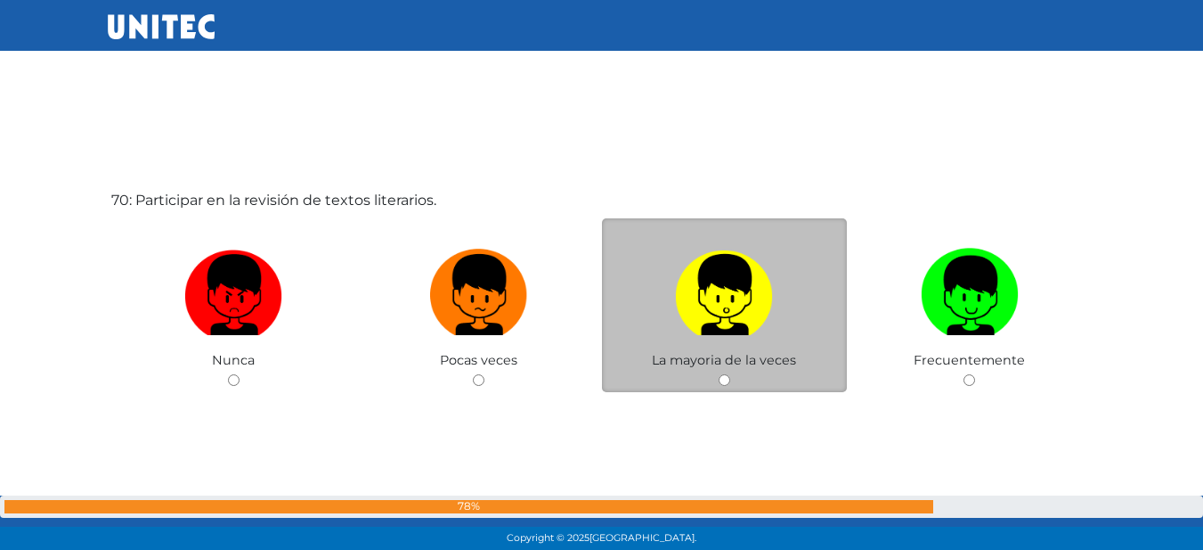
click at [727, 378] on input "radio" at bounding box center [725, 380] width 12 height 12
radio input "true"
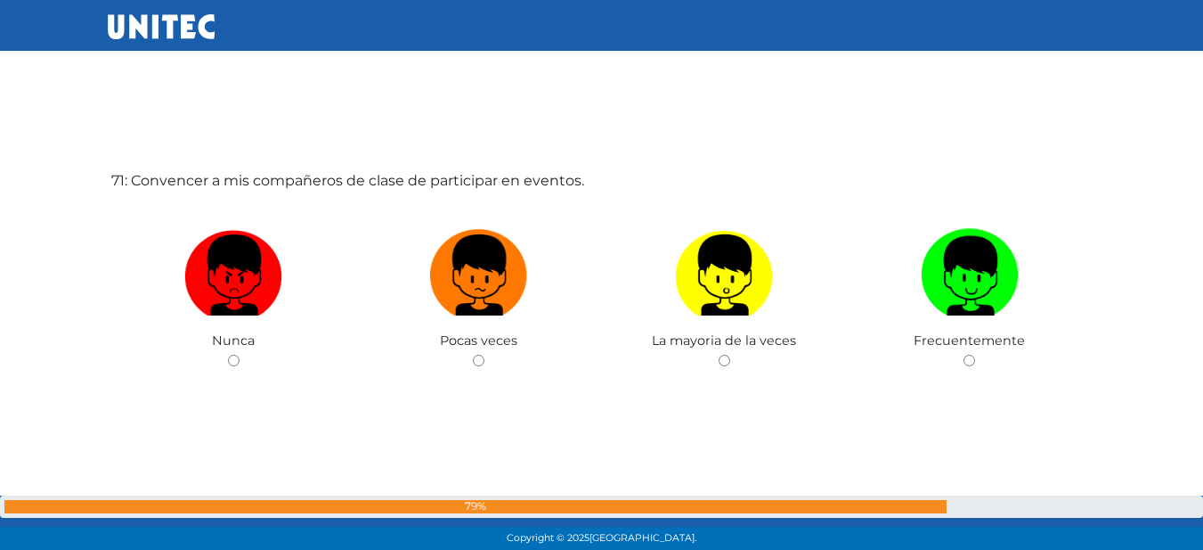
scroll to position [38495, 0]
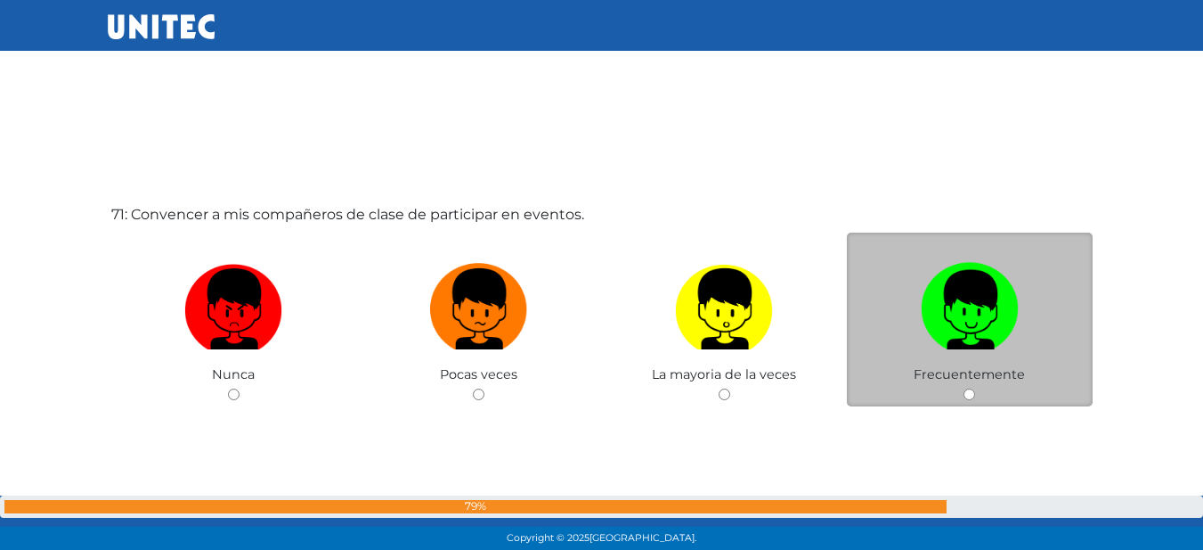
click at [965, 391] on input "radio" at bounding box center [970, 394] width 12 height 12
radio input "true"
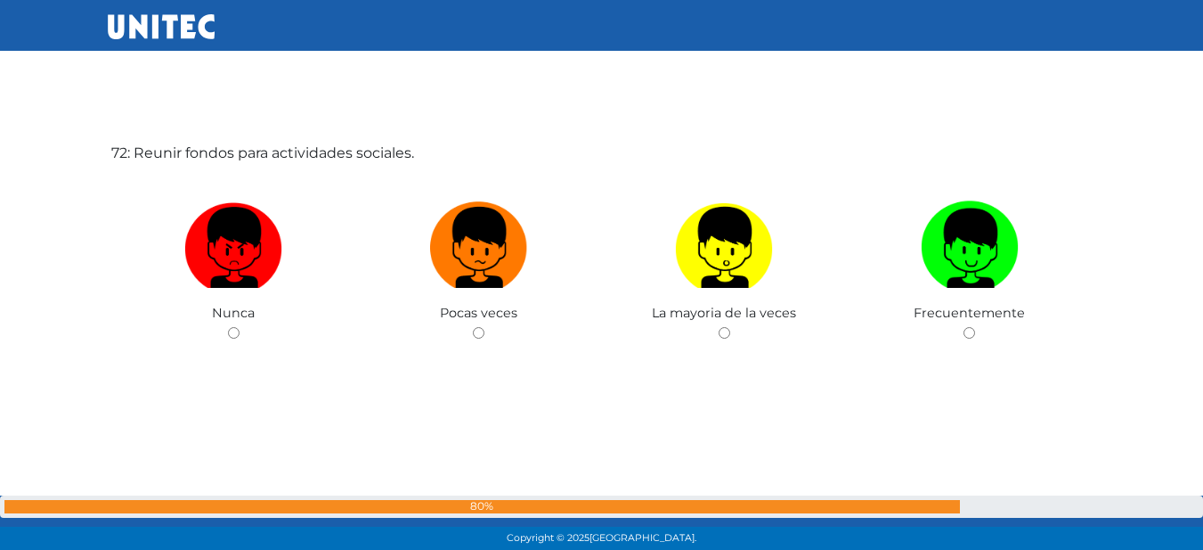
scroll to position [39169, 0]
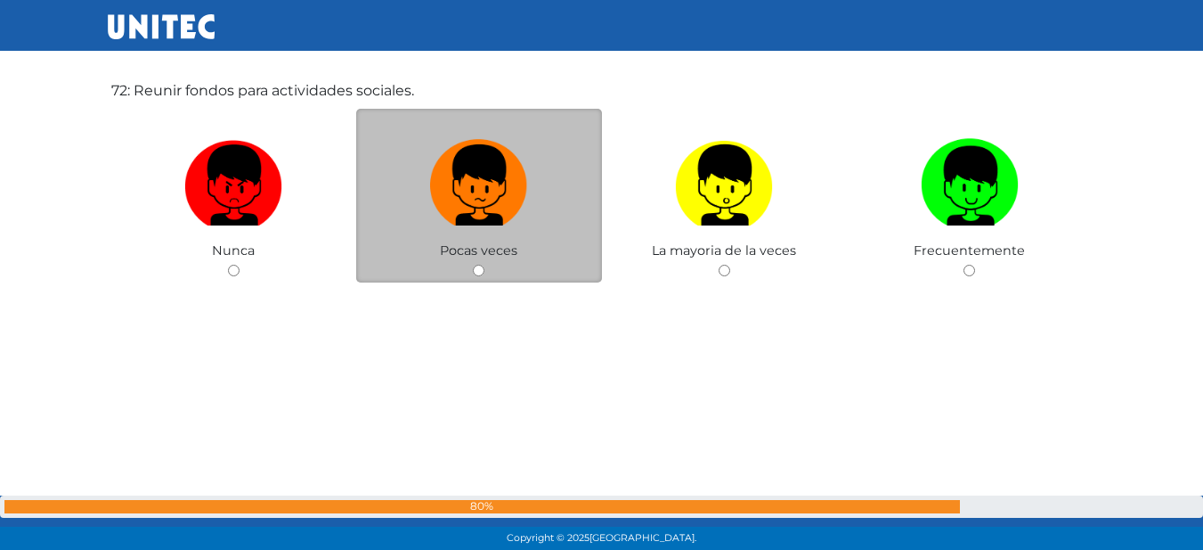
click at [482, 267] on input "radio" at bounding box center [479, 271] width 12 height 12
radio input "true"
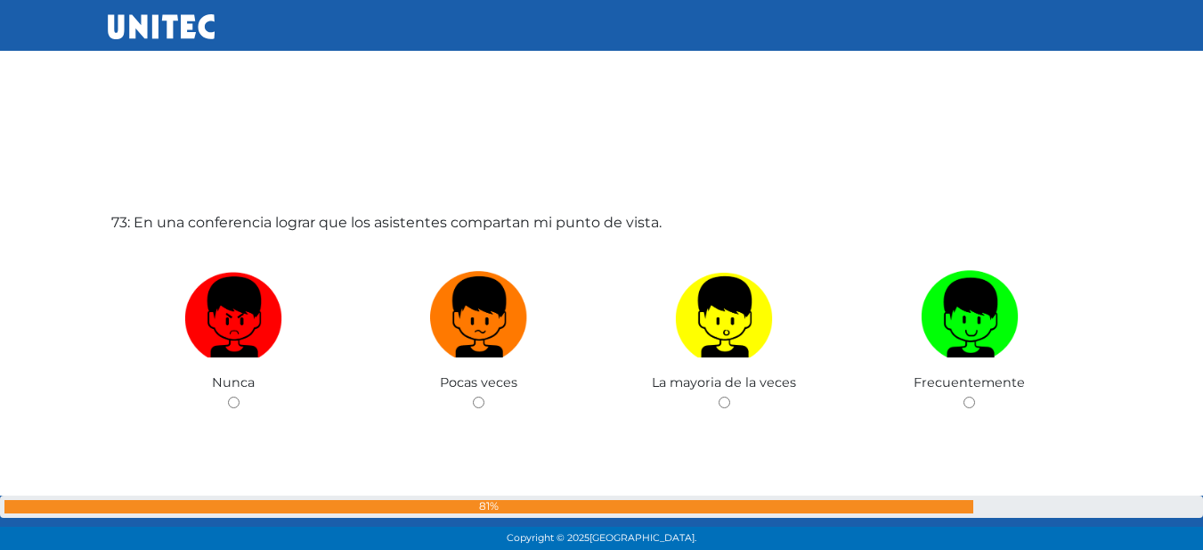
scroll to position [39592, 0]
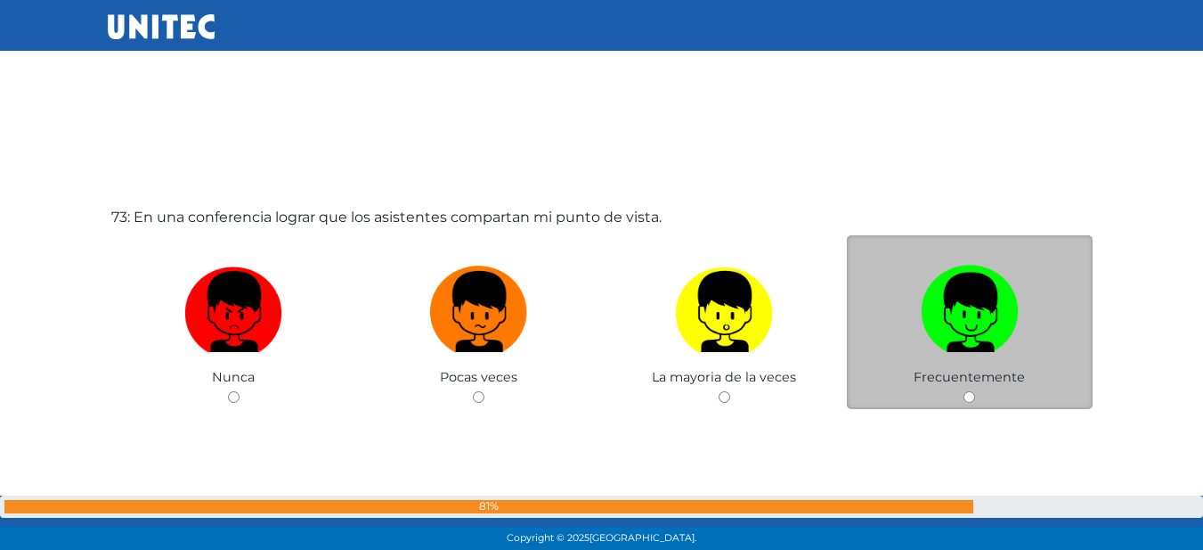
click at [967, 397] on input "radio" at bounding box center [970, 397] width 12 height 12
radio input "true"
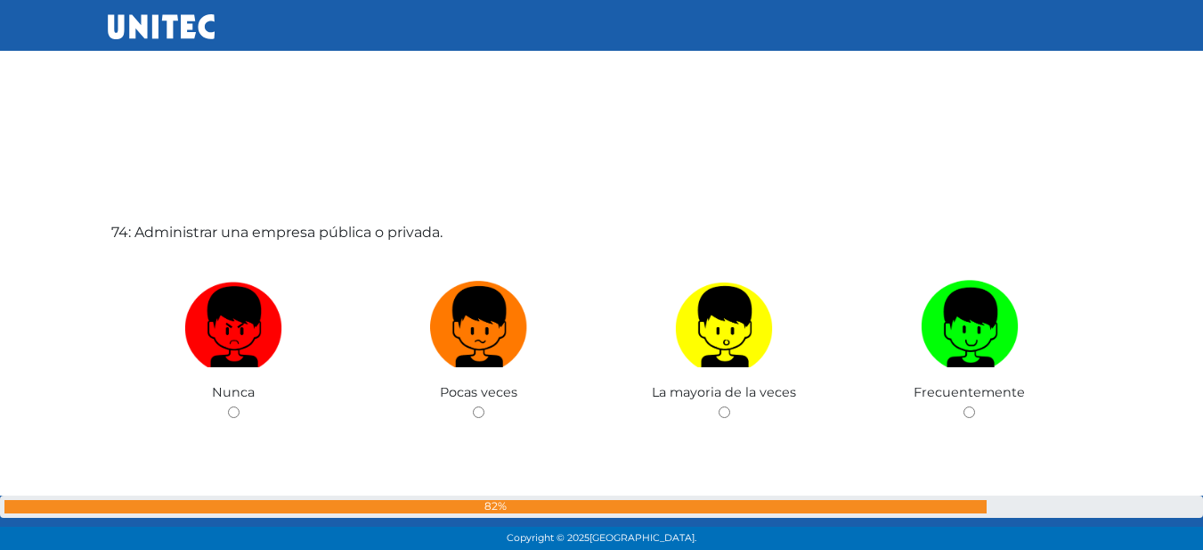
scroll to position [40215, 0]
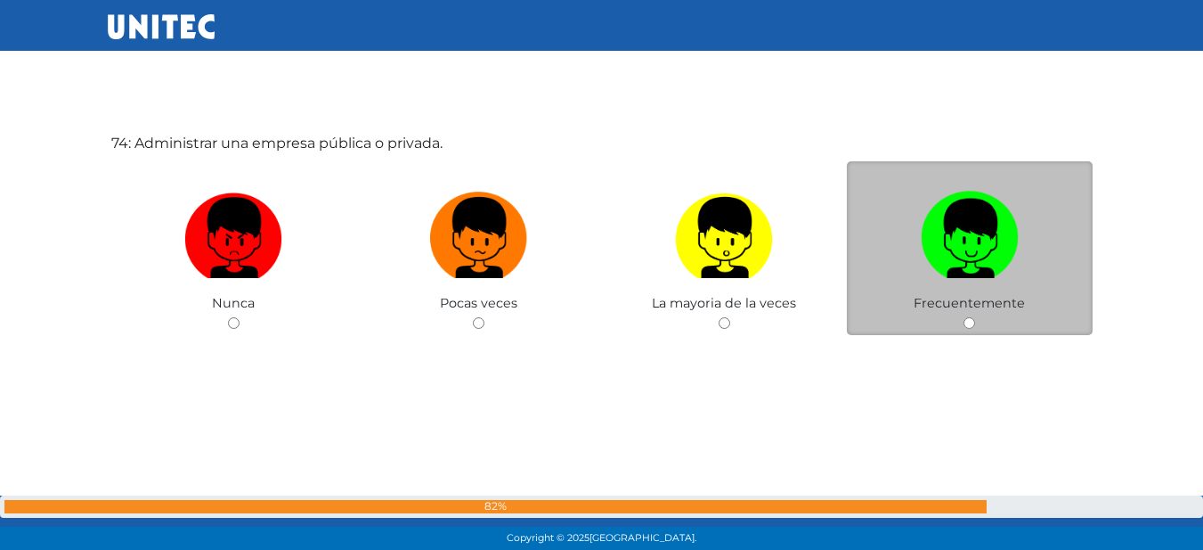
click at [968, 320] on input "radio" at bounding box center [970, 323] width 12 height 12
radio input "true"
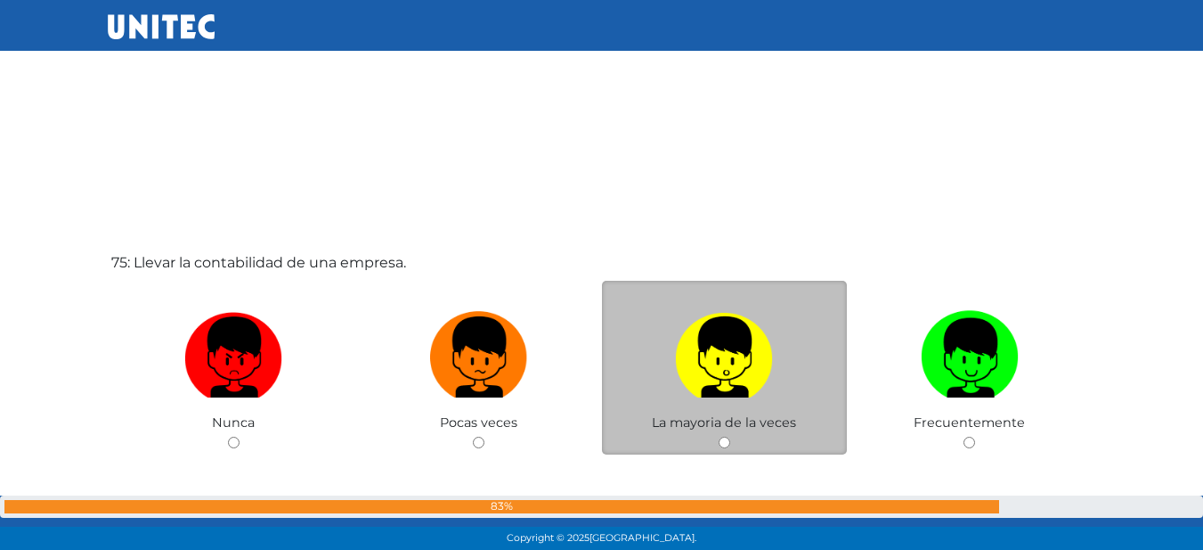
scroll to position [40735, 0]
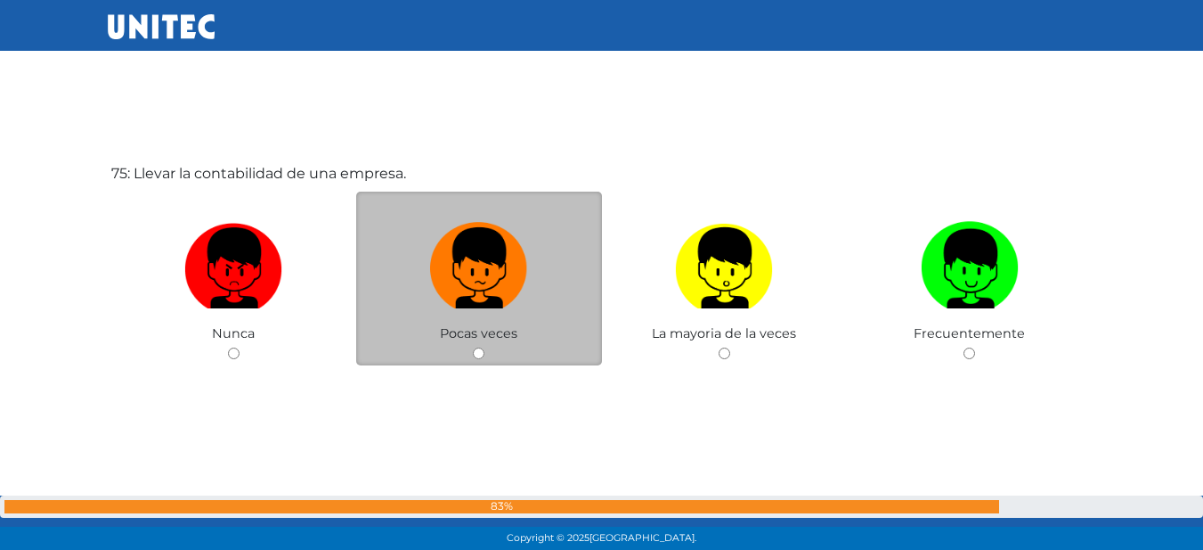
click at [478, 350] on input "radio" at bounding box center [479, 353] width 12 height 12
radio input "true"
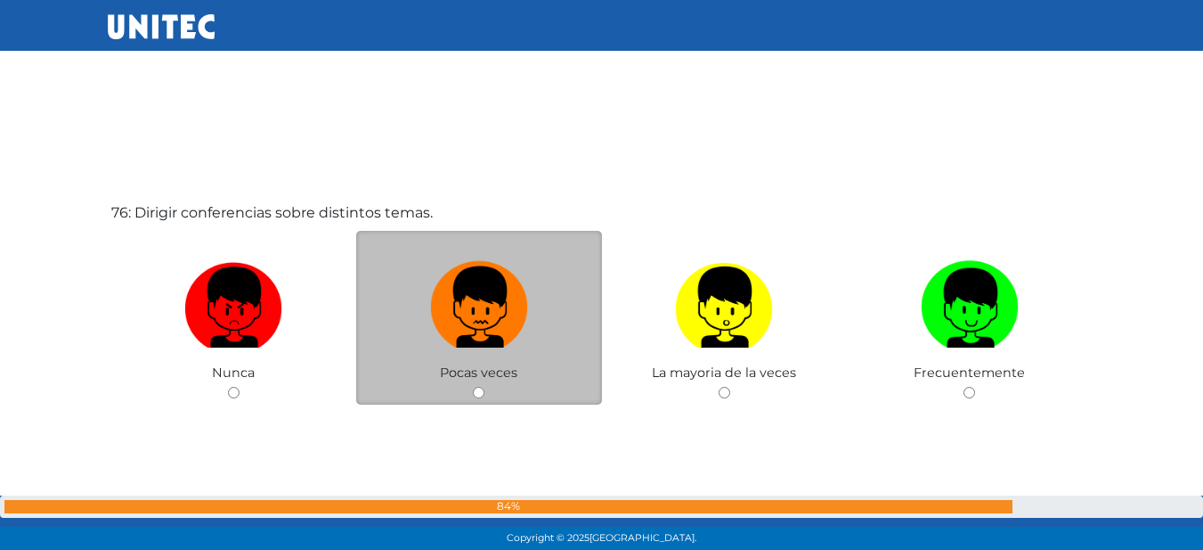
scroll to position [41246, 0]
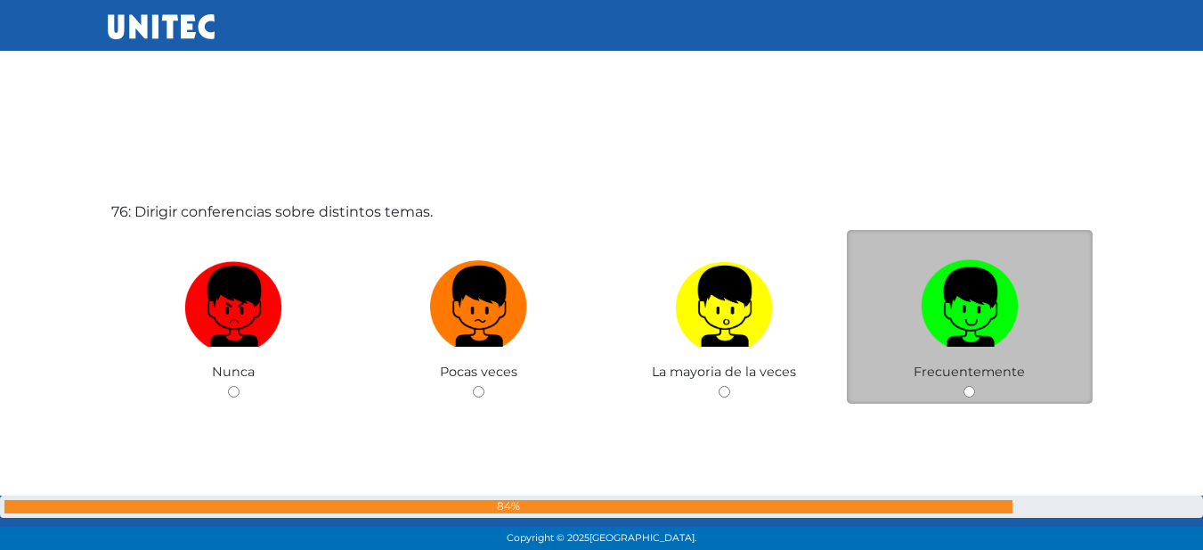
click at [965, 387] on input "radio" at bounding box center [970, 392] width 12 height 12
radio input "true"
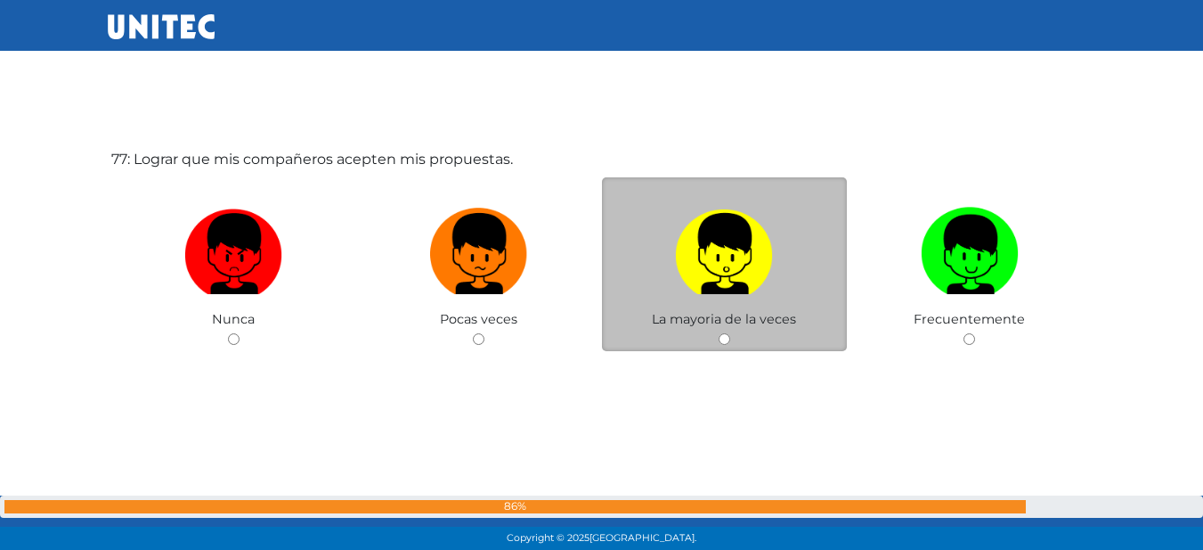
scroll to position [41860, 0]
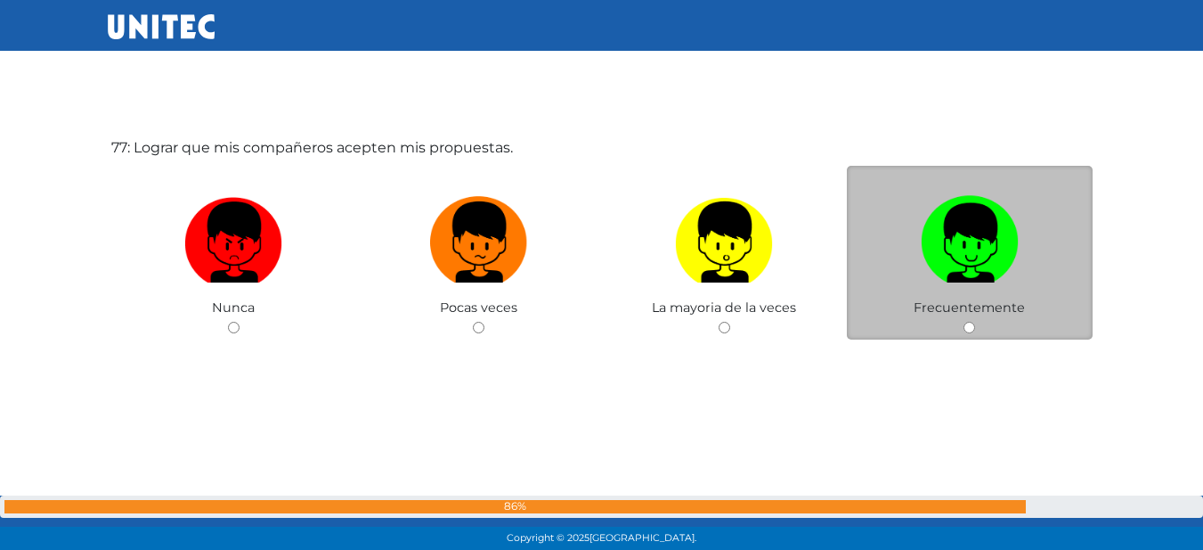
click at [965, 326] on input "radio" at bounding box center [970, 328] width 12 height 12
radio input "true"
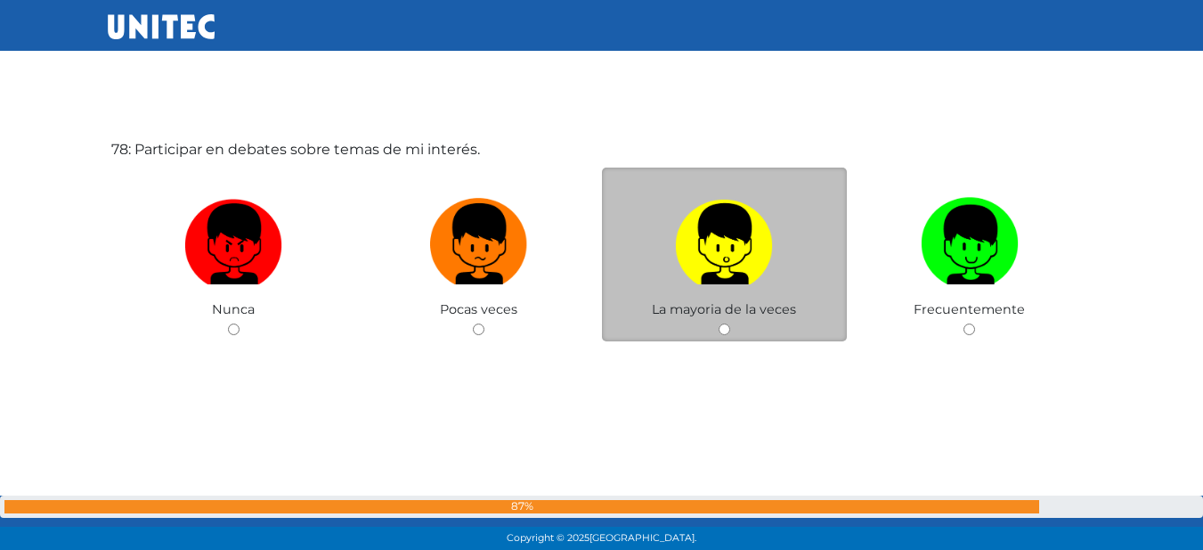
scroll to position [42409, 0]
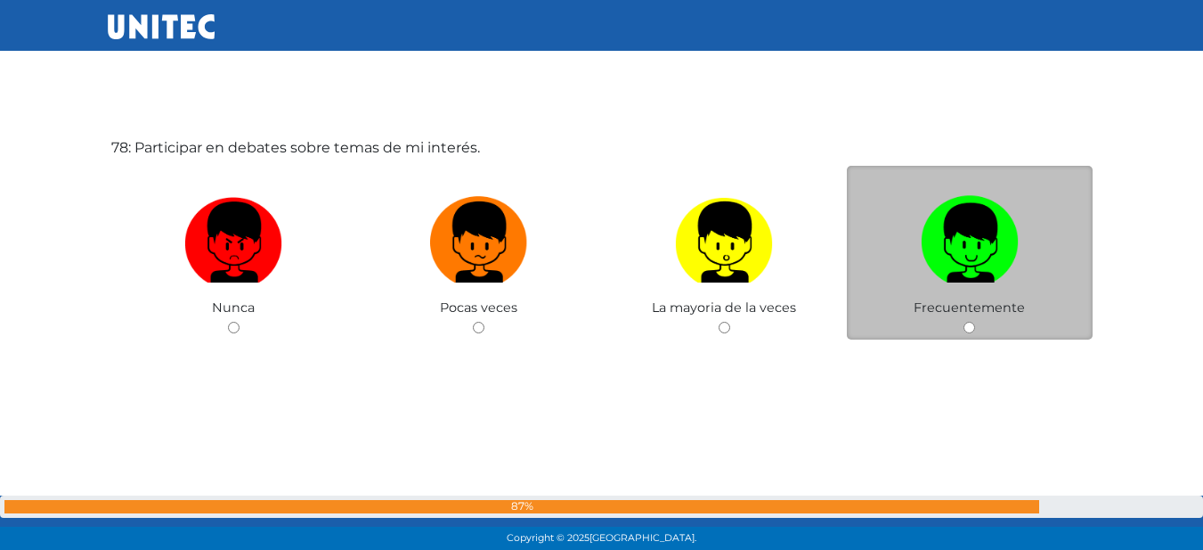
click at [971, 327] on input "radio" at bounding box center [970, 328] width 12 height 12
radio input "true"
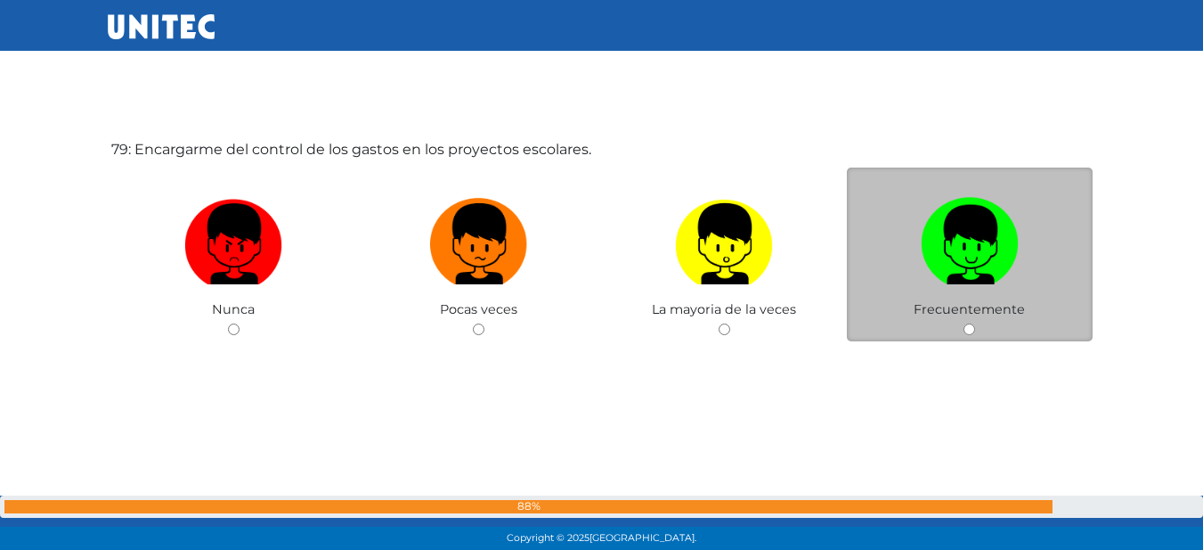
scroll to position [42959, 0]
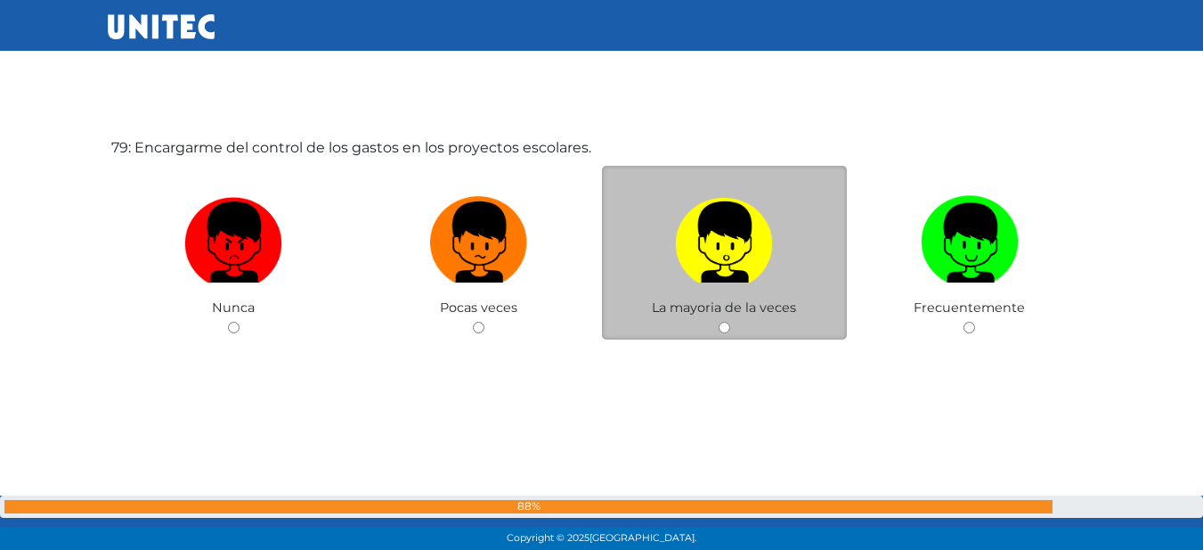
click at [736, 330] on div "La mayoria de la veces" at bounding box center [725, 253] width 246 height 174
click at [723, 323] on input "radio" at bounding box center [725, 328] width 12 height 12
radio input "true"
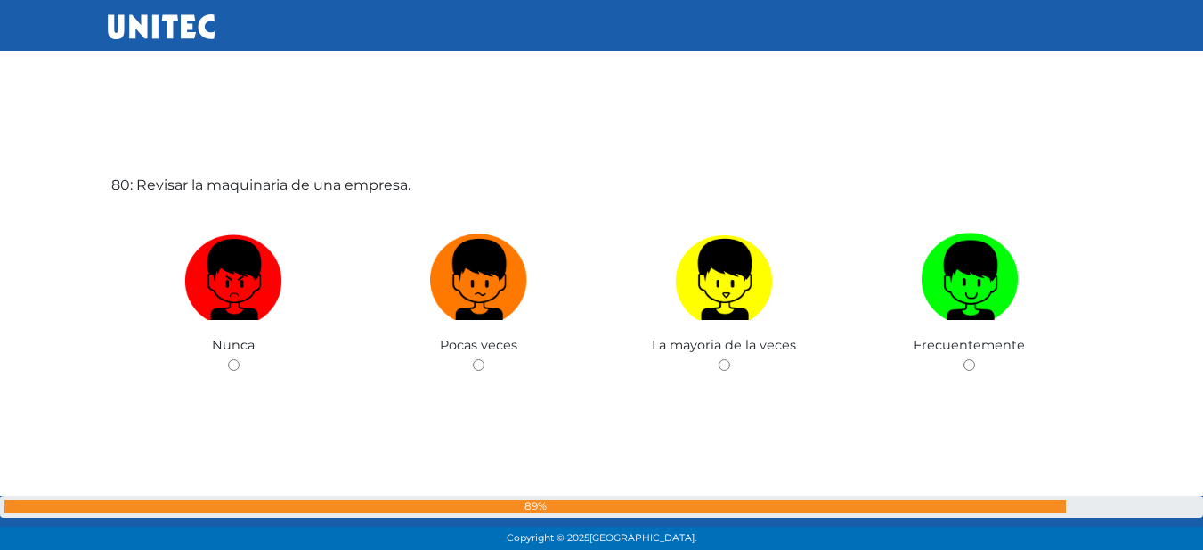
scroll to position [43472, 0]
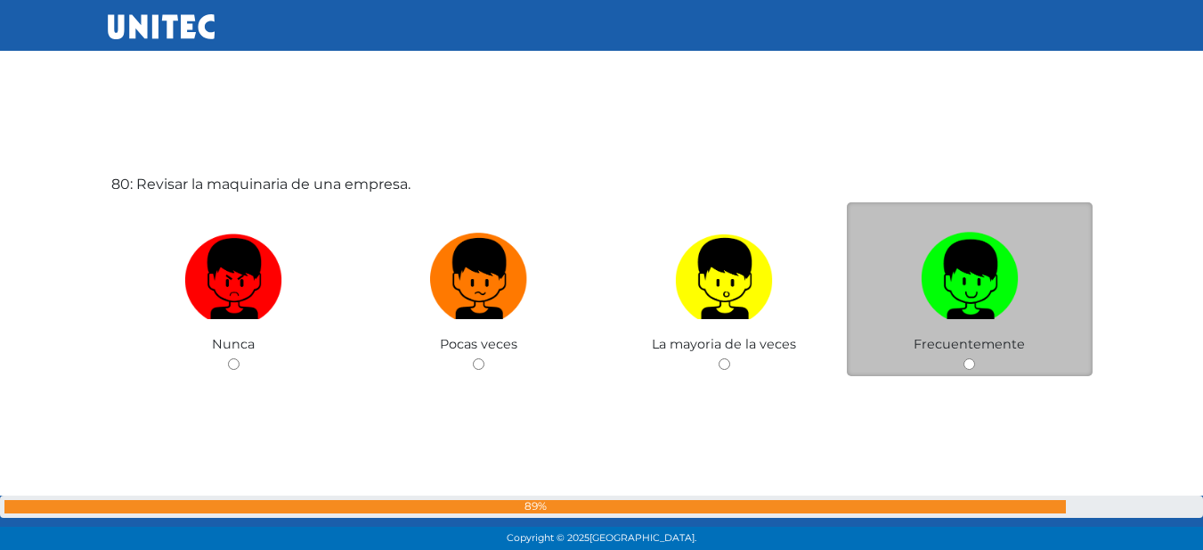
click at [964, 363] on input "radio" at bounding box center [970, 364] width 12 height 12
radio input "true"
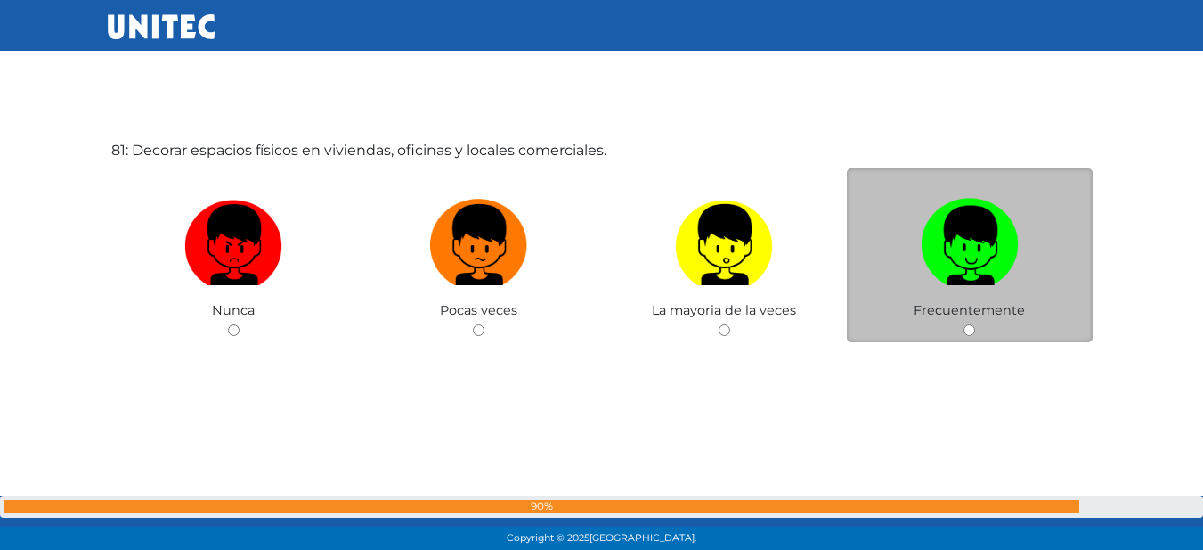
scroll to position [44058, 0]
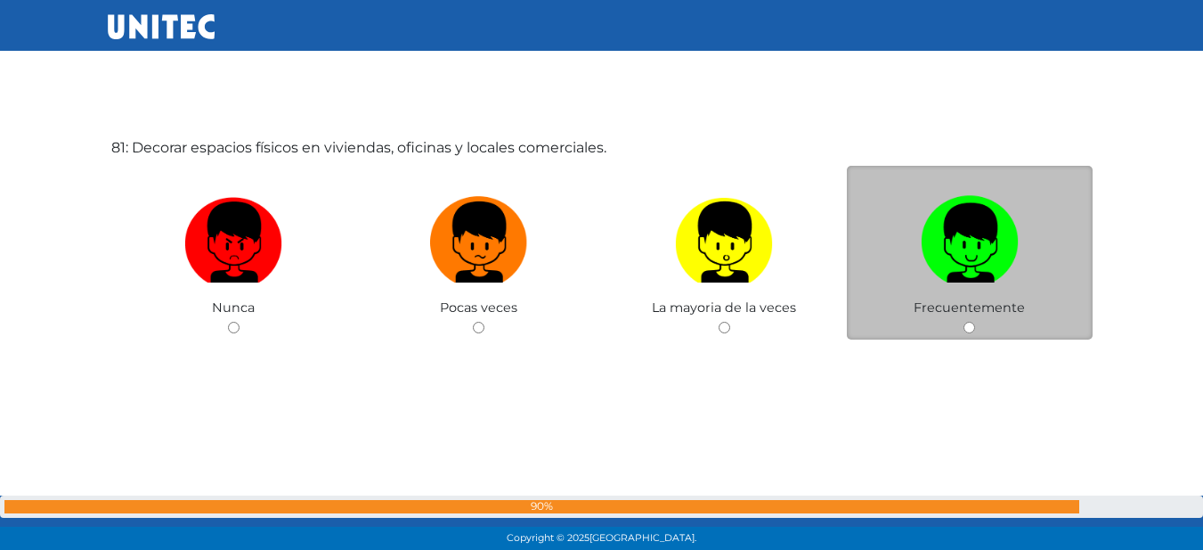
click at [962, 327] on div "Frecuentemente" at bounding box center [970, 253] width 246 height 174
click at [967, 326] on input "radio" at bounding box center [970, 328] width 12 height 12
radio input "true"
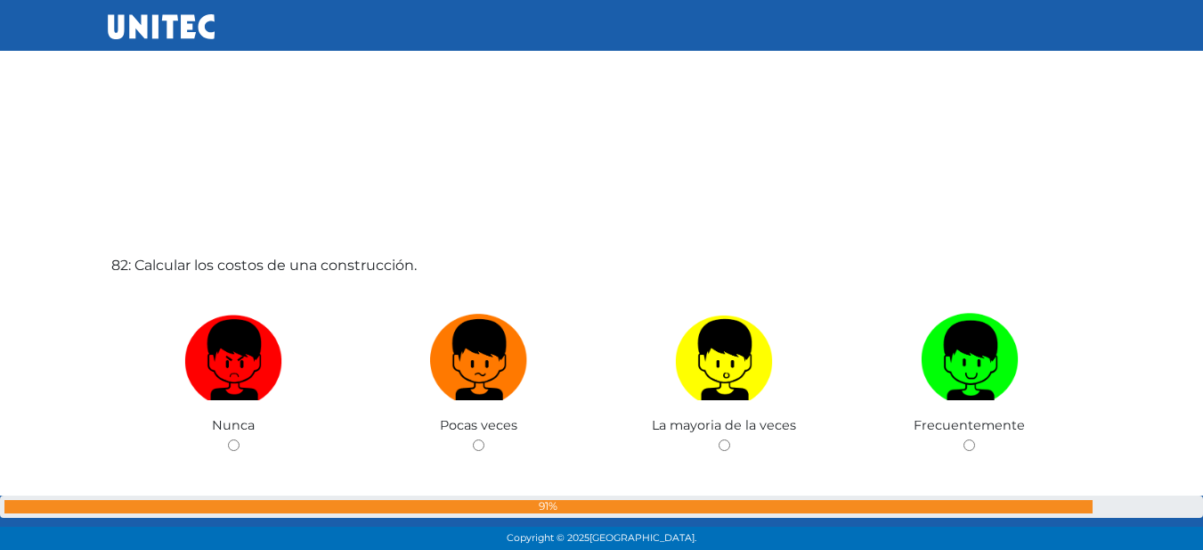
scroll to position [44504, 0]
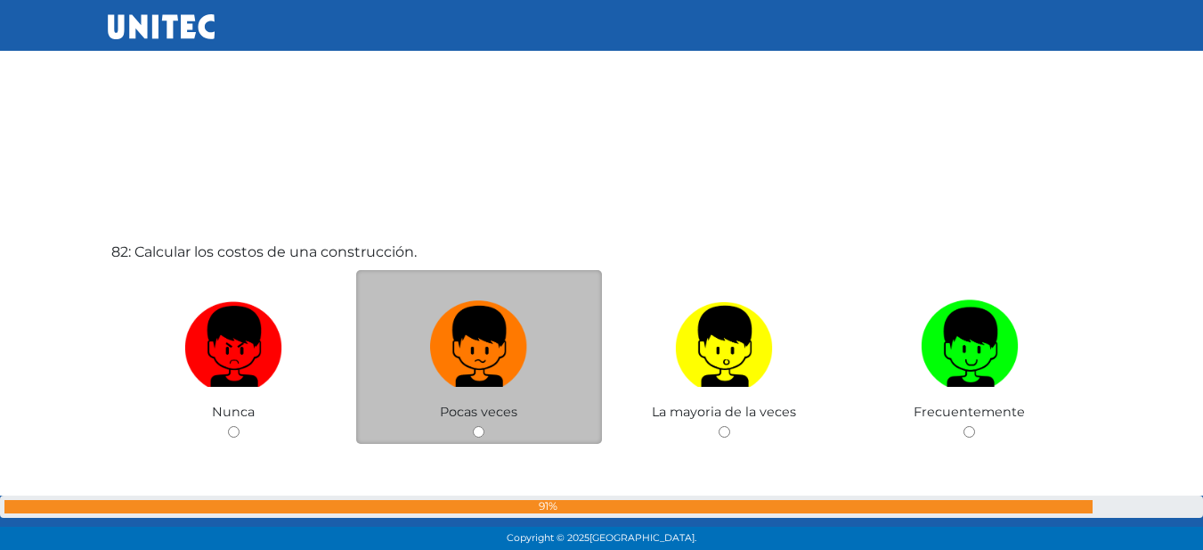
click at [478, 433] on input "radio" at bounding box center [479, 432] width 12 height 12
radio input "true"
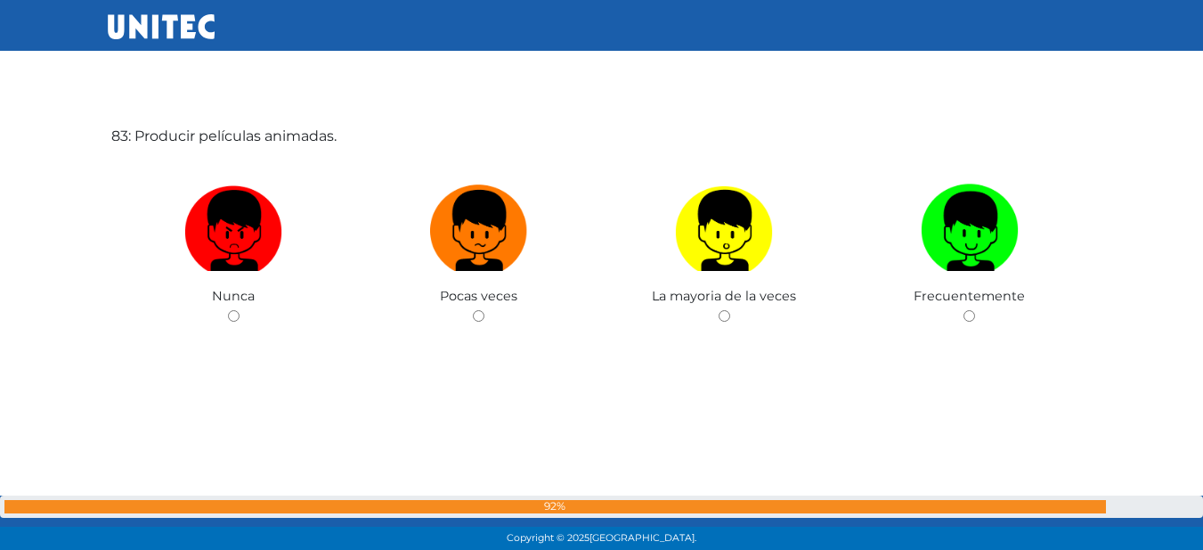
scroll to position [45197, 0]
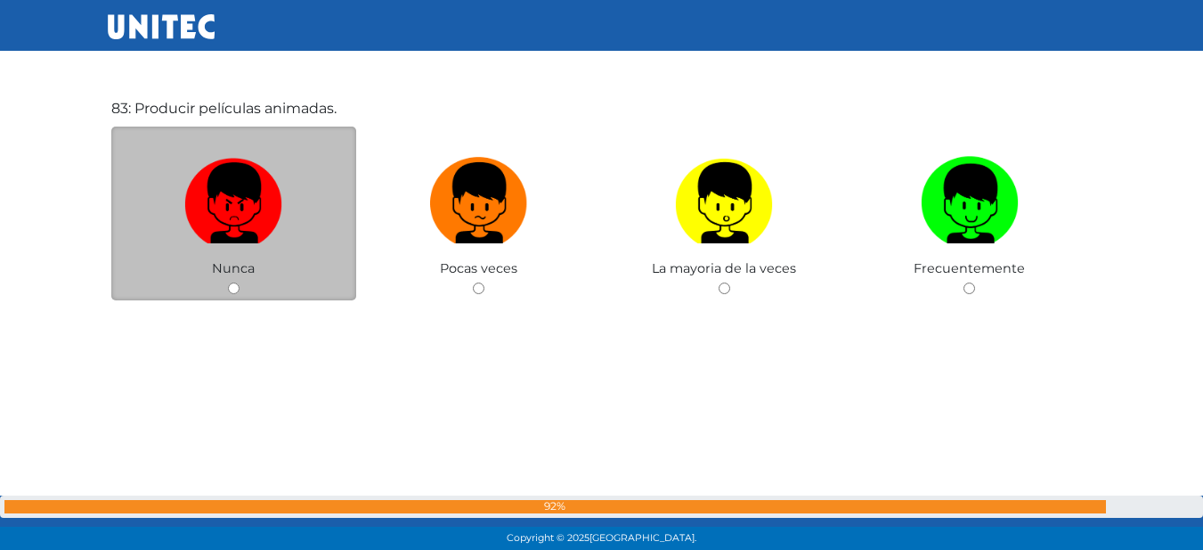
click at [236, 282] on input "radio" at bounding box center [234, 288] width 12 height 12
radio input "true"
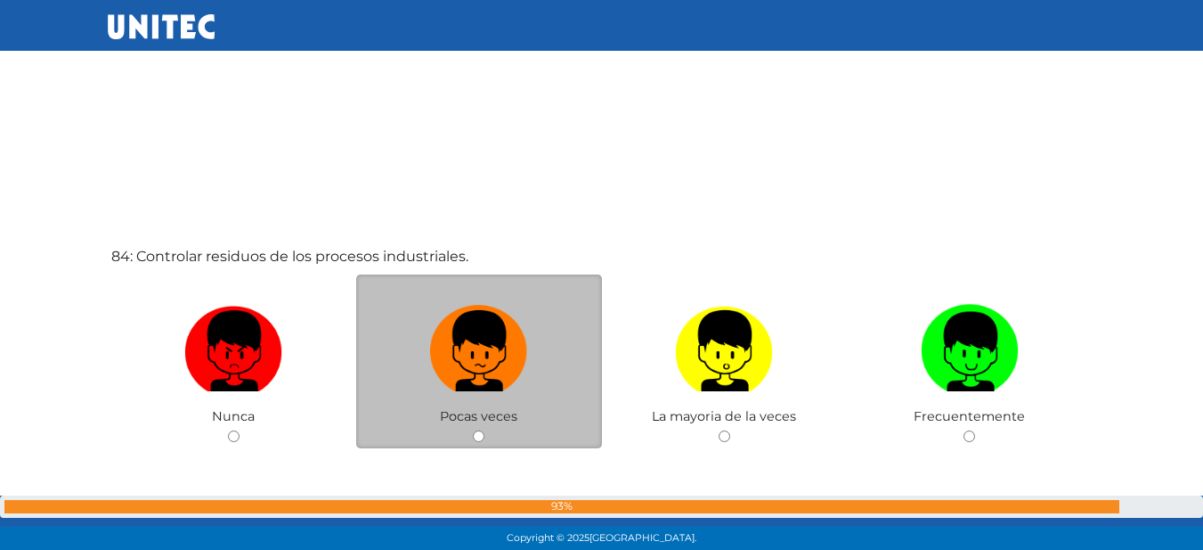
scroll to position [45638, 0]
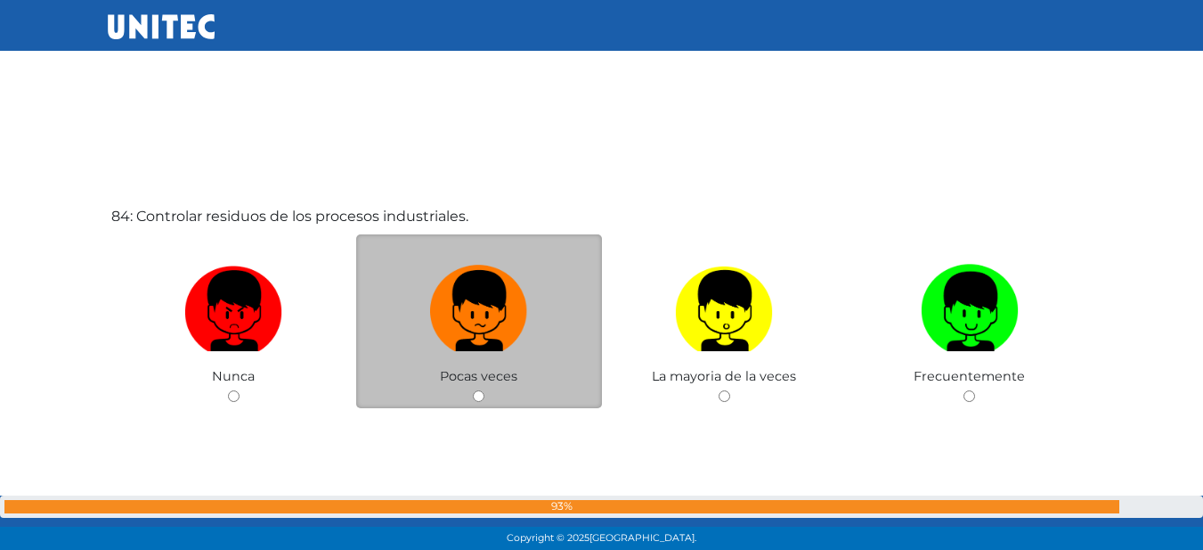
click at [478, 392] on input "radio" at bounding box center [479, 396] width 12 height 12
radio input "true"
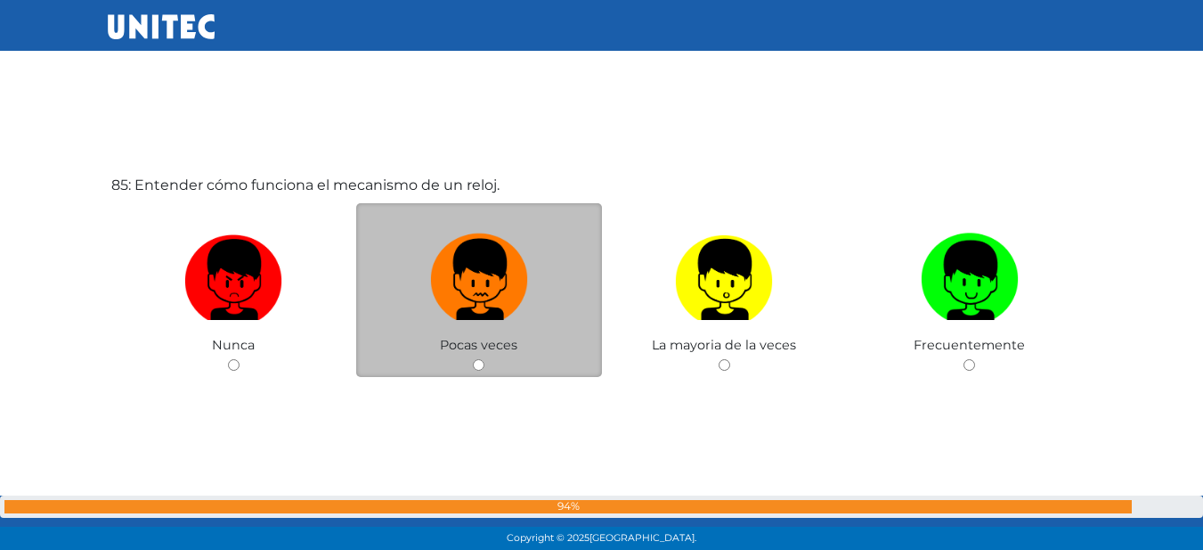
scroll to position [46248, 0]
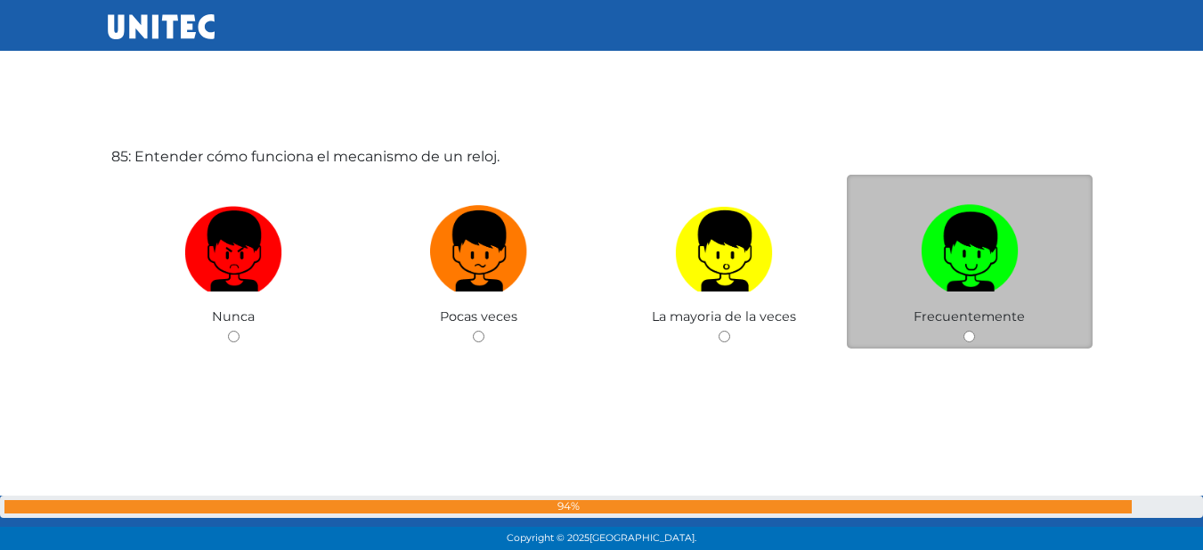
click at [966, 337] on input "radio" at bounding box center [970, 336] width 12 height 12
radio input "true"
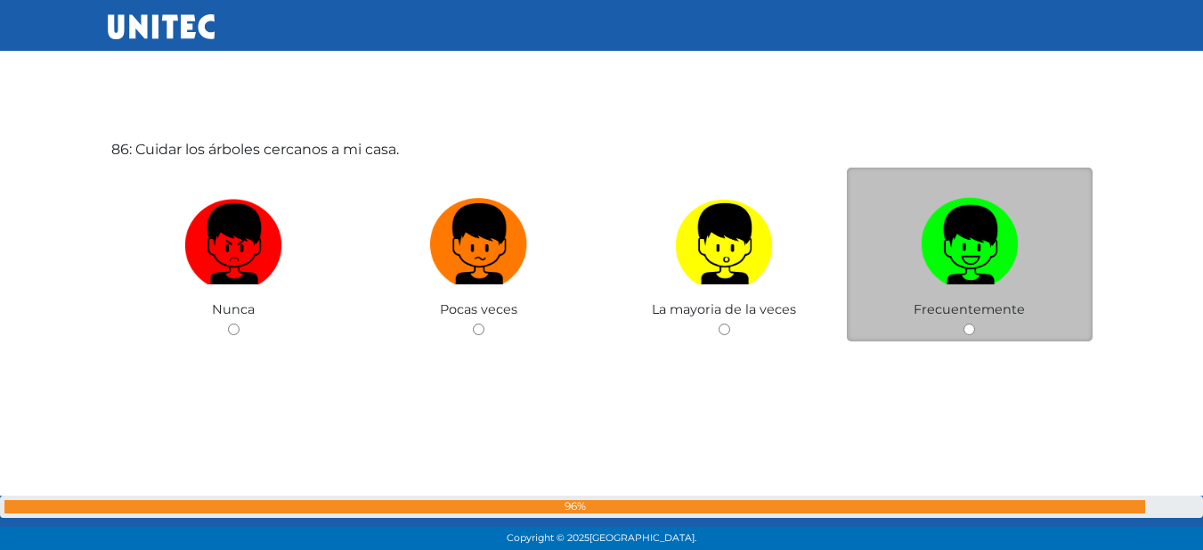
scroll to position [46806, 0]
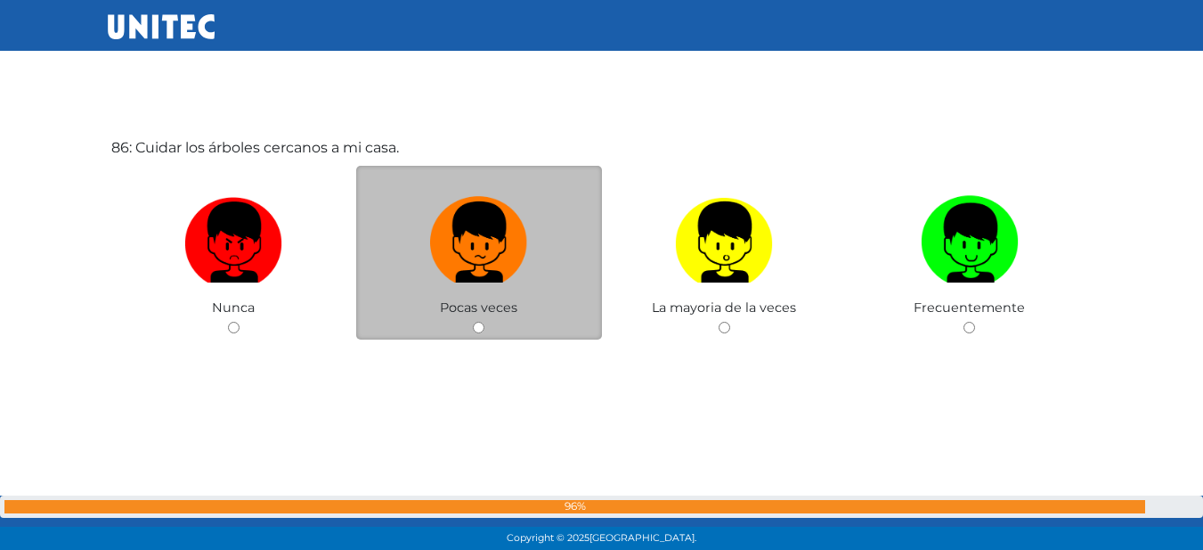
click at [478, 328] on input "radio" at bounding box center [479, 328] width 12 height 12
radio input "true"
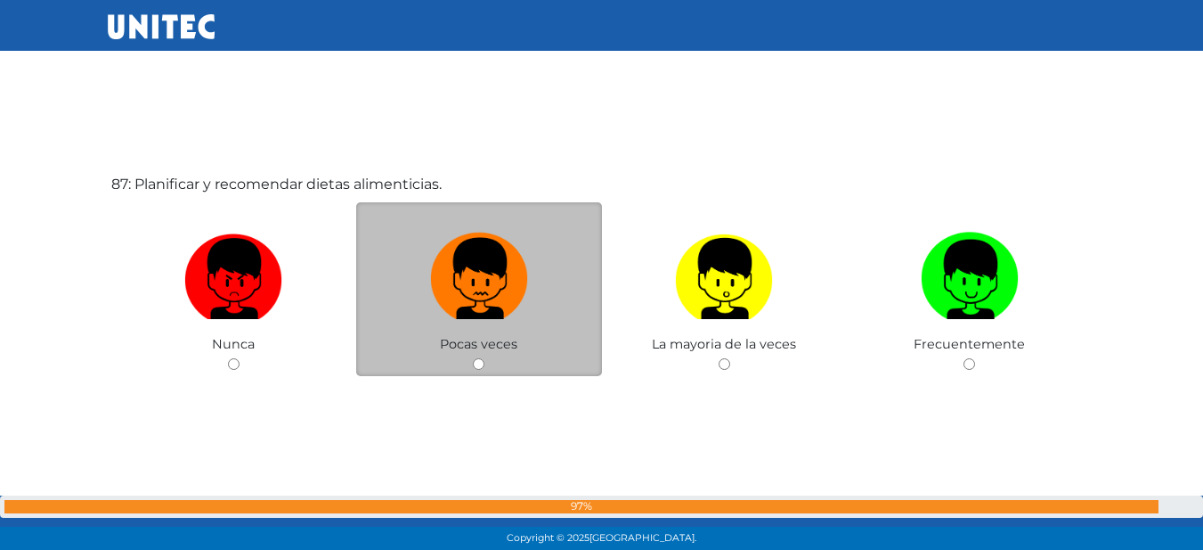
scroll to position [47318, 0]
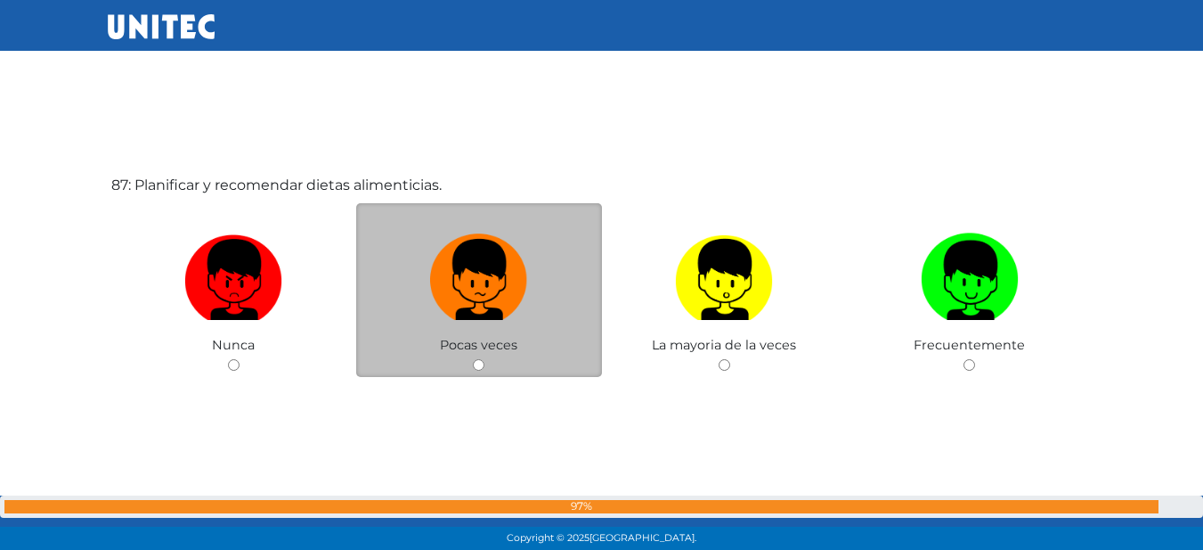
click at [478, 359] on input "radio" at bounding box center [479, 365] width 12 height 12
radio input "true"
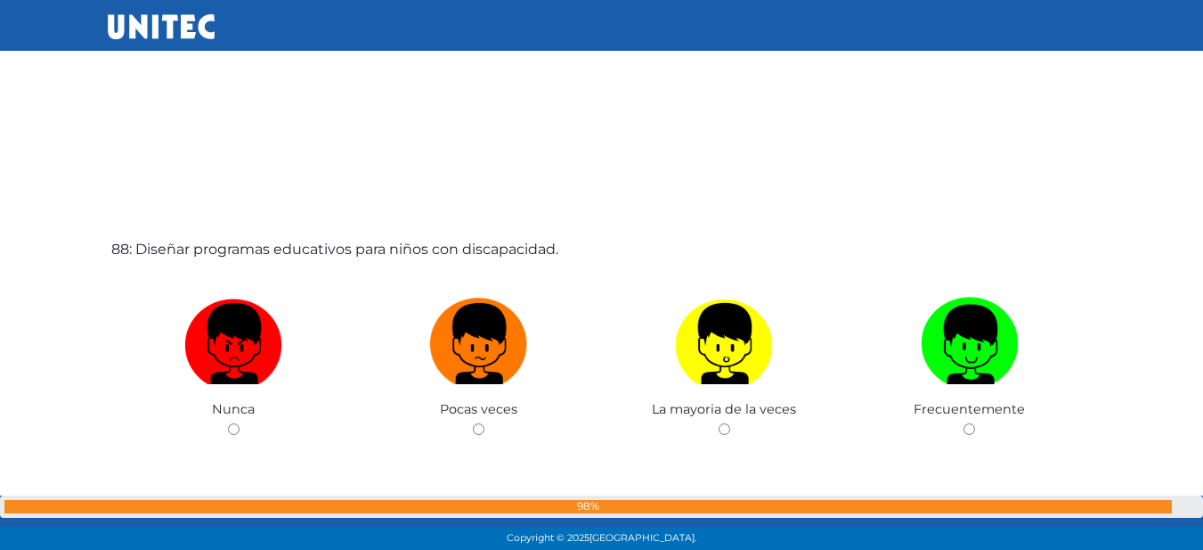
scroll to position [47835, 0]
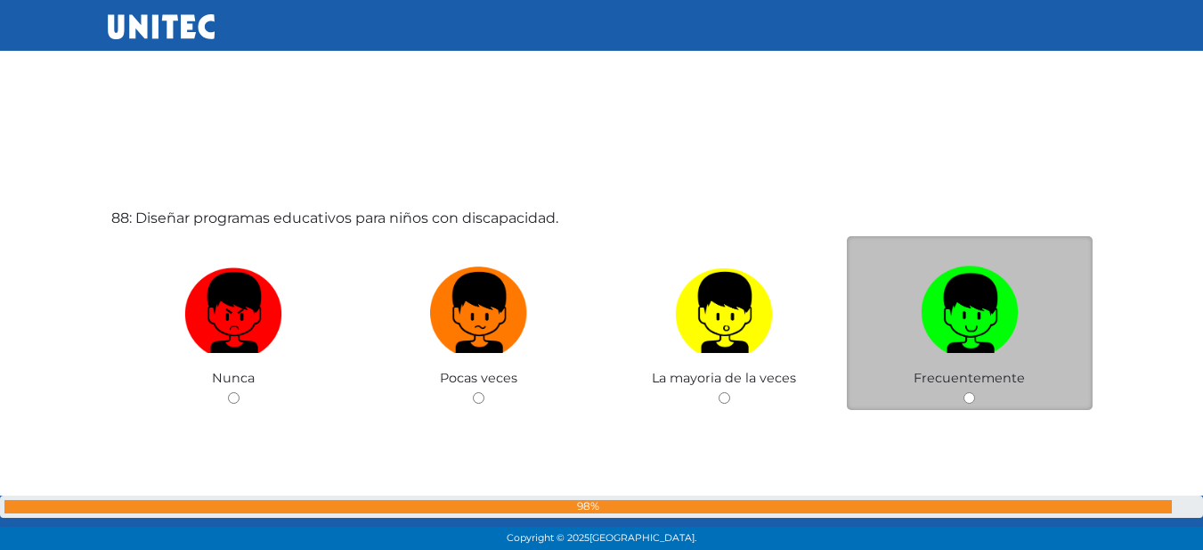
click at [967, 398] on input "radio" at bounding box center [970, 398] width 12 height 12
radio input "true"
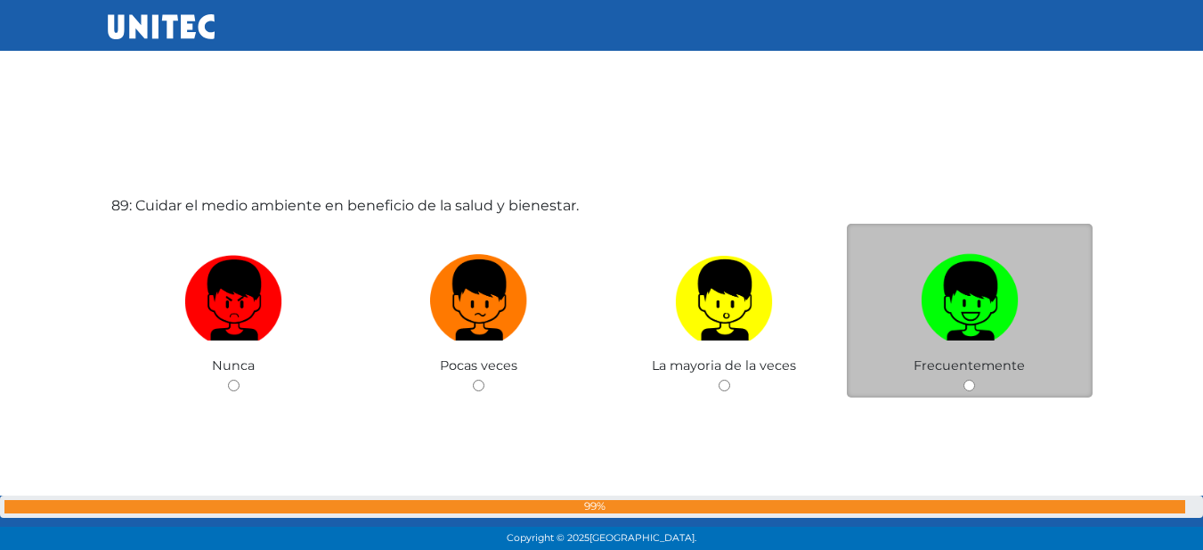
scroll to position [48427, 0]
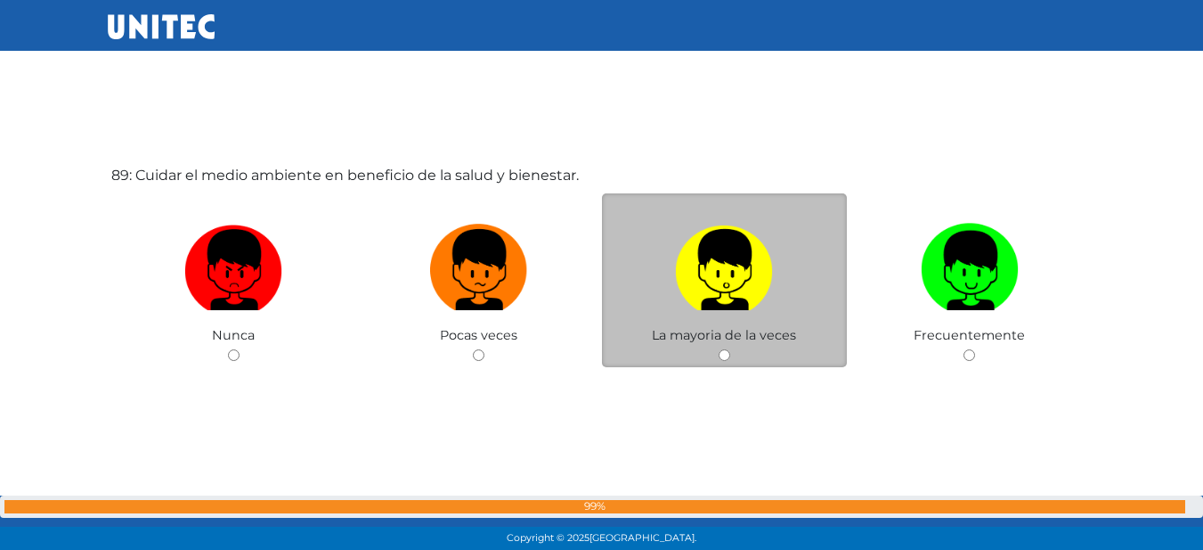
click at [725, 351] on input "radio" at bounding box center [725, 355] width 12 height 12
radio input "true"
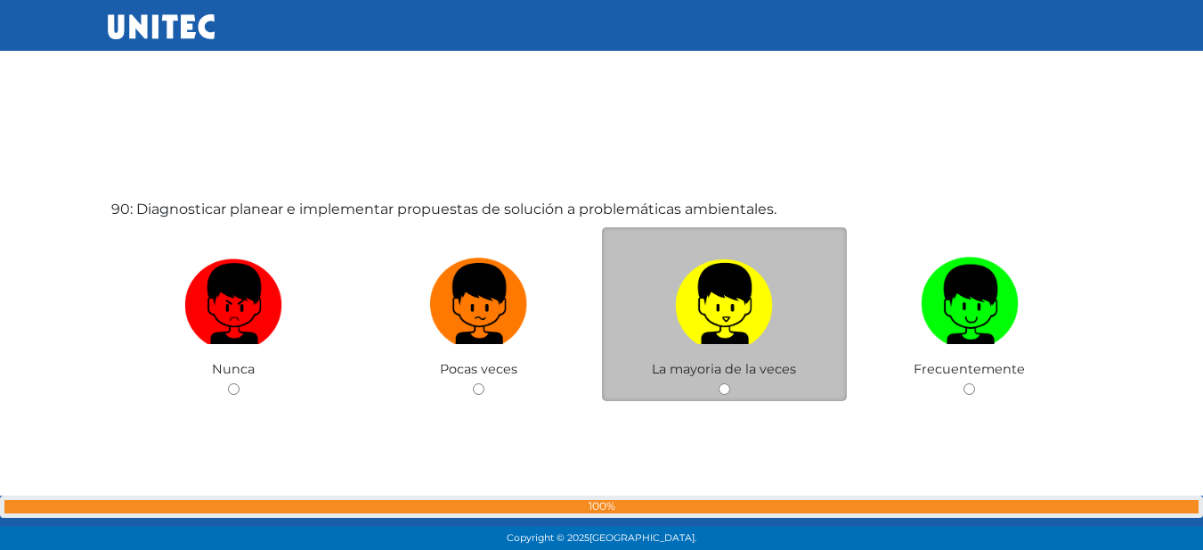
scroll to position [48966, 0]
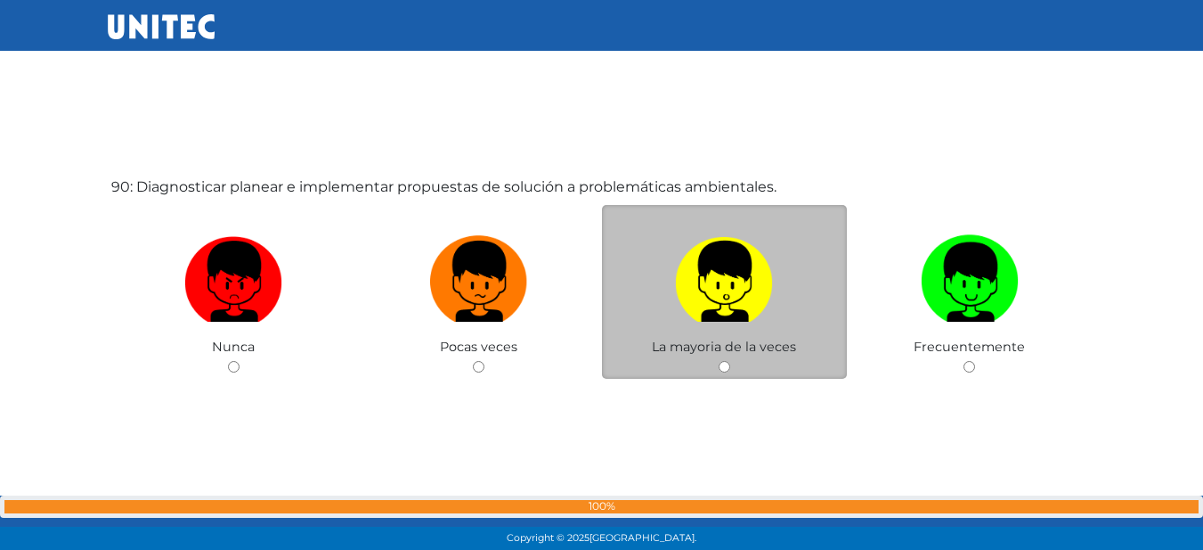
click at [722, 365] on input "radio" at bounding box center [725, 367] width 12 height 12
radio input "true"
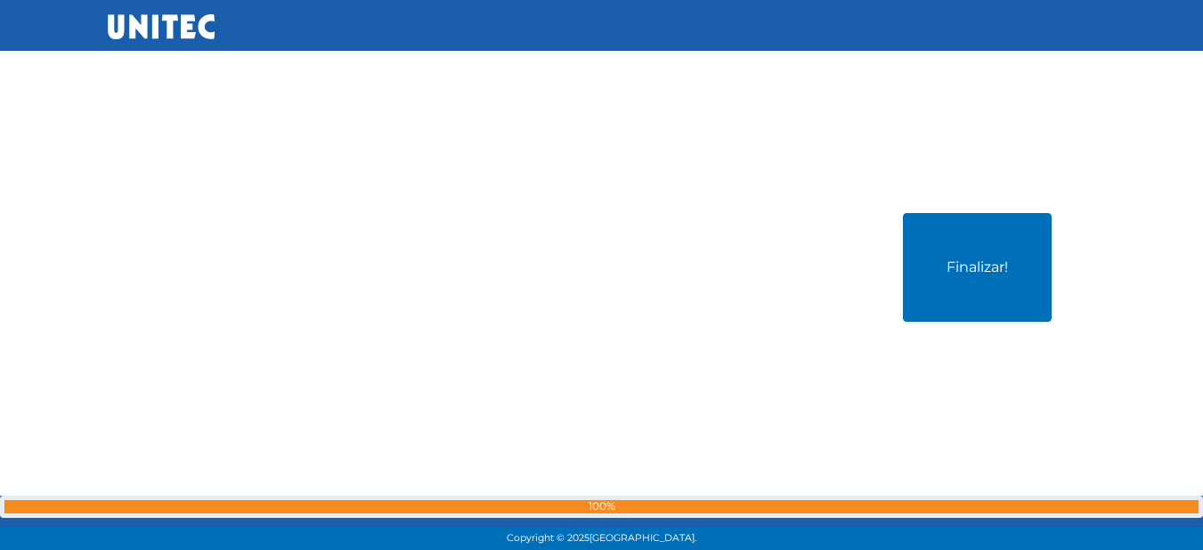
scroll to position [49504, 0]
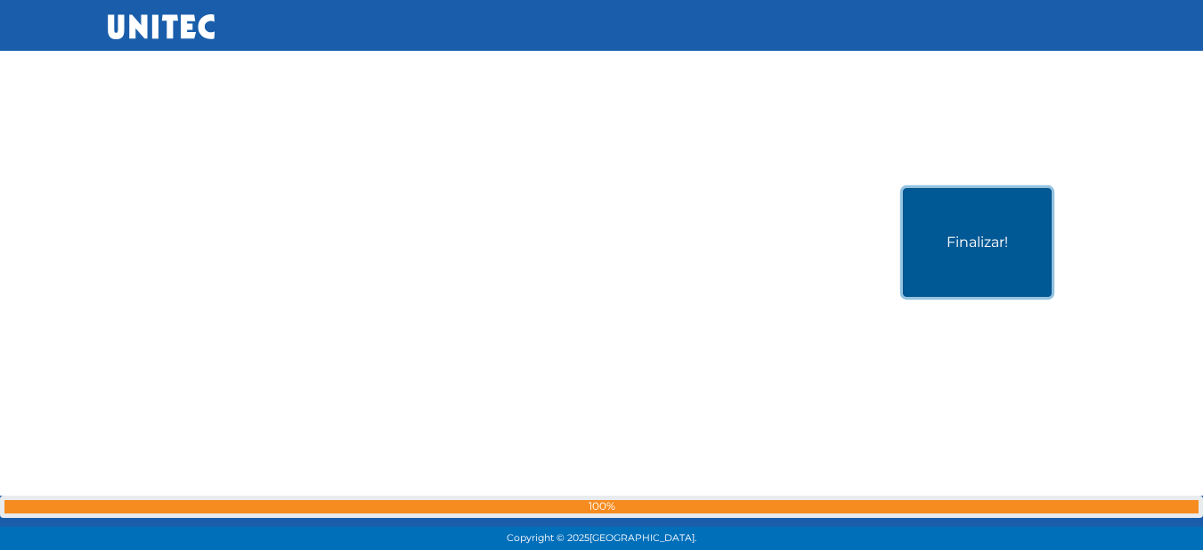
click at [910, 269] on button "Finalizar!" at bounding box center [977, 242] width 149 height 109
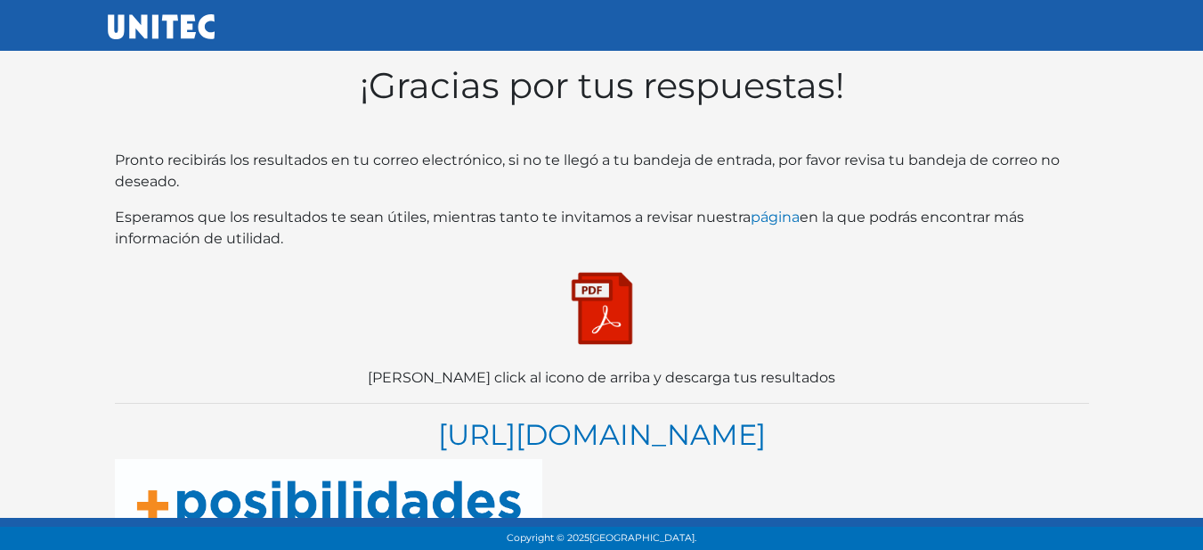
click at [595, 313] on img at bounding box center [602, 308] width 89 height 89
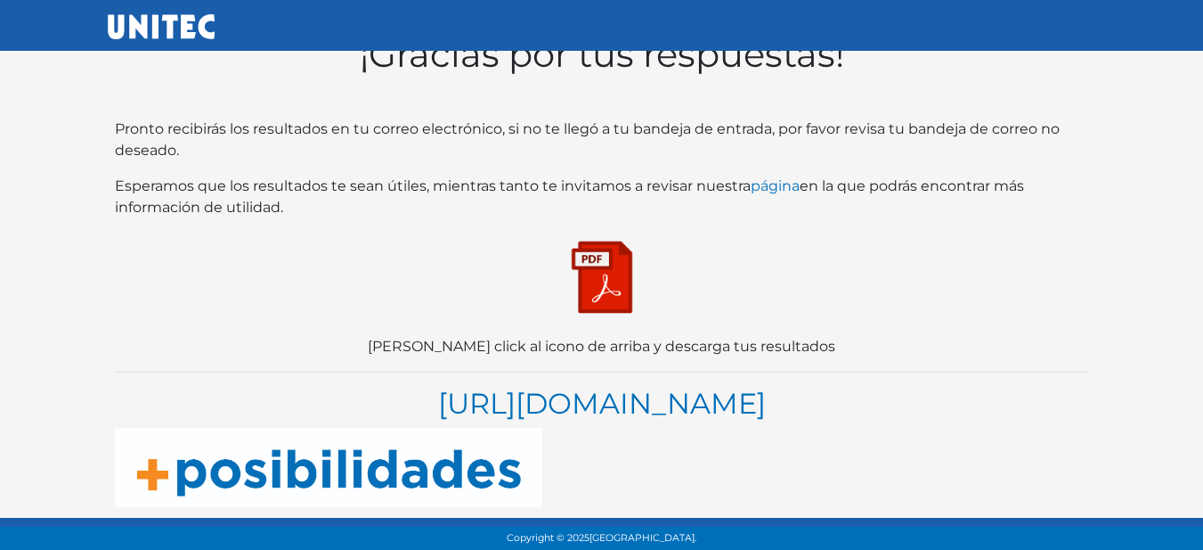
scroll to position [65, 0]
